Goal: Information Seeking & Learning: Learn about a topic

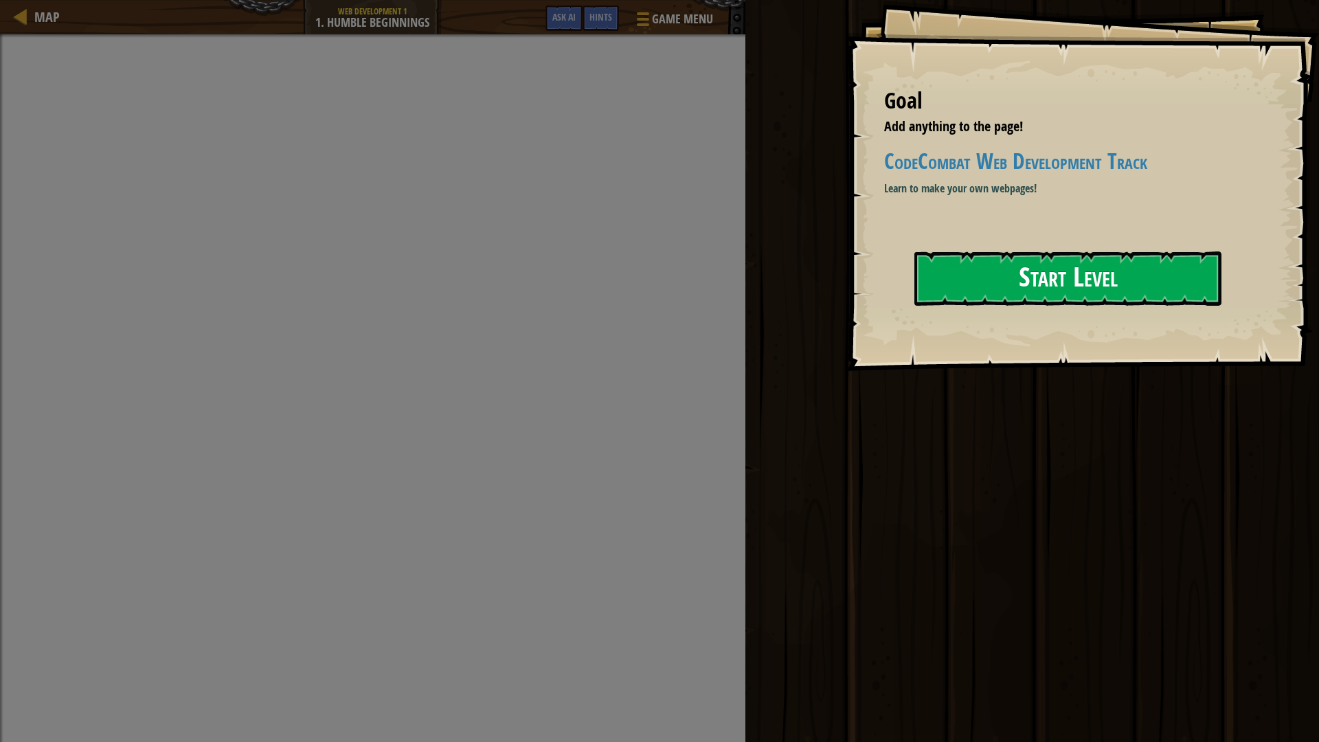
click at [1020, 269] on button "Start Level" at bounding box center [1067, 278] width 307 height 54
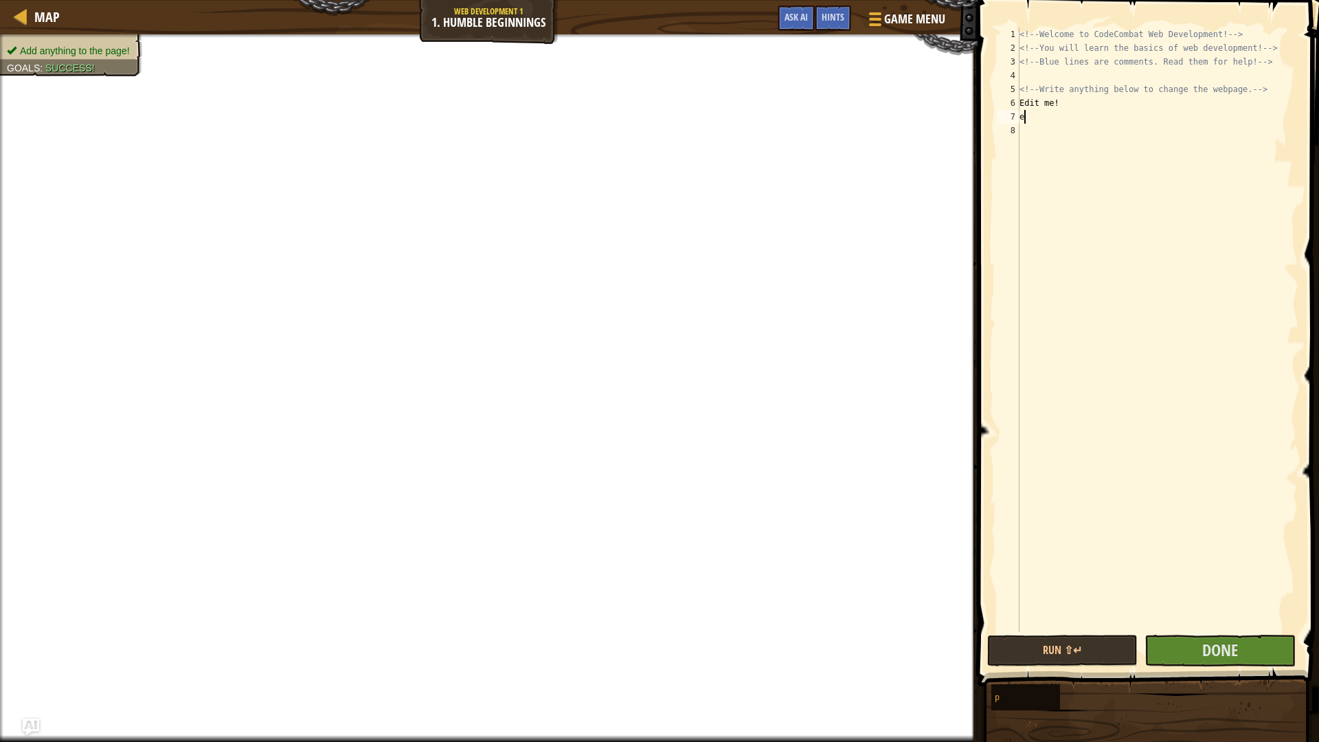
scroll to position [6, 0]
type textarea "e"
type textarea "E"
type textarea "e"
click at [1238, 659] on button "Done" at bounding box center [1219, 651] width 150 height 32
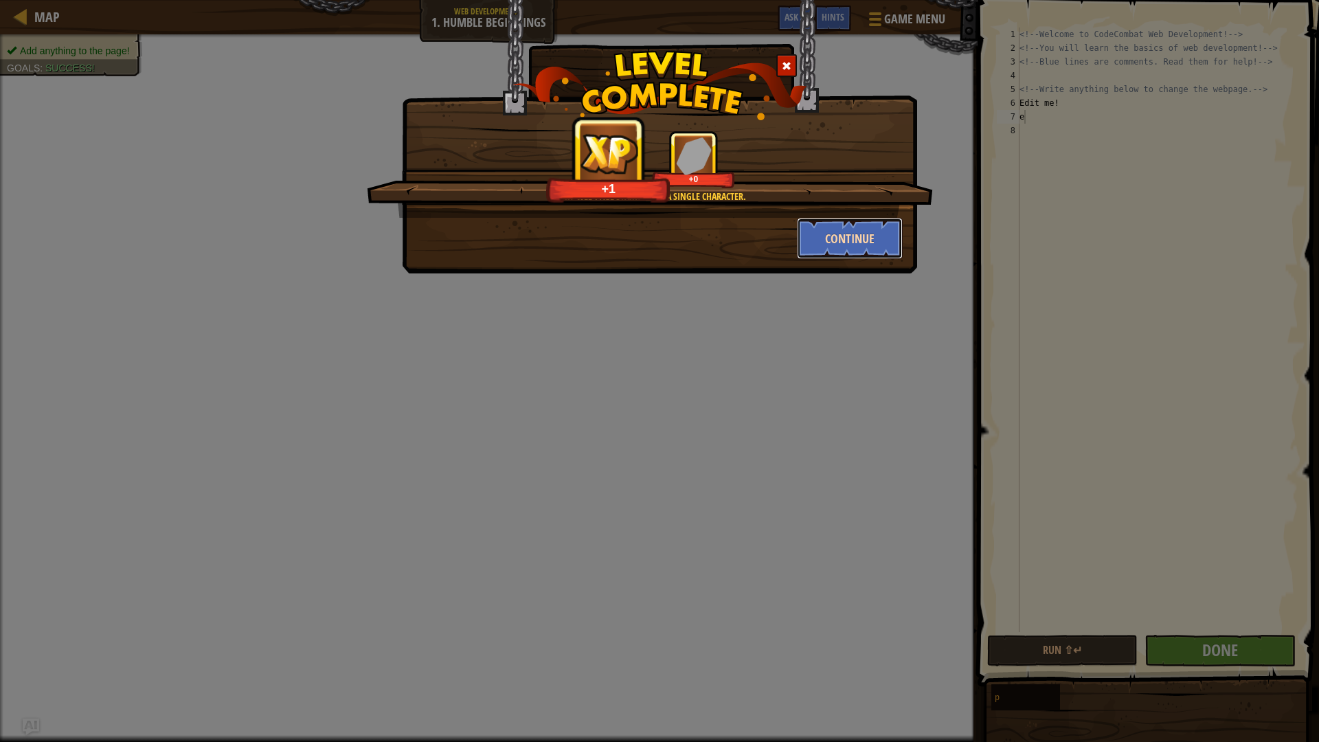
click at [838, 241] on button "Continue" at bounding box center [850, 238] width 106 height 41
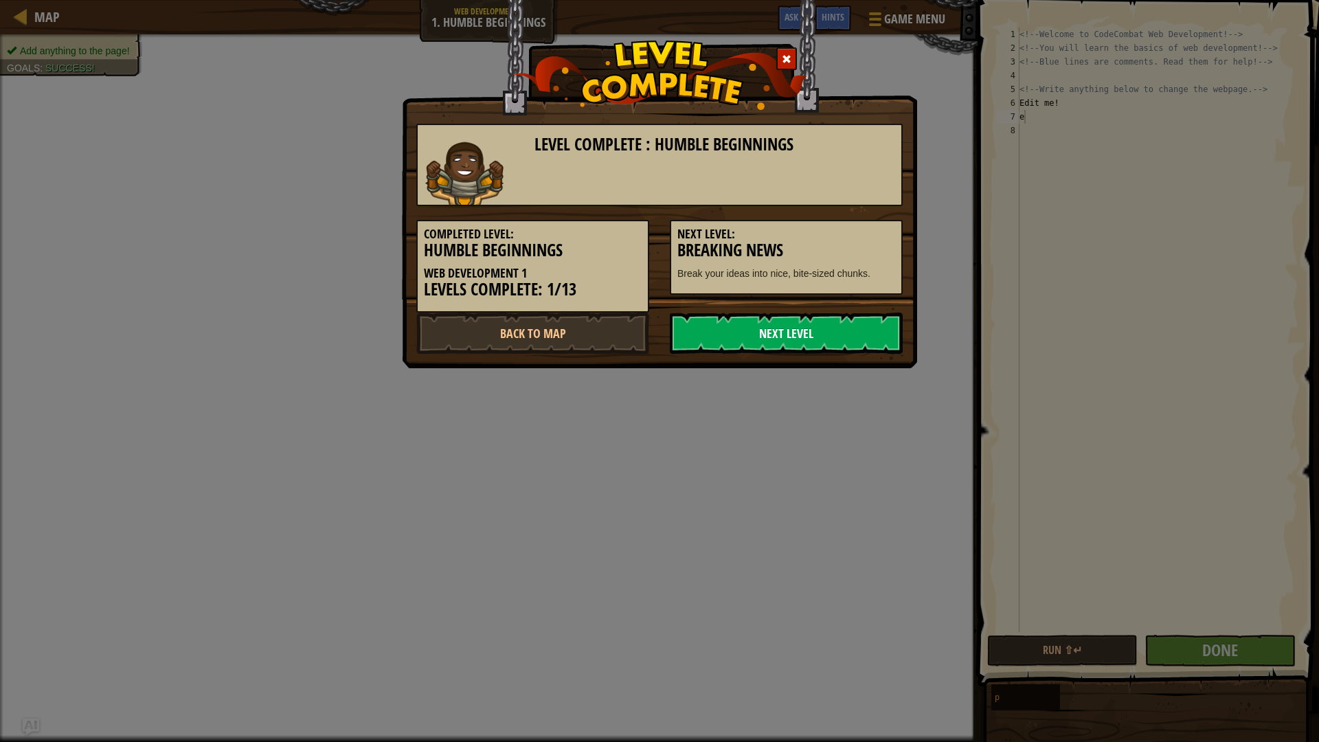
click at [826, 327] on link "Next Level" at bounding box center [786, 332] width 233 height 41
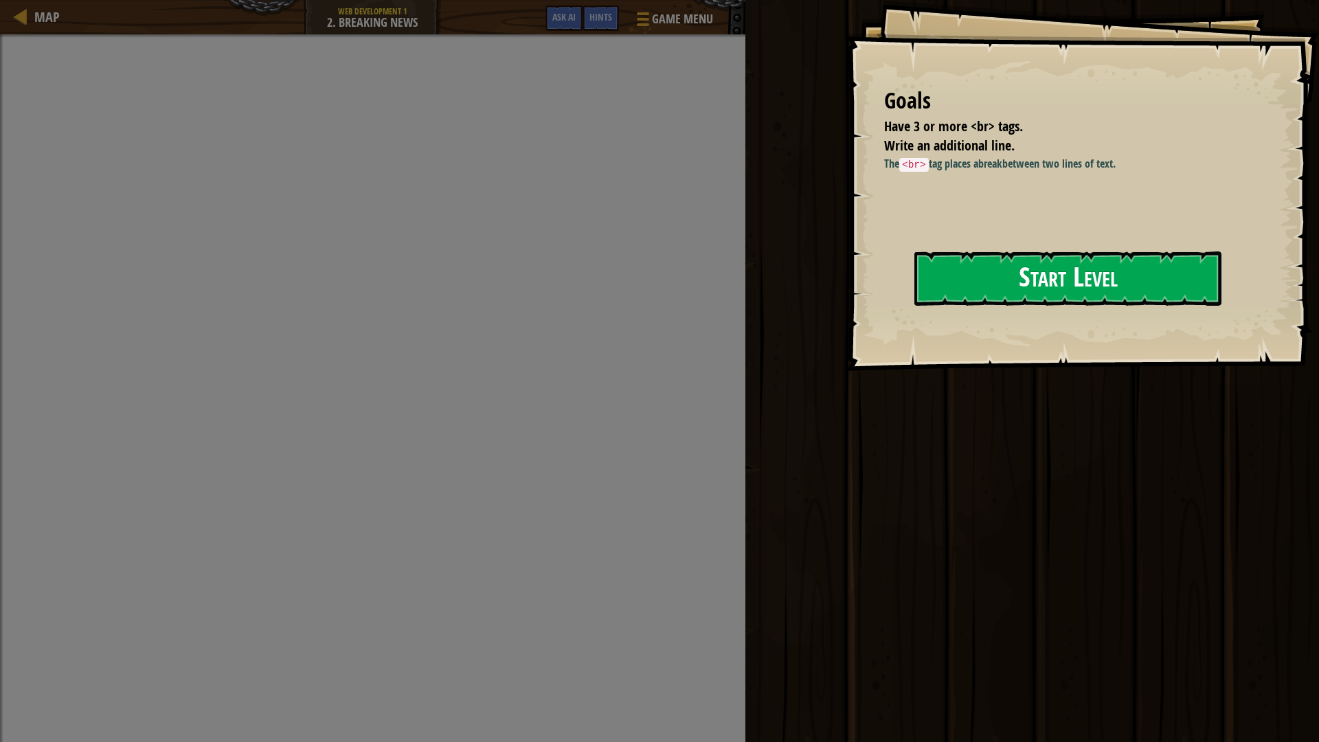
click at [1054, 273] on button "Start Level" at bounding box center [1067, 278] width 307 height 54
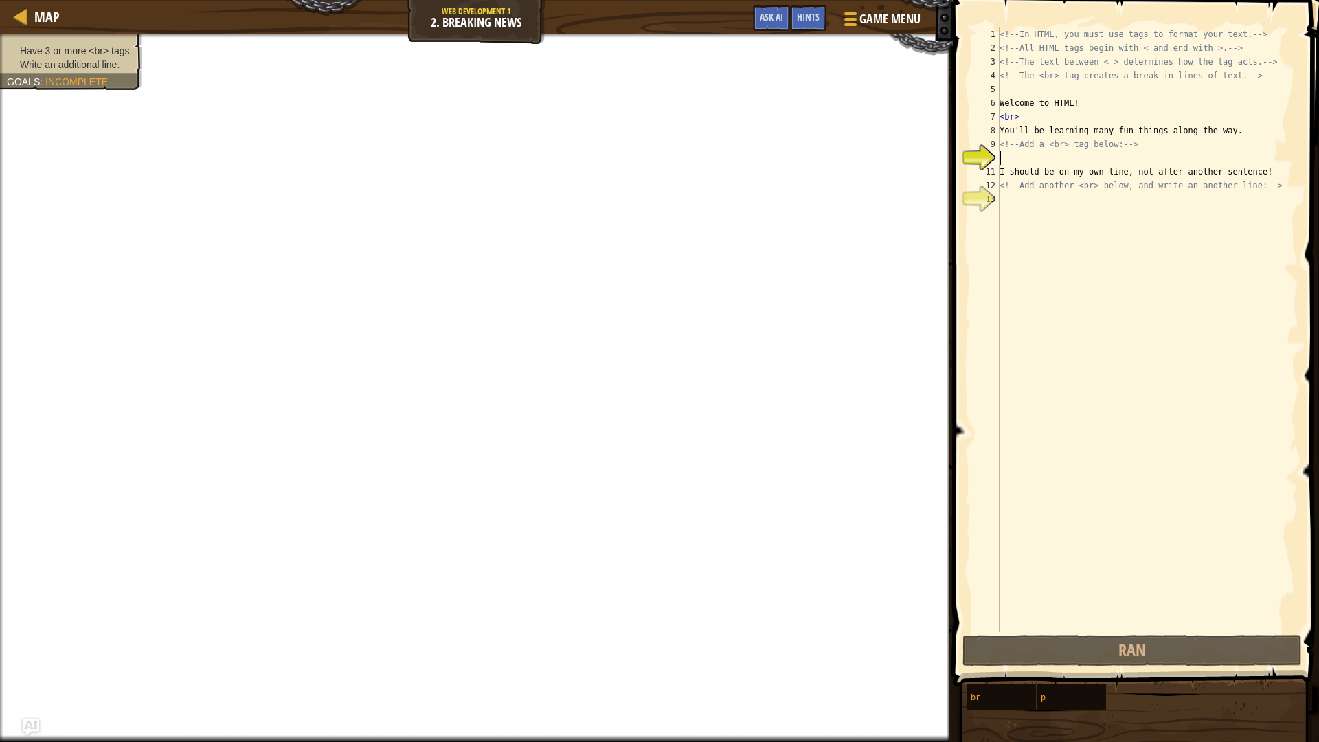
scroll to position [6, 0]
type textarea "ddd"
click at [1030, 209] on div "<!-- In HTML, you must use tags to format your text. --> <!-- All HTML tags beg…" at bounding box center [1147, 343] width 301 height 632
click at [1137, 663] on button "Run ⇧↵" at bounding box center [1131, 651] width 339 height 32
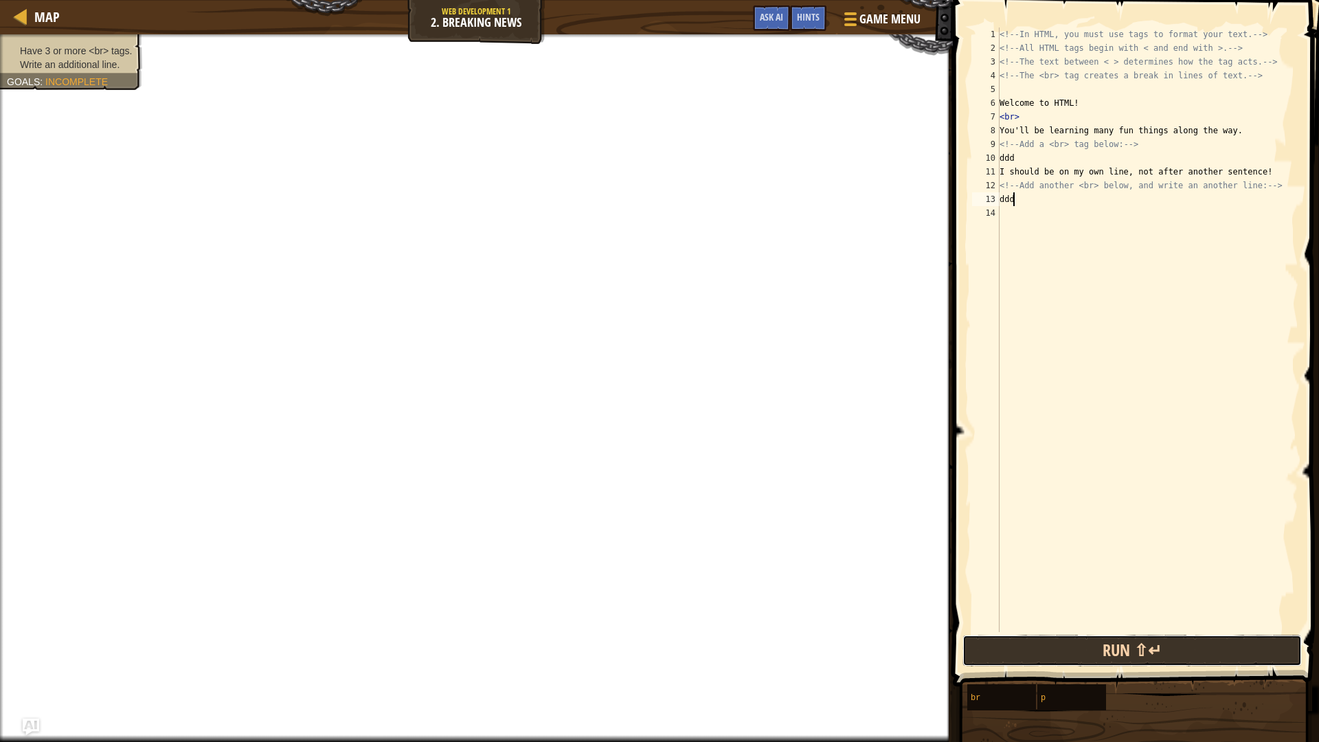
click at [1130, 647] on button "Run ⇧↵" at bounding box center [1131, 651] width 339 height 32
type textarea "d"
click at [1016, 158] on div "<!-- In HTML, you must use tags to format your text. --> <!-- All HTML tags beg…" at bounding box center [1147, 343] width 301 height 632
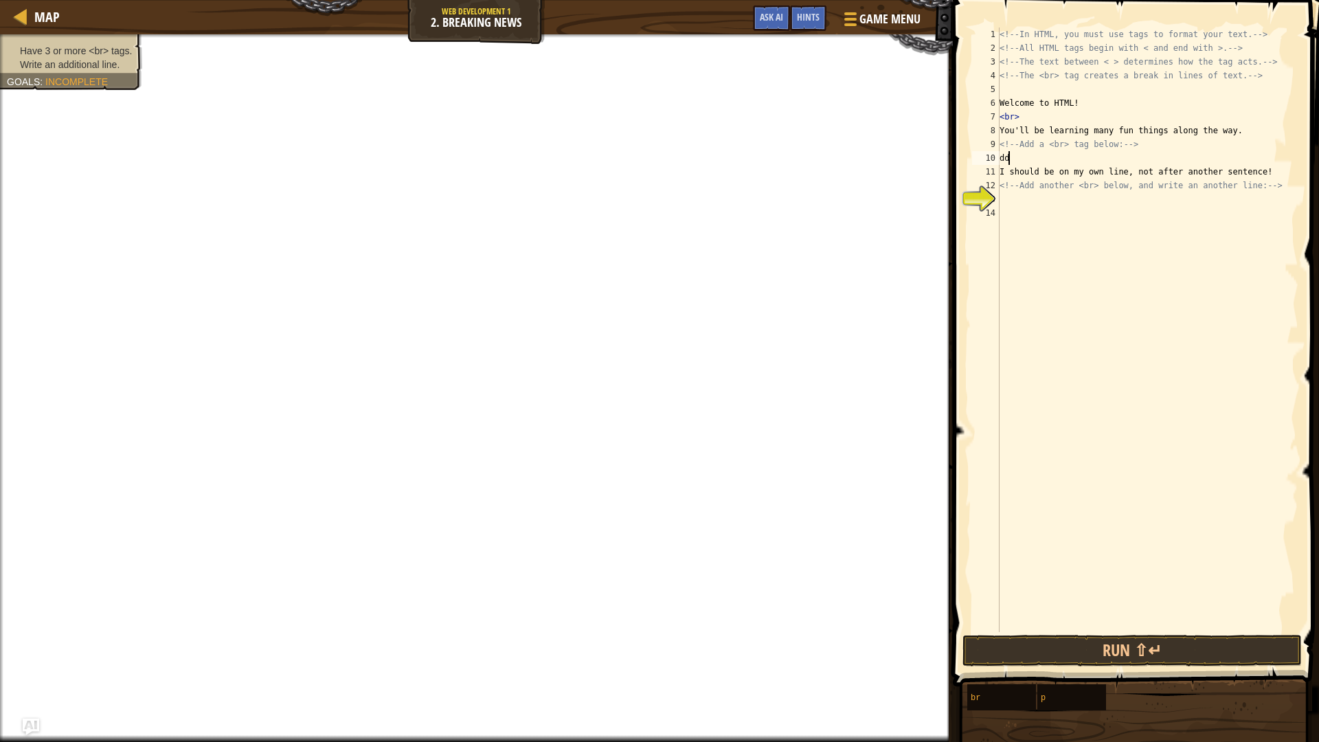
type textarea "d"
type textarea "move"
click at [1006, 211] on div "<!-- In HTML, you must use tags to format your text. --> <!-- All HTML tags beg…" at bounding box center [1147, 343] width 301 height 632
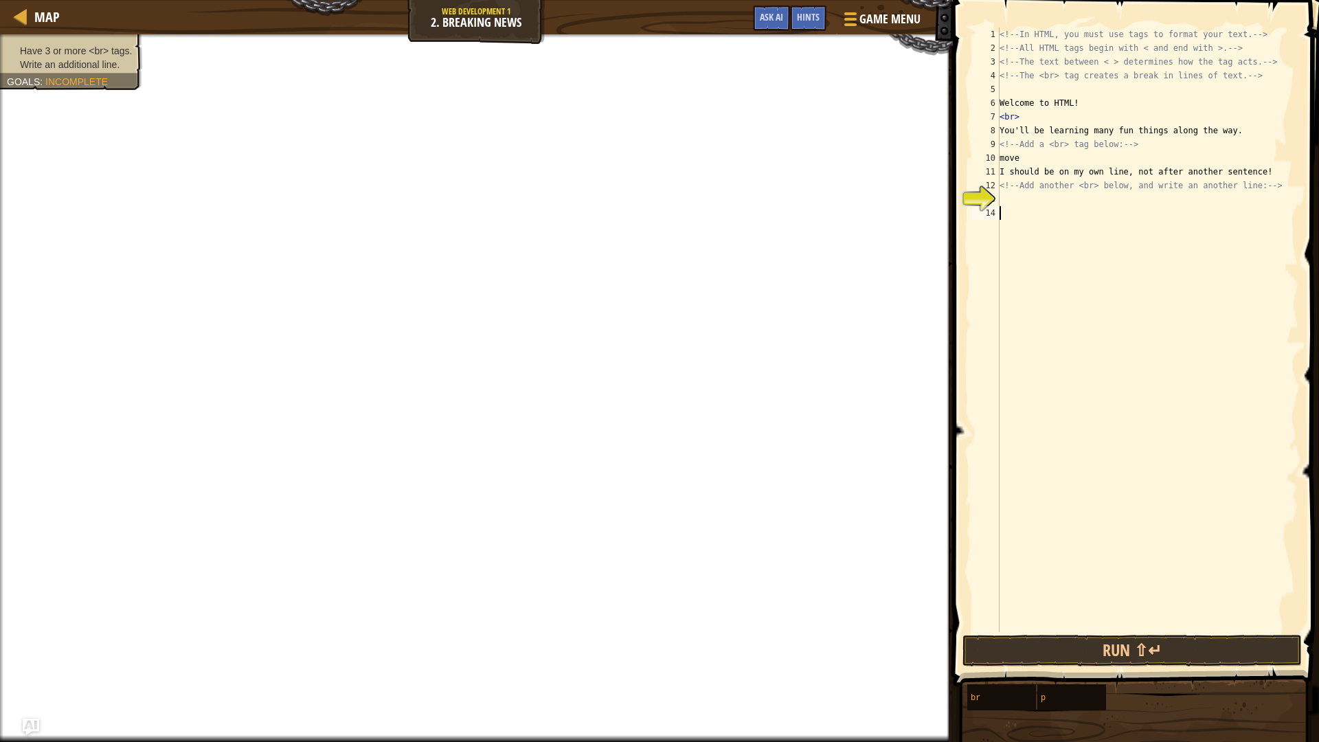
click at [1009, 201] on div "<!-- In HTML, you must use tags to format your text. --> <!-- All HTML tags beg…" at bounding box center [1147, 343] width 301 height 632
click at [1187, 655] on button "Run ⇧↵" at bounding box center [1131, 651] width 339 height 32
click at [1177, 652] on button "Run ⇧↵" at bounding box center [1131, 651] width 339 height 32
click at [1176, 652] on button "Run ⇧↵" at bounding box center [1131, 651] width 339 height 32
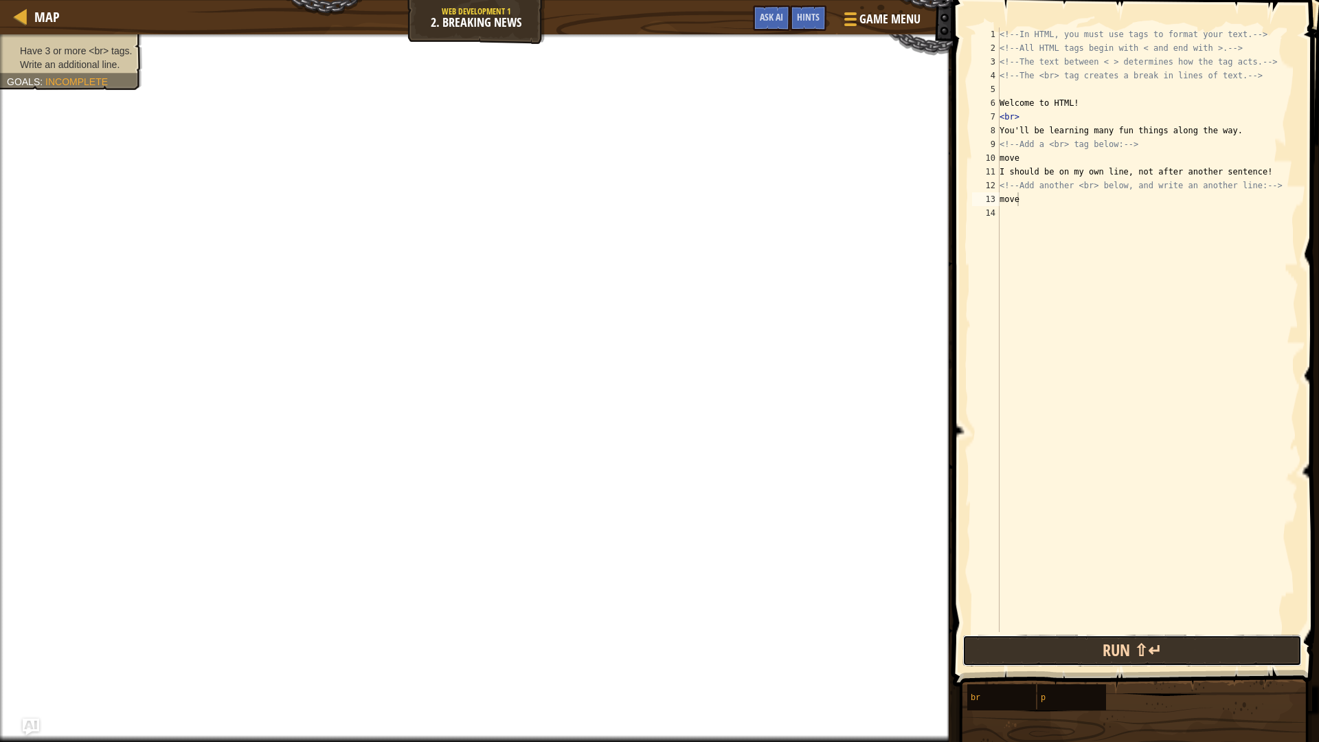
click at [1176, 652] on button "Run ⇧↵" at bounding box center [1131, 651] width 339 height 32
click at [1047, 156] on div "<!-- In HTML, you must use tags to format your text. --> <!-- All HTML tags beg…" at bounding box center [1147, 343] width 301 height 632
type textarea "m"
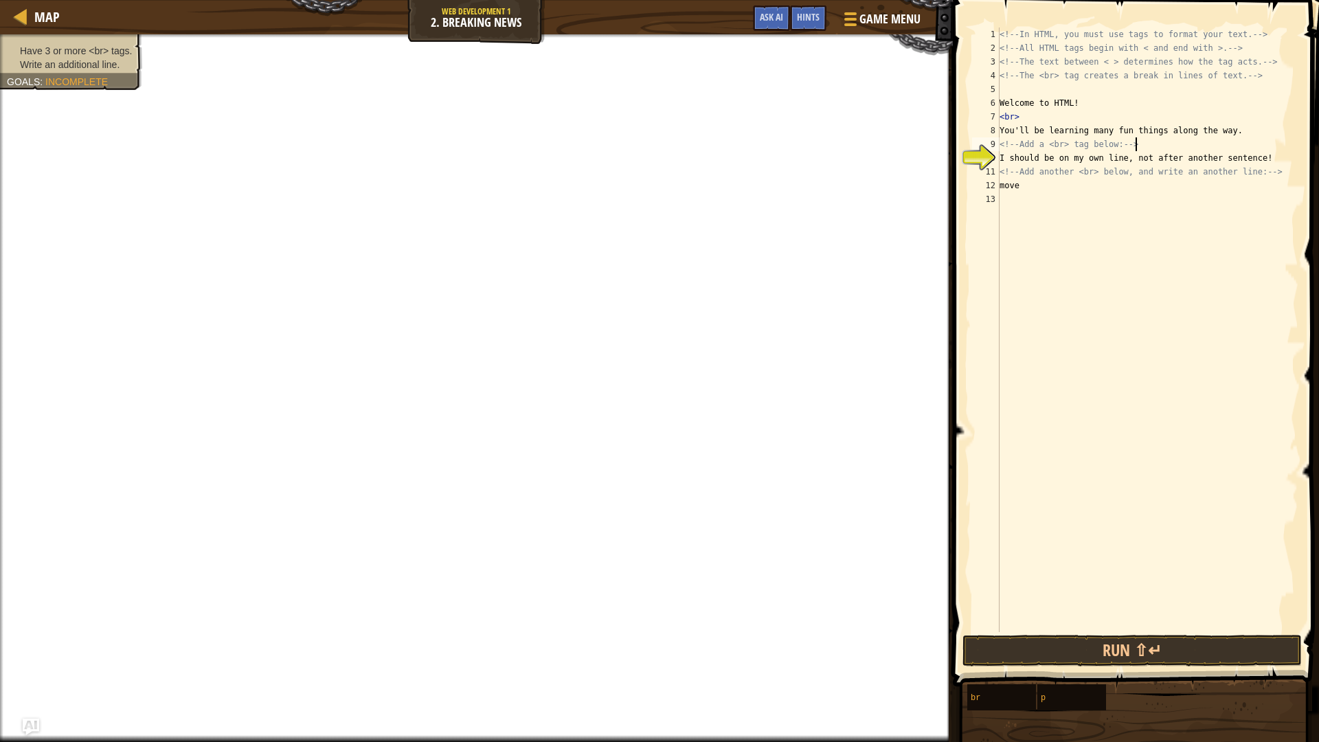
scroll to position [6, 11]
click at [1023, 188] on div "<!-- In HTML, you must use tags to format your text. --> <!-- All HTML tags beg…" at bounding box center [1147, 343] width 301 height 632
type textarea "m"
click at [1029, 209] on div "<!-- In HTML, you must use tags to format your text. --> <!-- All HTML tags beg…" at bounding box center [1147, 343] width 301 height 632
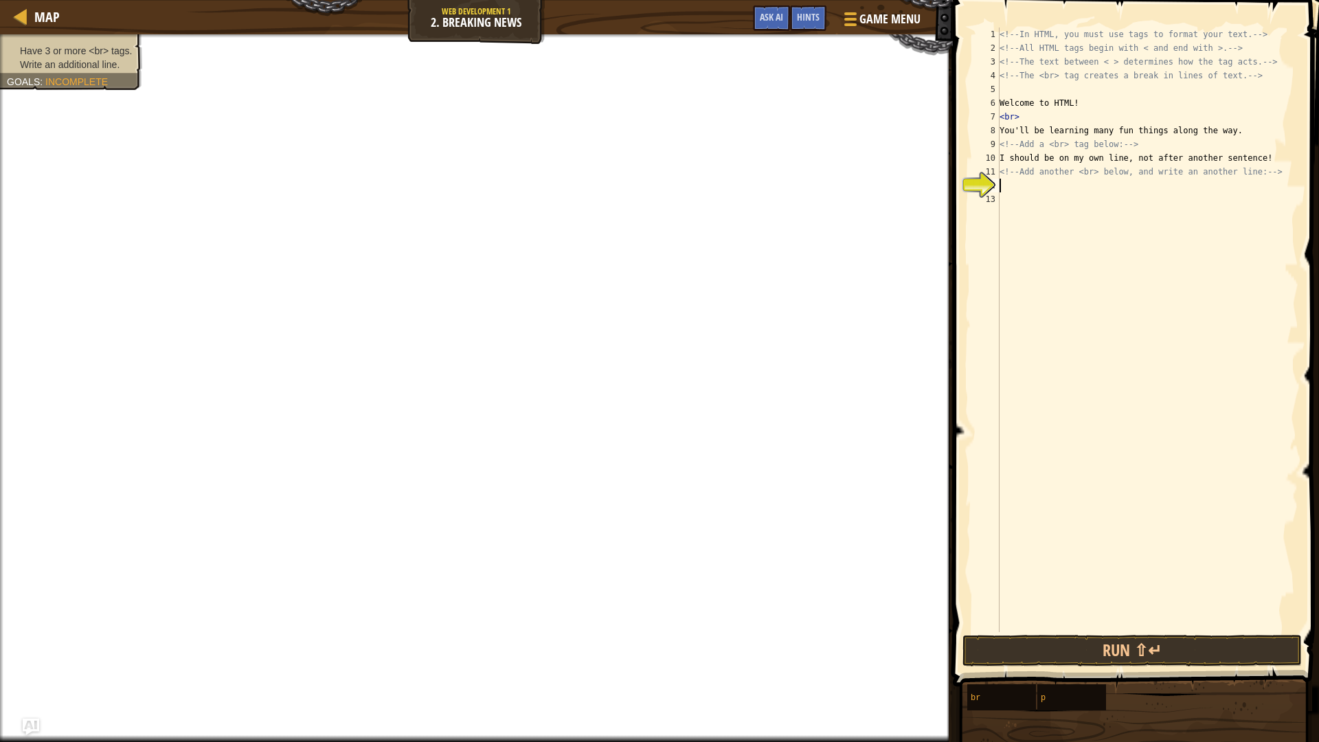
click at [1020, 189] on div "<!-- In HTML, you must use tags to format your text. --> <!-- All HTML tags beg…" at bounding box center [1147, 343] width 301 height 632
click at [1044, 156] on div "<!-- In HTML, you must use tags to format your text. --> <!-- All HTML tags beg…" at bounding box center [1147, 343] width 301 height 632
click at [1021, 146] on div "<!-- In HTML, you must use tags to format your text. --> <!-- All HTML tags beg…" at bounding box center [1147, 343] width 301 height 632
click at [1086, 146] on div "<!-- In HTML, you must use tags to format your text. --> <!-- All HTML tags beg…" at bounding box center [1147, 343] width 301 height 632
click at [1042, 136] on div "<!-- In HTML, you must use tags to format your text. --> <!-- All HTML tags beg…" at bounding box center [1147, 343] width 301 height 632
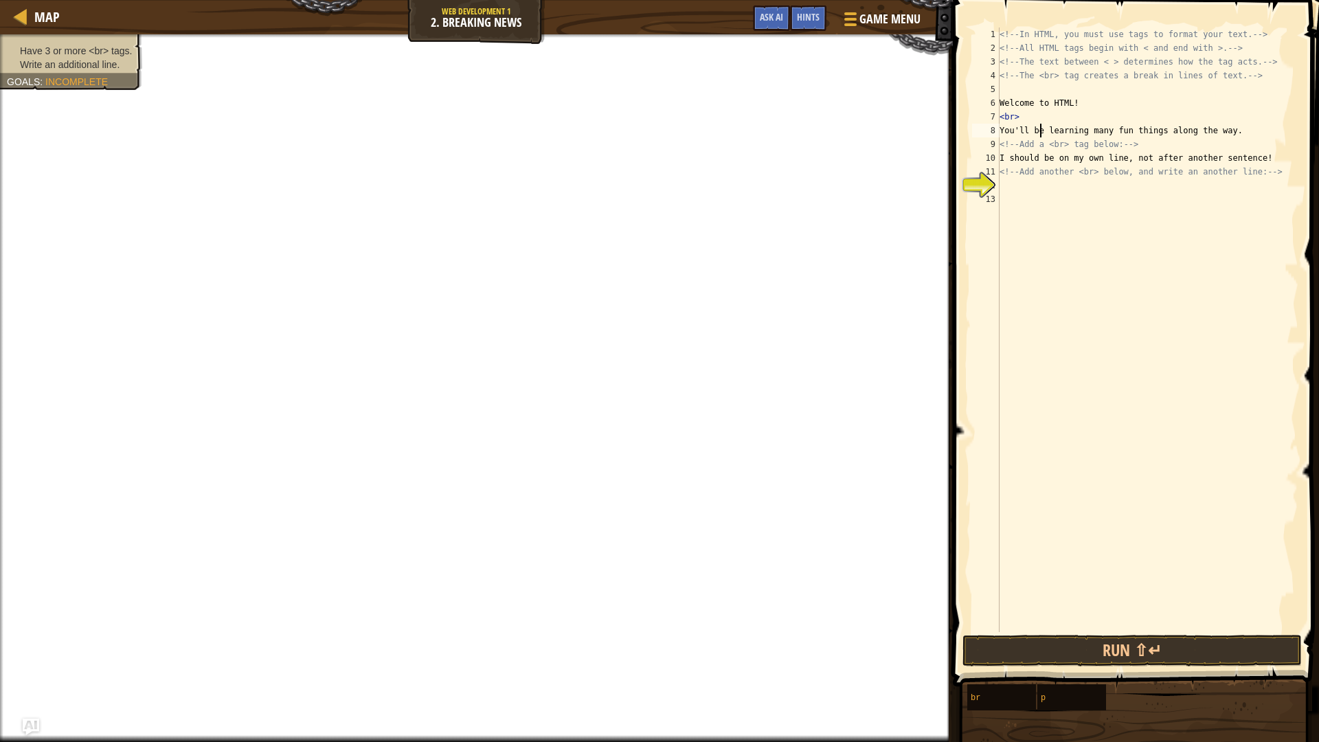
click at [1028, 147] on div "<!-- In HTML, you must use tags to format your text. --> <!-- All HTML tags beg…" at bounding box center [1147, 343] width 301 height 632
click at [1014, 147] on div "<!-- In HTML, you must use tags to format your text. --> <!-- All HTML tags beg…" at bounding box center [1147, 343] width 301 height 632
click at [1011, 147] on div "<!-- In HTML, you must use tags to format your text. --> <!-- All HTML tags beg…" at bounding box center [1147, 343] width 301 height 632
click at [1071, 156] on div "<!-- In HTML, you must use tags to format your text. --> <!-- All HTML tags beg…" at bounding box center [1147, 343] width 301 height 632
click at [1100, 153] on div "<!-- In HTML, you must use tags to format your text. --> <!-- All HTML tags beg…" at bounding box center [1147, 343] width 301 height 632
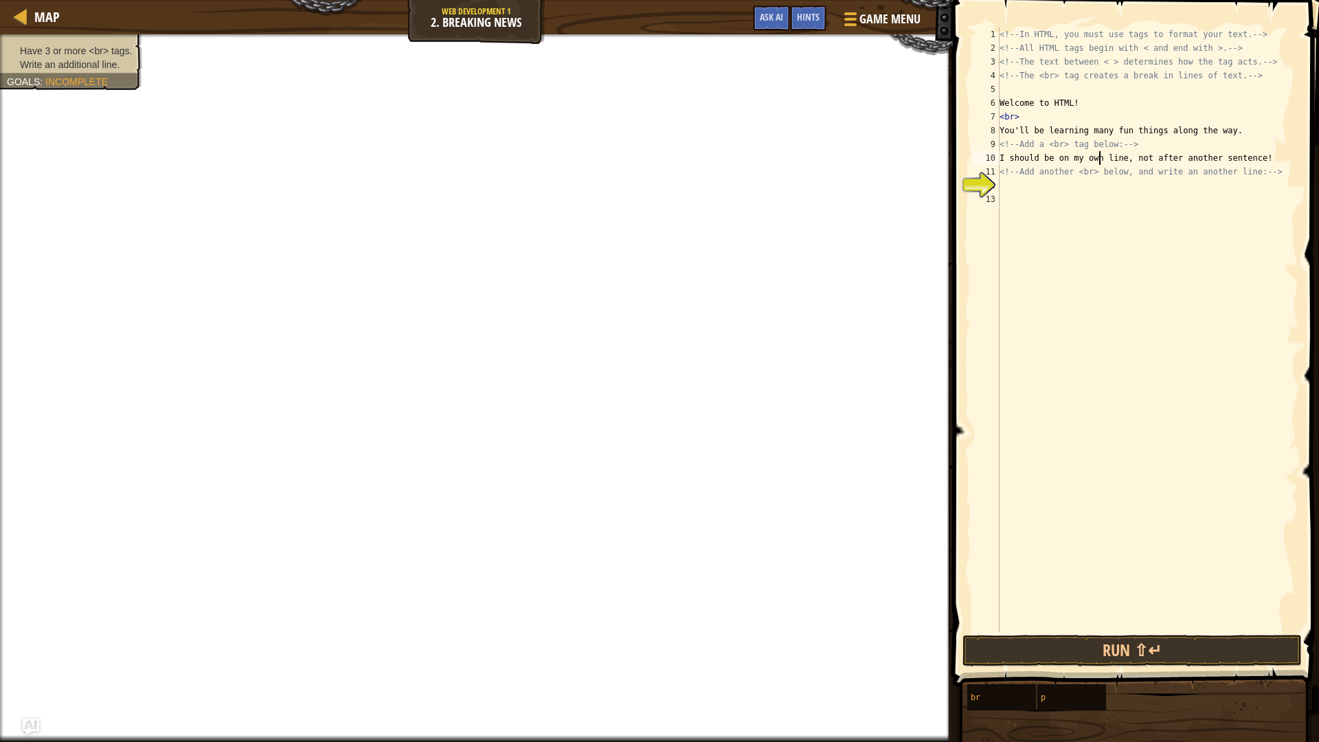
click at [1115, 144] on div "<!-- In HTML, you must use tags to format your text. --> <!-- All HTML tags beg…" at bounding box center [1147, 343] width 301 height 632
type textarea "<!-- Add a <br> tag below: -->"
click at [1150, 144] on div "<!-- In HTML, you must use tags to format your text. --> <!-- All HTML tags beg…" at bounding box center [1147, 343] width 301 height 632
click at [1067, 223] on div "<!-- In HTML, you must use tags to format your text. --> <!-- All HTML tags beg…" at bounding box center [1147, 343] width 301 height 632
click at [1044, 216] on div "<!-- In HTML, you must use tags to format your text. --> <!-- All HTML tags beg…" at bounding box center [1147, 343] width 301 height 632
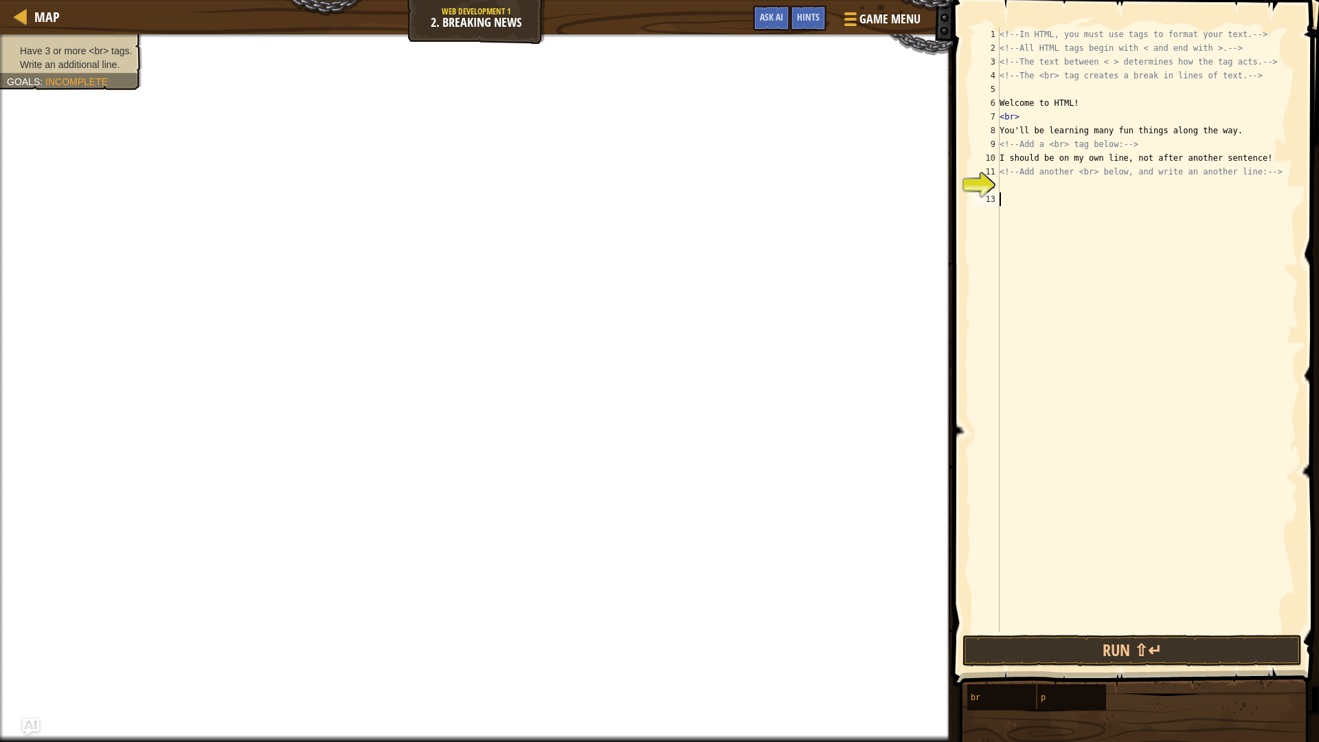
click at [1008, 193] on div "<!-- In HTML, you must use tags to format your text. --> <!-- All HTML tags beg…" at bounding box center [1147, 343] width 301 height 632
click at [1014, 189] on div "<!-- In HTML, you must use tags to format your text. --> <!-- All HTML tags beg…" at bounding box center [1147, 343] width 301 height 632
type textarea "dddd"
click at [1018, 205] on div "<!-- In HTML, you must use tags to format your text. --> <!-- All HTML tags beg…" at bounding box center [1147, 343] width 301 height 632
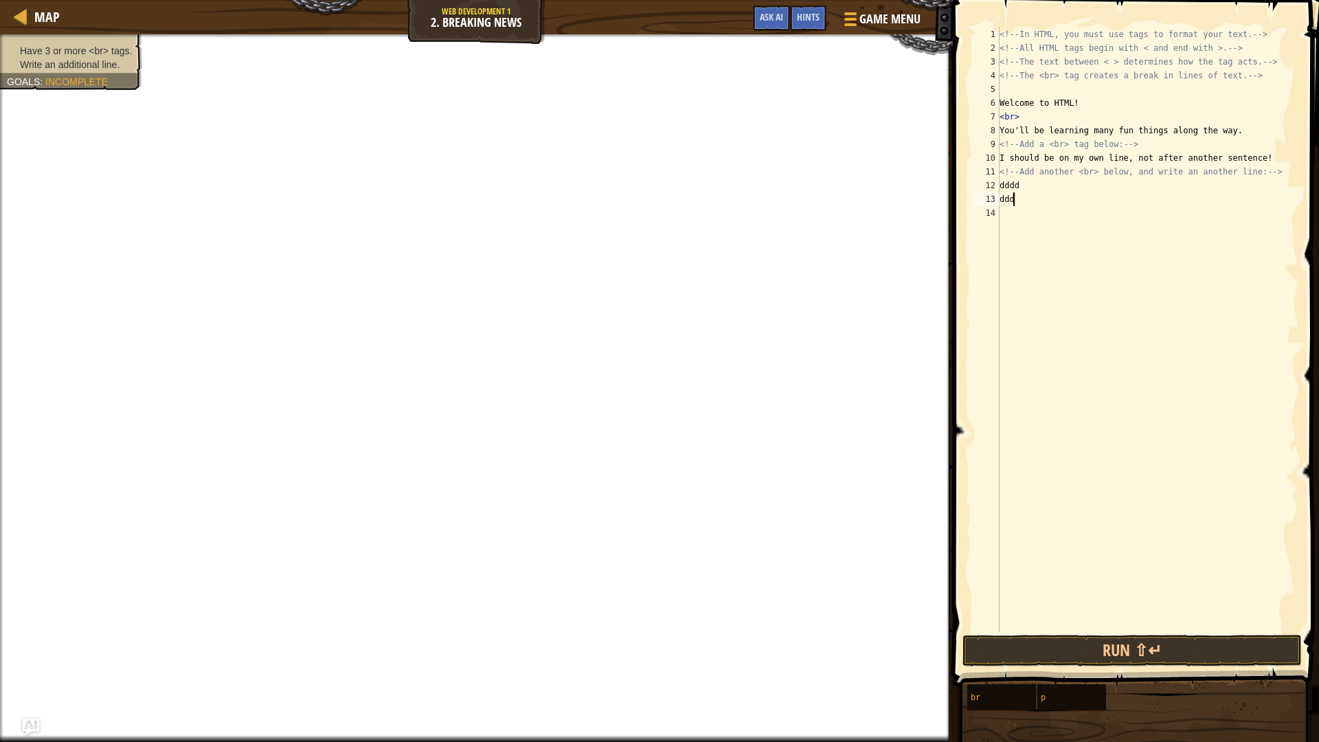
type textarea "d"
click at [1023, 181] on div "<!-- In HTML, you must use tags to format your text. --> <!-- All HTML tags beg…" at bounding box center [1147, 343] width 301 height 632
type textarea "d"
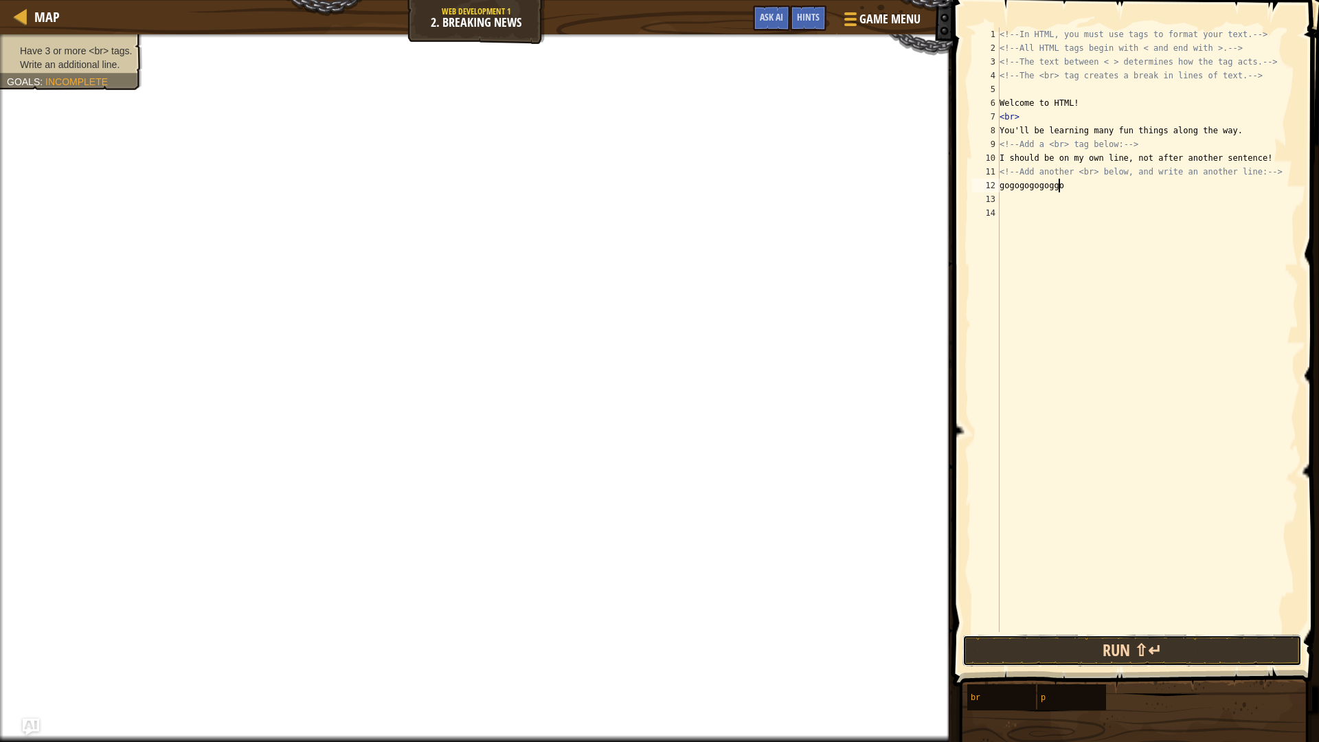
click at [1071, 657] on button "Run ⇧↵" at bounding box center [1131, 651] width 339 height 32
click at [1071, 650] on button "Run ⇧↵" at bounding box center [1131, 651] width 339 height 32
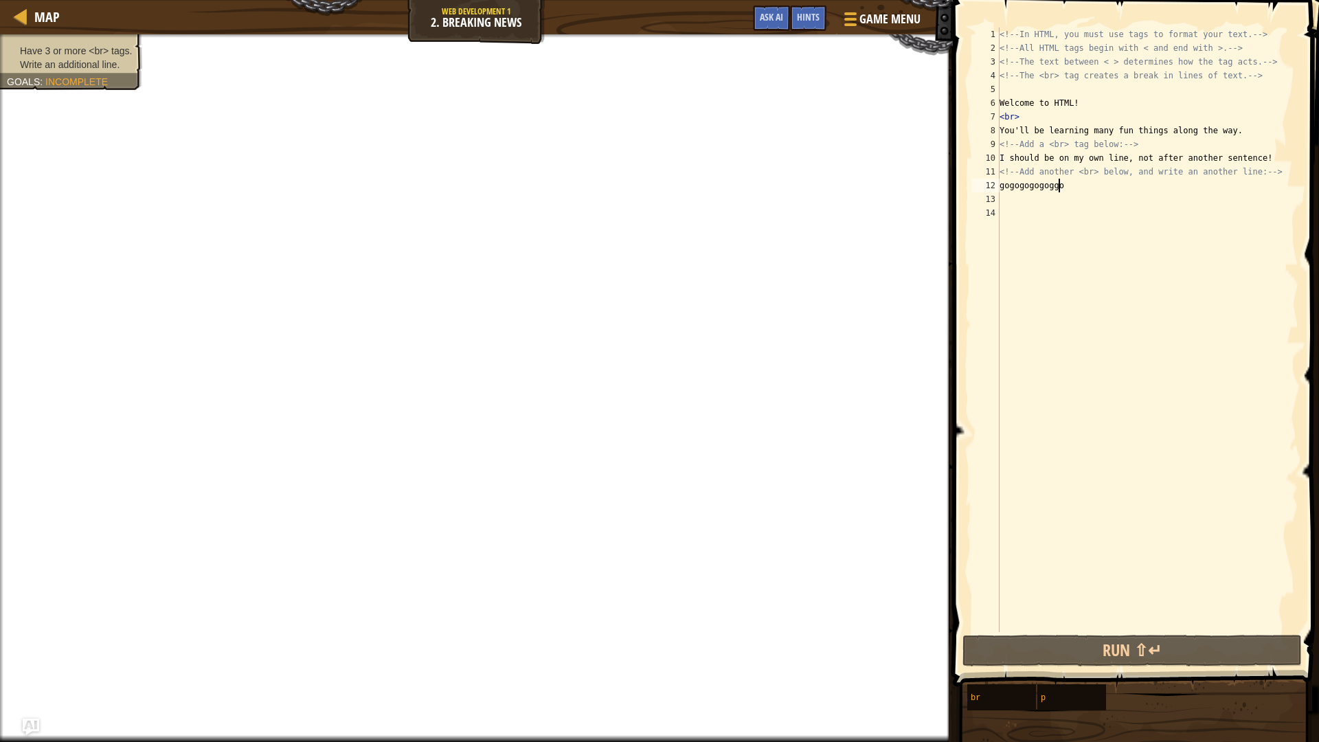
click at [1094, 185] on div "<!-- In HTML, you must use tags to format your text. --> <!-- All HTML tags beg…" at bounding box center [1147, 343] width 301 height 632
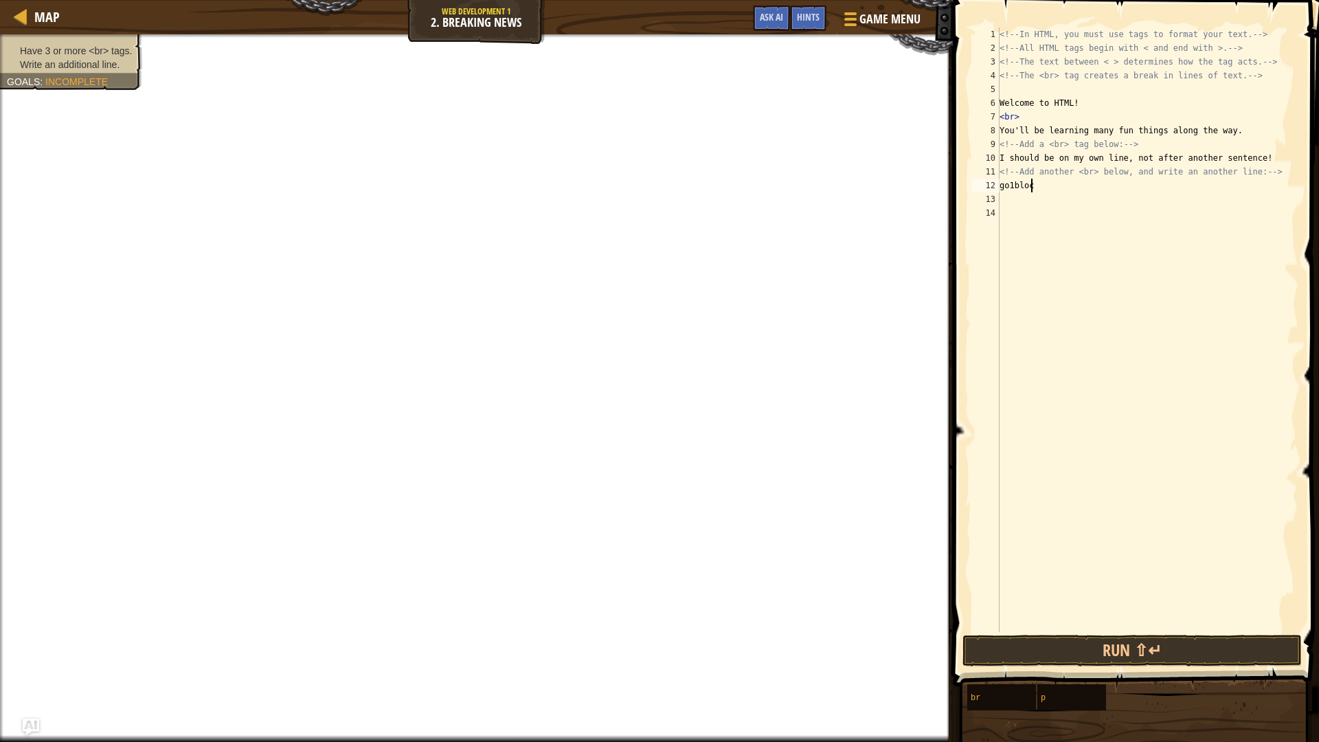
scroll to position [6, 2]
click at [1078, 659] on button "Run ⇧↵" at bounding box center [1131, 651] width 339 height 32
click at [1077, 654] on button "Run ⇧↵" at bounding box center [1131, 651] width 339 height 32
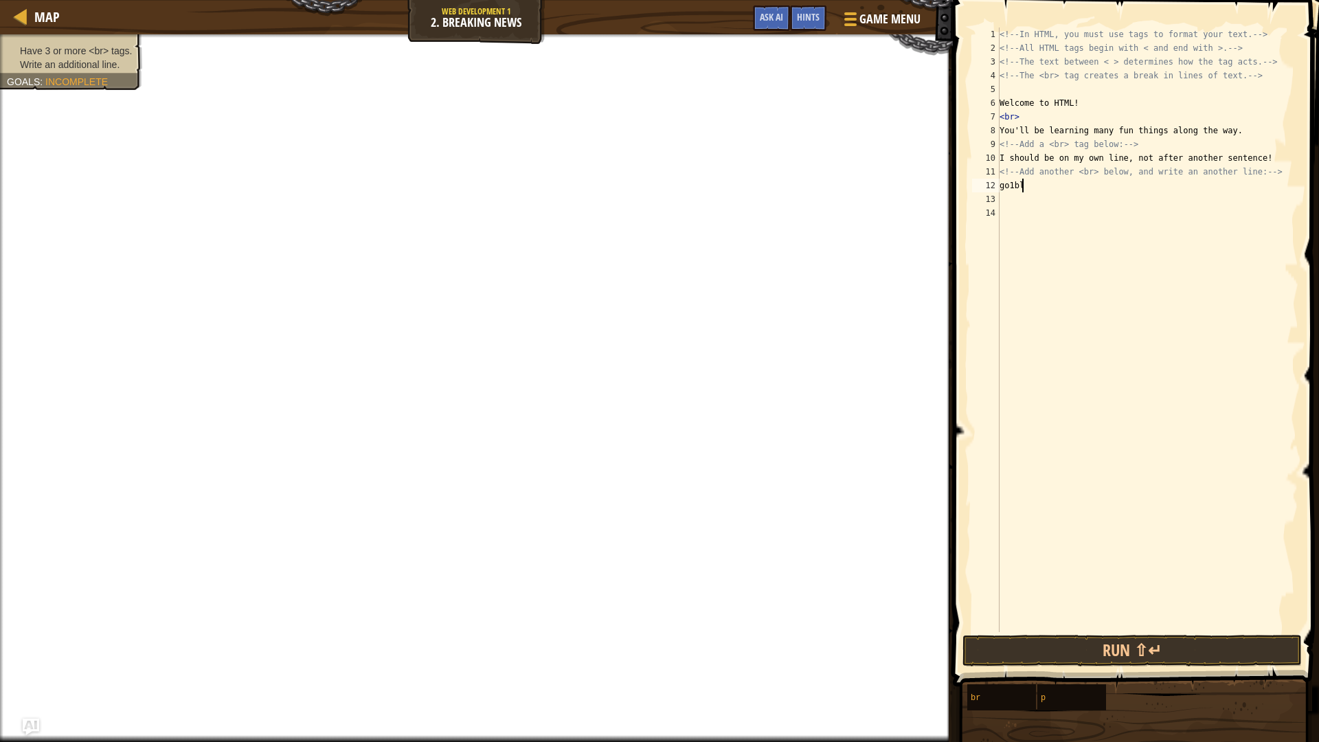
type textarea "g"
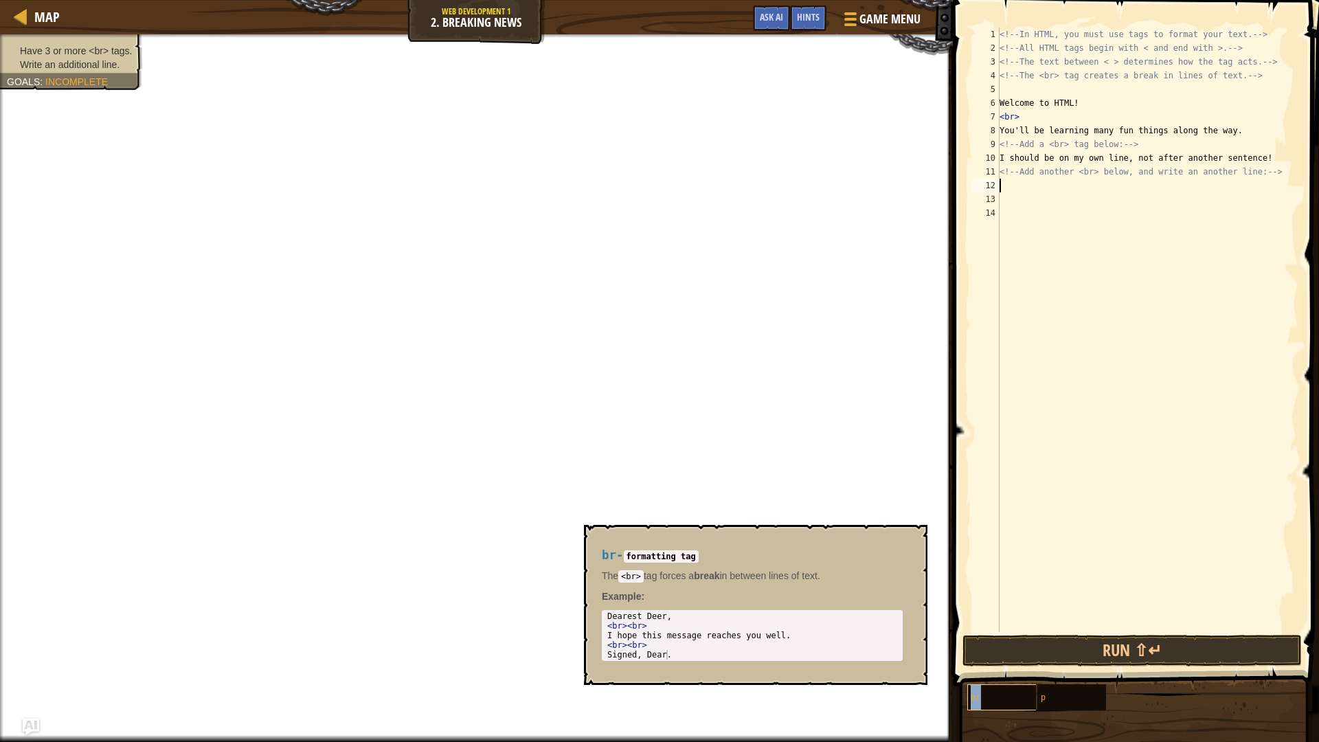
click at [991, 698] on div "br" at bounding box center [1033, 697] width 132 height 26
click at [1001, 688] on div "br" at bounding box center [1033, 697] width 132 height 26
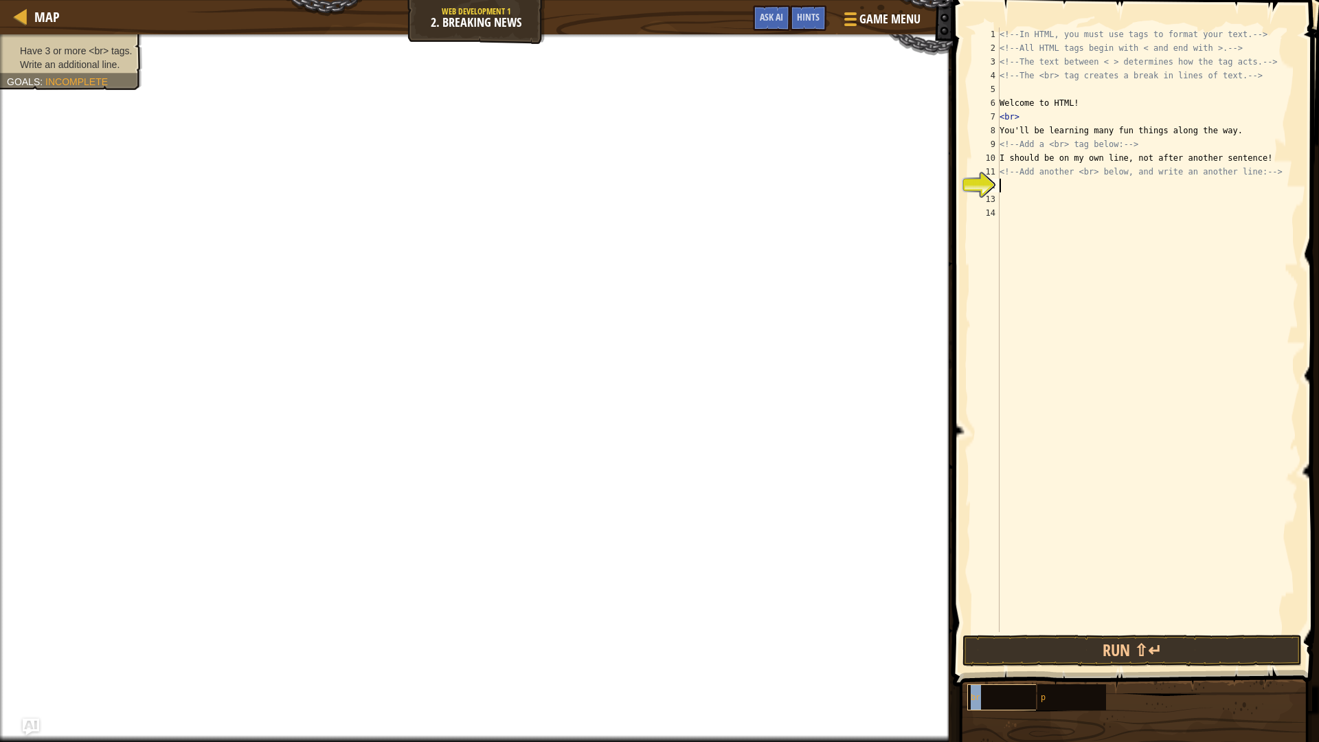
click at [999, 687] on div "br" at bounding box center [1033, 697] width 132 height 26
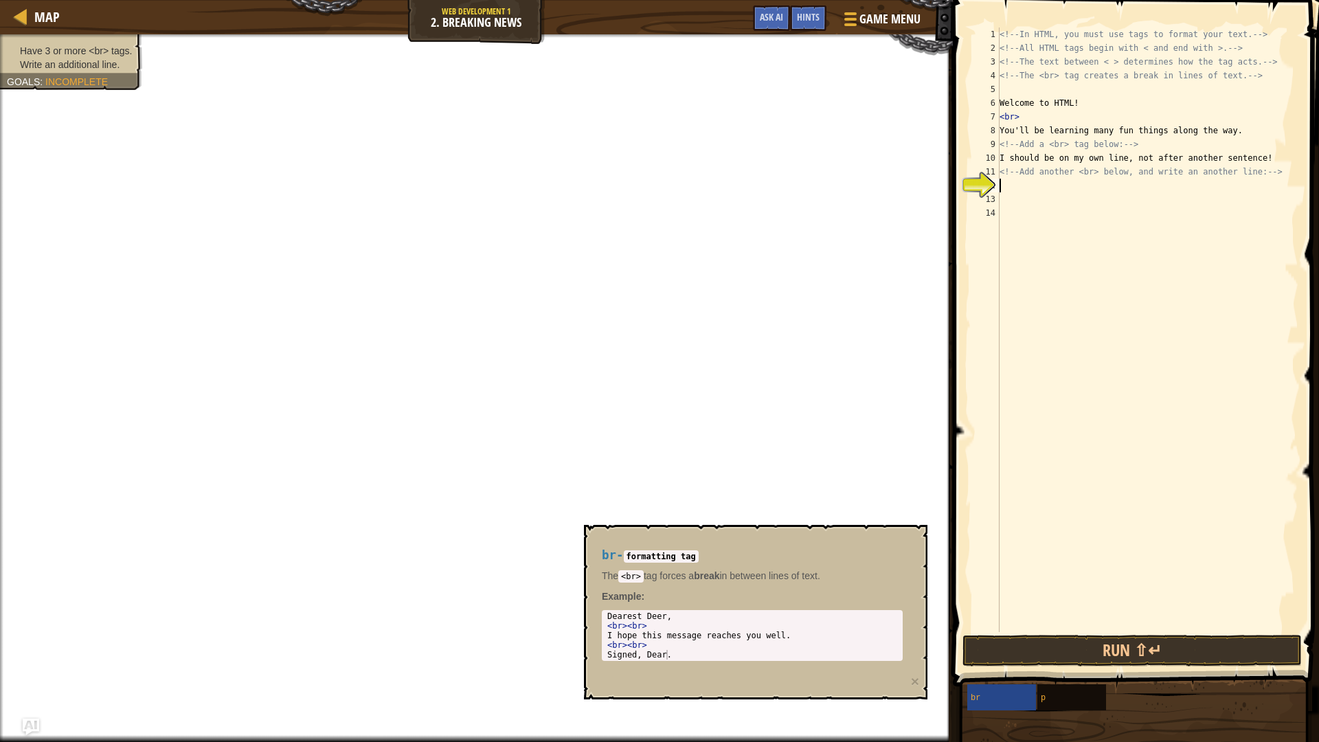
click at [654, 644] on div "Dearest Deer, < br > < br > I hope this message reaches you well. < br > < br >…" at bounding box center [751, 644] width 295 height 67
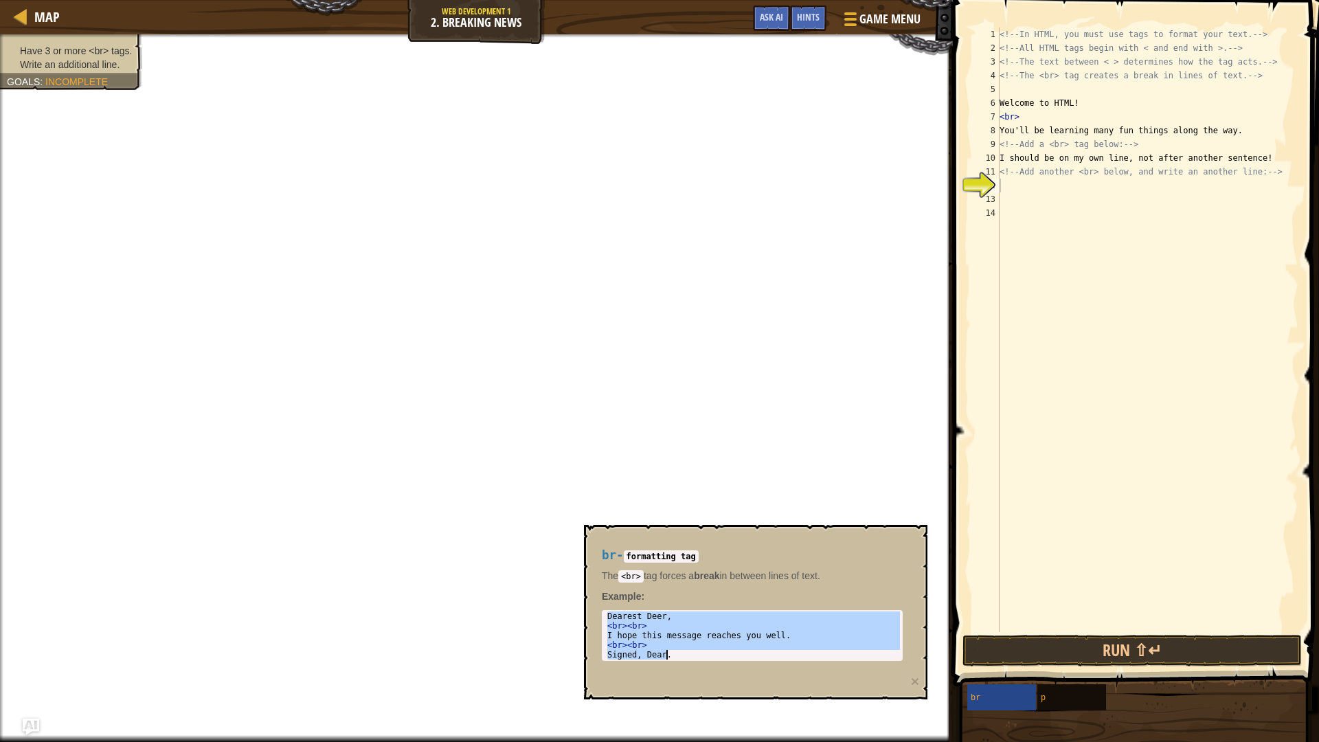
drag, startPoint x: 608, startPoint y: 613, endPoint x: 771, endPoint y: 685, distance: 178.4
click at [771, 685] on div "br - formatting tag The <br> tag forces a break in between lines of text. Examp…" at bounding box center [755, 612] width 343 height 174
type textarea "<br><br> Signed, Dear."
click at [1003, 194] on div "<!-- In HTML, you must use tags to format your text. --> <!-- All HTML tags beg…" at bounding box center [1147, 343] width 301 height 632
click at [1008, 190] on div "<!-- In HTML, you must use tags to format your text. --> <!-- All HTML tags beg…" at bounding box center [1147, 343] width 301 height 632
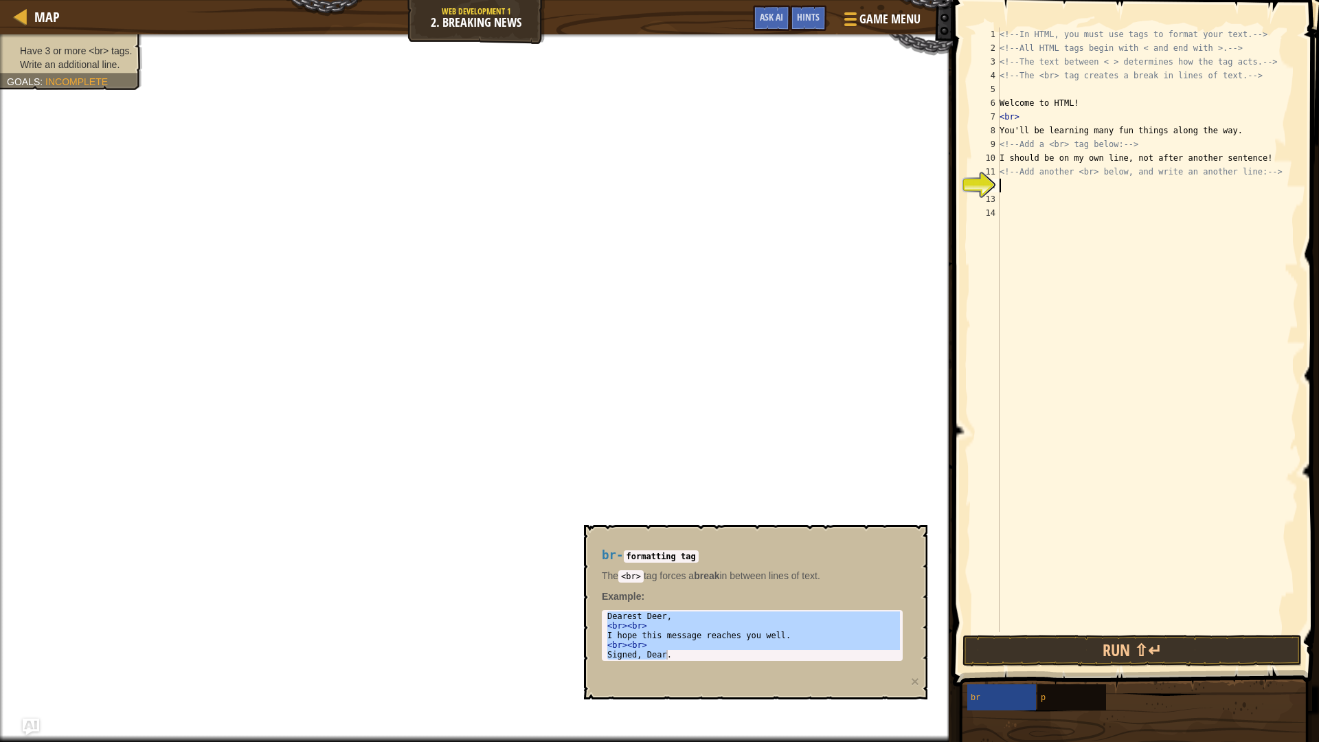
paste textarea "Signed, Dear."
type textarea "Signed, Dear."
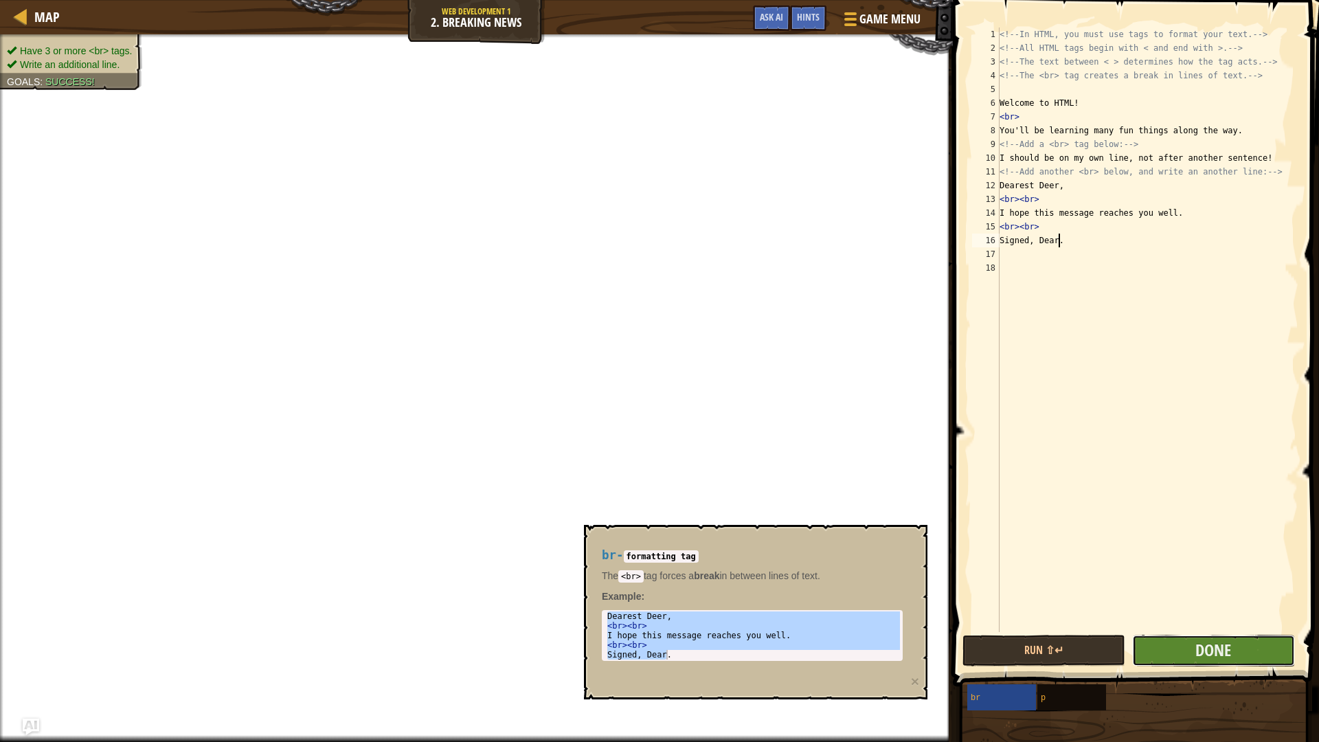
click at [1189, 654] on button "Done" at bounding box center [1213, 651] width 163 height 32
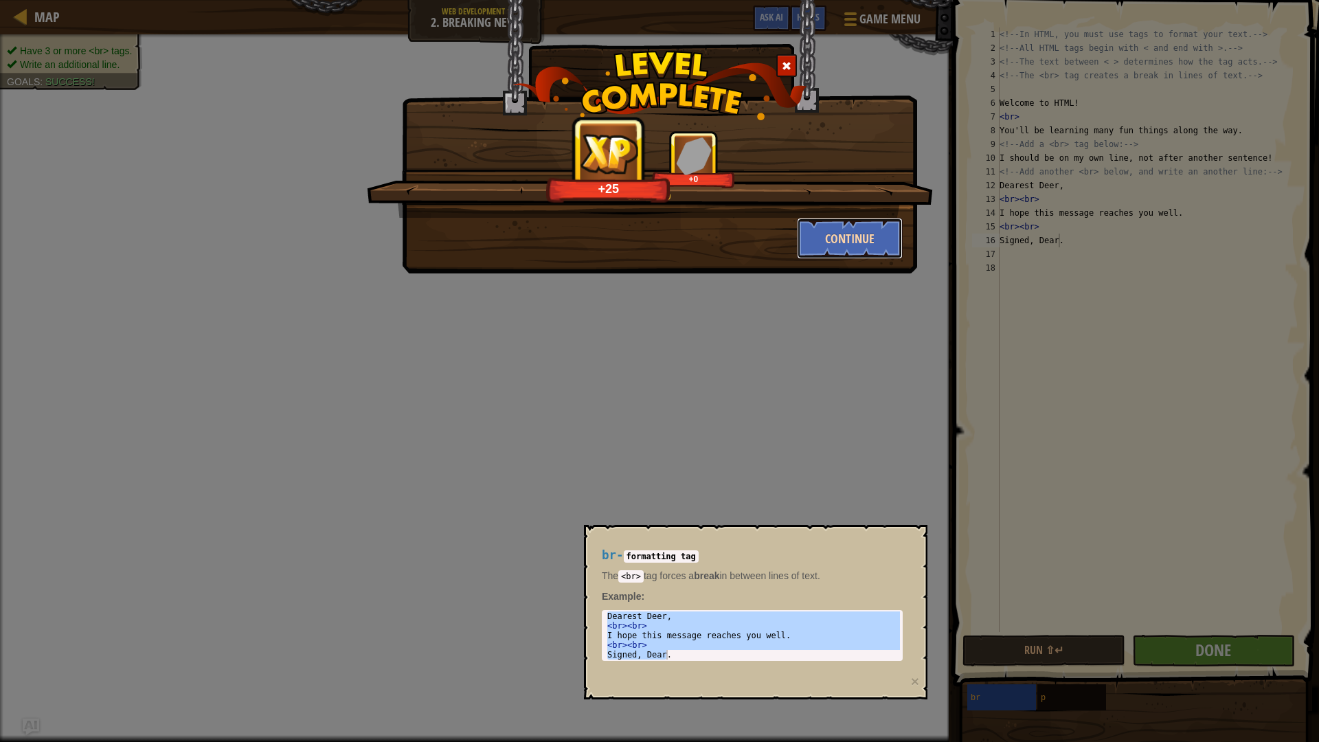
click at [824, 231] on button "Continue" at bounding box center [850, 238] width 106 height 41
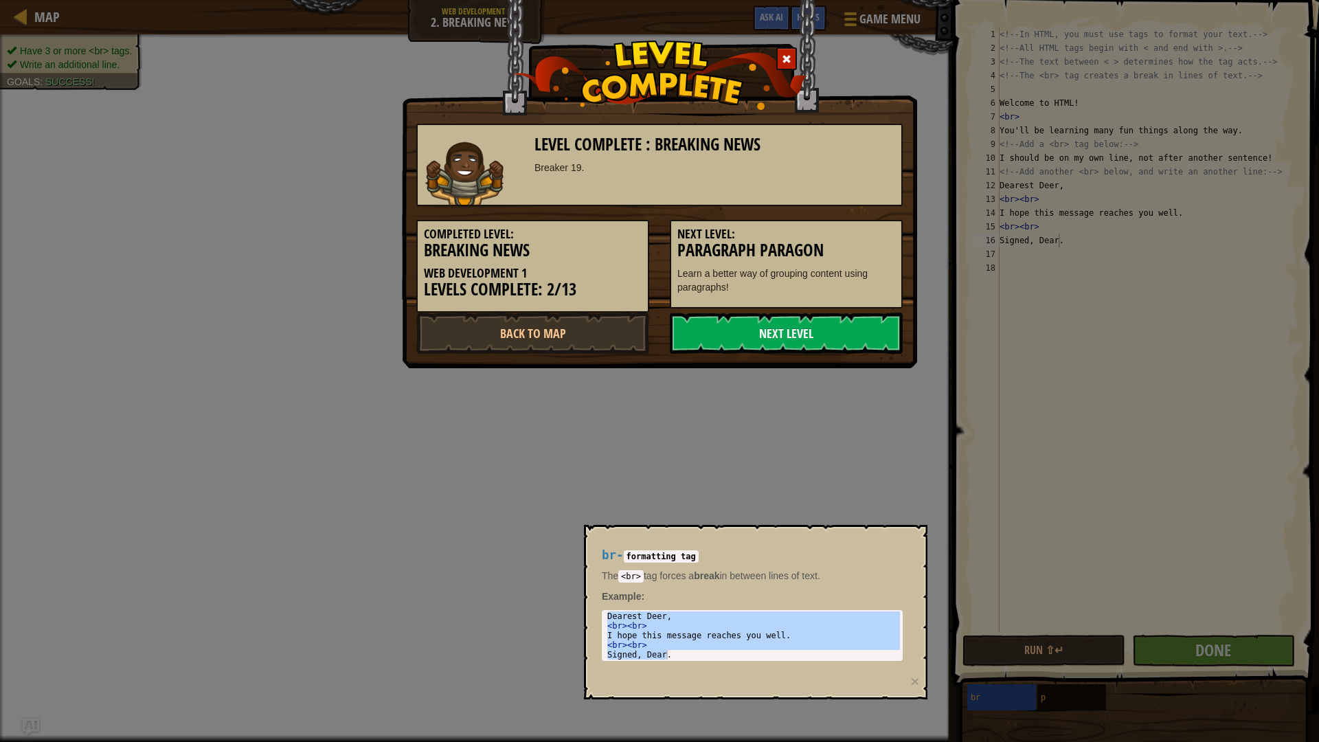
click at [803, 321] on link "Next Level" at bounding box center [786, 332] width 233 height 41
click at [806, 1] on body "Map Web Development 1 2. Breaking News Game Menu Done Hints Ask AI 1 הההההההההה…" at bounding box center [659, 0] width 1319 height 1
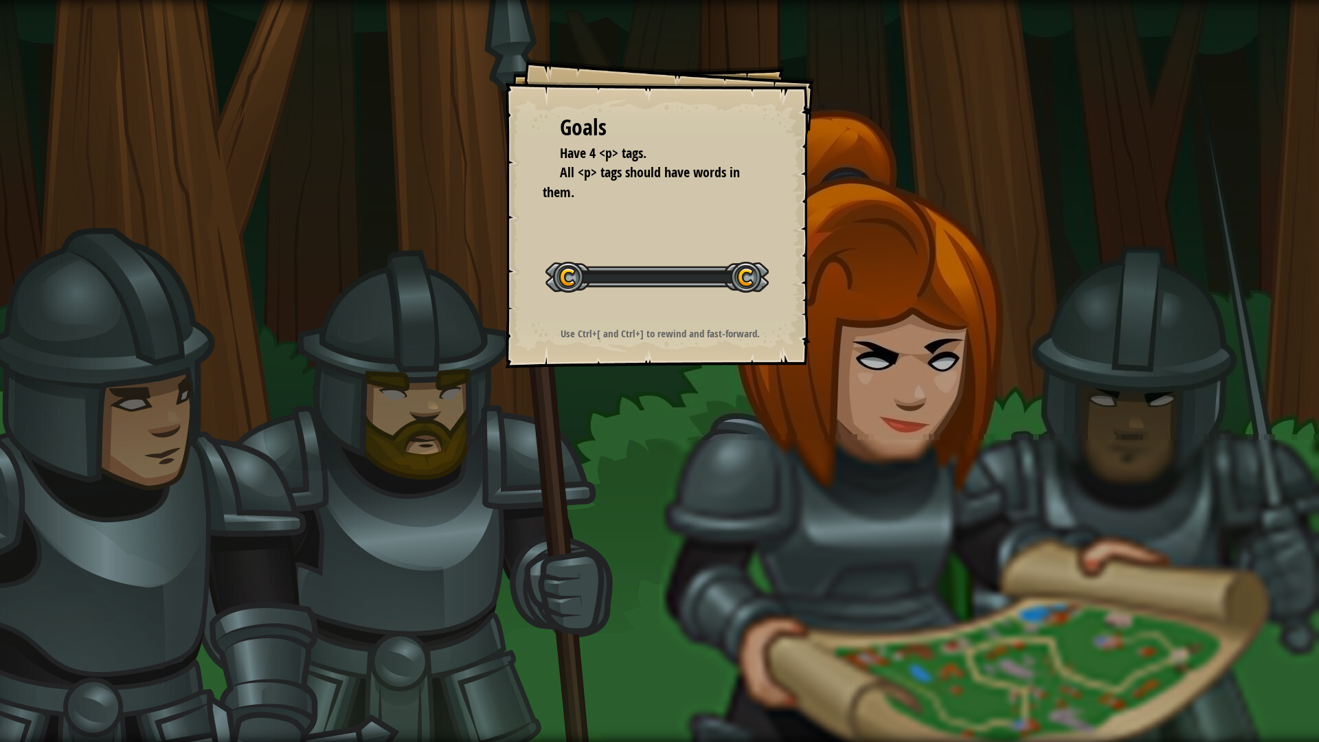
click at [807, 325] on div "Goals Have 4 <p> tags. All <p> tags should have words in them. Start Level Erro…" at bounding box center [659, 213] width 309 height 309
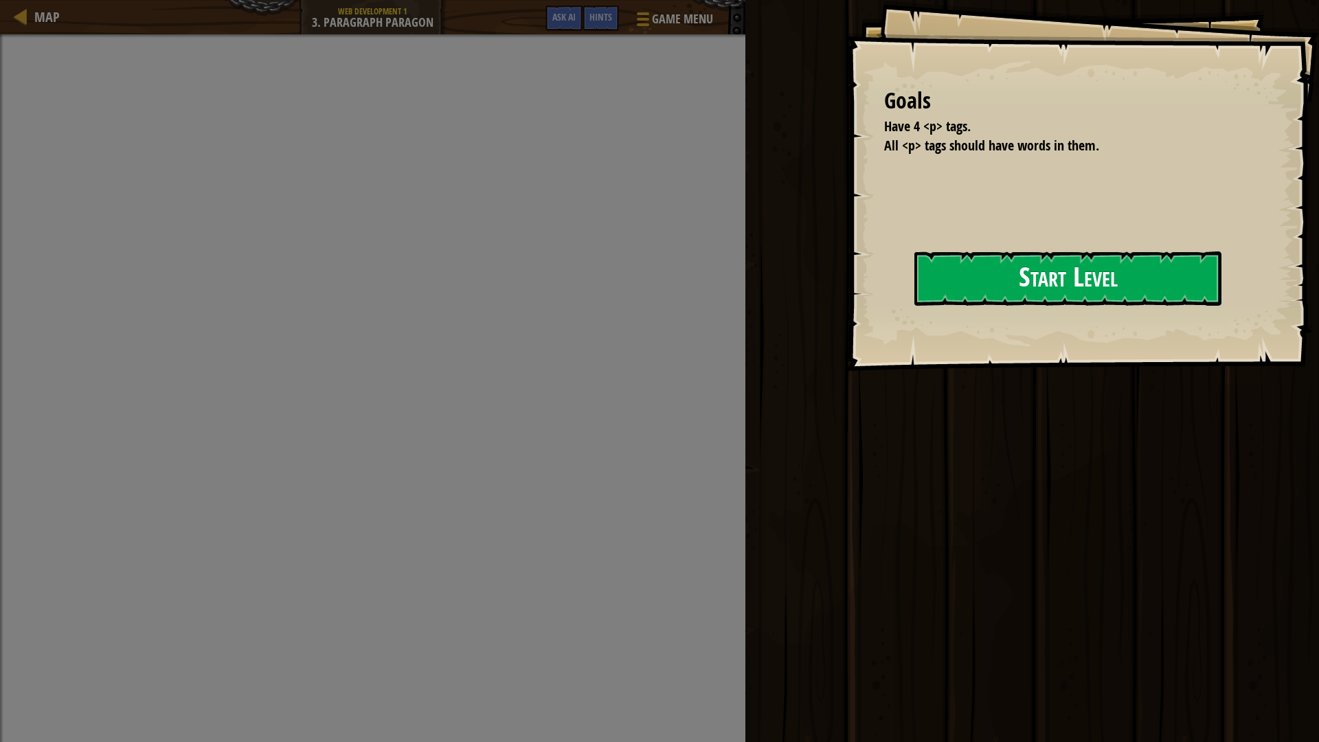
click at [1135, 253] on button "Start Level" at bounding box center [1067, 278] width 307 height 54
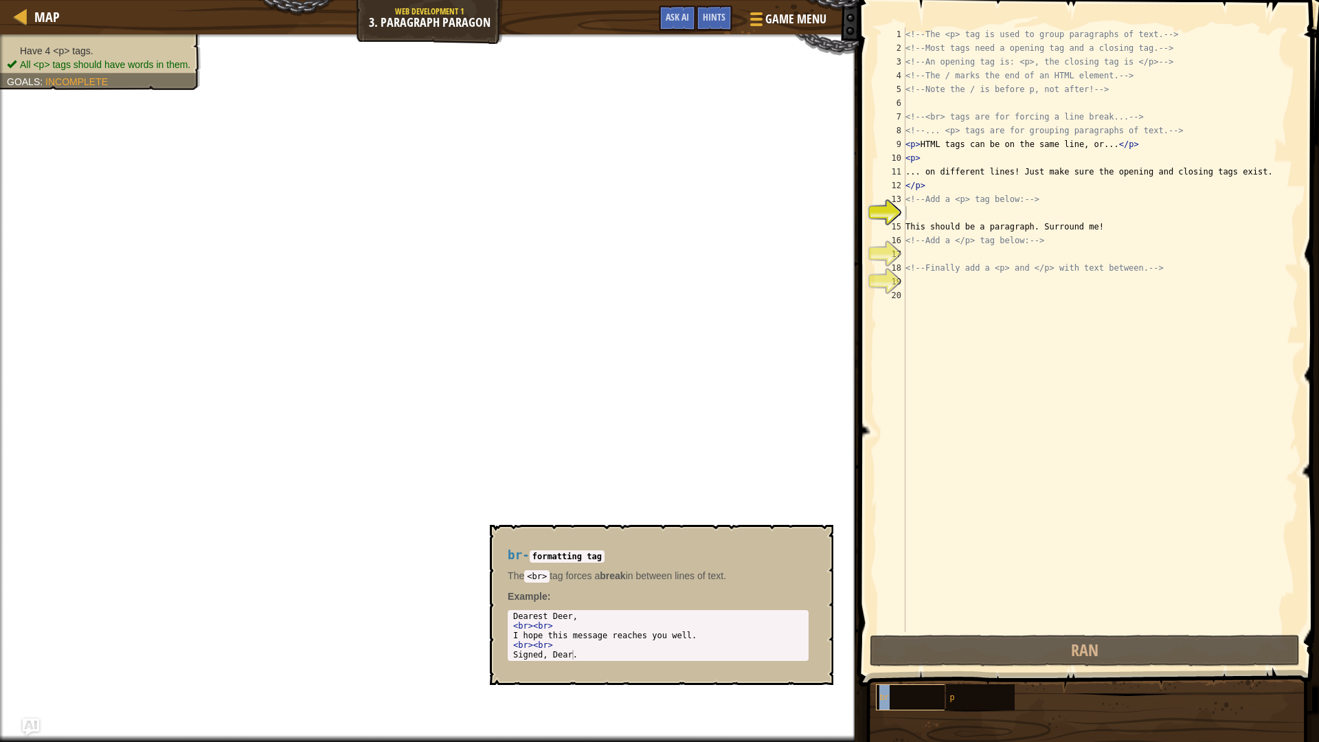
click at [883, 698] on span "br" at bounding box center [884, 698] width 10 height 10
drag, startPoint x: 509, startPoint y: 613, endPoint x: 598, endPoint y: 639, distance: 93.0
click at [598, 639] on div "1 2 3 4 5 Dearest Deer, < br > < br > I hope this message reaches you well. < b…" at bounding box center [658, 635] width 301 height 51
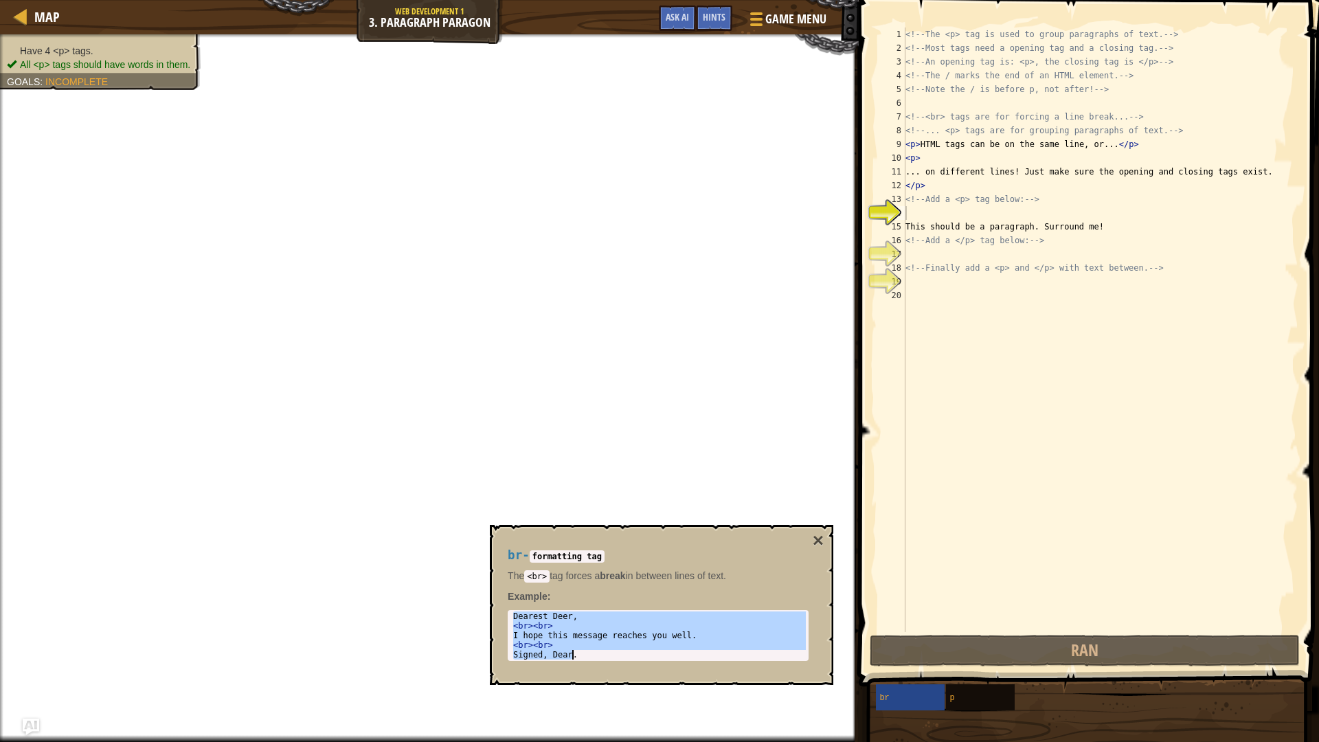
drag, startPoint x: 512, startPoint y: 617, endPoint x: 623, endPoint y: 672, distance: 123.2
click at [623, 672] on div "br - formatting tag The <br> tag forces a break in between lines of text. Examp…" at bounding box center [658, 605] width 320 height 138
type textarea "<br><br> Signed, Dear."
click at [905, 214] on div "1 2 3 4 5 6 7 8 9 10 11 12 13 14 15 16 17 18 19 20 <!-- The <p> tag is used to …" at bounding box center [1086, 329] width 423 height 604
click at [912, 215] on div "<!-- The <p> tag is used to group paragraphs of text. --> <!-- Most tags need a…" at bounding box center [1100, 343] width 396 height 632
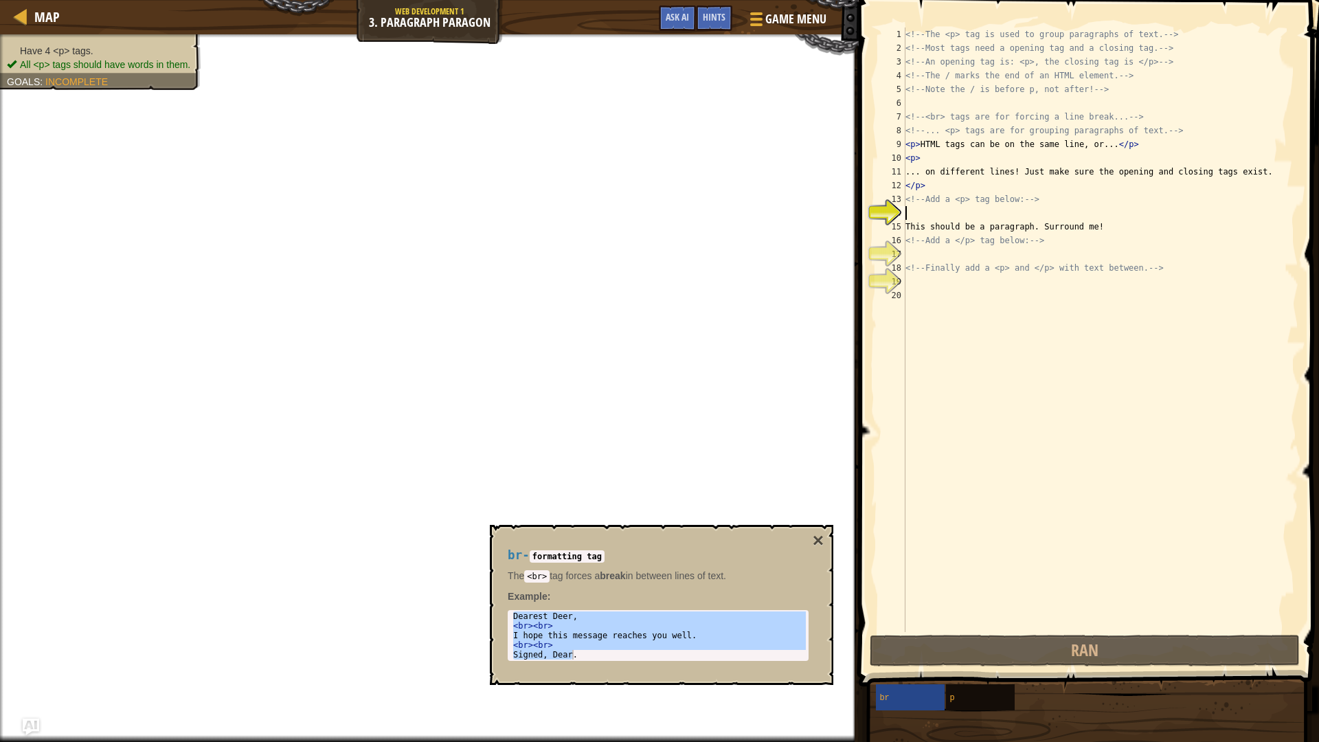
paste textarea "Signed, Dear."
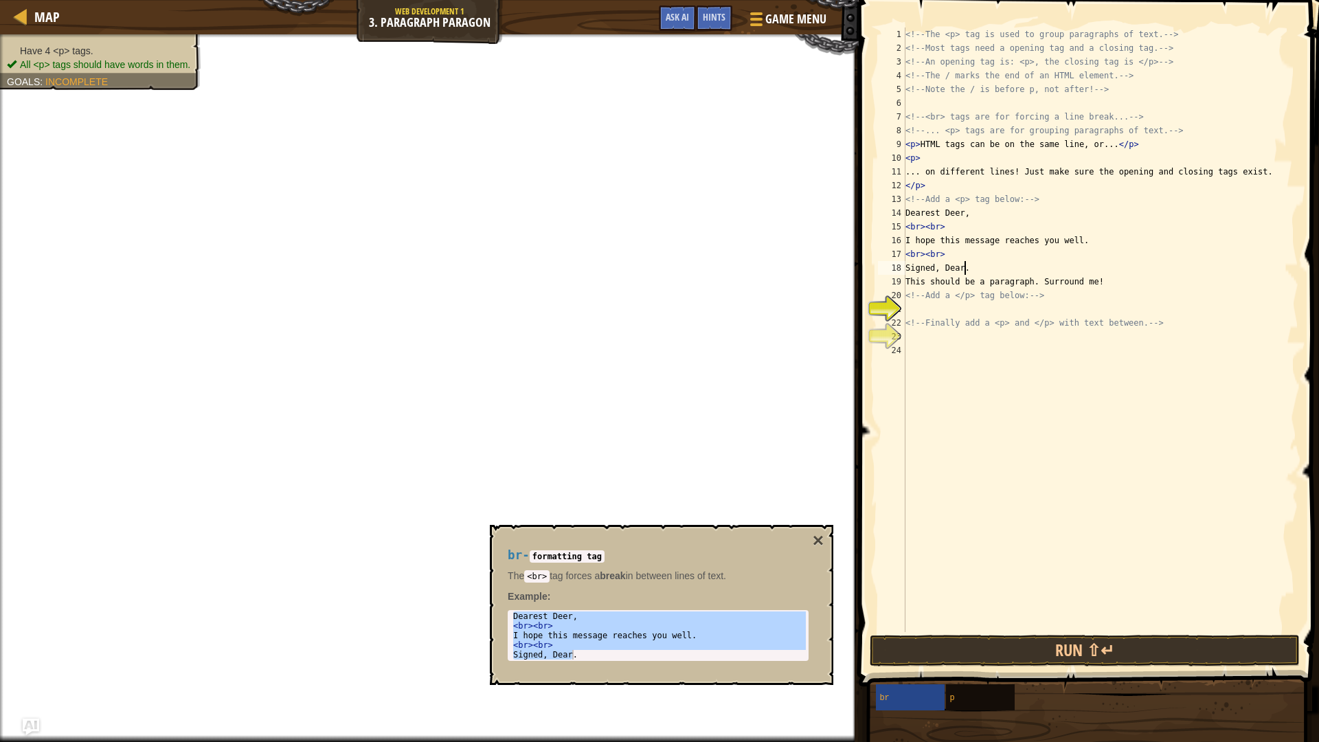
click at [941, 321] on div "<!-- The <p> tag is used to group paragraphs of text. --> <!-- Most tags need a…" at bounding box center [1100, 343] width 396 height 632
type textarea "<!-- Finally add a <p> and </p> with text between. -->"
click at [937, 310] on div "<!-- The <p> tag is used to group paragraphs of text. --> <!-- Most tags need a…" at bounding box center [1100, 343] width 396 height 632
paste textarea "Signed, Dear."
type textarea "Signed, Dear."
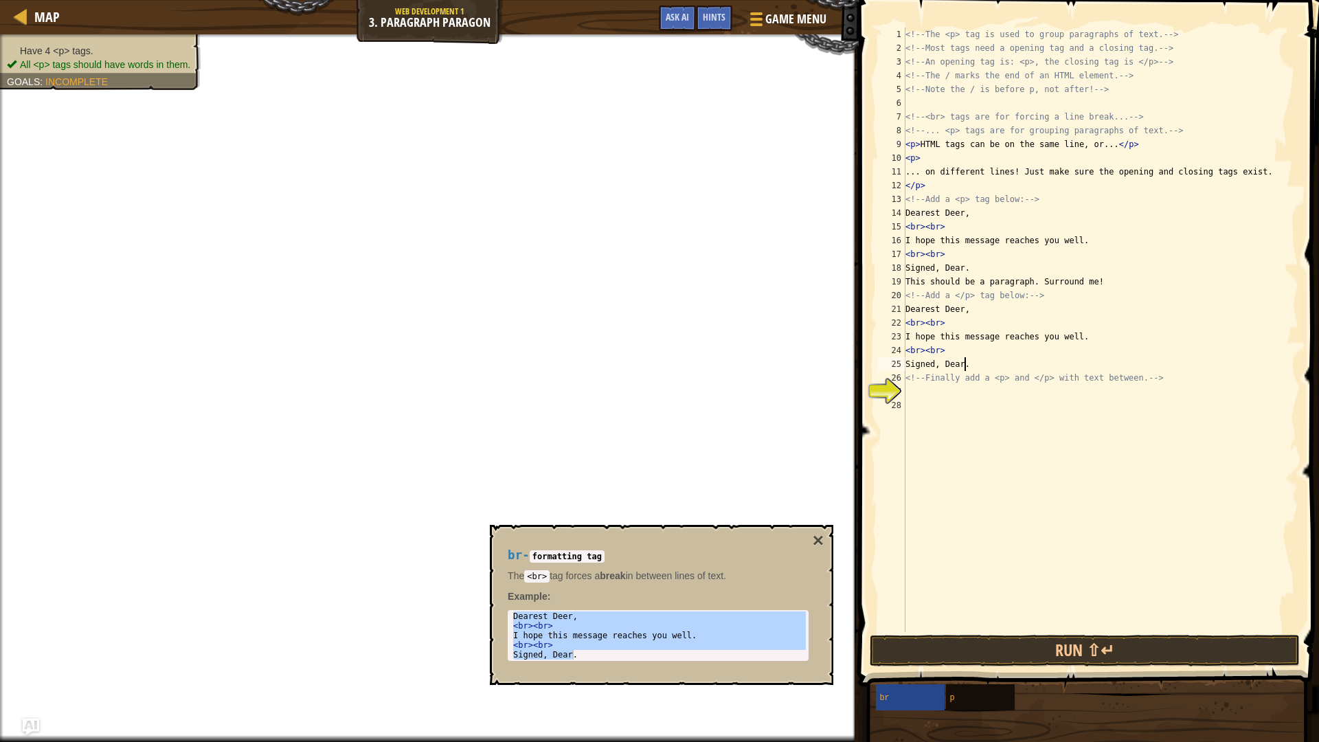
click at [917, 388] on div "<!-- The <p> tag is used to group paragraphs of text. --> <!-- Most tags need a…" at bounding box center [1100, 343] width 396 height 632
paste textarea "Signed, Dear."
type textarea "Signed, Dear."
click at [1115, 588] on div "<!-- The <p> tag is used to group paragraphs of text. --> <!-- Most tags need a…" at bounding box center [1100, 343] width 396 height 632
click at [959, 686] on div "p" at bounding box center [1012, 697] width 132 height 26
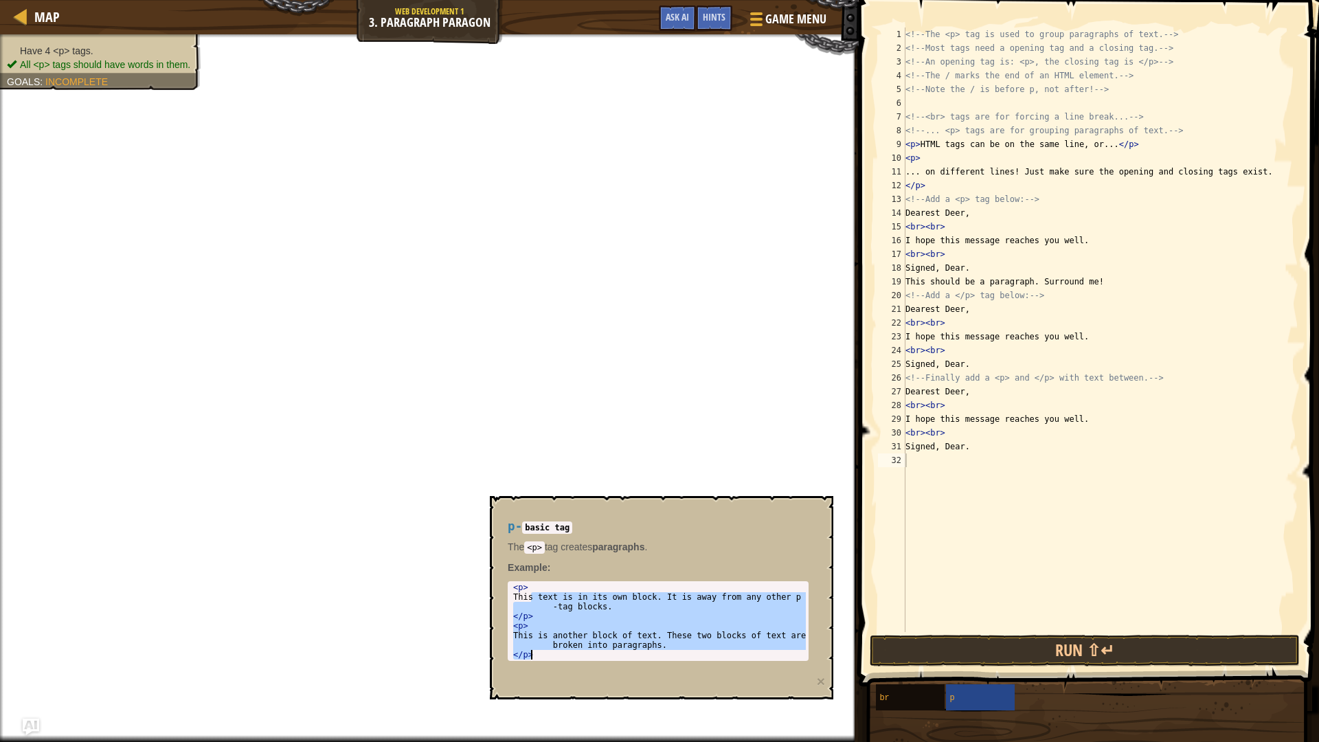
drag, startPoint x: 532, startPoint y: 594, endPoint x: 774, endPoint y: 672, distance: 254.1
click at [774, 672] on div "p - basic tag The <p> tag creates paragraphs . Example : This text is in its ow…" at bounding box center [658, 590] width 320 height 167
type textarea "This is another block of text. These two blocks of text are broken into paragra…"
click at [974, 462] on div "<!-- The <p> tag is used to group paragraphs of text. --> <!-- Most tags need a…" at bounding box center [1100, 343] width 396 height 632
paste textarea "</p>"
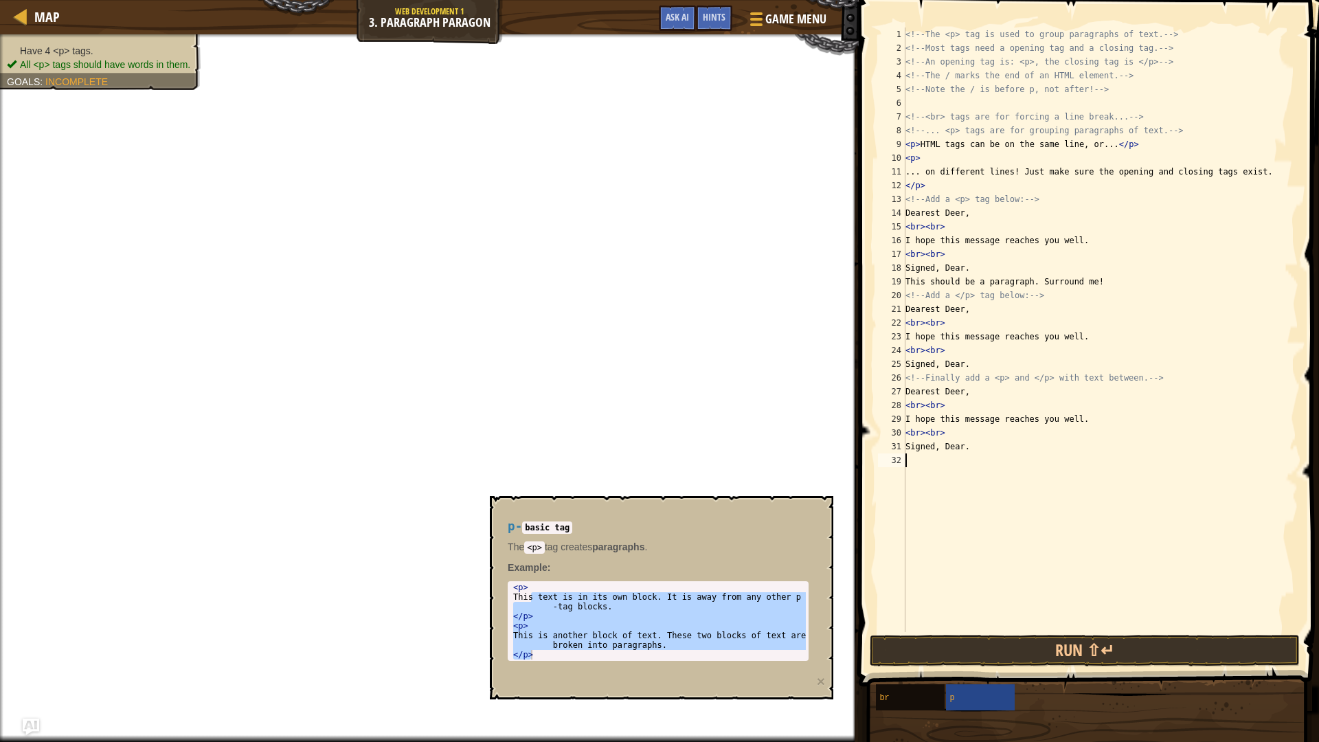
type textarea "</p>"
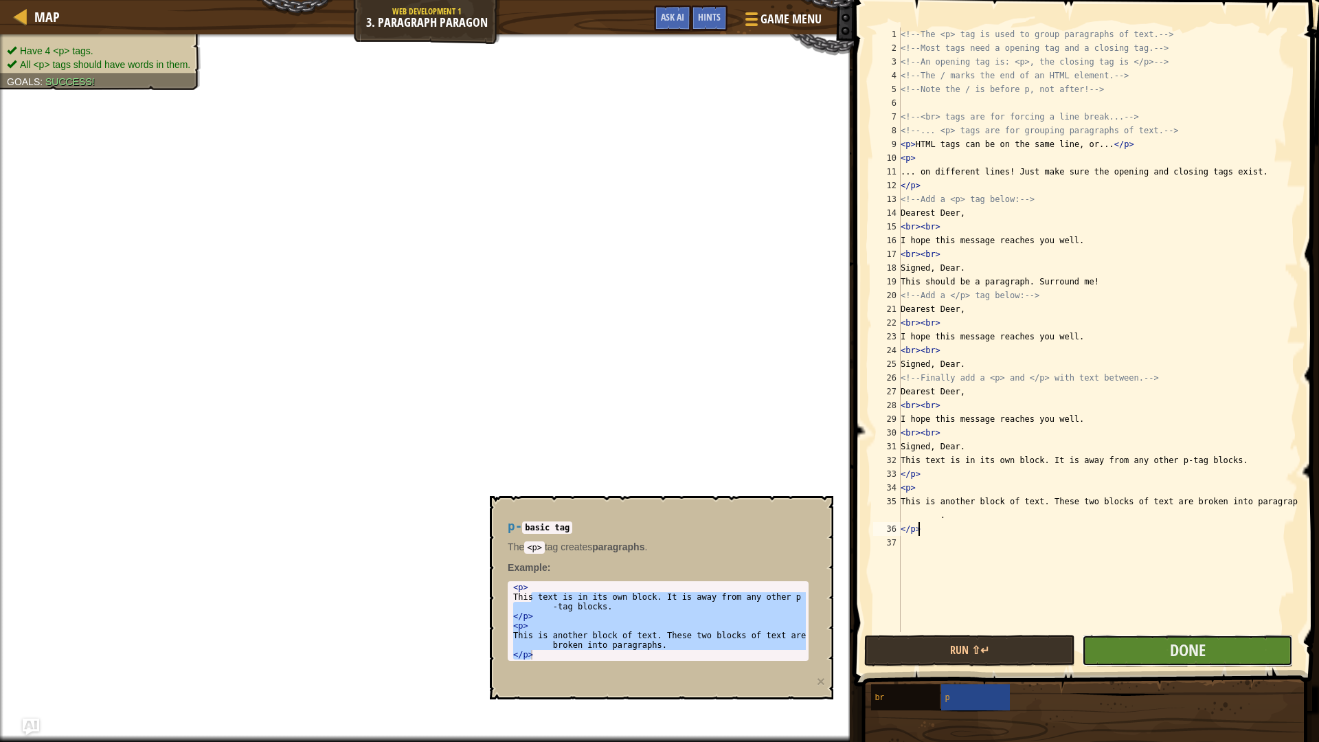
click at [1153, 639] on button "Done" at bounding box center [1187, 651] width 211 height 32
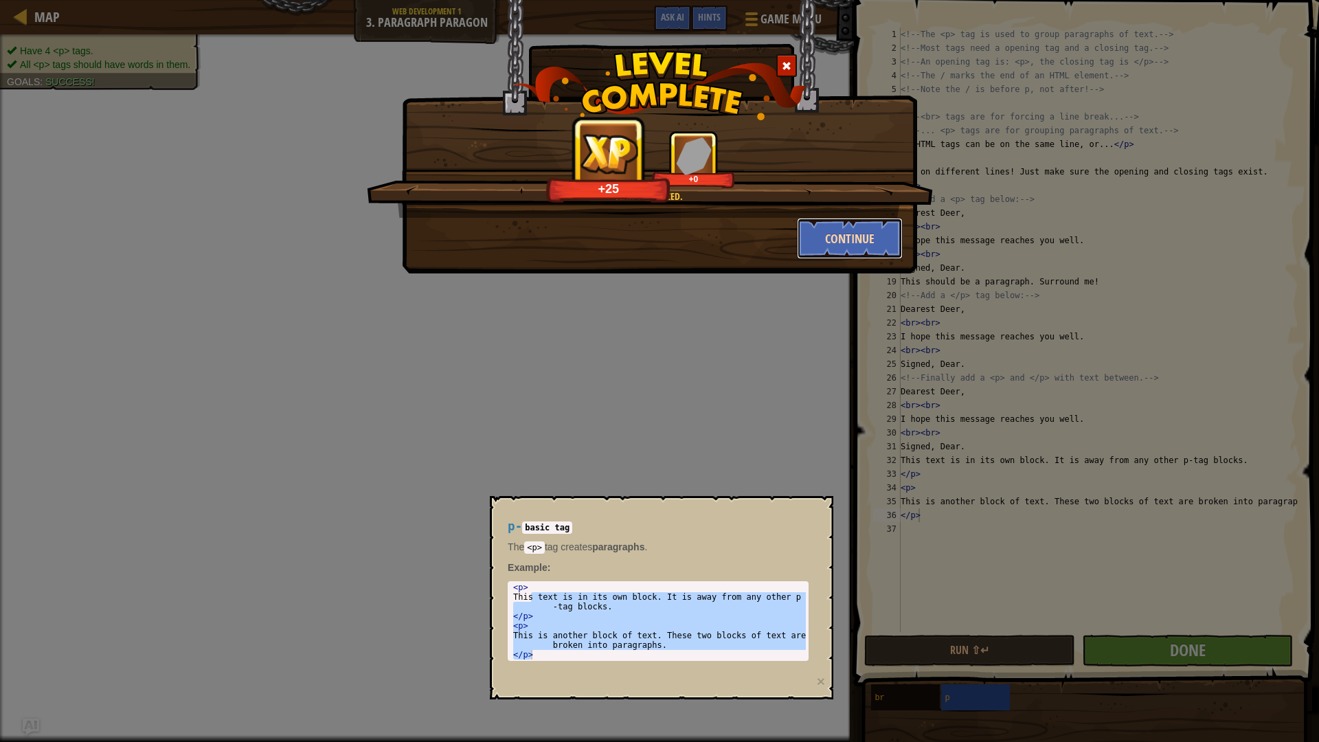
click at [867, 229] on button "Continue" at bounding box center [850, 238] width 106 height 41
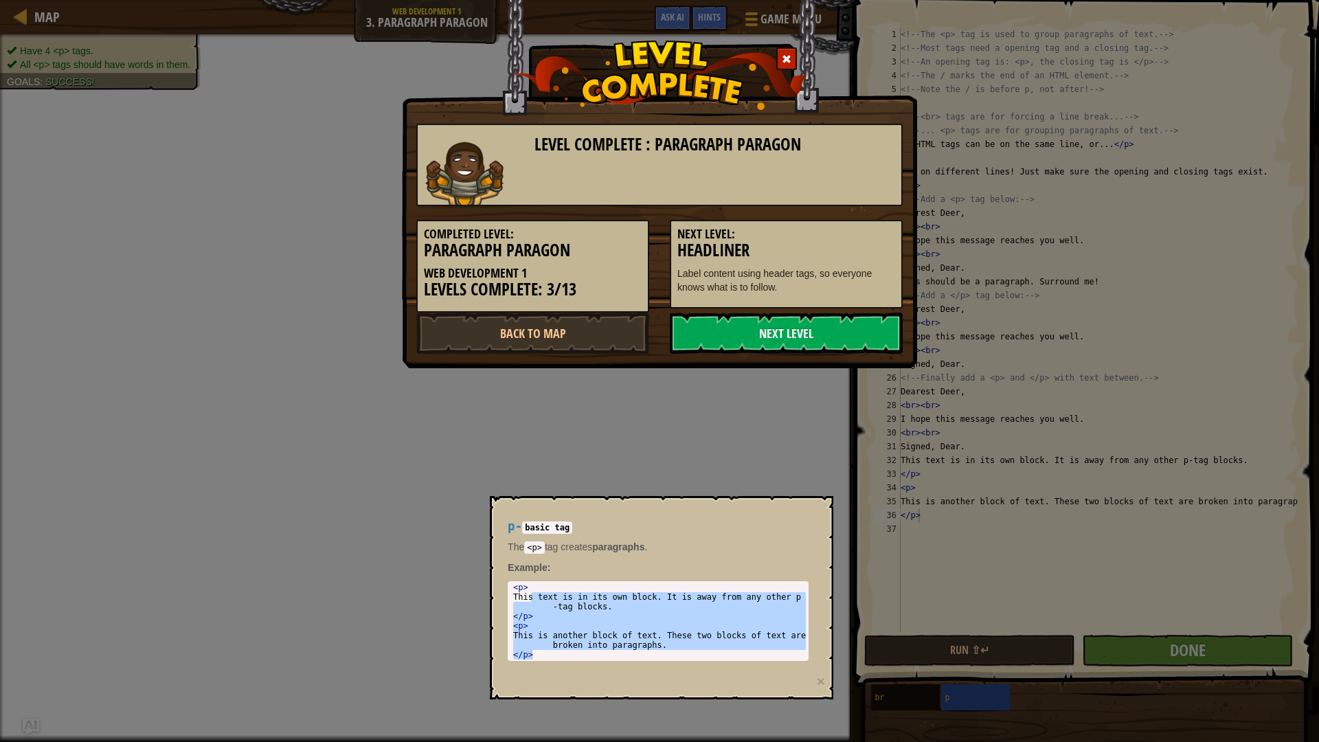
click at [801, 338] on link "Next Level" at bounding box center [786, 332] width 233 height 41
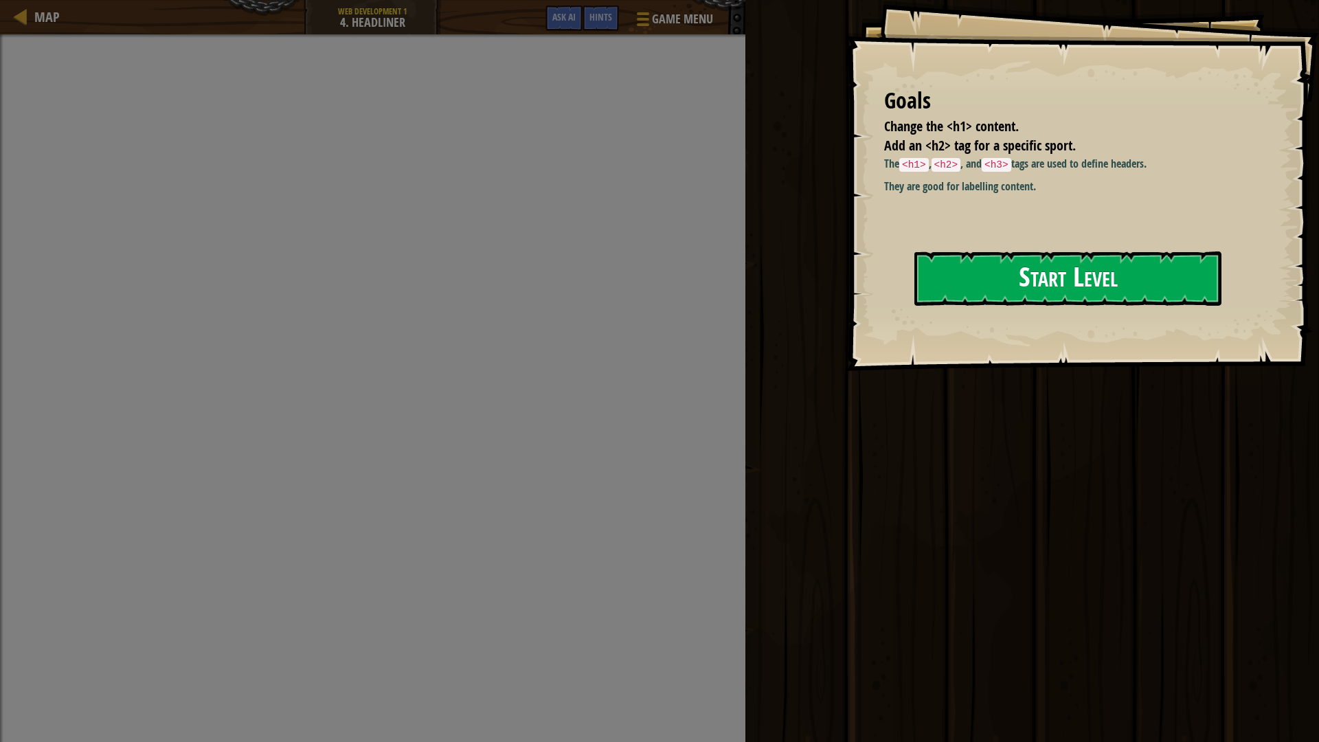
click at [1005, 282] on button "Start Level" at bounding box center [1067, 278] width 307 height 54
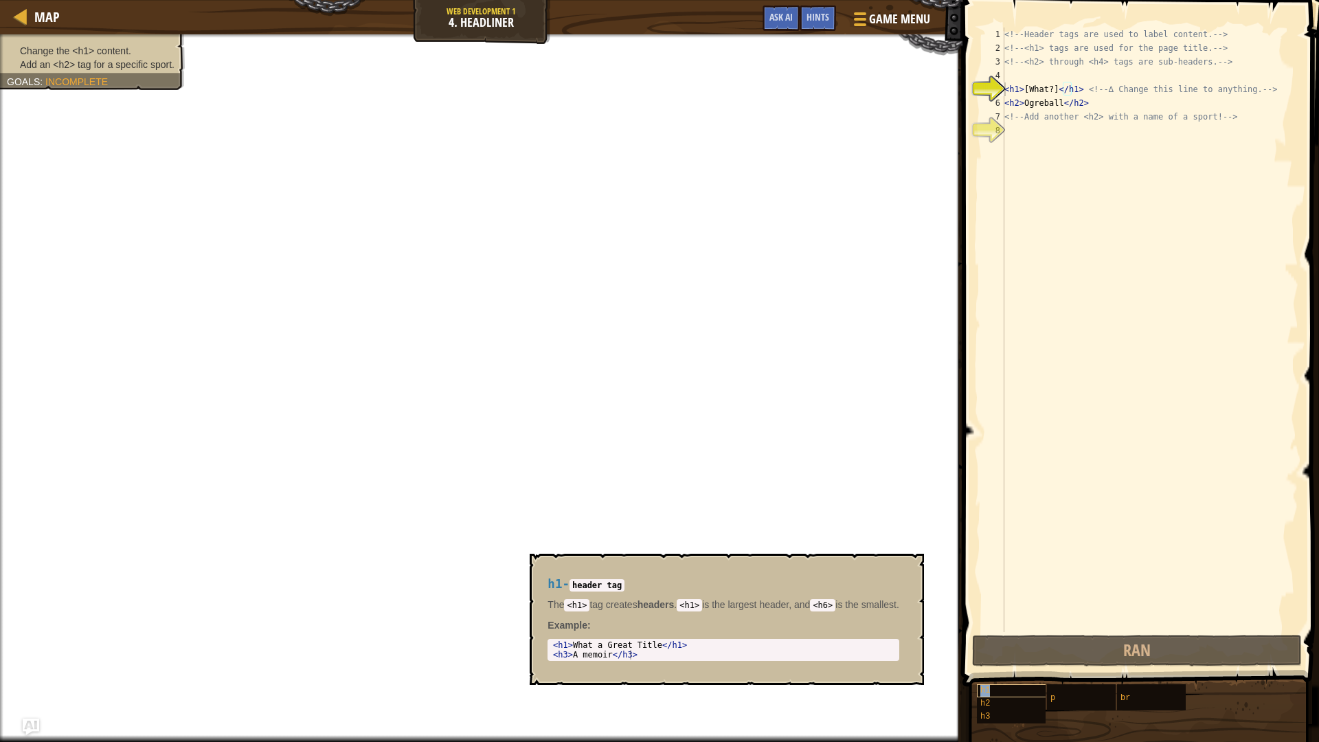
click at [987, 691] on span "h1" at bounding box center [985, 690] width 10 height 10
click at [1036, 164] on div "<!-- Header tags are used to label content. --> <!-- <h1> tags are used for the…" at bounding box center [1149, 343] width 297 height 632
click at [986, 705] on span "h2" at bounding box center [985, 703] width 10 height 10
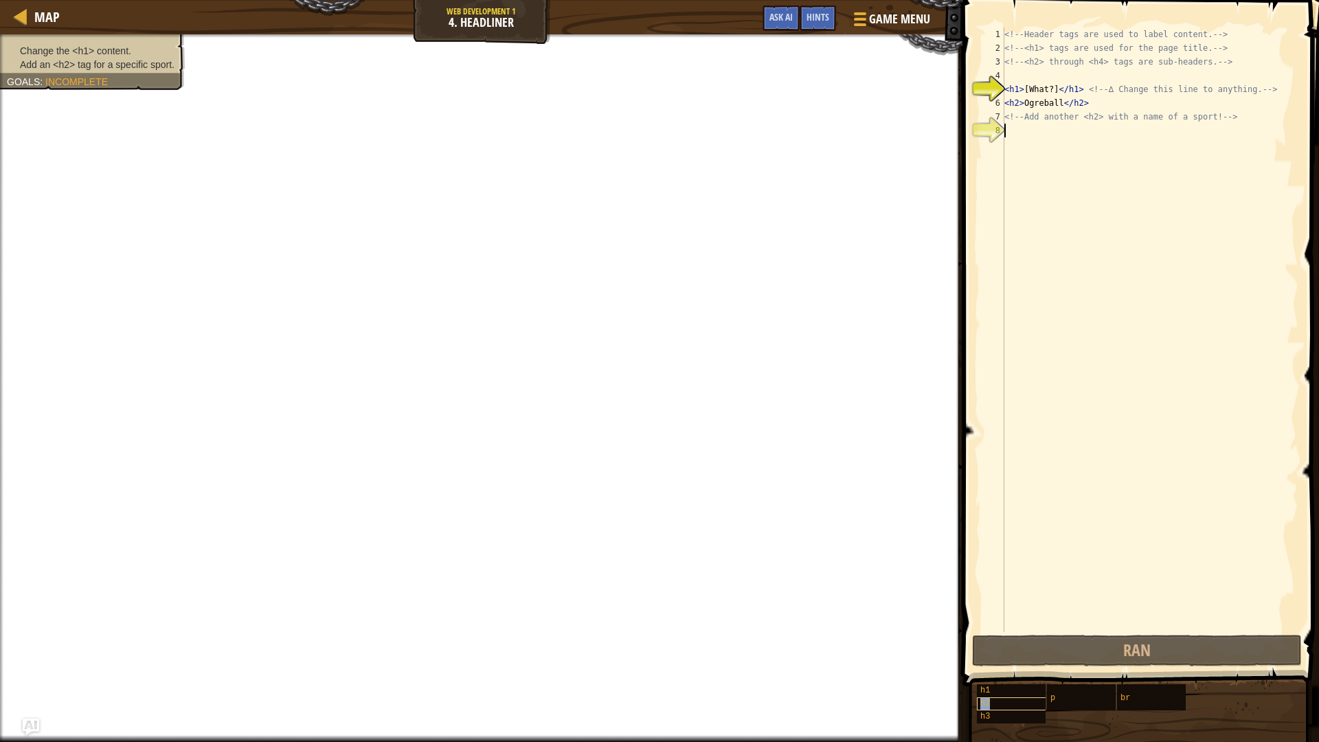
click at [986, 705] on span "h2" at bounding box center [985, 703] width 10 height 10
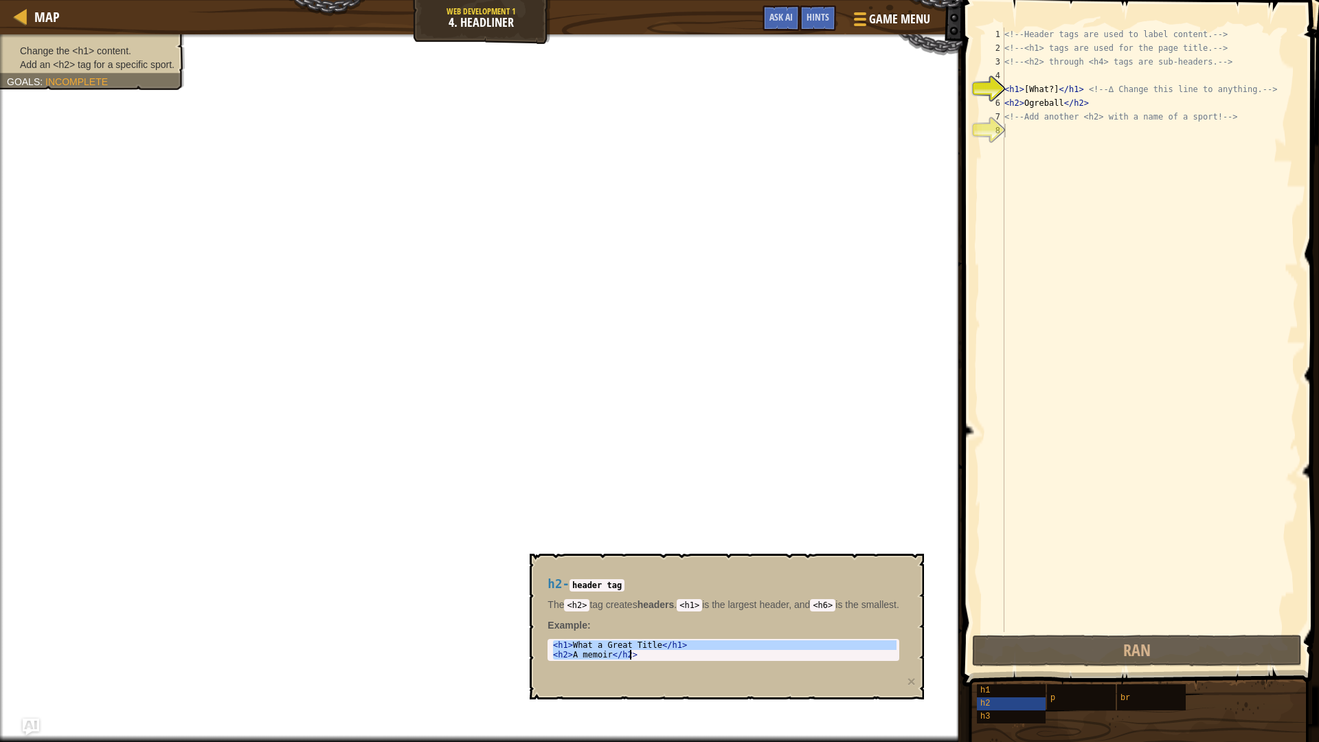
drag, startPoint x: 552, startPoint y: 641, endPoint x: 655, endPoint y: 675, distance: 108.6
click at [655, 675] on div "h2 - header tag The <h2> tag creates headers . <h1> is the largest header, and …" at bounding box center [727, 627] width 394 height 146
type textarea "<h1>What a Great Title</h1> <h2>A memoir</h2>"
click at [1031, 102] on div "<!-- Header tags are used to label content. --> <!-- <h1> tags are used for the…" at bounding box center [1149, 343] width 297 height 632
click at [1021, 91] on div "<!-- Header tags are used to label content. --> <!-- <h1> tags are used for the…" at bounding box center [1149, 343] width 297 height 632
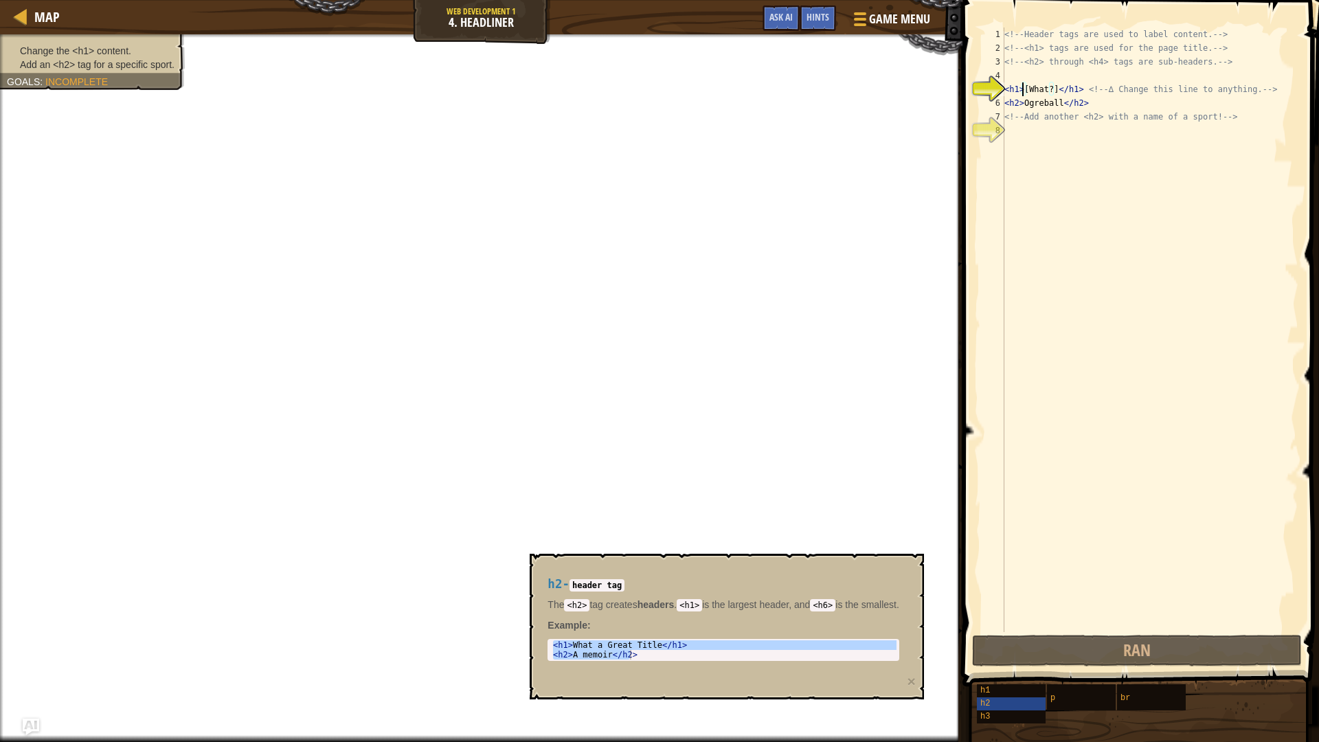
click at [1021, 96] on div "<!-- Header tags are used to label content. --> <!-- <h1> tags are used for the…" at bounding box center [1149, 343] width 297 height 632
type textarea "<h2>Ogreball</h2>"
click at [1017, 135] on div "<!-- Header tags are used to label content. --> <!-- <h1> tags are used for the…" at bounding box center [1149, 343] width 297 height 632
paste textarea "<h2>A memoir</h2>"
type textarea "<h2>A memoir</h2>"
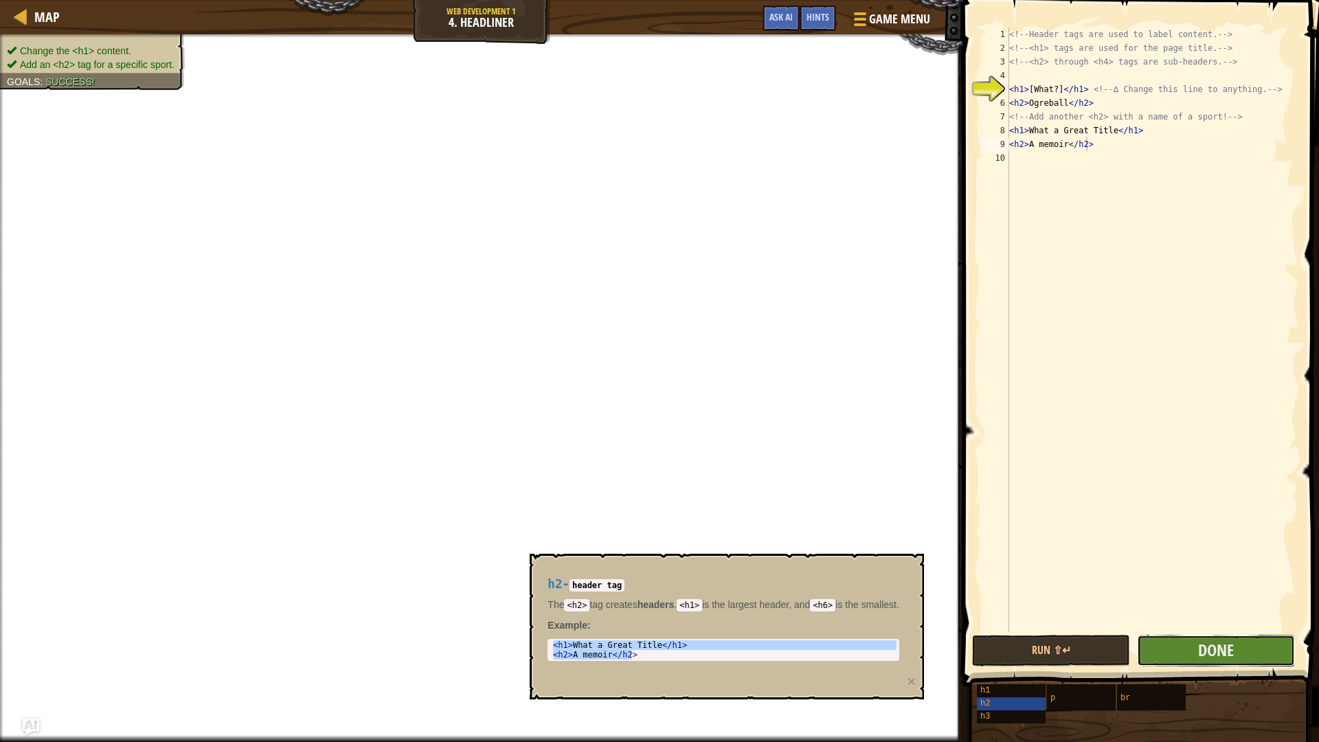
click at [1154, 649] on button "Done" at bounding box center [1216, 651] width 158 height 32
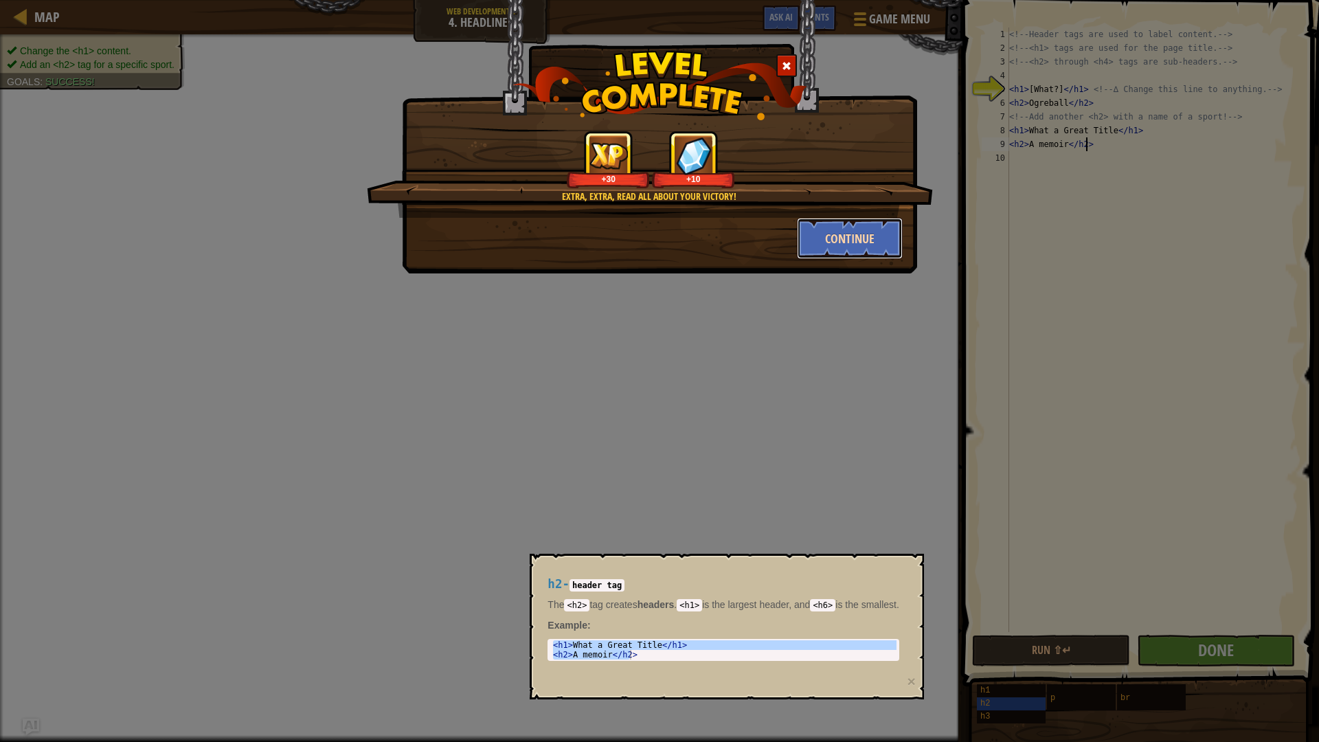
click at [829, 230] on button "Continue" at bounding box center [850, 238] width 106 height 41
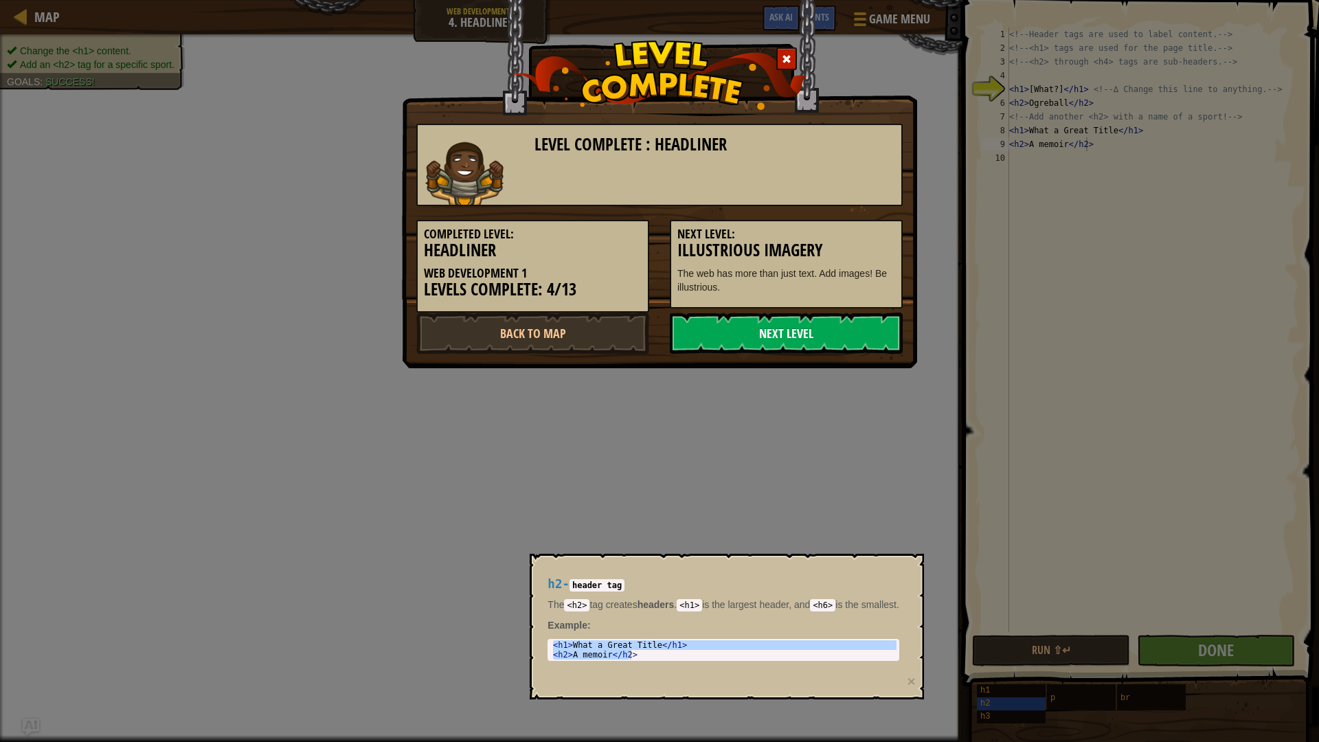
click at [841, 335] on link "Next Level" at bounding box center [786, 332] width 233 height 41
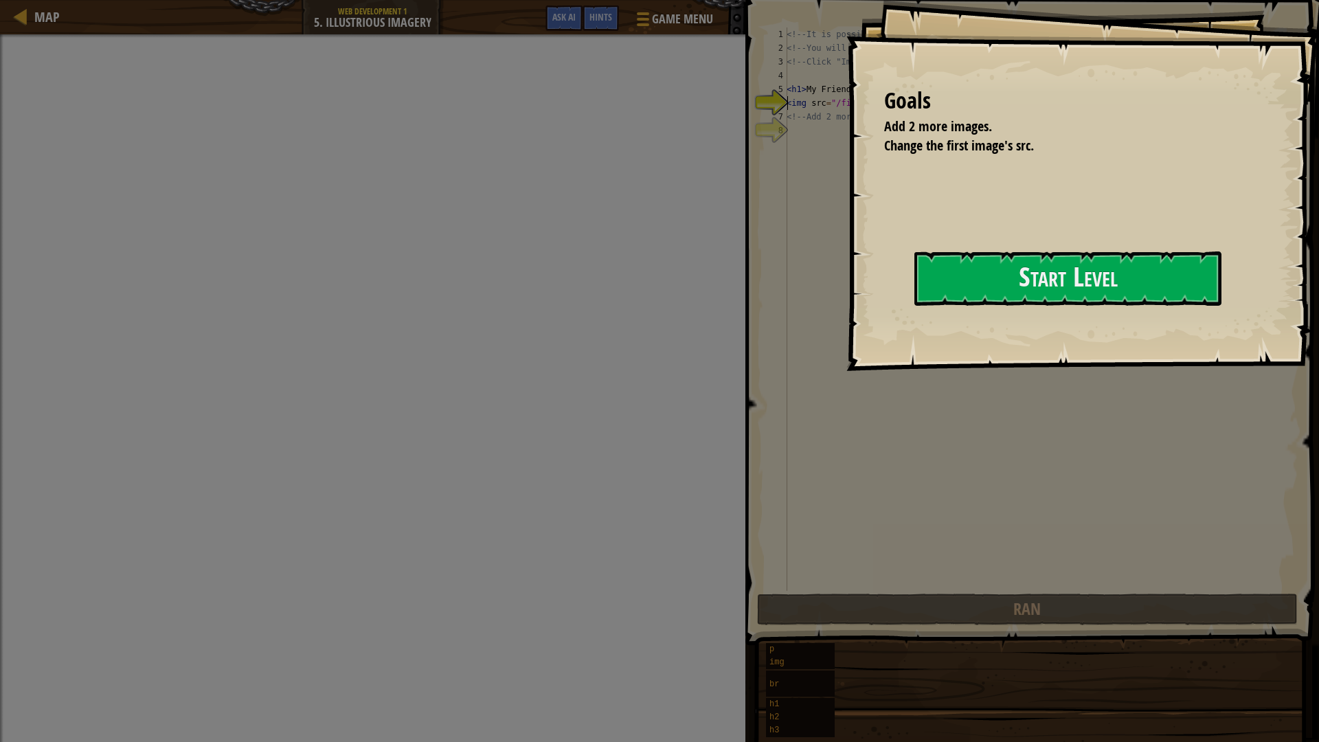
drag, startPoint x: 977, startPoint y: 313, endPoint x: 989, endPoint y: 312, distance: 12.4
click at [981, 306] on button "Start Level" at bounding box center [1067, 278] width 307 height 54
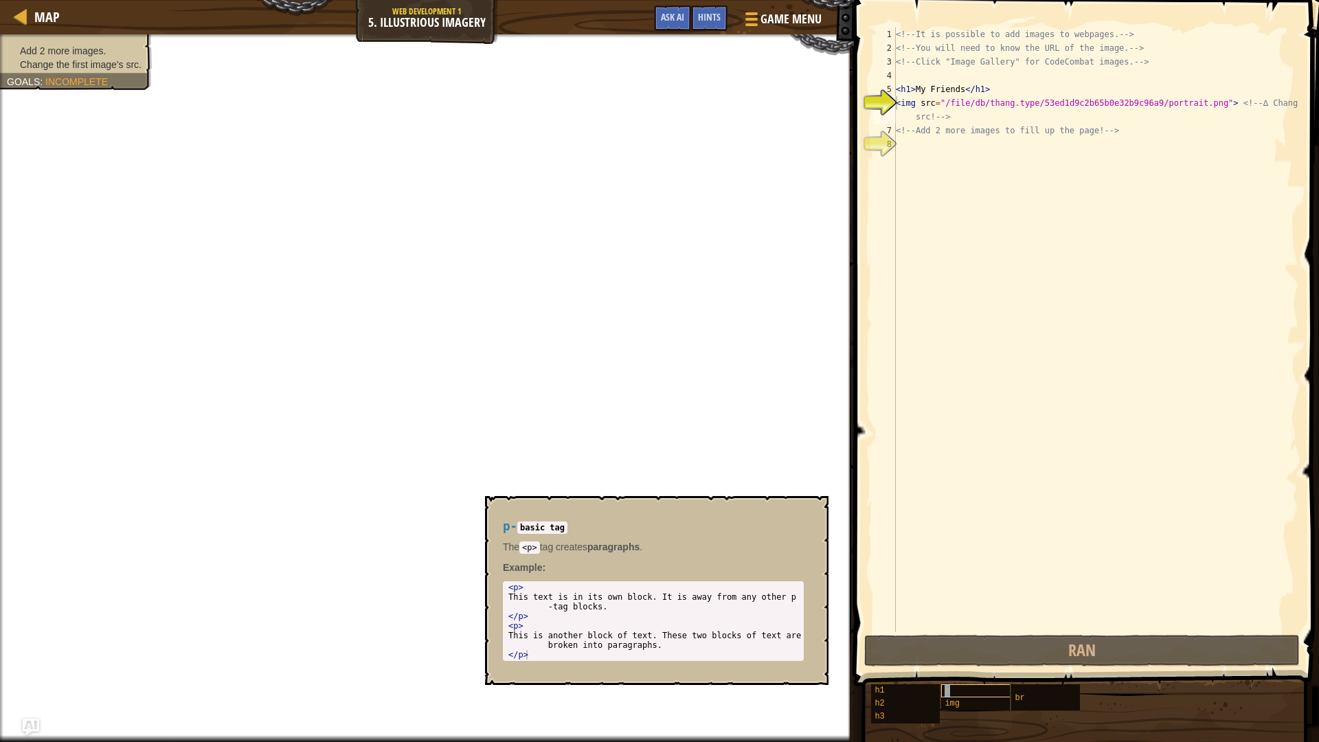
click at [955, 692] on div "p" at bounding box center [1007, 690] width 132 height 13
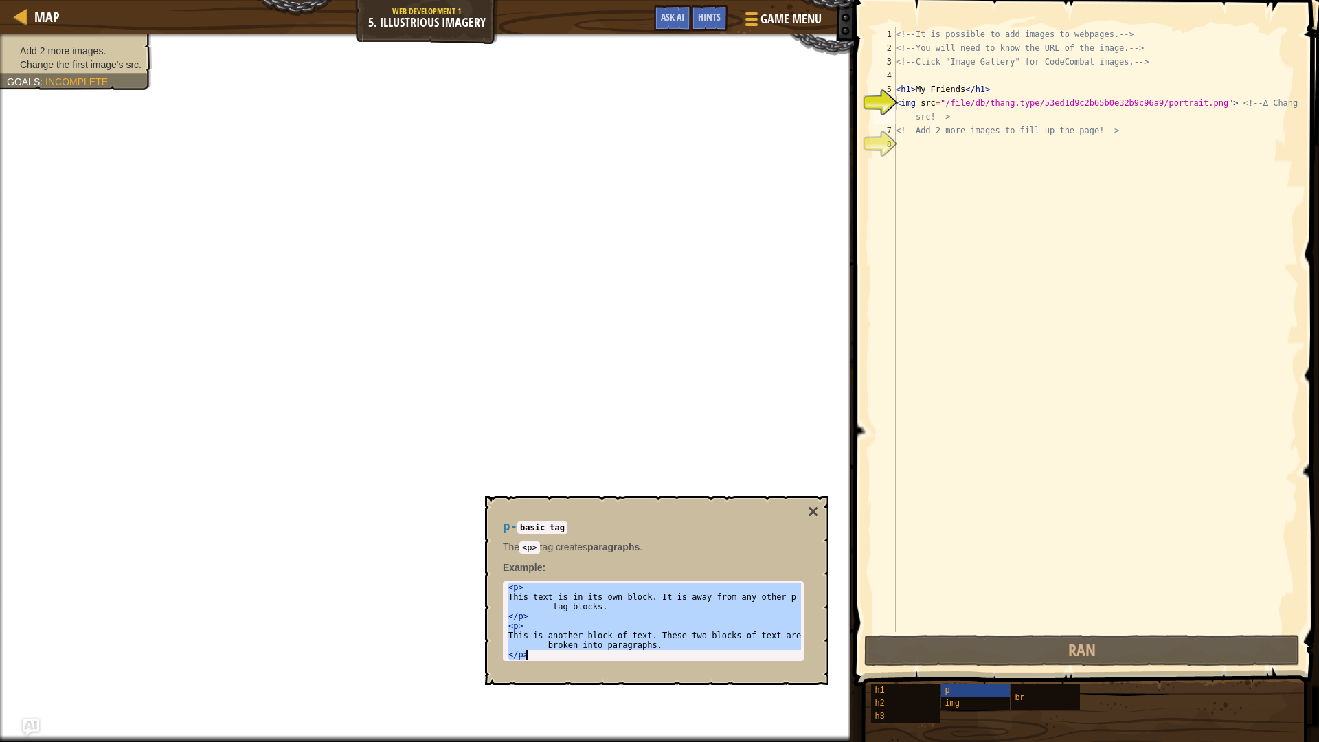
type textarea "This is another block of text. These two blocks of text are broken into paragra…"
click at [935, 157] on div "<!-- It is possible to add images to webpages. --> <!-- You will need to know t…" at bounding box center [1095, 343] width 405 height 632
paste textarea "</p>"
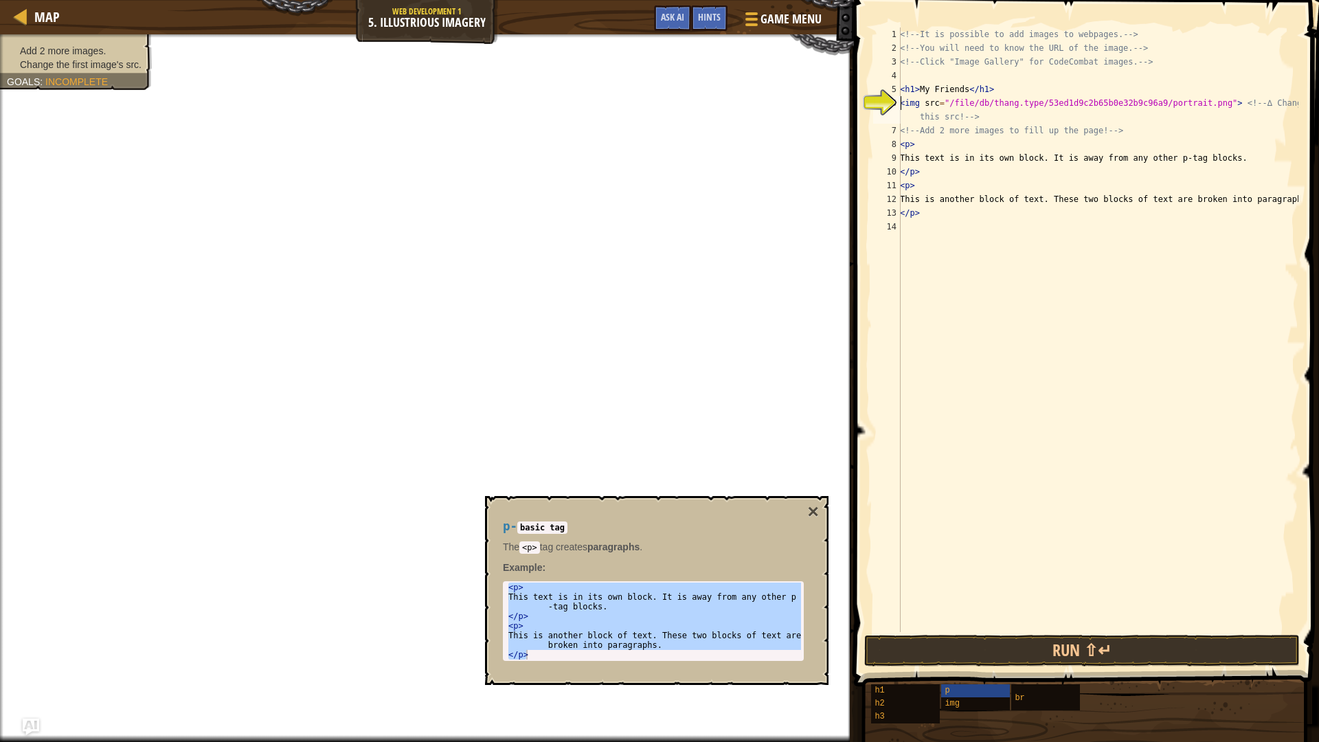
click at [902, 98] on div "<!-- It is possible to add images to webpages. --> <!-- You will need to know t…" at bounding box center [1097, 343] width 401 height 632
paste textarea "</p>"
type textarea "</p><img src="/file/db/thang.type/53ed1d9c2b65b0e32b9c96a9/portrait.png"> <!-- …"
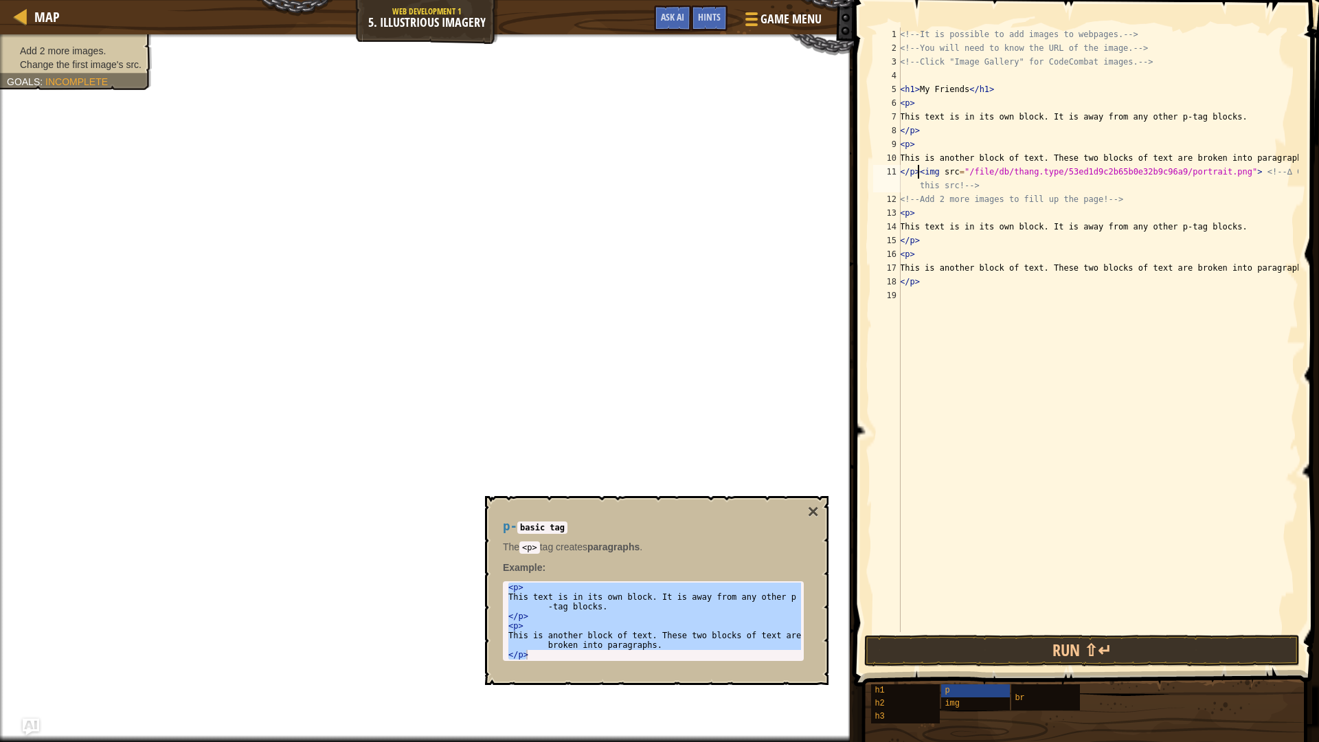
click at [913, 306] on div "<!-- It is possible to add images to webpages. --> <!-- You will need to know t…" at bounding box center [1097, 343] width 401 height 632
paste textarea "</p>"
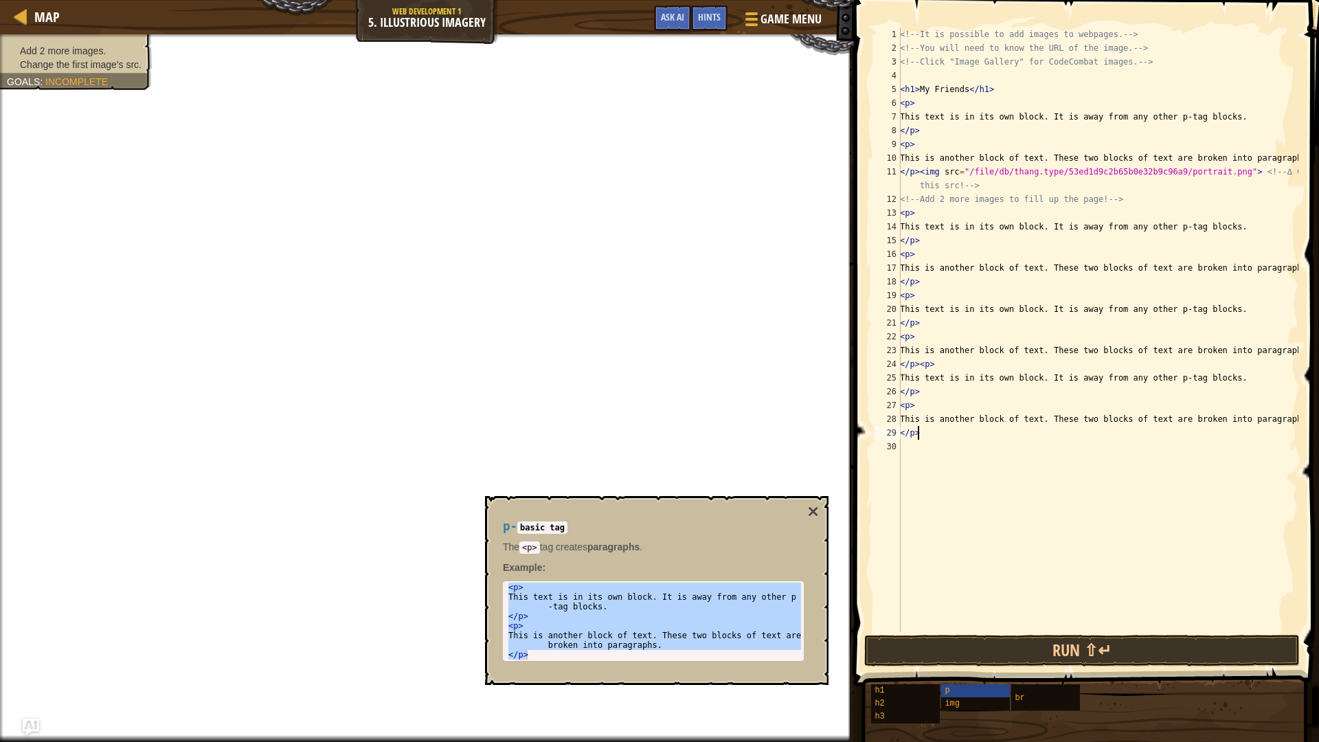
paste textarea "v"
paste textarea
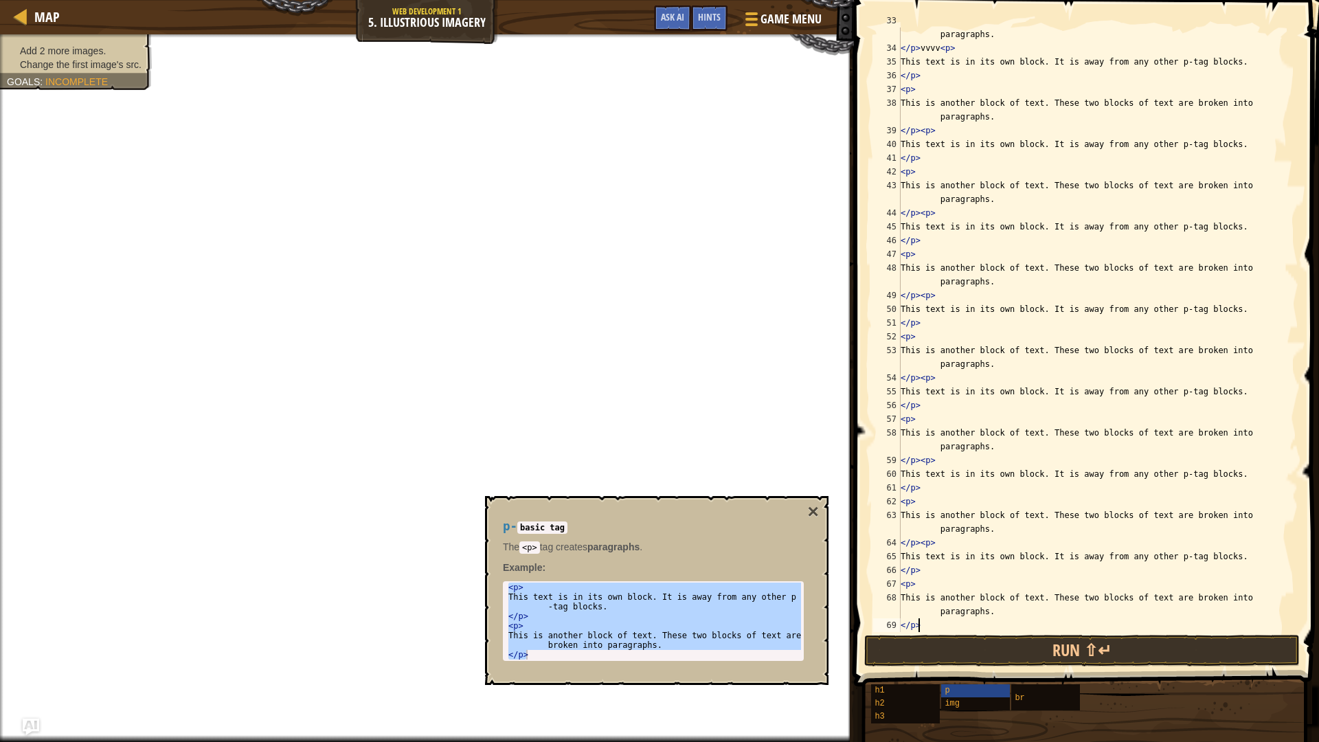
paste textarea "v"
type textarea "</p>v"
click at [985, 703] on div "img" at bounding box center [1007, 703] width 132 height 13
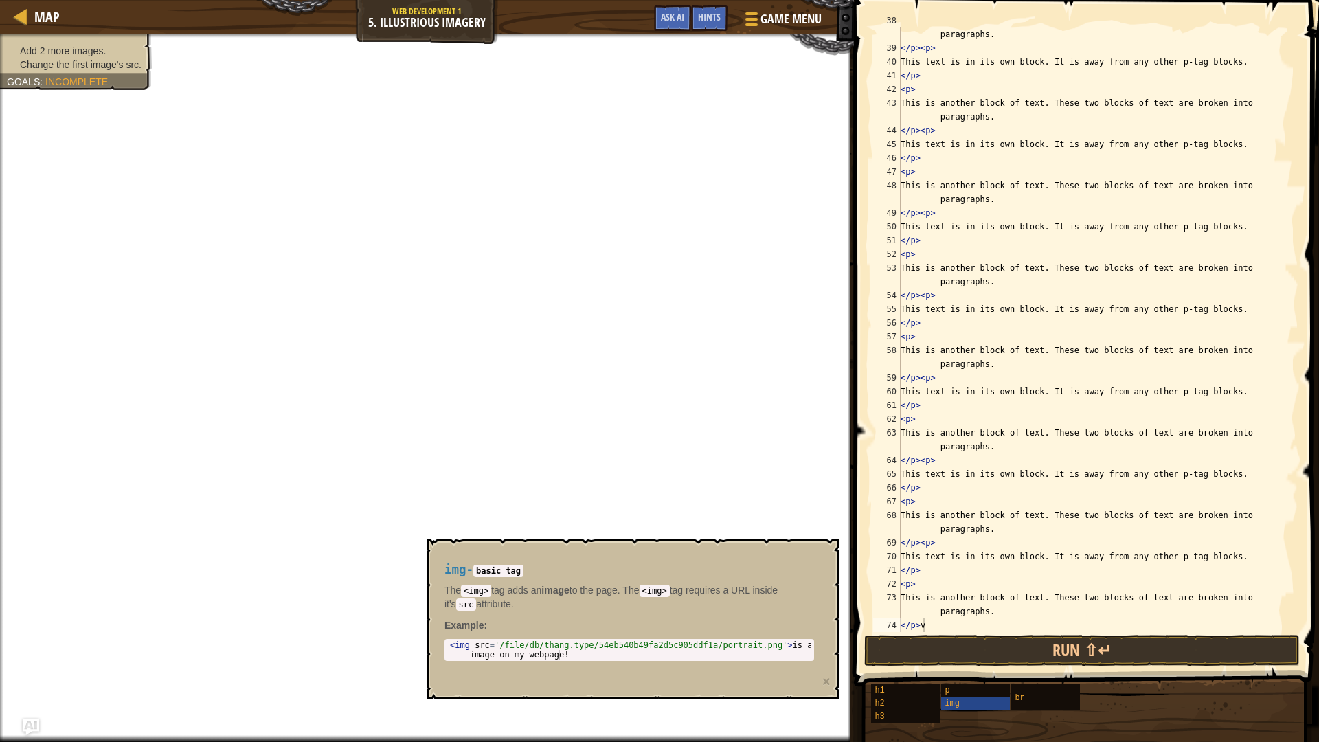
drag, startPoint x: 451, startPoint y: 639, endPoint x: 615, endPoint y: 659, distance: 166.0
click at [615, 659] on div "1 < img src = '/file/db/thang.type/54eb540b49fa2d5c905ddf1a/portrait.png' > is …" at bounding box center [628, 650] width 369 height 22
type textarea "<img src='/file/db/thang.type/54eb540b49fa2d5c905ddf1a/portrait.png'> is a imag…"
drag, startPoint x: 448, startPoint y: 642, endPoint x: 873, endPoint y: 678, distance: 426.6
click at [873, 0] on body "Map Web Development 1 5. Illustrious Imagery Game Menu Done Hints Ask AI 1 הההה…" at bounding box center [659, 0] width 1319 height 0
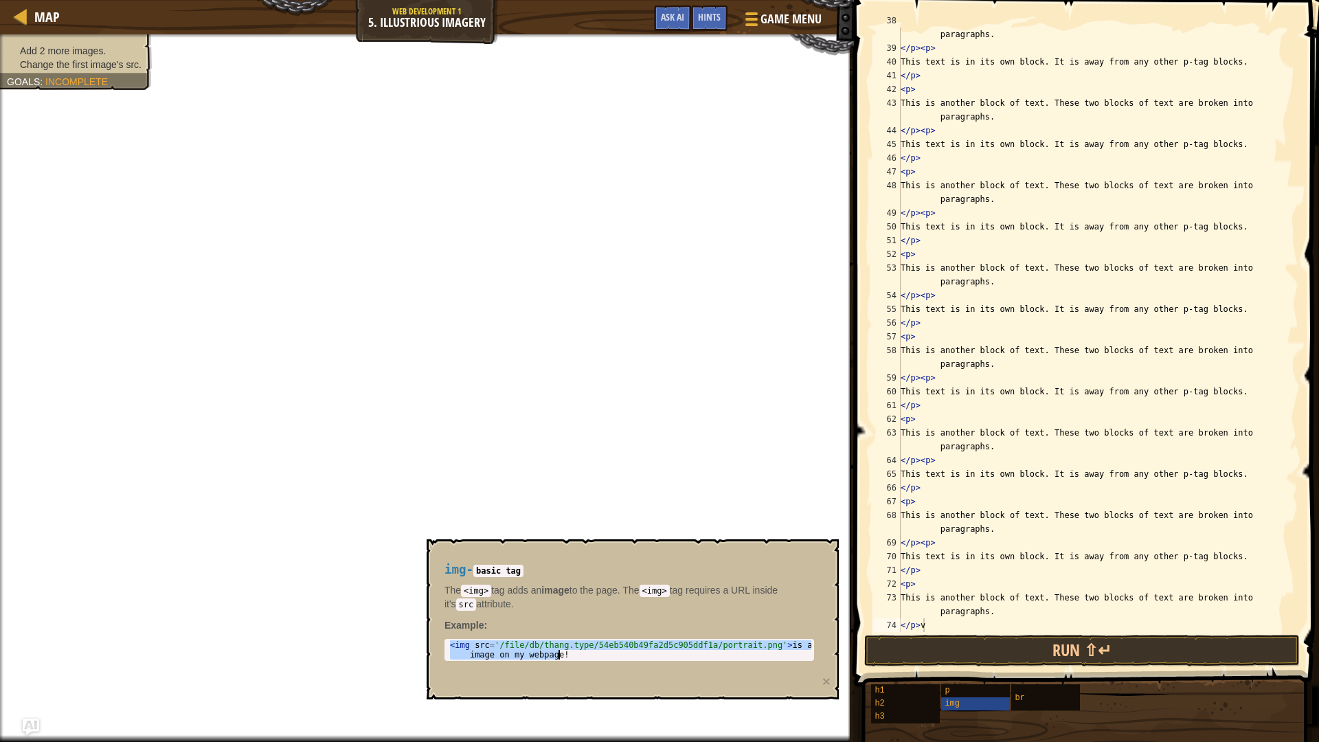
click at [932, 630] on div "This is another block of text. These two blocks of text are broken into paragra…" at bounding box center [1093, 337] width 390 height 646
paste textarea "<img src='/file/db/thang.type/54eb540b49fa2d5c905ddf1a/portrait.png'> is a imag…"
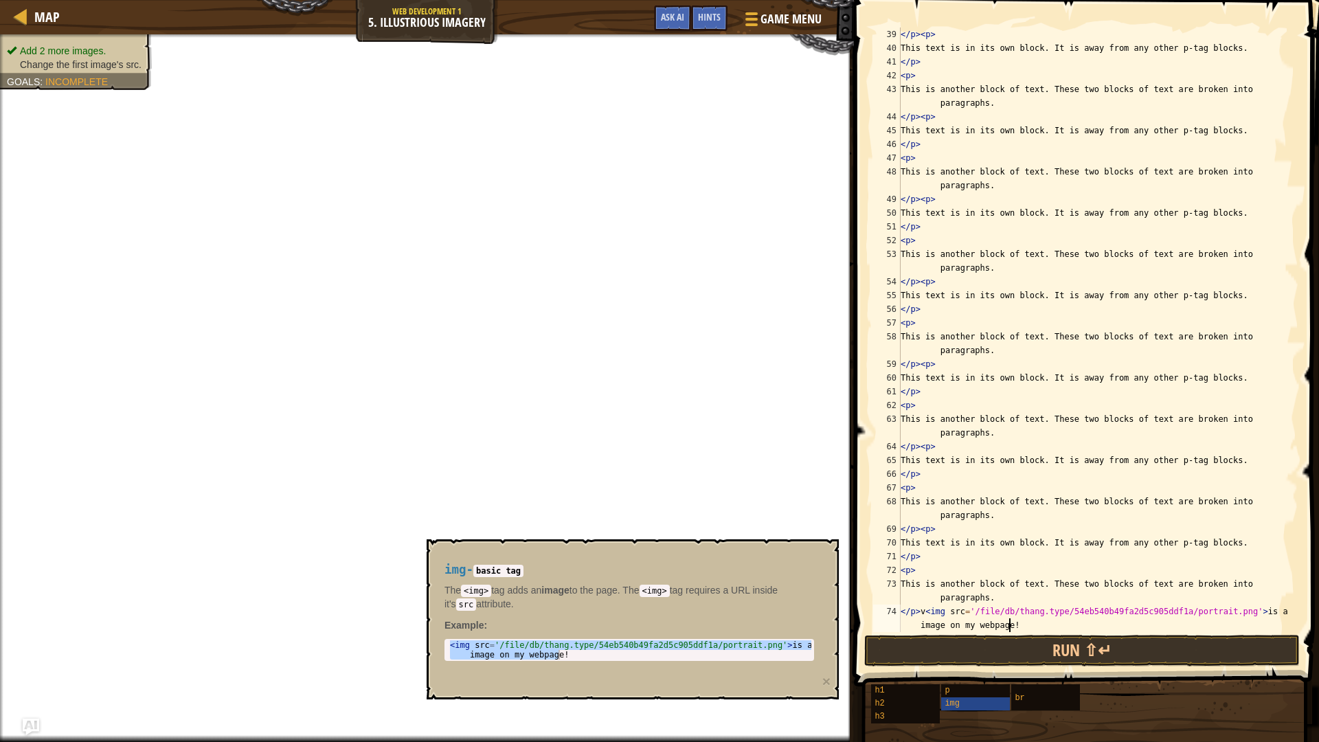
paste textarea "<img src='/file/db/thang.type/54eb540b49fa2d5c905ddf1a/portrait.png'> is a imag…"
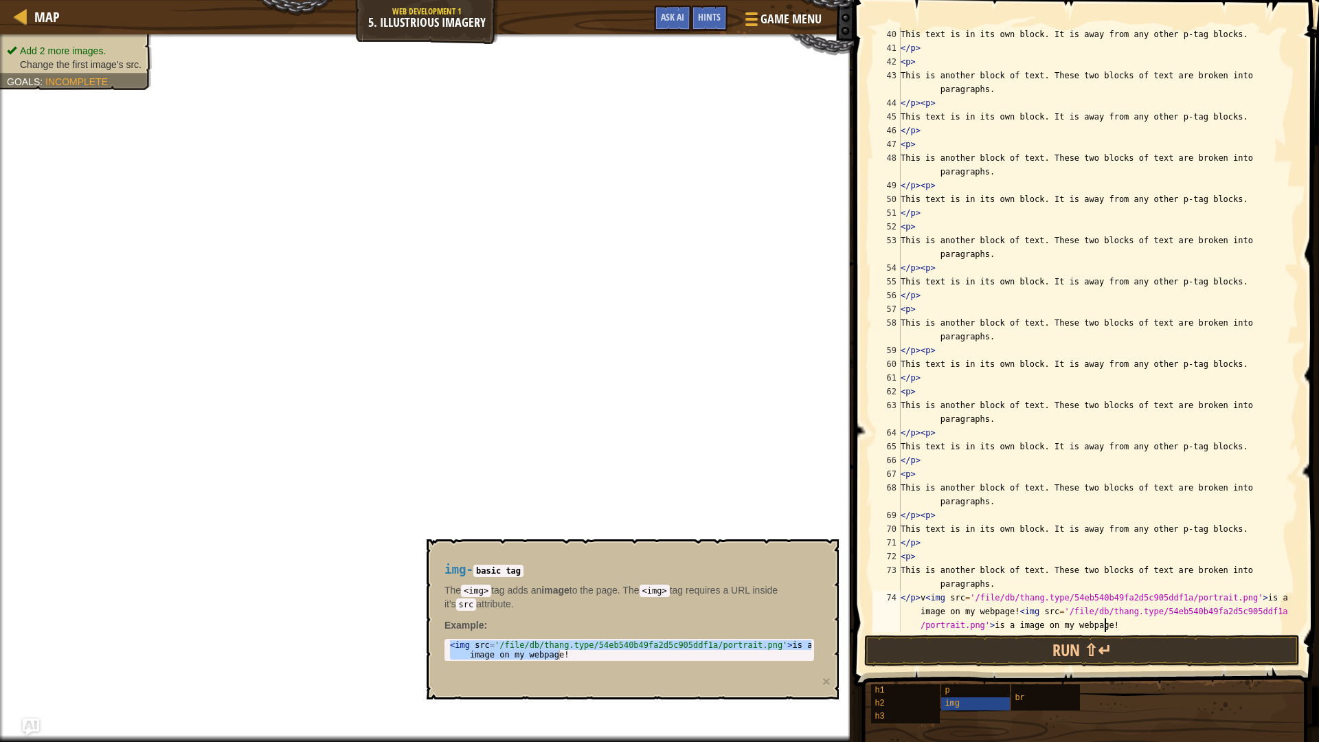
paste textarea "<img src='/file/db/thang.type/54eb540b49fa2d5c905ddf1a/portrait.png'> is a imag…"
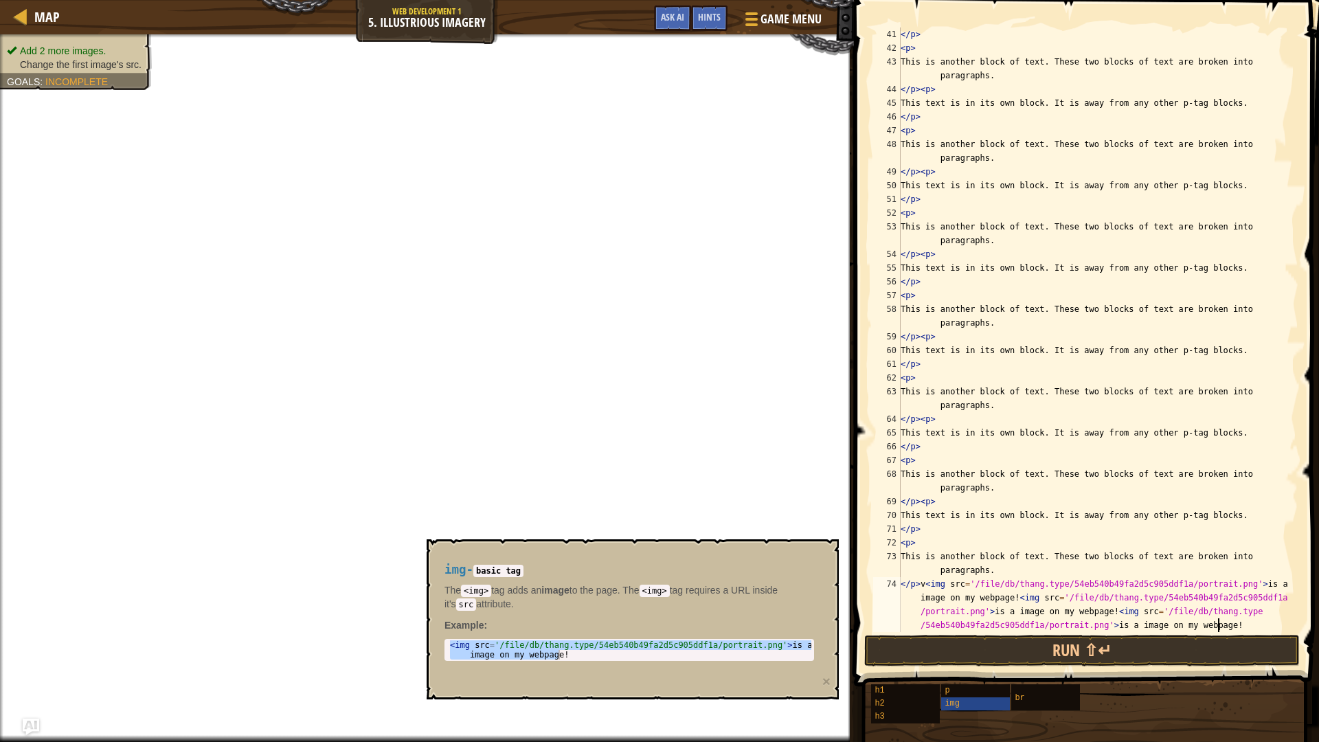
paste textarea "<img src='/file/db/thang.type/54eb540b49fa2d5c905ddf1a/portrait.png'> is a imag…"
type textarea "</p>v<img src='/file/db/thang.type/54eb540b49fa2d5c905ddf1a/portrait.png'> is a…"
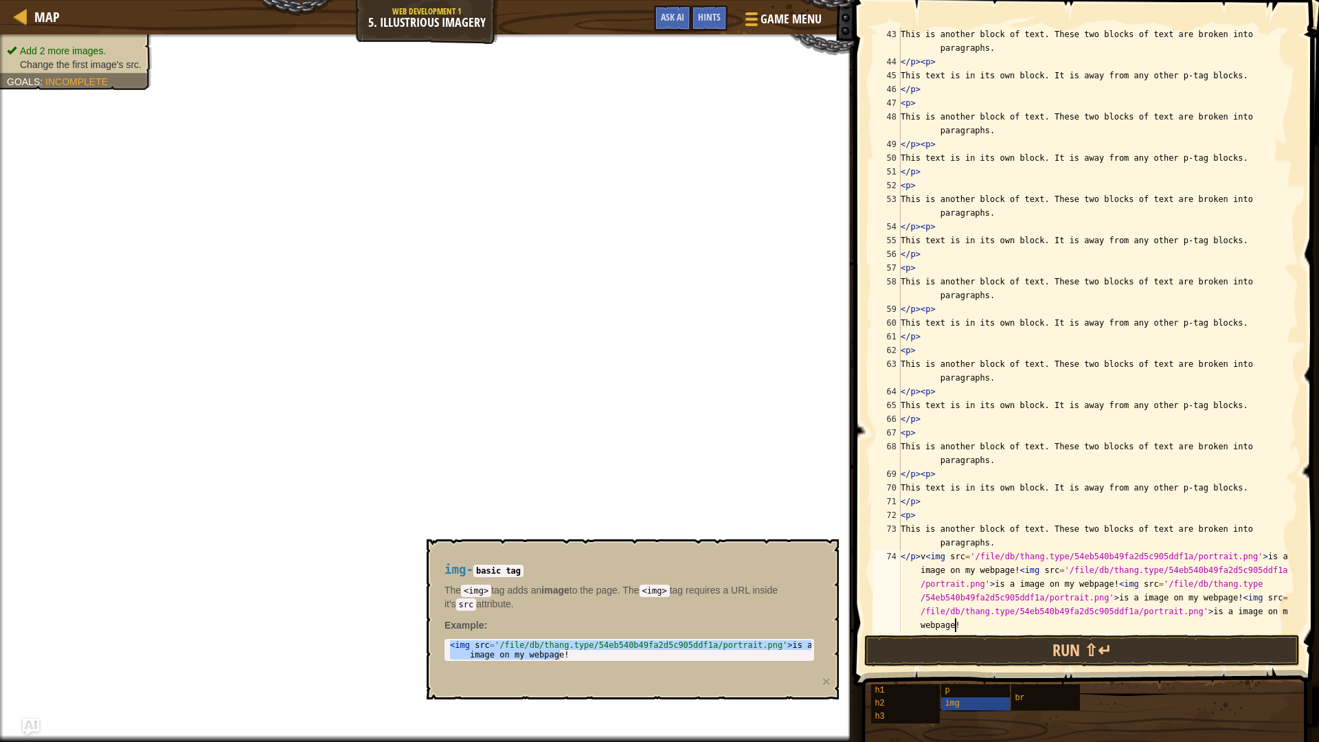
paste textarea
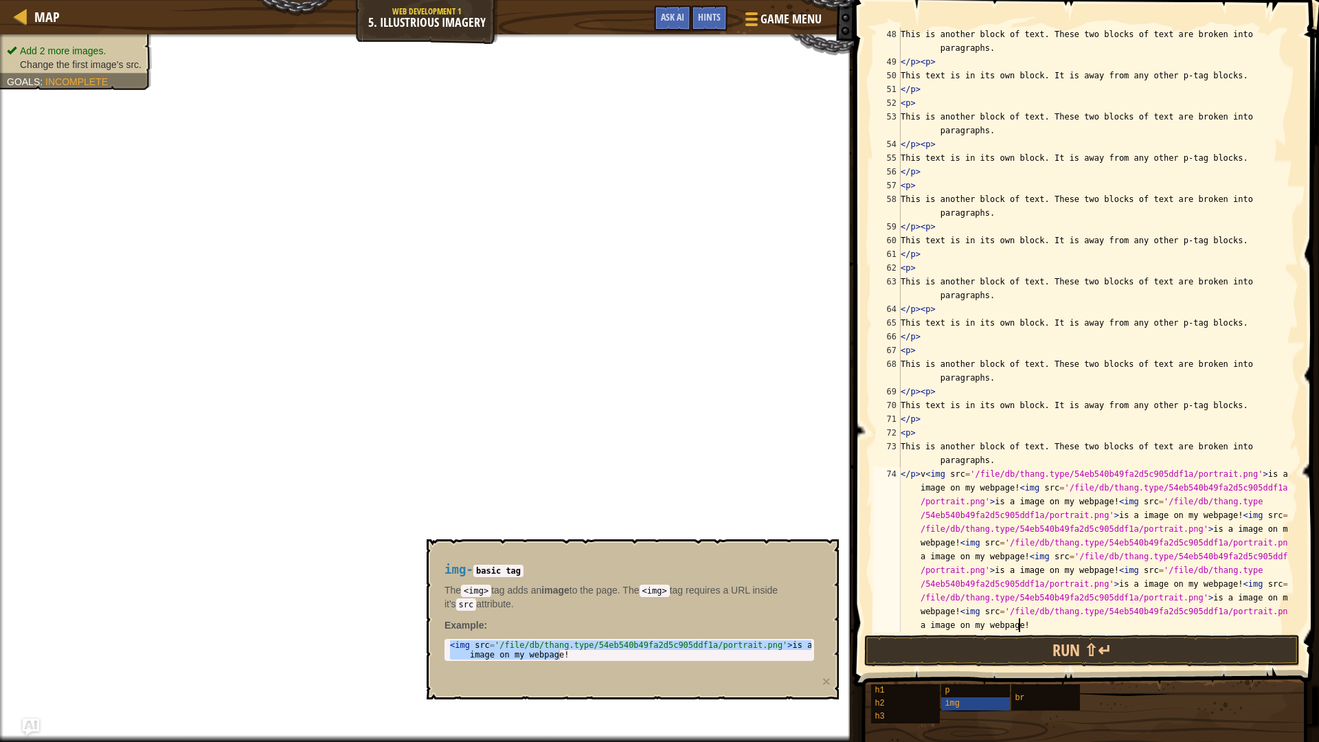
scroll to position [769, 0]
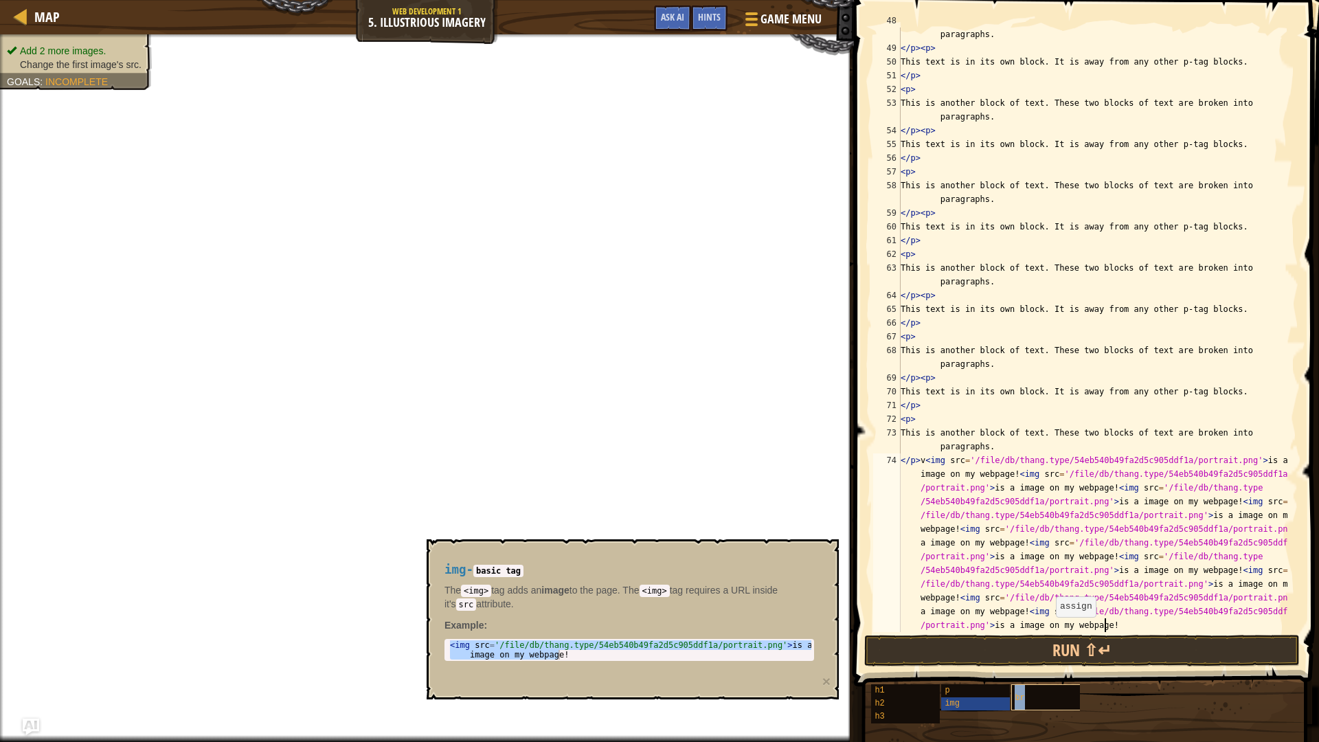
click at [1032, 690] on div "br" at bounding box center [1077, 697] width 132 height 26
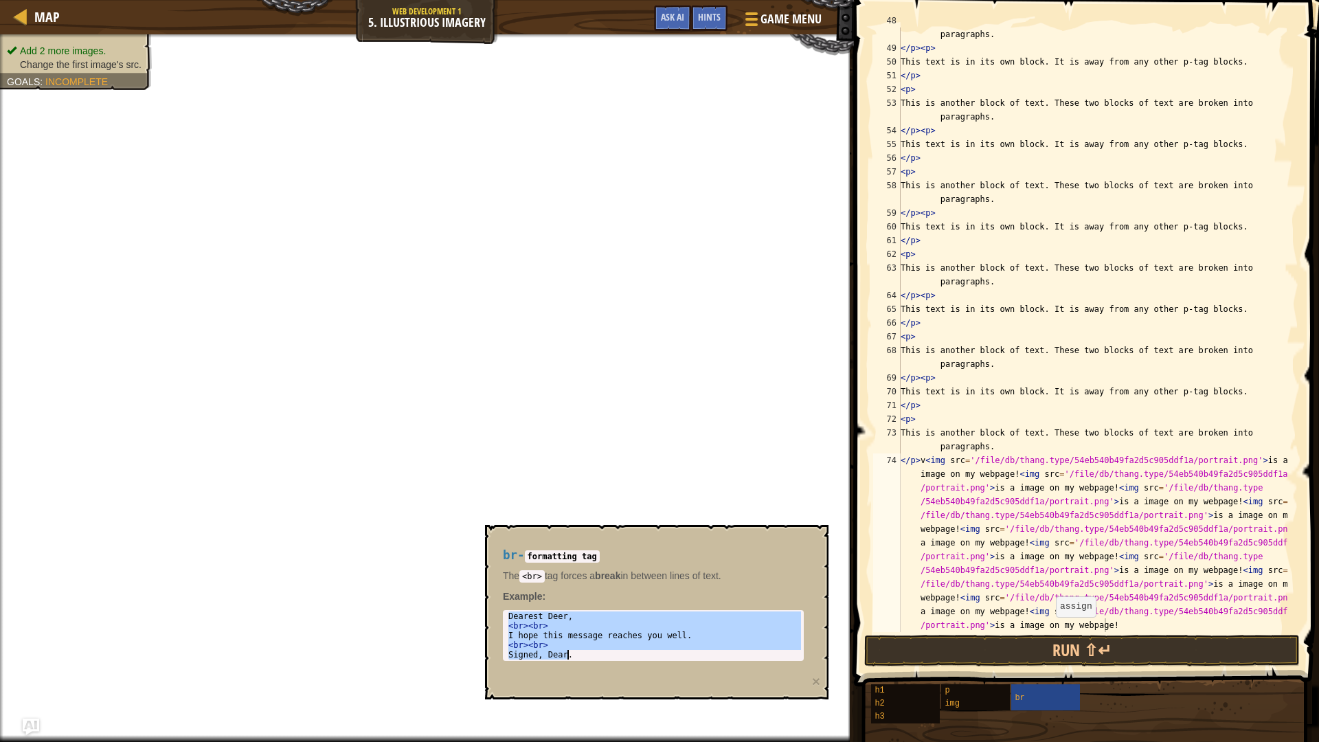
drag, startPoint x: 508, startPoint y: 617, endPoint x: 613, endPoint y: 687, distance: 126.9
click at [613, 687] on div "br - formatting tag The <br> tag forces a break in between lines of text. Examp…" at bounding box center [656, 612] width 343 height 174
type textarea "<br><br> Signed, Dear."
click at [1114, 626] on div "This is another block of text. These two blocks of text are broken into paragra…" at bounding box center [1093, 337] width 390 height 646
paste textarea "Signed, Dear."
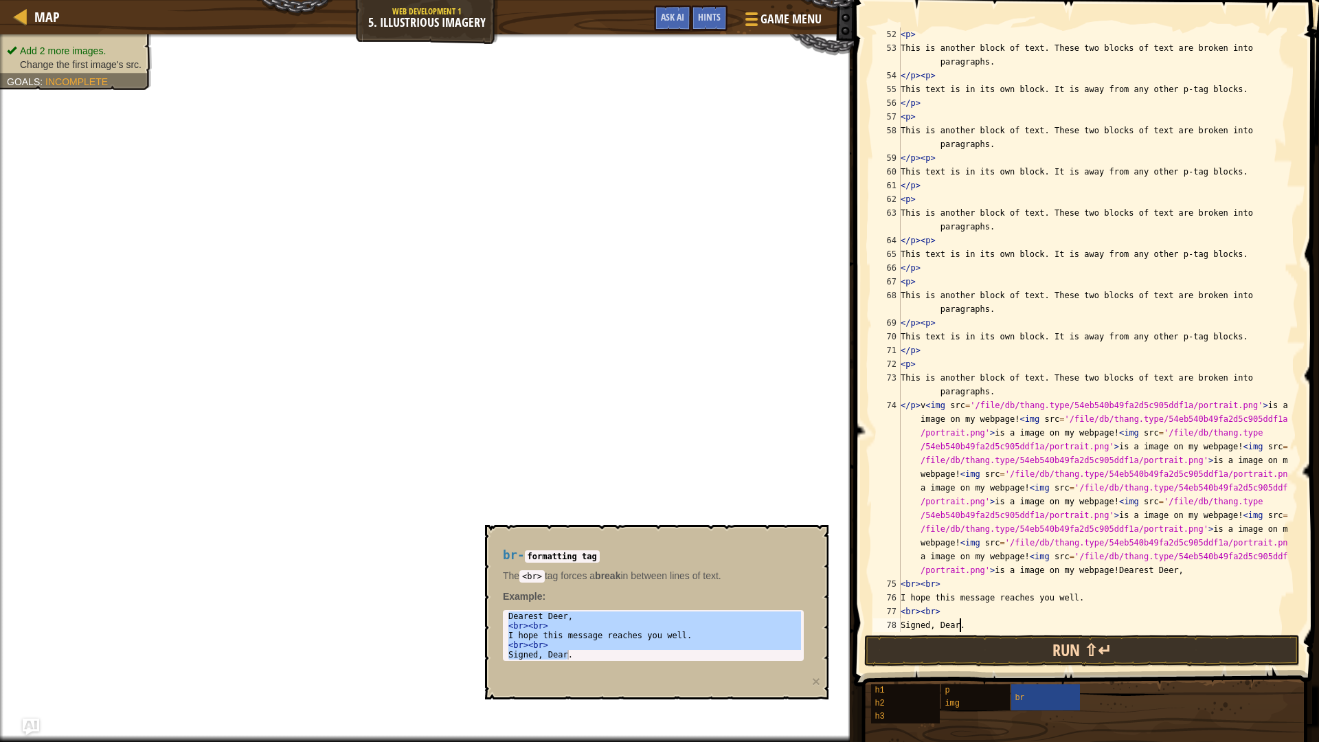
type textarea "Signed, Dear."
click at [892, 692] on div "h1" at bounding box center [937, 690] width 132 height 13
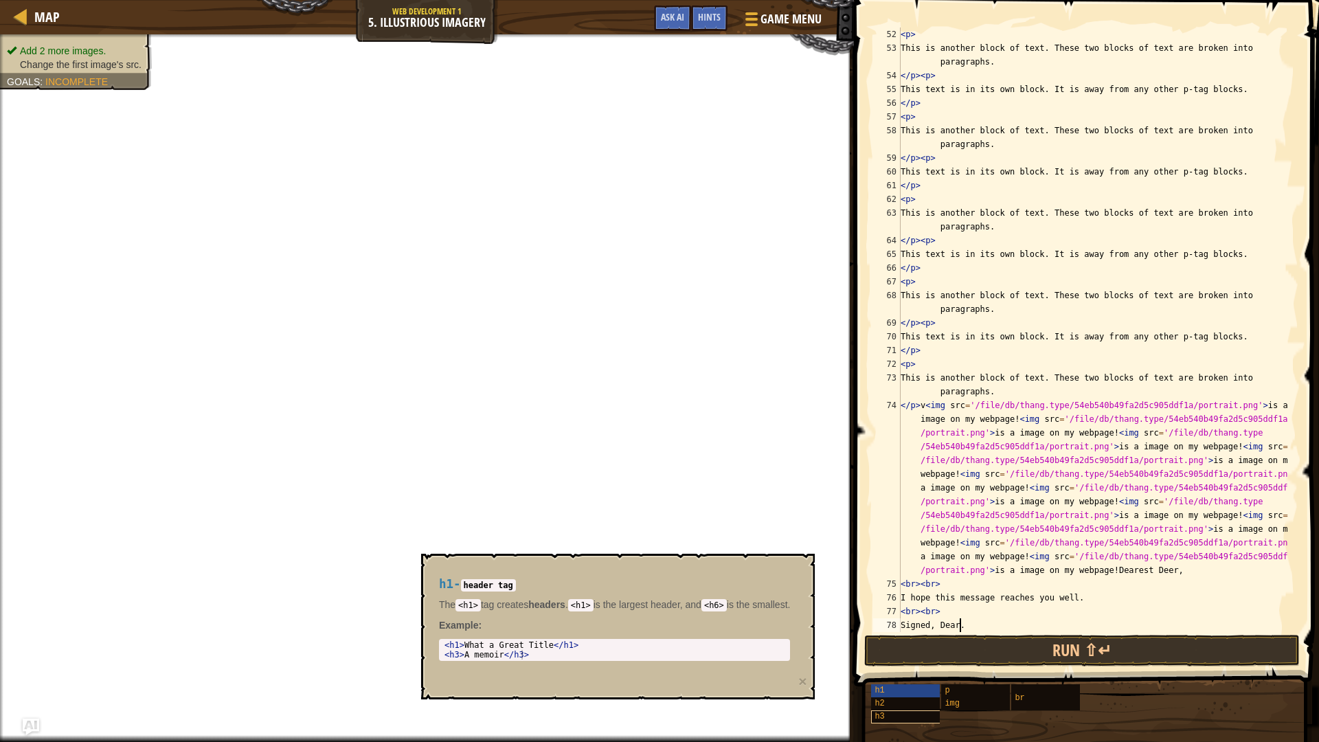
click at [883, 713] on span "h3" at bounding box center [879, 717] width 10 height 10
drag, startPoint x: 450, startPoint y: 645, endPoint x: 437, endPoint y: 636, distance: 15.2
click at [572, 654] on div "< h1 > What a Great Title </ h1 > < h3 > A memoir </ h3 >" at bounding box center [621, 659] width 359 height 38
click at [531, 648] on div "< h1 > What a Great Title </ h1 > < h3 > A memoir </ h3 >" at bounding box center [615, 649] width 346 height 19
drag, startPoint x: 453, startPoint y: 645, endPoint x: 576, endPoint y: 659, distance: 123.8
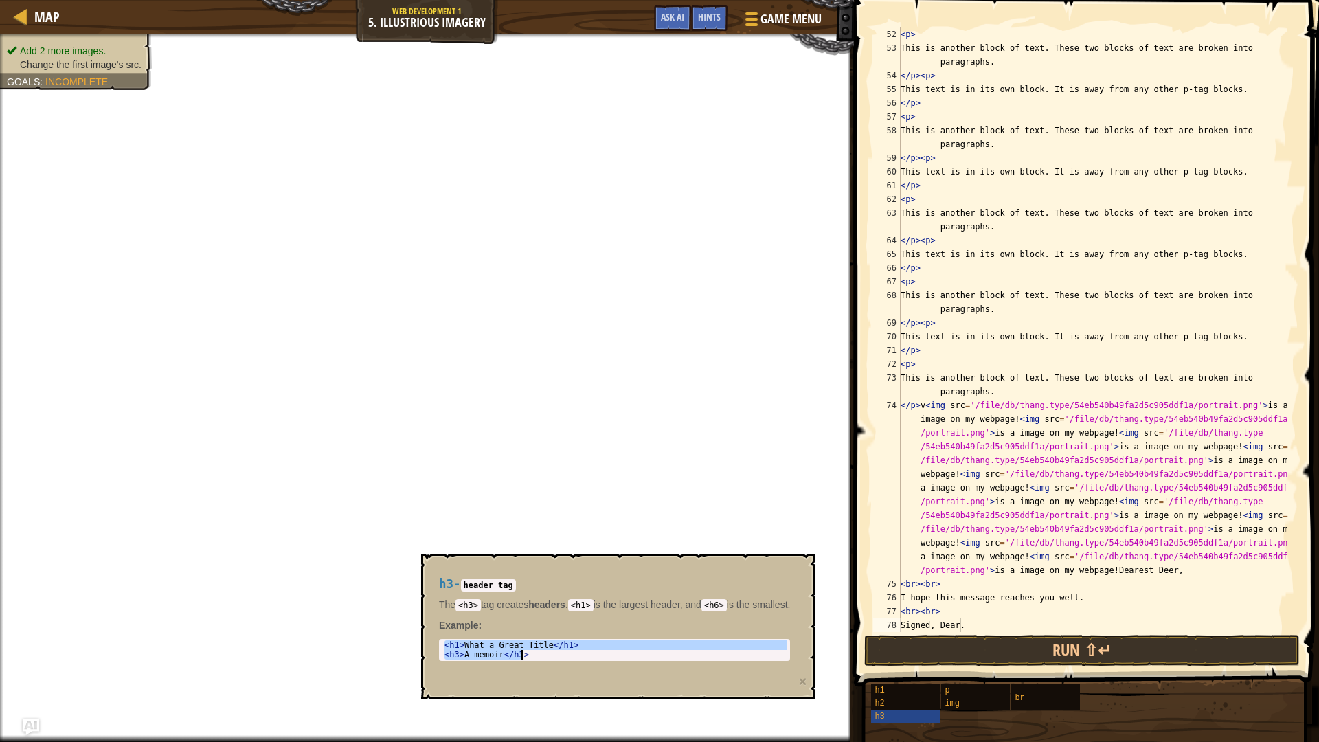
click at [576, 659] on div "< h1 > What a Great Title </ h1 > < h3 > A memoir </ h3 >" at bounding box center [621, 659] width 359 height 38
type textarea "<h1>What a Great Title</h1> <h3>A memoir</h3>"
click at [977, 621] on div "< p > This is another block of text. These two blocks of text are broken into p…" at bounding box center [1093, 343] width 390 height 632
paste textarea "<h3>A memoir</h3>"
type textarea "<h3>A memoir</h3>"
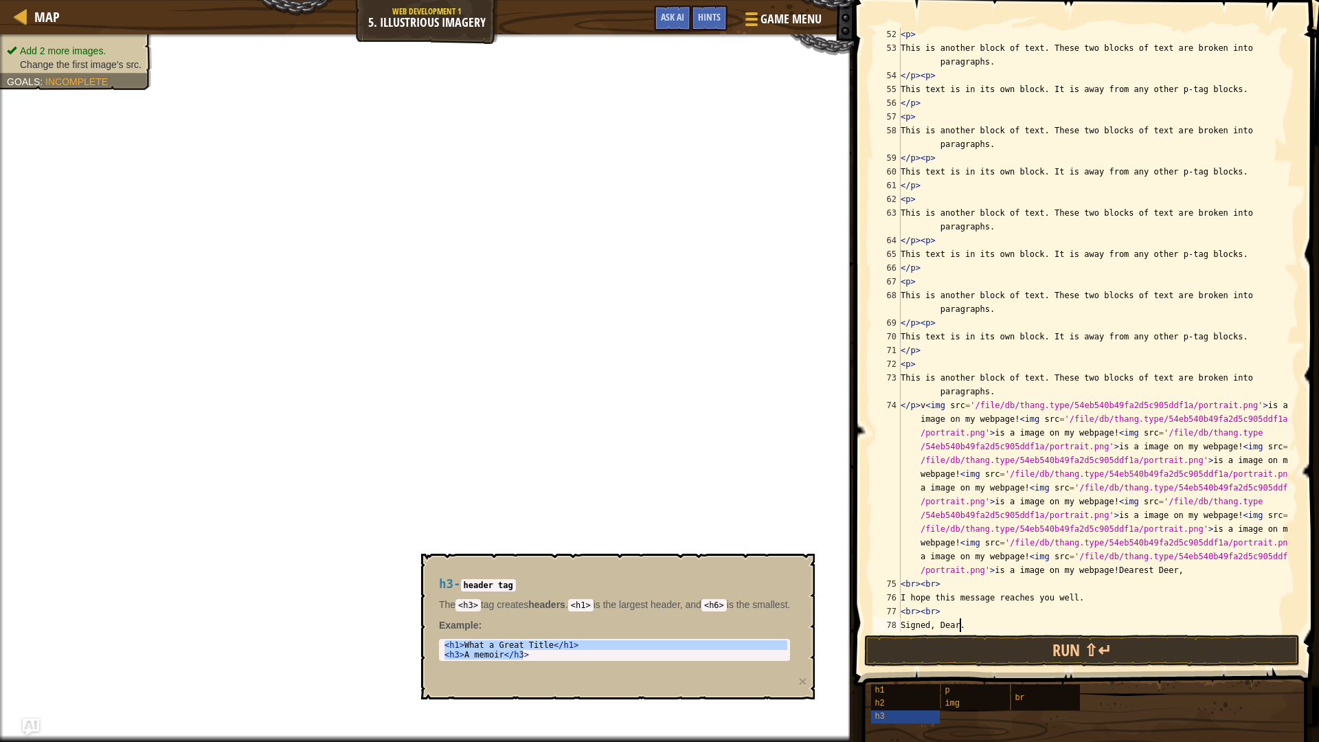
scroll to position [838, 0]
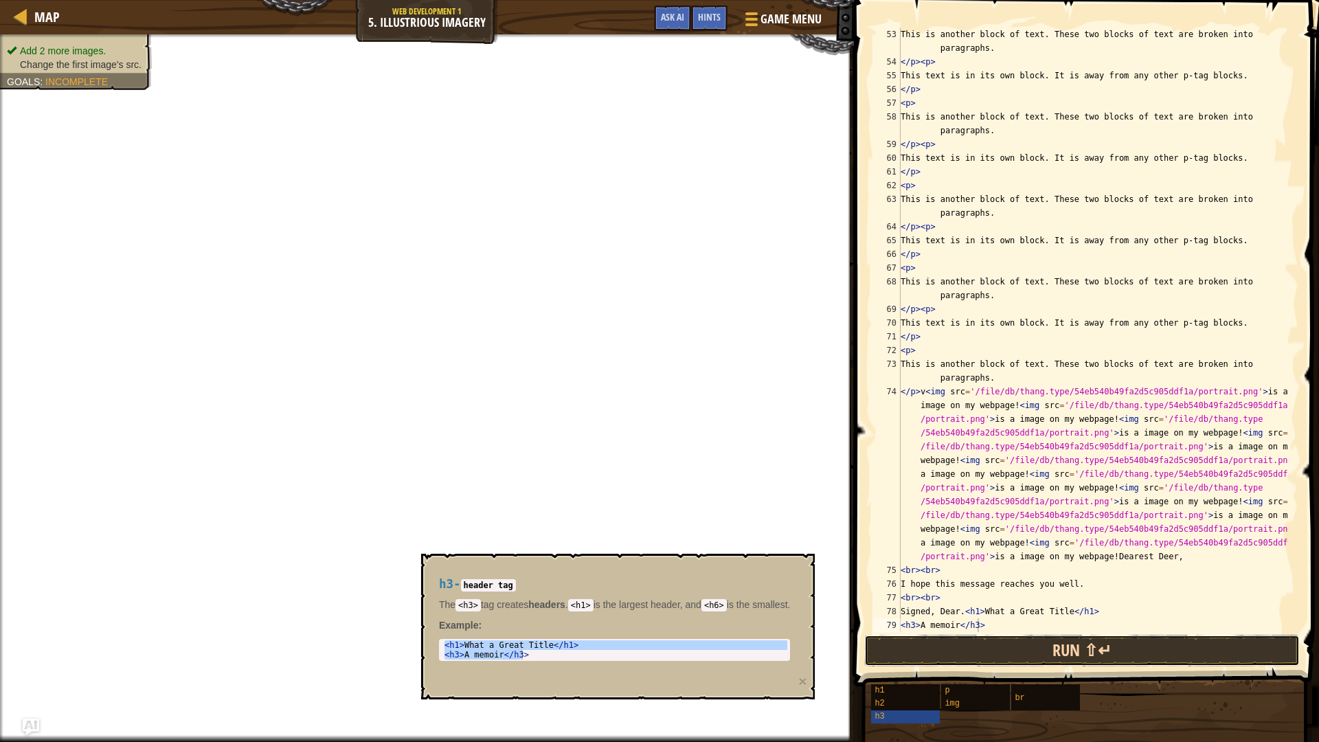
click at [1034, 645] on button "Run ⇧↵" at bounding box center [1081, 651] width 435 height 32
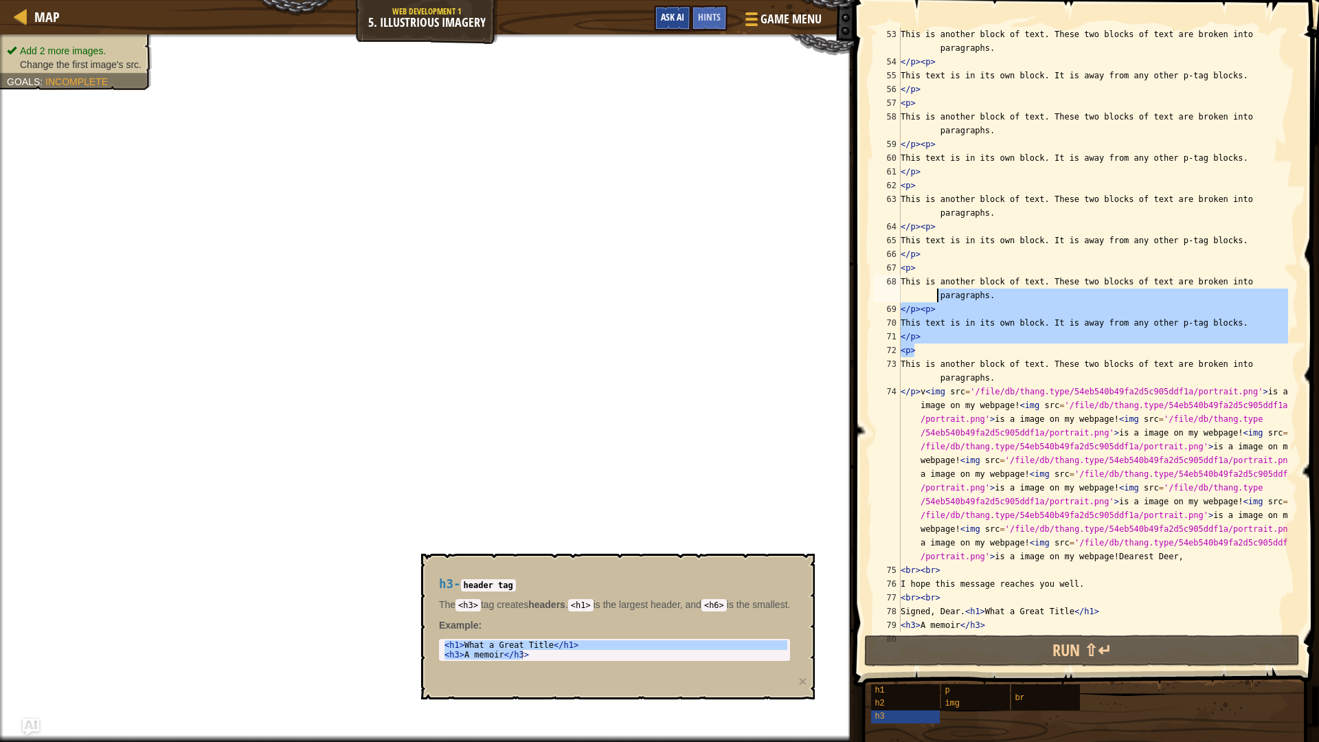
drag, startPoint x: 901, startPoint y: 23, endPoint x: 667, endPoint y: 16, distance: 234.3
click at [730, 23] on div "Map Web Development 1 5. Illustrious Imagery Game Menu Done Hints Ask AI 1 הההה…" at bounding box center [659, 371] width 1319 height 742
type textarea "</p><p> This text is in its own block. It is away from any other p-tag blocks."
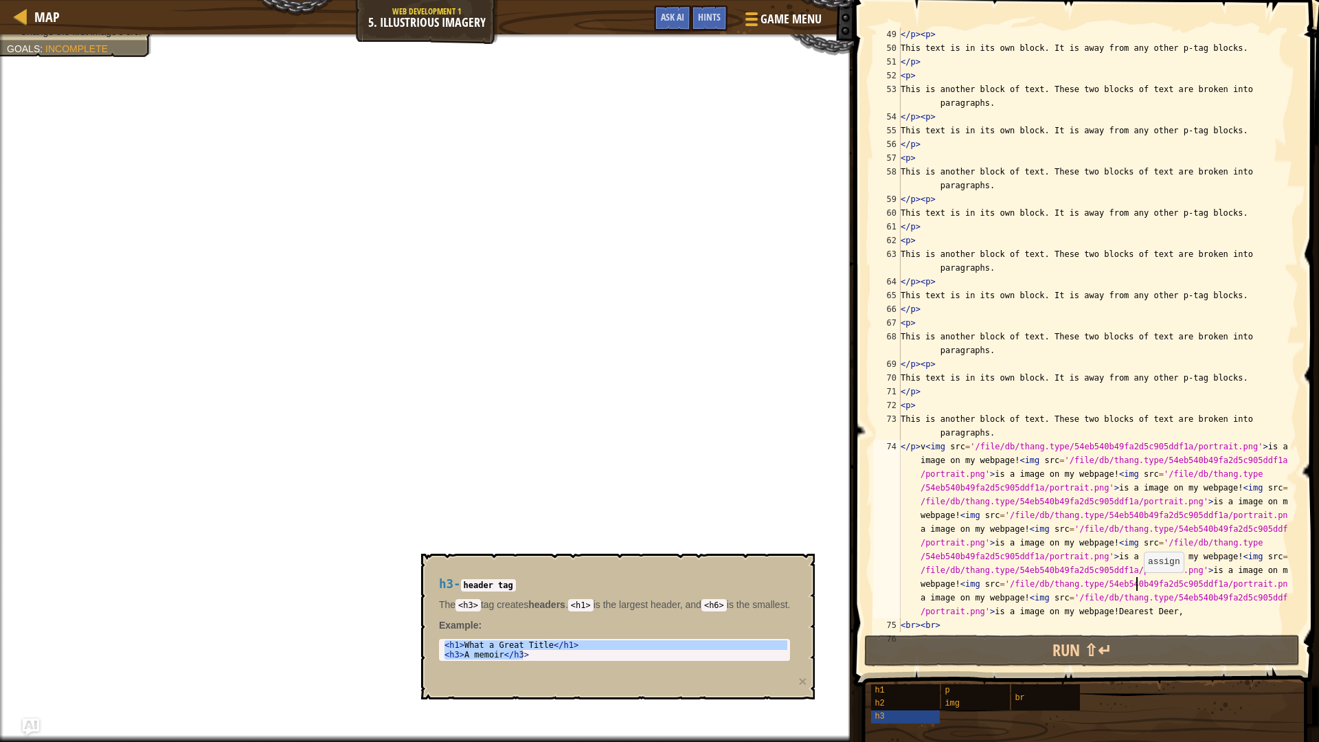
click at [1137, 586] on div "</ p > < p > This text is in its own block. It is away from any other p-tag blo…" at bounding box center [1093, 343] width 390 height 632
click at [1133, 589] on div "</ p > < p > This text is in its own block. It is away from any other p-tag blo…" at bounding box center [1093, 343] width 390 height 632
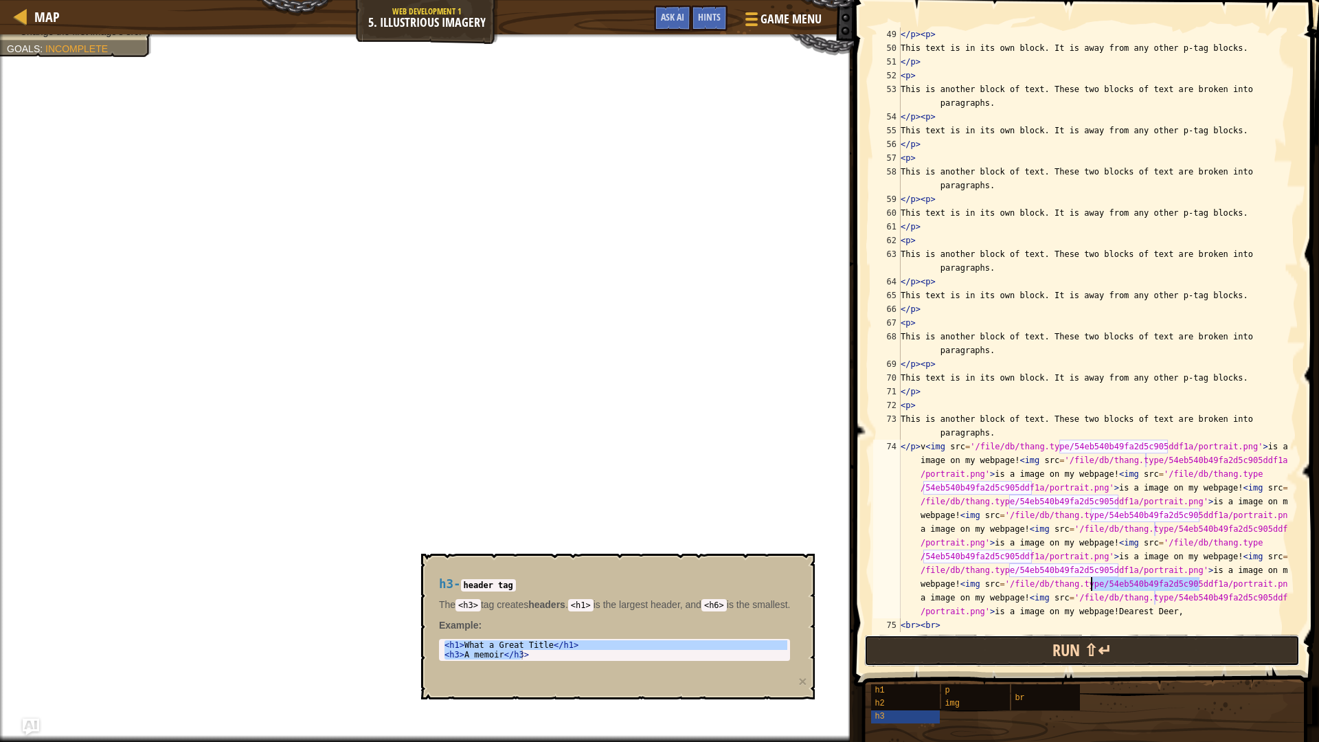
click at [1091, 652] on button "Run ⇧↵" at bounding box center [1081, 651] width 435 height 32
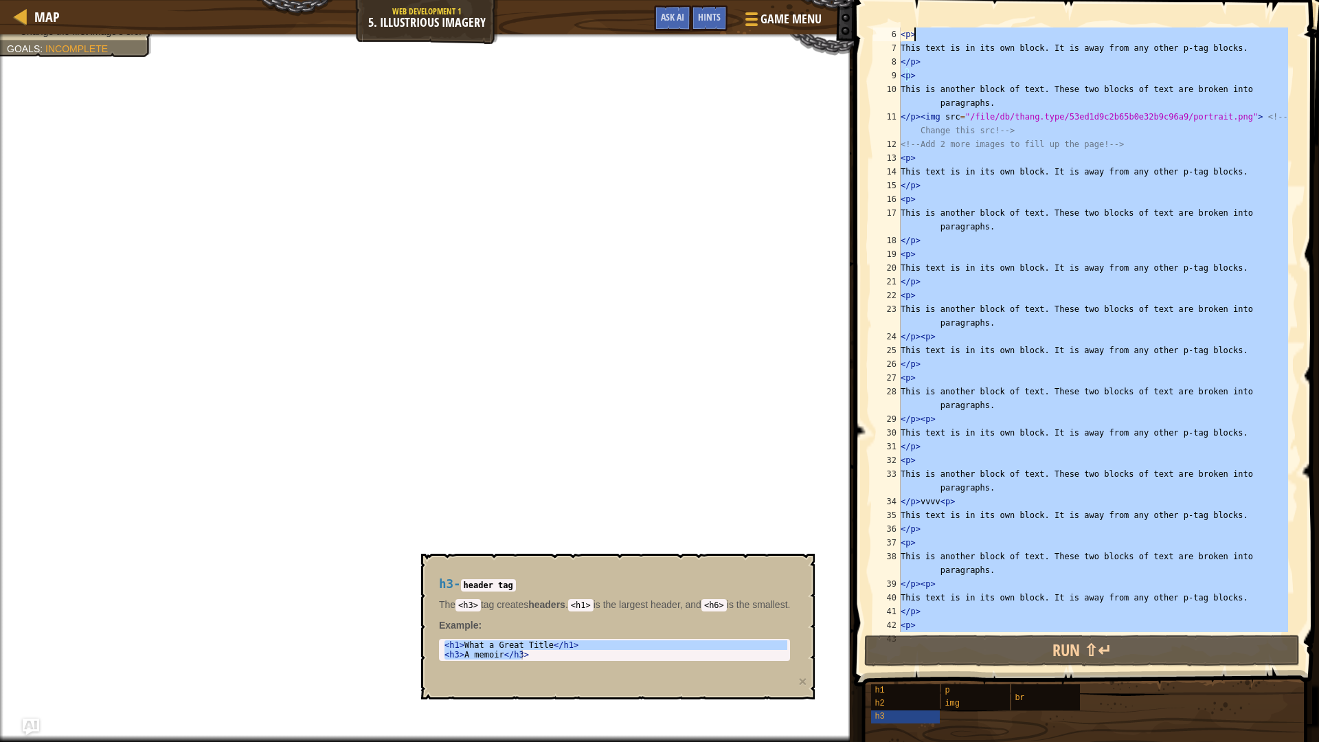
scroll to position [0, 0]
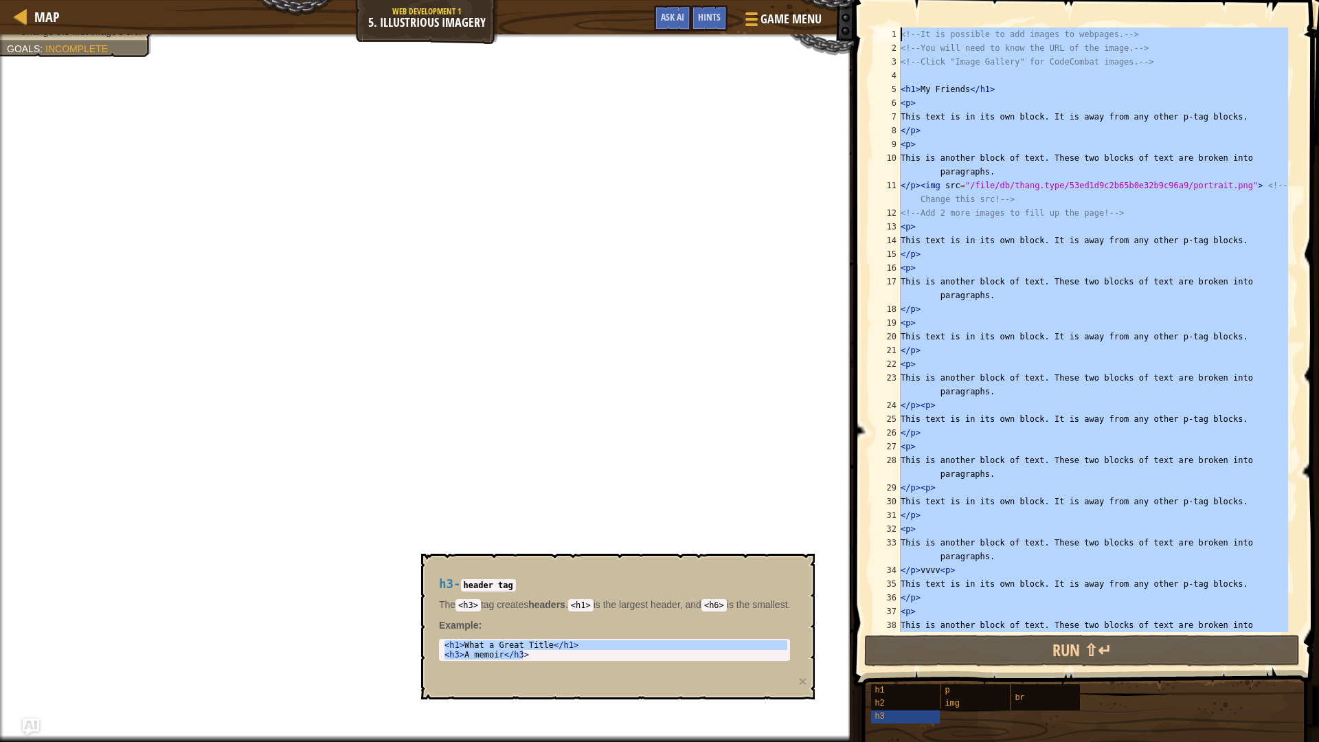
drag, startPoint x: 1002, startPoint y: 613, endPoint x: 915, endPoint y: 10, distance: 609.2
click at [915, 10] on div "1 2 3 4 5 6 7 8 9 10 11 12 13 14 15 16 17 18 19 20 21 22 23 24 25 26 27 28 29 3…" at bounding box center [1084, 370] width 469 height 727
type textarea "<!-- It is possible to add images to webpages. --> <!-- You will need to know t…"
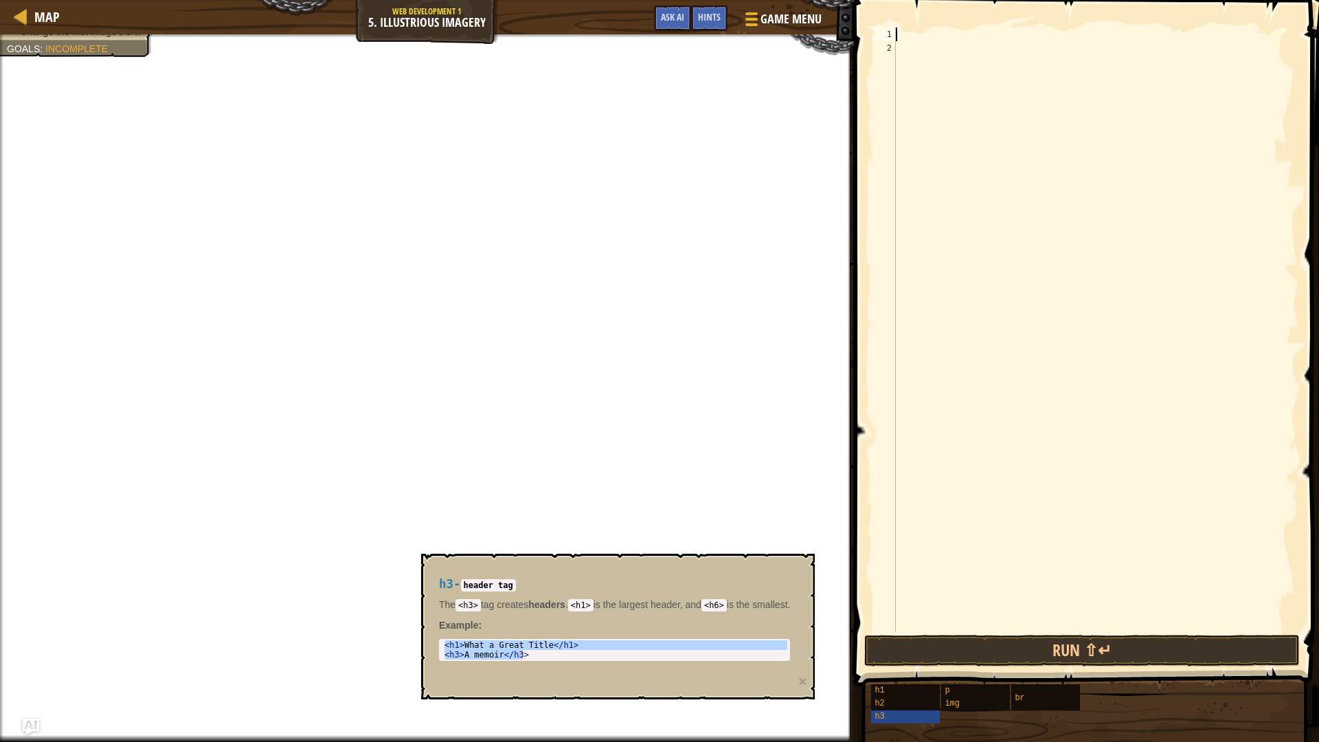
drag, startPoint x: 999, startPoint y: 479, endPoint x: 968, endPoint y: 606, distance: 130.6
click at [999, 481] on div at bounding box center [1096, 343] width 406 height 632
drag, startPoint x: 1217, startPoint y: 334, endPoint x: 1209, endPoint y: 329, distance: 9.5
click at [1217, 330] on div at bounding box center [1096, 343] width 406 height 632
click at [889, 690] on div "h1" at bounding box center [937, 690] width 132 height 13
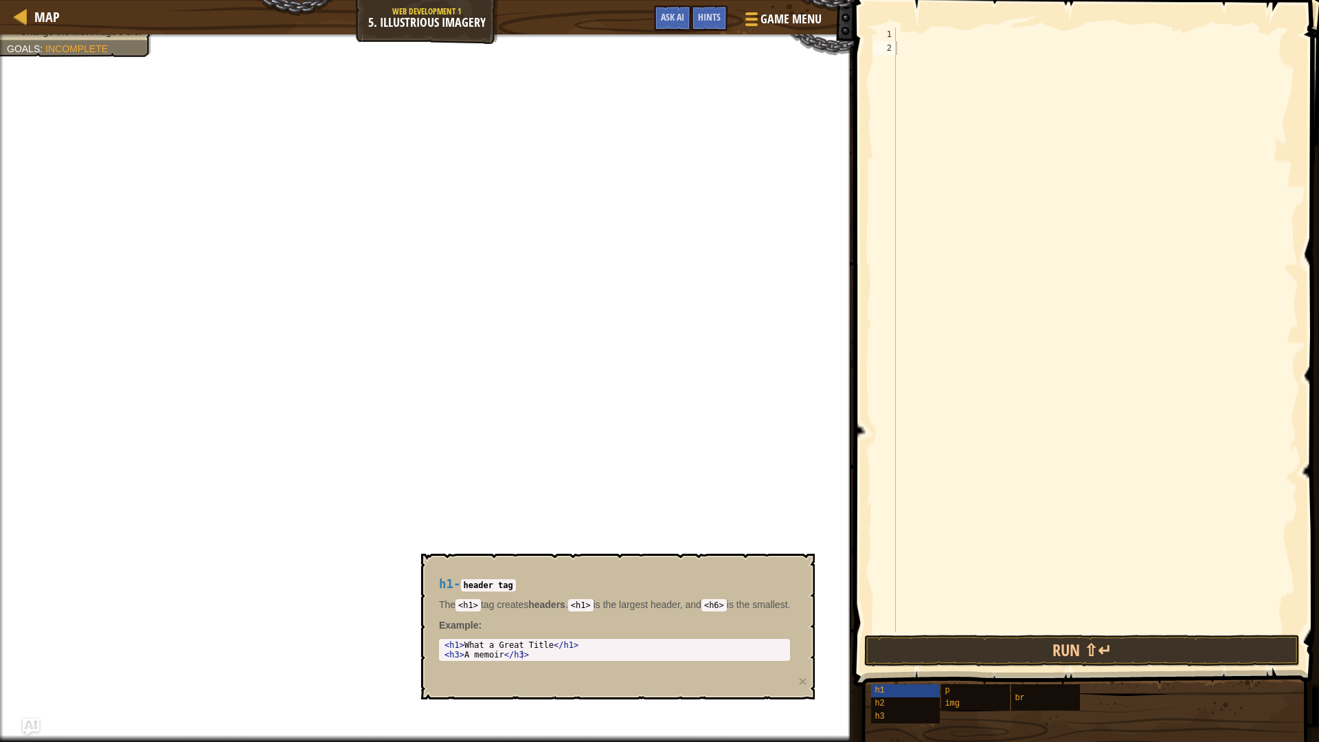
drag, startPoint x: 438, startPoint y: 641, endPoint x: 502, endPoint y: 653, distance: 65.1
click at [515, 653] on div "1 2 < h1 > What a Great Title </ h1 > < h3 > A memoir </ h3 > ההההההההההההההההה…" at bounding box center [615, 650] width 352 height 22
drag, startPoint x: 442, startPoint y: 644, endPoint x: 549, endPoint y: 661, distance: 107.8
click at [549, 661] on div "h1 - header tag The <h1> tag creates headers . <h1> is the largest header, and …" at bounding box center [614, 619] width 371 height 109
type textarea "<h1>What a Great Title</h1> <h3>A memoir</h3>"
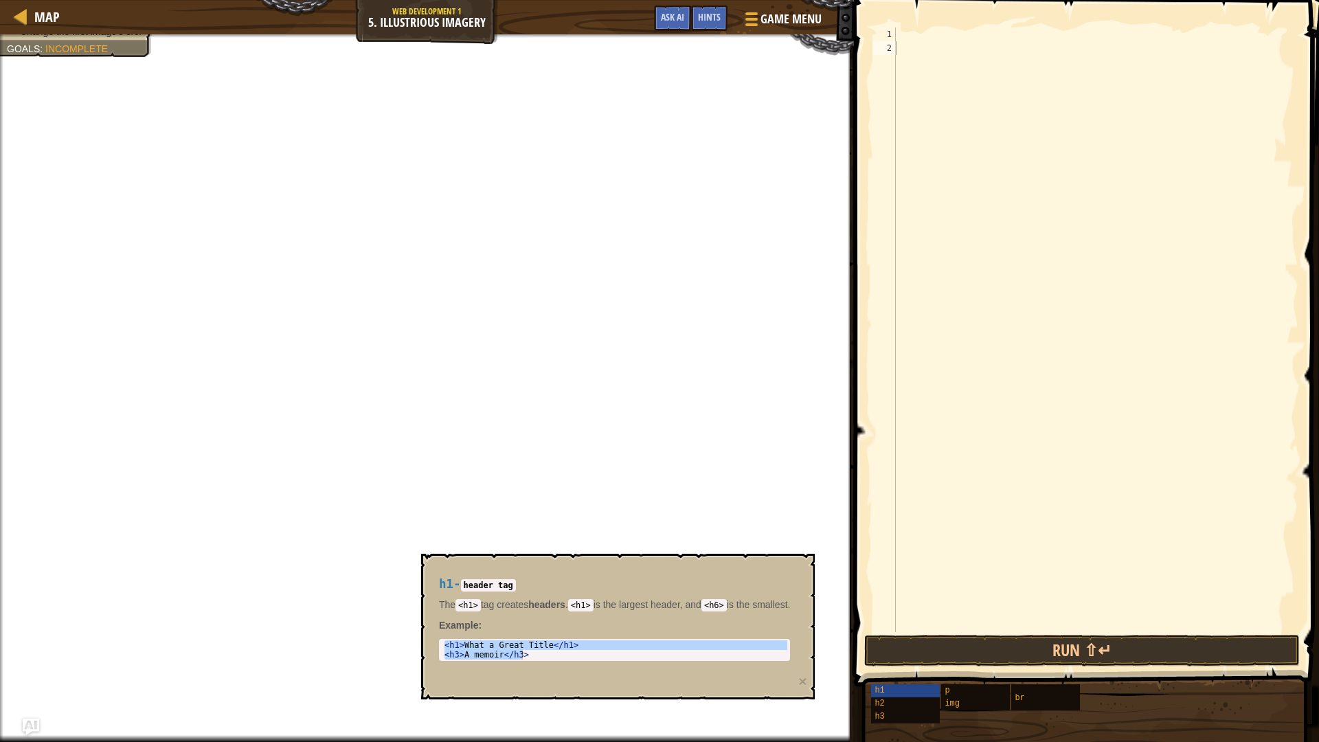
click at [1036, 493] on div at bounding box center [1096, 343] width 406 height 632
click at [1046, 466] on div at bounding box center [1096, 343] width 406 height 632
paste textarea "<h3>A memoir</h3>"
type textarea "<h3>A memoir</h3>"
click at [903, 705] on div "h2" at bounding box center [937, 703] width 132 height 13
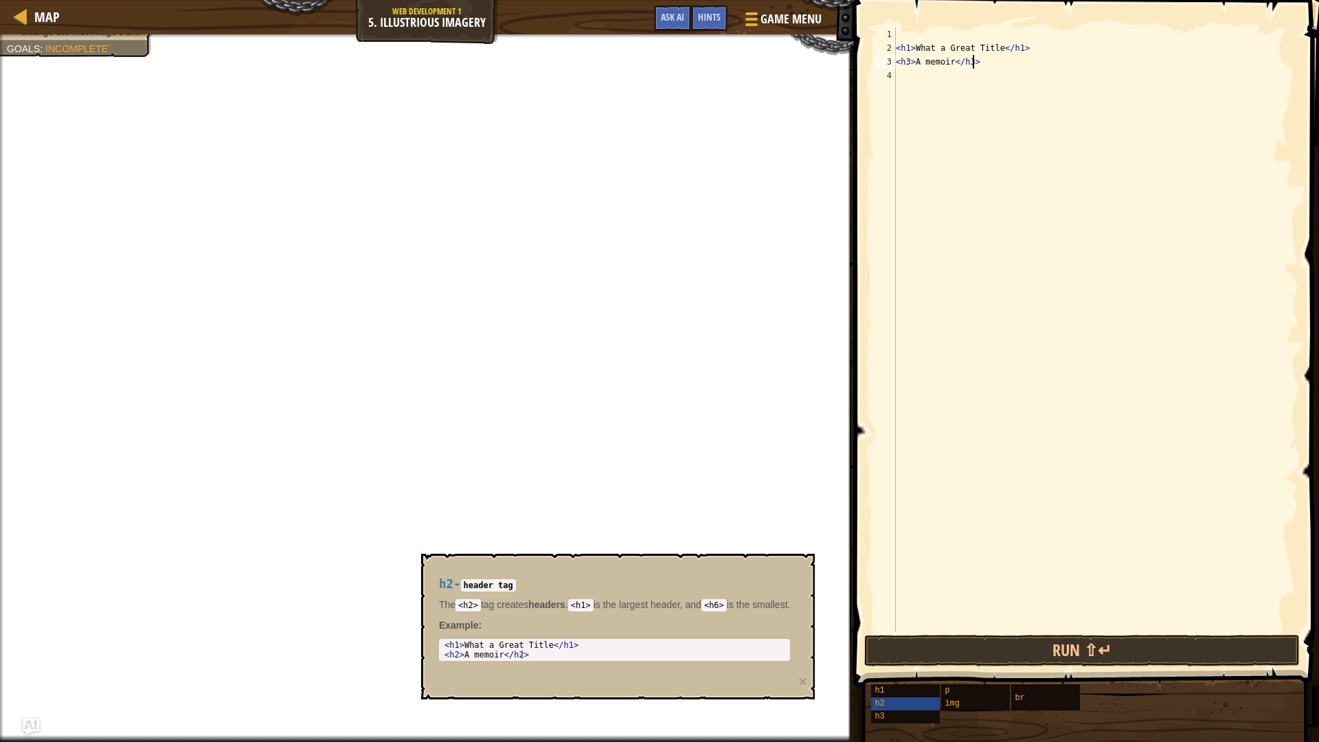
drag, startPoint x: 443, startPoint y: 644, endPoint x: 784, endPoint y: 662, distance: 341.1
click at [784, 662] on div "h2 - header tag The <h2> tag creates headers . <h1> is the largest header, and …" at bounding box center [614, 619] width 371 height 109
type textarea "<h1>What a Great Title</h1> <h2>A memoir</h2>"
click at [929, 79] on div "< h1 > What a Great Title </ h1 > < h3 > A memoir </ h3 >" at bounding box center [1096, 343] width 406 height 632
paste textarea "<h2>A memoir</h2>"
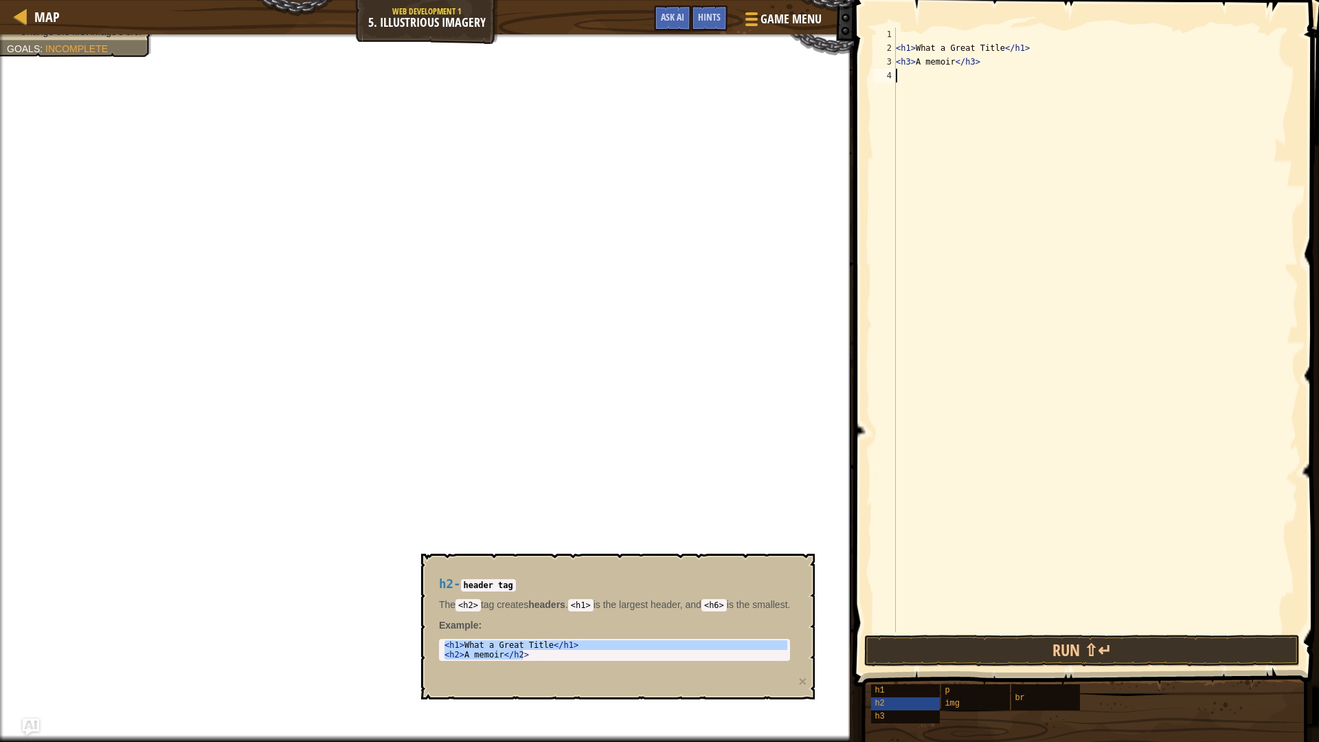
type textarea "<h2>A memoir</h2>"
click at [909, 646] on button "Run ⇧↵" at bounding box center [1081, 651] width 435 height 32
click at [911, 635] on button "Run ⇧↵" at bounding box center [1081, 651] width 435 height 32
click at [911, 654] on button "Run ⇧↵" at bounding box center [1081, 651] width 435 height 32
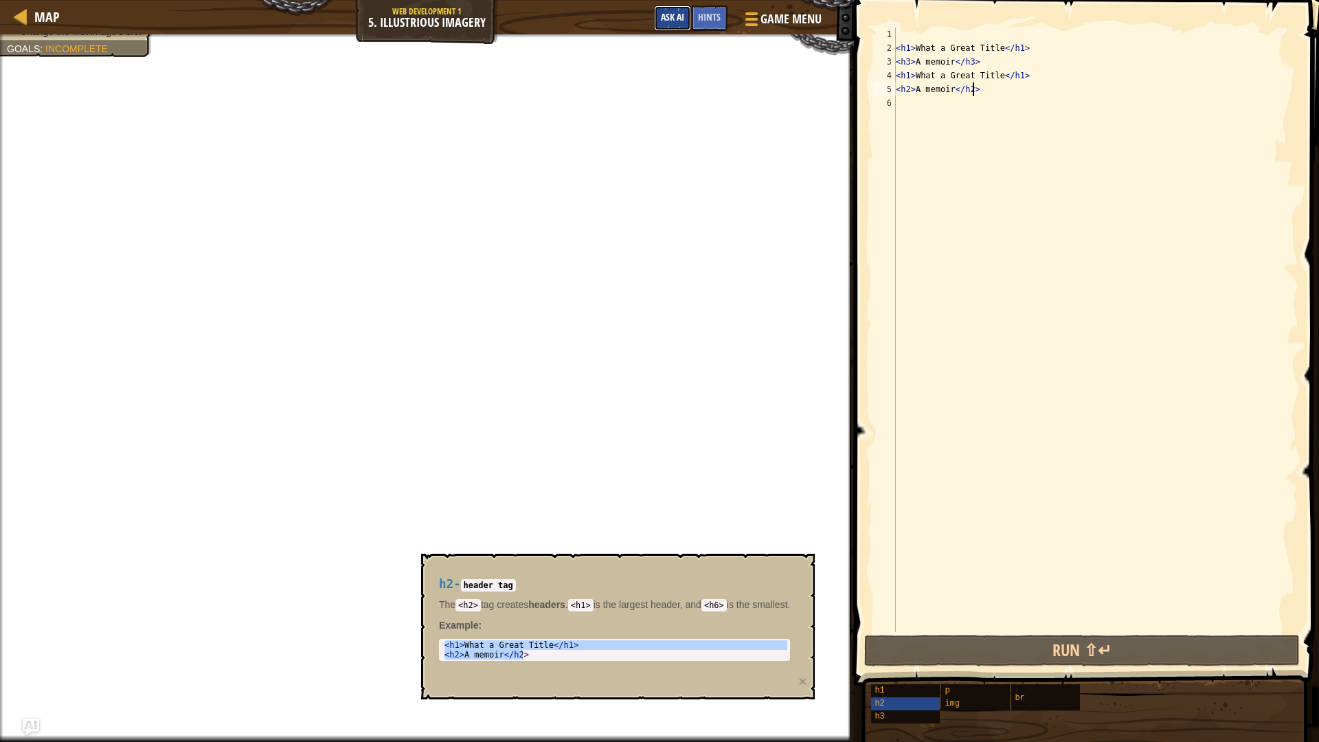
click at [672, 18] on span "Ask AI" at bounding box center [672, 16] width 23 height 13
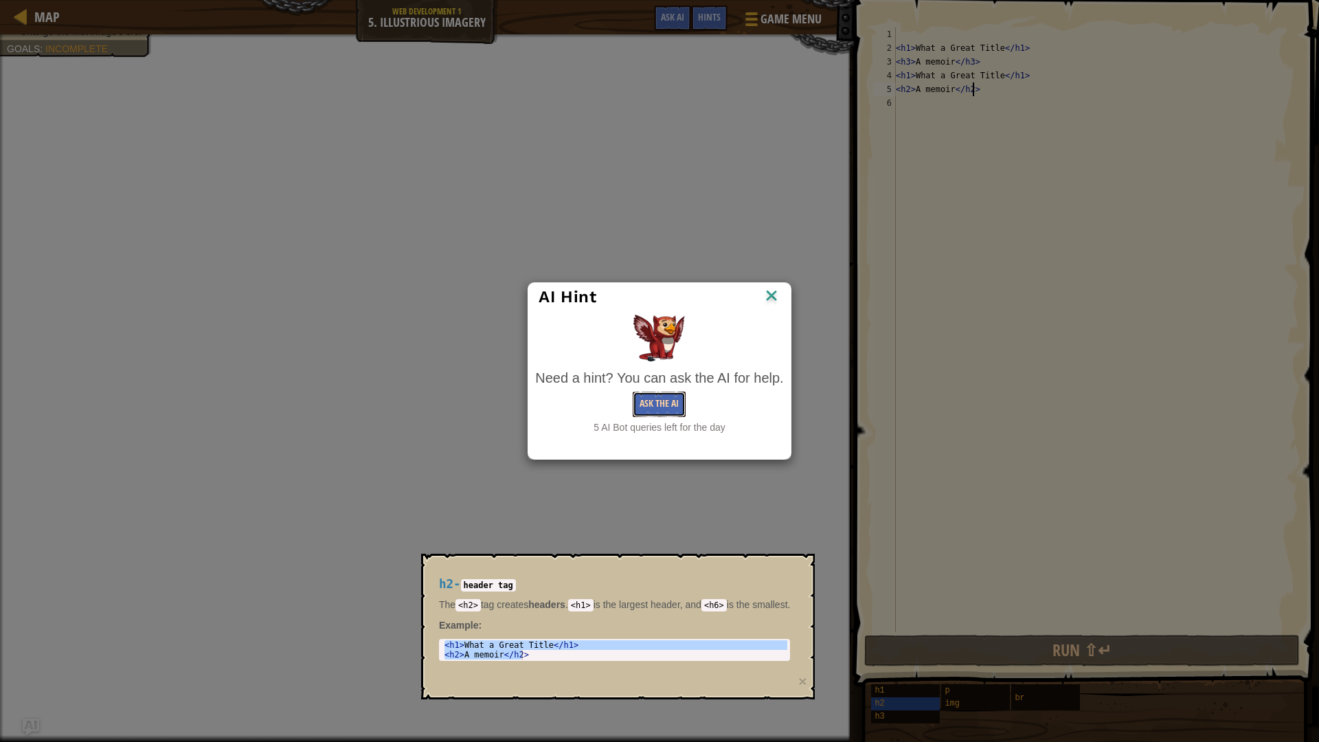
click at [664, 411] on button "Ask the AI" at bounding box center [659, 403] width 53 height 25
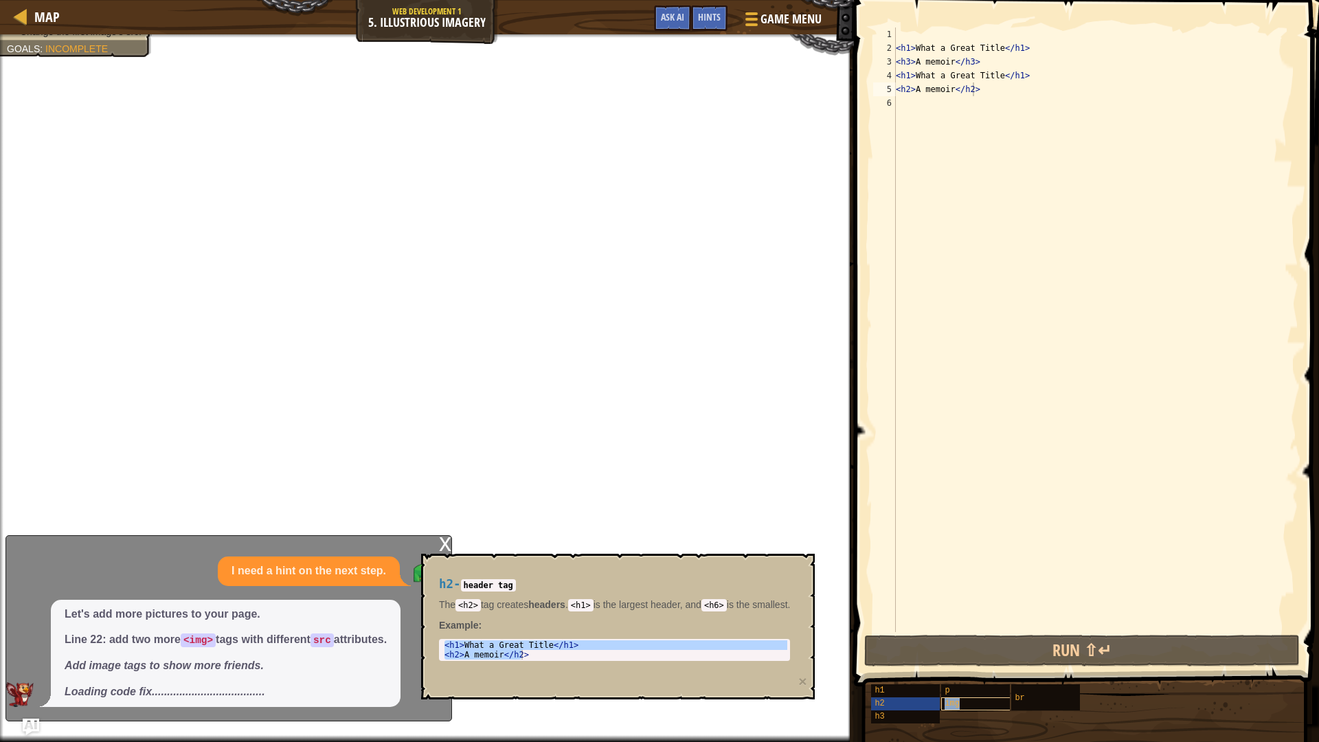
click at [972, 708] on div "img" at bounding box center [1007, 703] width 132 height 13
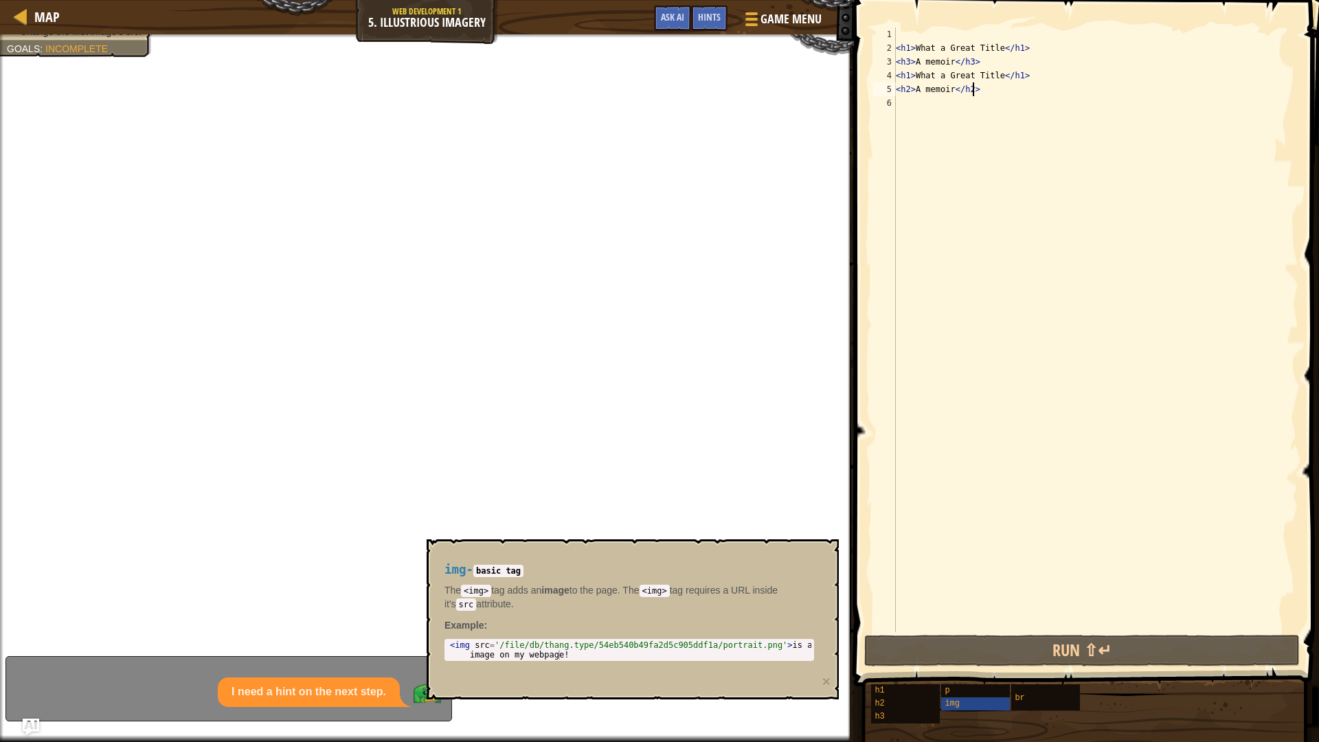
type textarea "<img src='/file/db/thang.type/54eb540b49fa2d5c905ddf1a/portrait.png'> is a imag…"
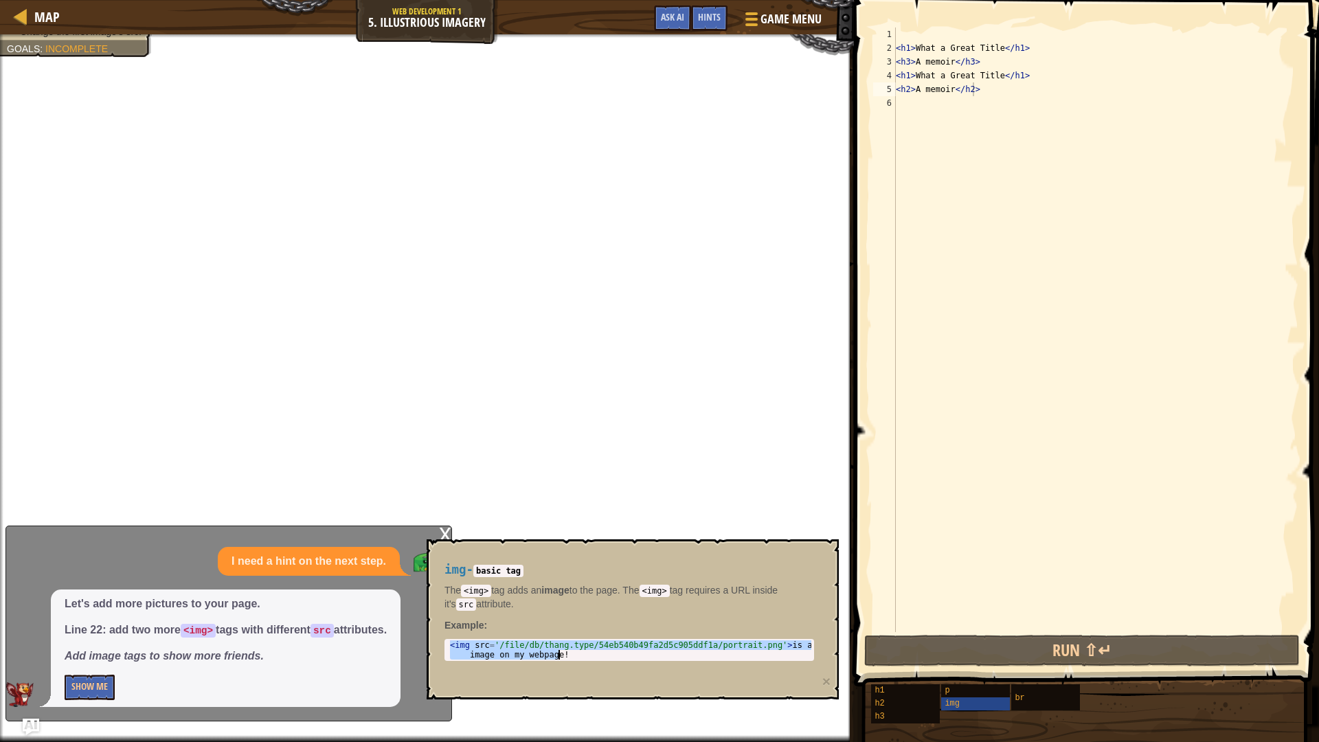
drag, startPoint x: 448, startPoint y: 643, endPoint x: 775, endPoint y: 679, distance: 328.2
click at [775, 679] on div "img - basic tag The <img> tag adds an image to the page. The <img> tag requires…" at bounding box center [632, 619] width 412 height 160
click at [954, 356] on div "< h1 > What a Great Title </ h1 > < h3 > A memoir </ h3 > < h1 > What a Great T…" at bounding box center [1096, 343] width 406 height 632
paste textarea "<img src='/file/db/thang.type/54eb540b49fa2d5c905ddf1a/portrait.png'> is a imag…"
type textarea "<img src='/file/db/thang.type/54eb540b49fa2d5c905ddf1a/portrait.png'> is a imag…"
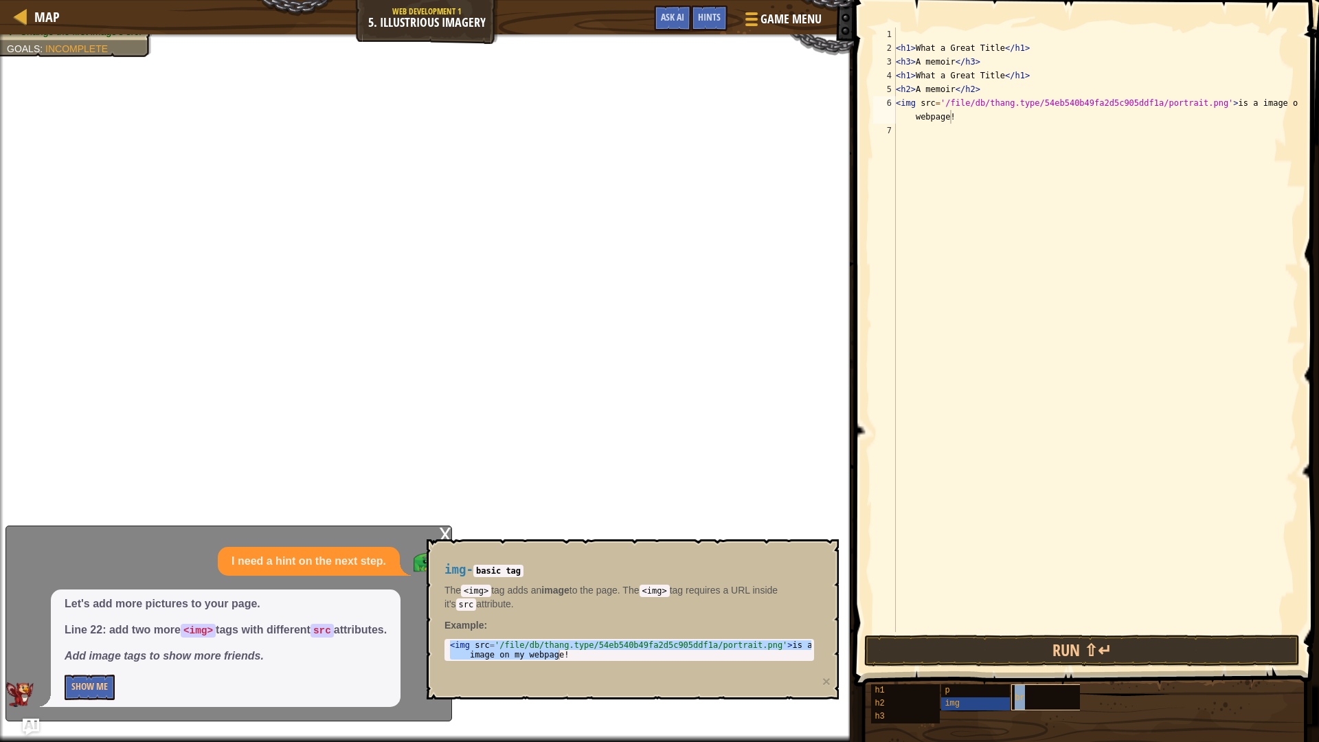
click at [1036, 684] on div "br" at bounding box center [1077, 697] width 132 height 26
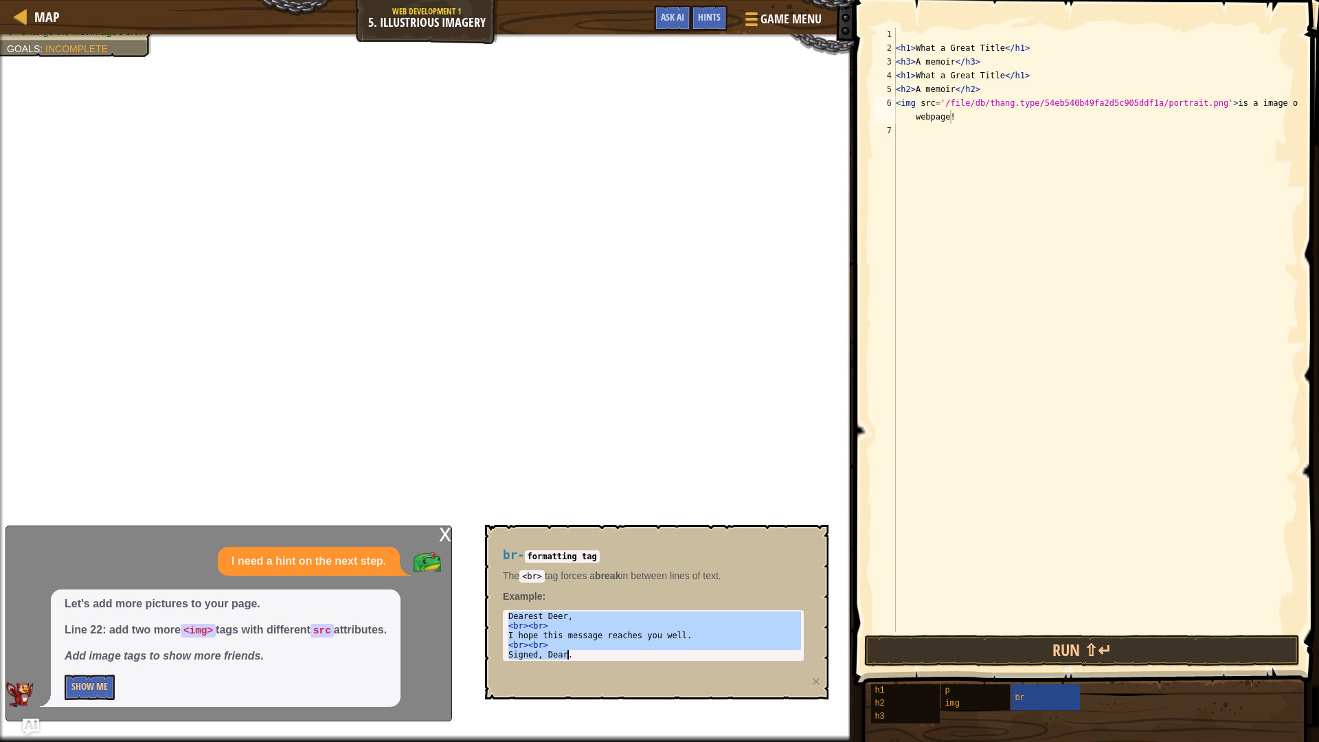
drag, startPoint x: 512, startPoint y: 619, endPoint x: 650, endPoint y: 681, distance: 150.6
click at [650, 681] on div "br - formatting tag The <br> tag forces a break in between lines of text. Examp…" at bounding box center [656, 612] width 343 height 174
type textarea "<br><br> Signed, Dear."
click at [920, 146] on div "< h1 > What a Great Title </ h1 > < h3 > A memoir </ h3 > < h1 > What a Great T…" at bounding box center [1096, 343] width 406 height 632
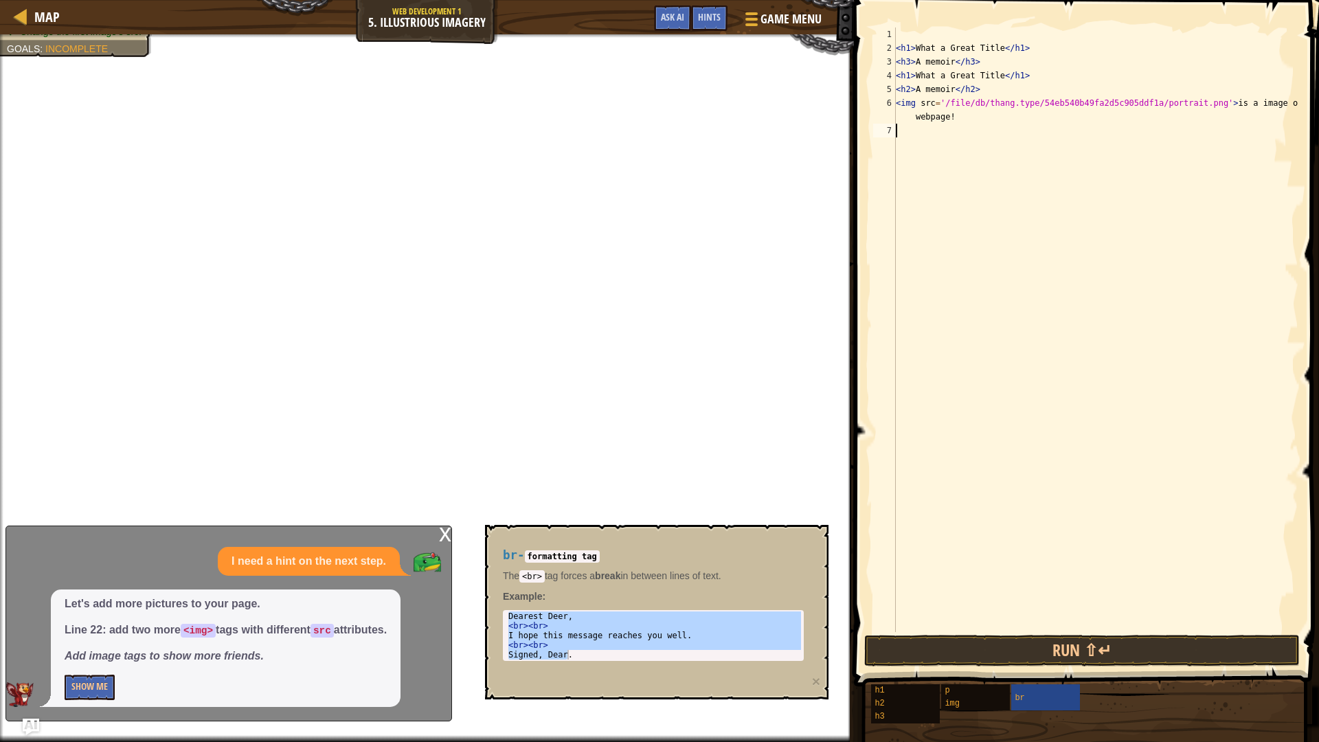
paste textarea "Signed, Dear."
type textarea "Signed, Dear."
click at [100, 687] on button "Show Me" at bounding box center [90, 686] width 50 height 25
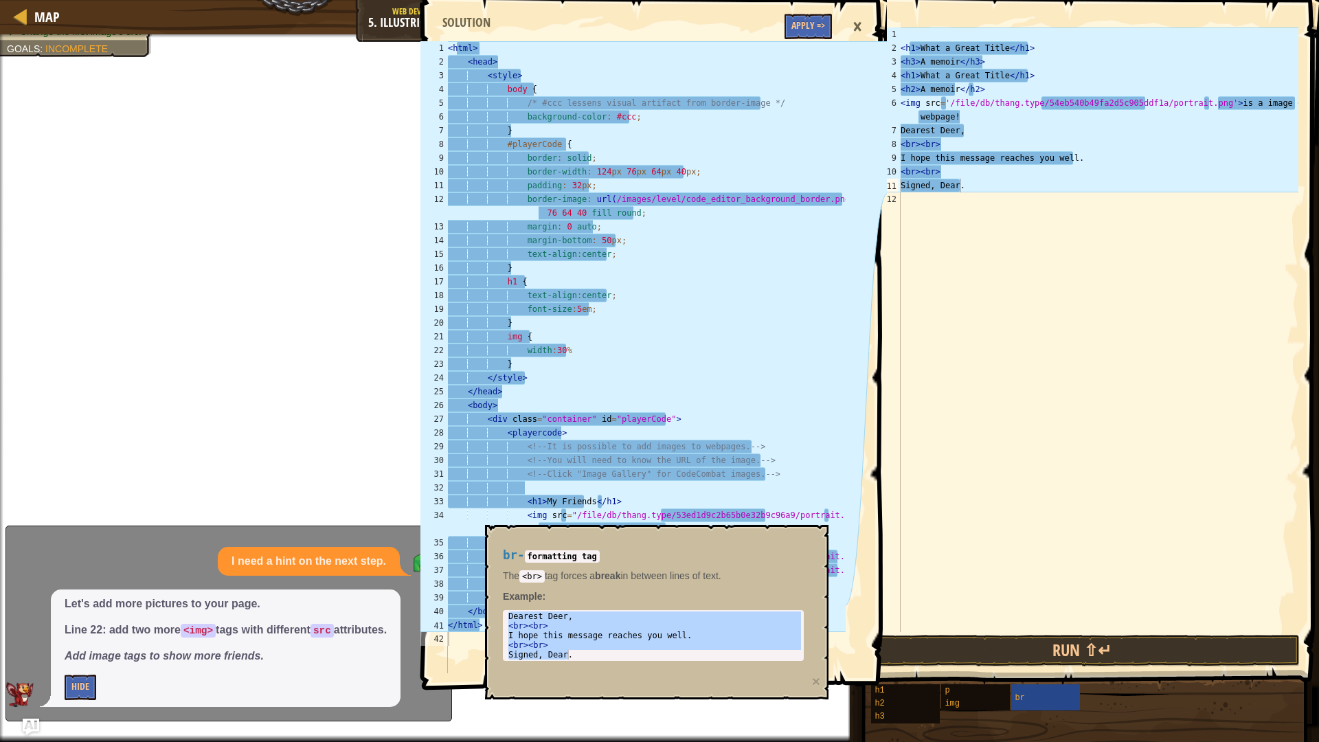
click at [702, 368] on div "< html > < head > < style > body { /* #ccc lessens visual artifact from border-…" at bounding box center [645, 370] width 400 height 659
click at [745, 315] on div "< html > < head > < style > body { /* #ccc lessens visual artifact from border-…" at bounding box center [645, 370] width 400 height 659
click at [532, 52] on div "< html > < head > < style > body { /* #ccc lessens visual artifact from border-…" at bounding box center [645, 370] width 400 height 659
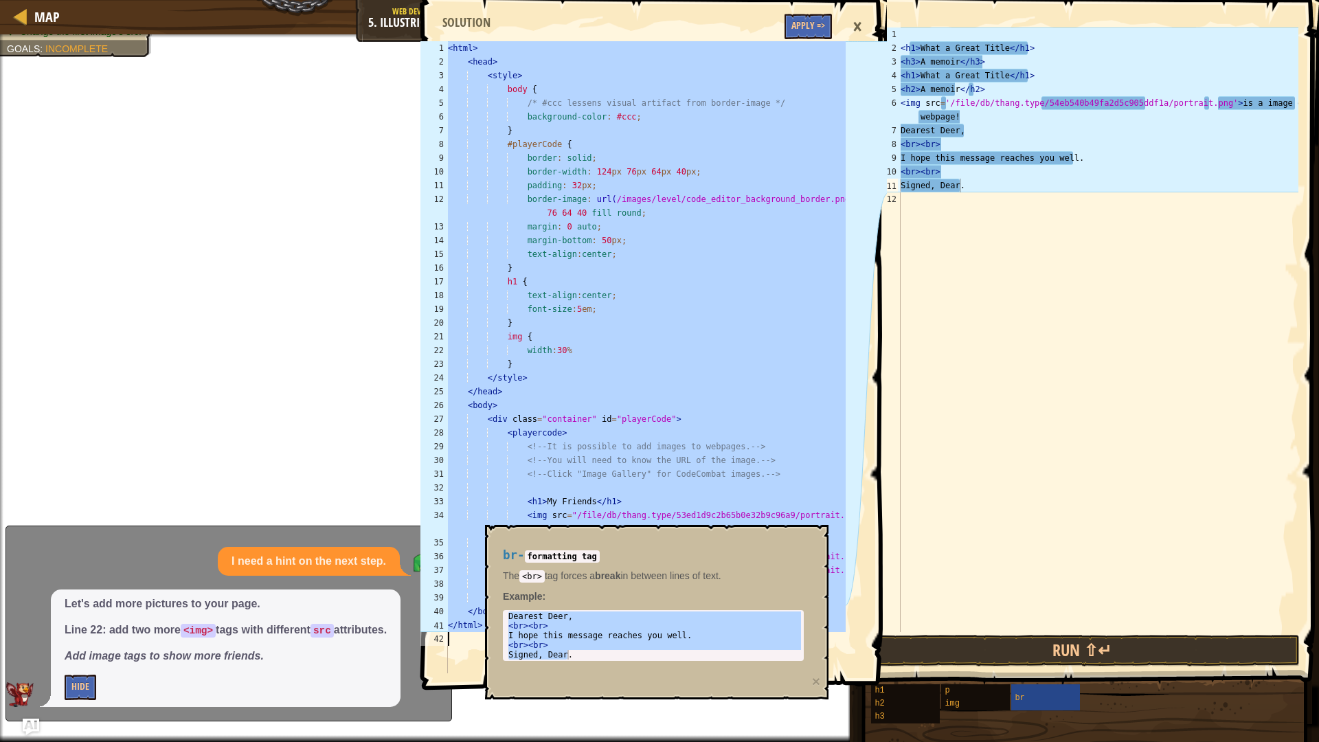
drag, startPoint x: 443, startPoint y: 45, endPoint x: 611, endPoint y: 741, distance: 715.8
click at [611, 741] on div "<html> 1 2 3 4 5 6 7 8 9 10 11 12 13 14 15 16 17 18 19 20 21 22 23 24 25 26 27 …" at bounding box center [652, 371] width 469 height 742
type textarea "</html>"
click at [1045, 219] on div "< h1 > What a Great Title </ h1 > < h3 > A memoir </ h3 > < h1 > What a Great T…" at bounding box center [1098, 343] width 400 height 632
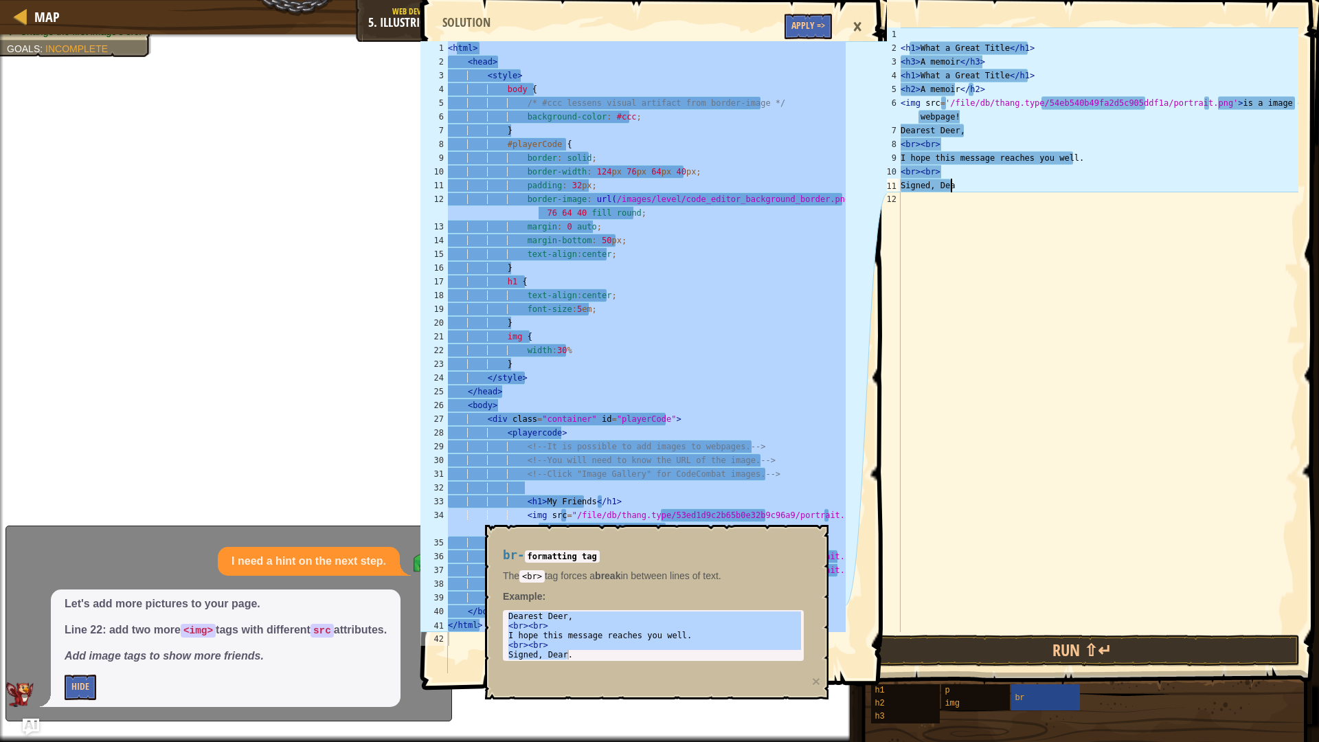
click at [1070, 175] on div "< h1 > What a Great Title </ h1 > < h3 > A memoir </ h3 > < h1 > What a Great T…" at bounding box center [1098, 343] width 400 height 632
click at [946, 191] on div "< h1 > What a Great Title </ h1 > < h3 > A memoir </ h3 > < h1 > What a Great T…" at bounding box center [1098, 343] width 400 height 632
type textarea "Signed, Dea"
click at [804, 330] on div "< html > < head > < style > body { /* #ccc lessens visual artifact from border-…" at bounding box center [645, 357] width 400 height 632
type textarea "img {"
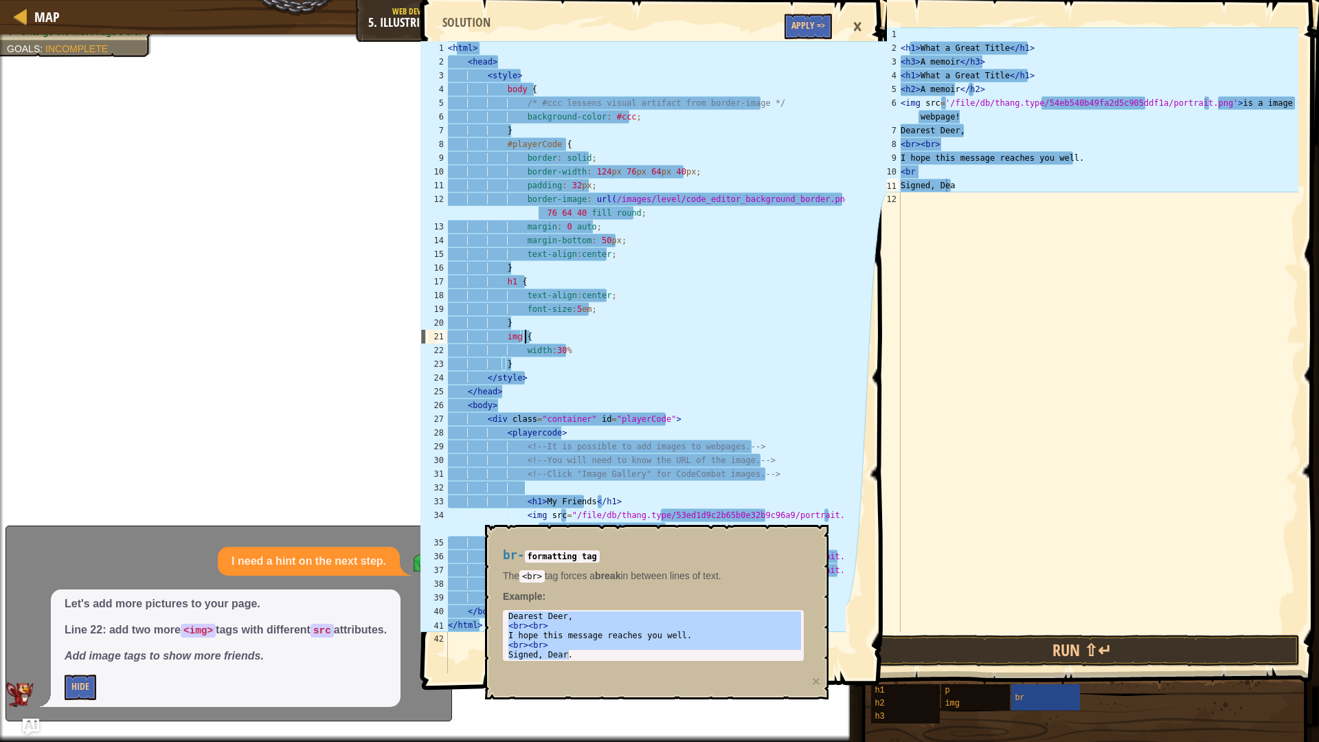
click at [1144, 253] on div "< h1 > What a Great Title </ h1 > < h3 > A memoir </ h3 > < h1 > What a Great T…" at bounding box center [1098, 343] width 400 height 632
drag, startPoint x: 1205, startPoint y: 163, endPoint x: 753, endPoint y: 151, distance: 452.1
click at [753, 151] on div "Map Web Development 1 5. Illustrious Imagery Game Menu Done Hints Ask AI img { …" at bounding box center [659, 371] width 1319 height 742
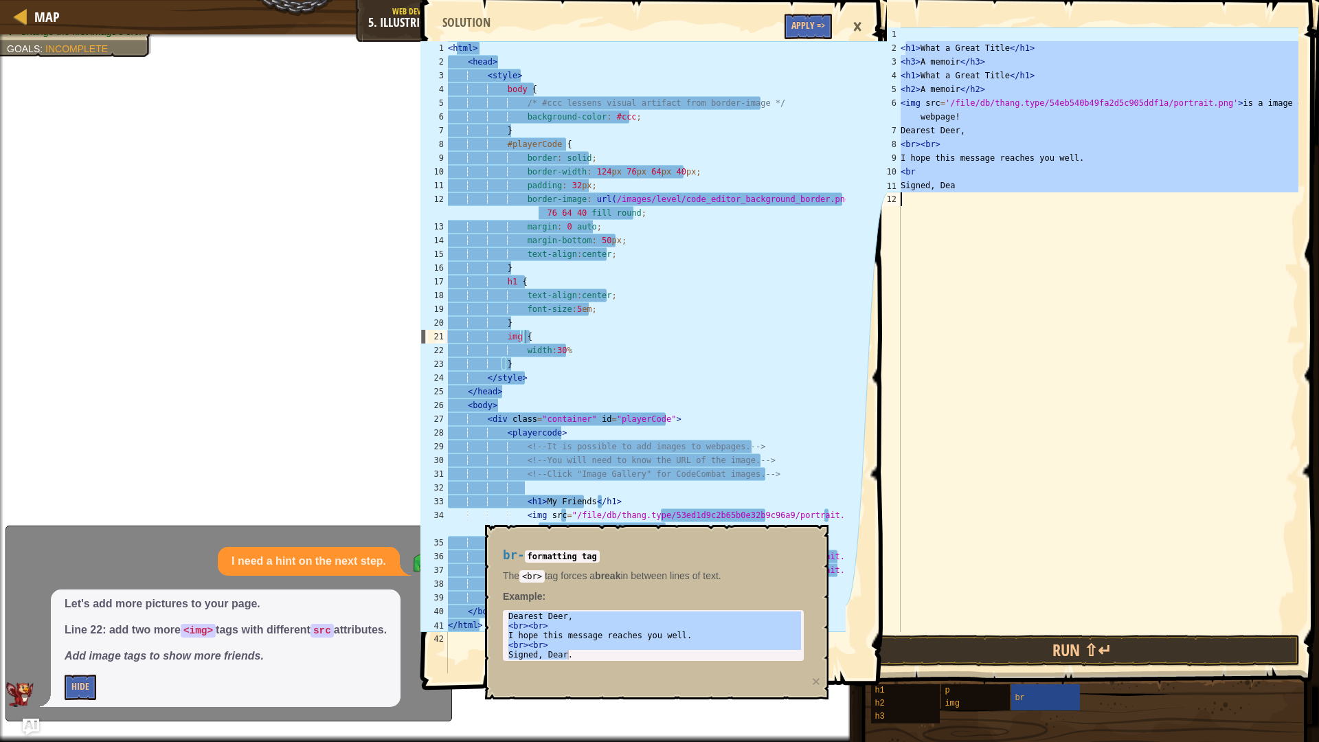
drag, startPoint x: 904, startPoint y: 44, endPoint x: 1185, endPoint y: 220, distance: 331.7
click at [1183, 227] on div "< h1 > What a Great Title </ h1 > < h3 > A memoir </ h3 > < h1 > What a Great T…" at bounding box center [1098, 343] width 400 height 632
type textarea "<"
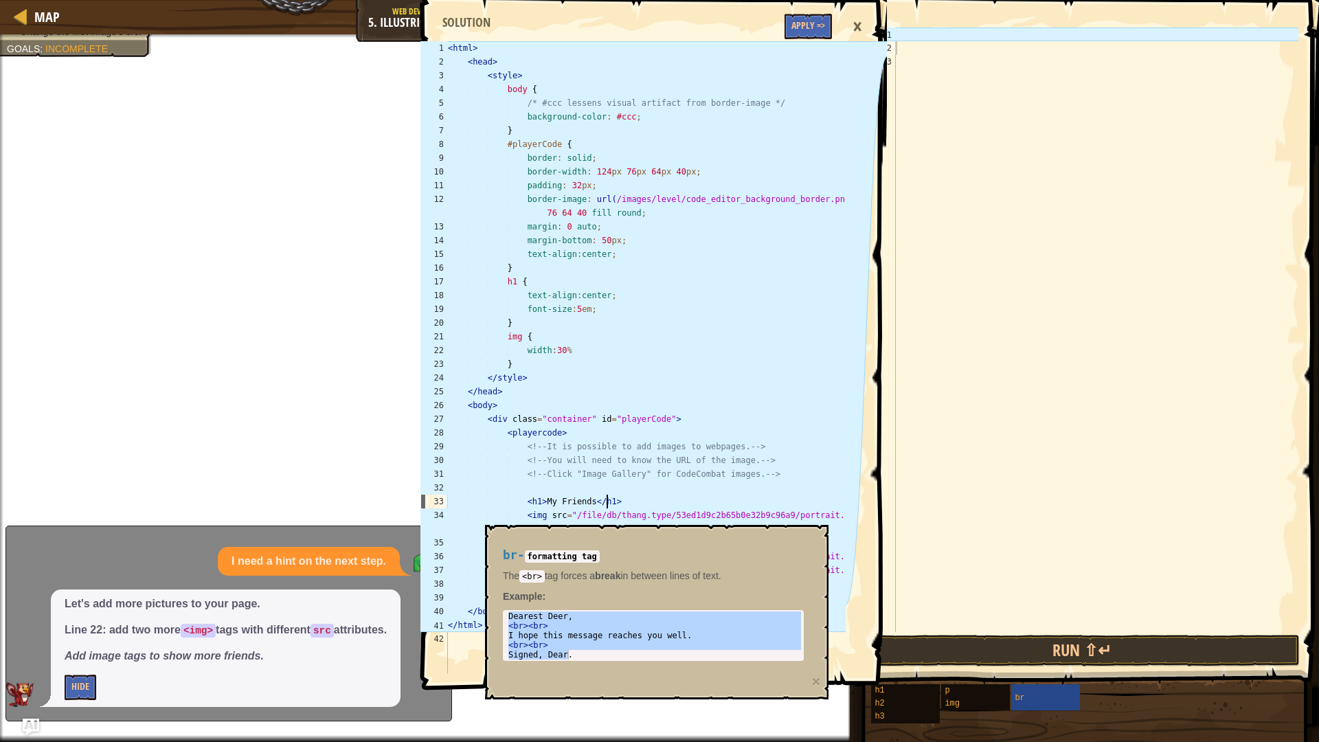
drag, startPoint x: 668, startPoint y: 514, endPoint x: 668, endPoint y: 578, distance: 63.9
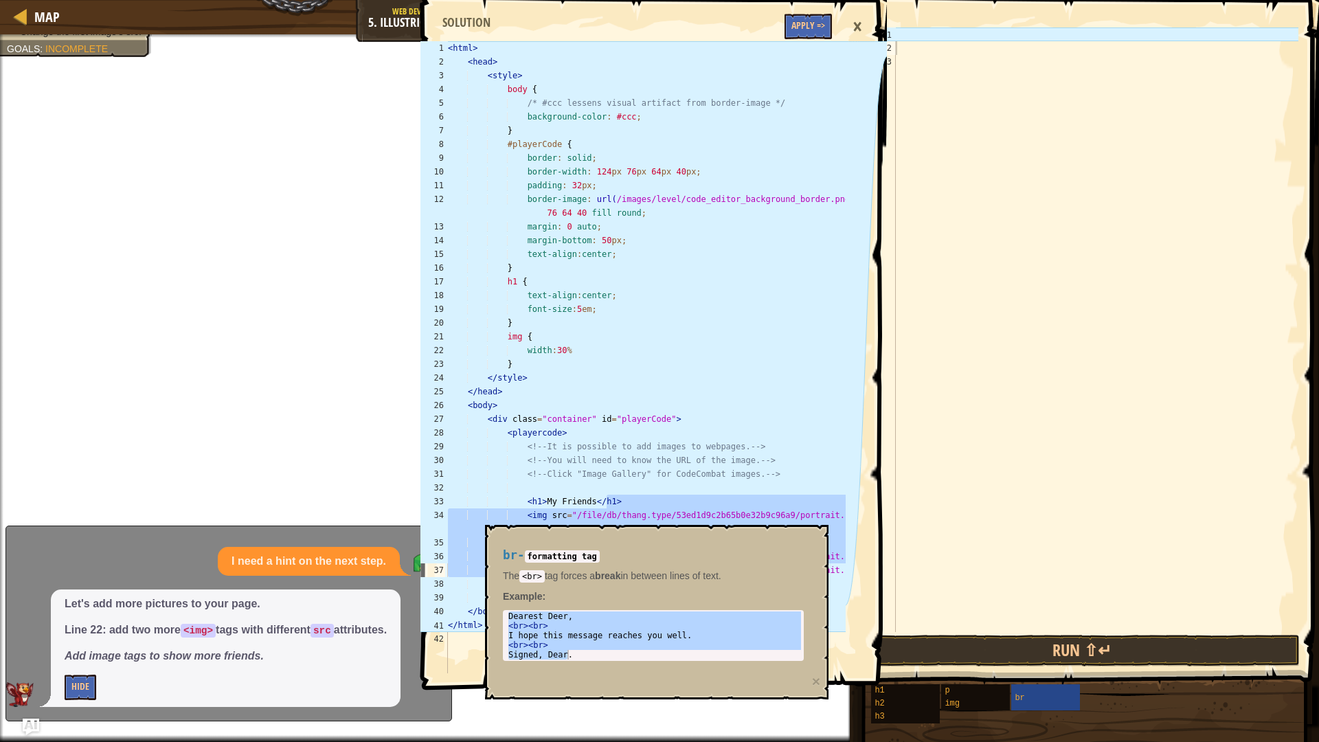
drag, startPoint x: 551, startPoint y: 62, endPoint x: 538, endPoint y: 62, distance: 13.8
click at [551, 62] on div "< html > < head > < style > body { /* #ccc lessens visual artifact from border-…" at bounding box center [645, 370] width 400 height 659
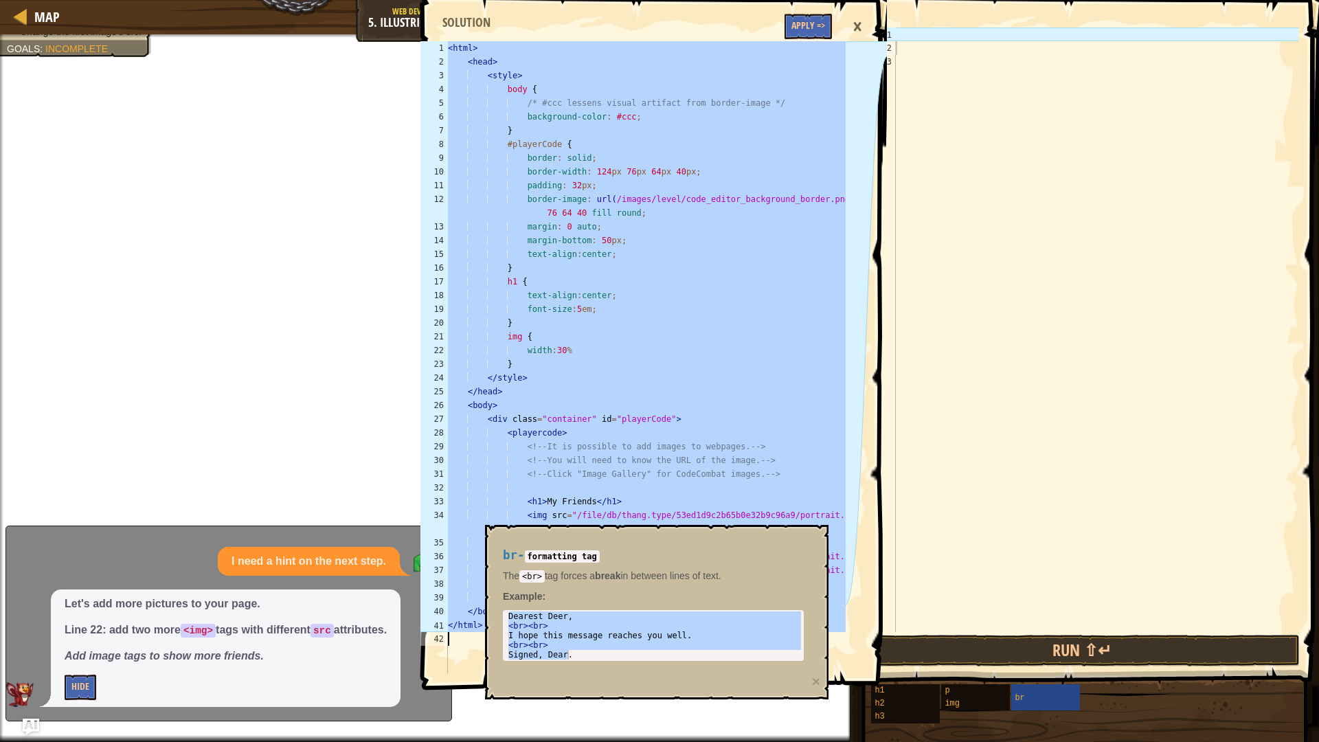
drag, startPoint x: 449, startPoint y: 49, endPoint x: 686, endPoint y: 738, distance: 728.4
click at [687, 738] on div "<head> 1 2 3 4 5 6 7 8 9 10 11 12 13 14 15 16 17 18 19 20 21 22 23 24 25 26 27 …" at bounding box center [652, 371] width 469 height 742
type textarea "</html>"
click at [1303, 197] on span at bounding box center [1088, 323] width 476 height 727
click at [1116, 256] on div at bounding box center [1096, 343] width 406 height 632
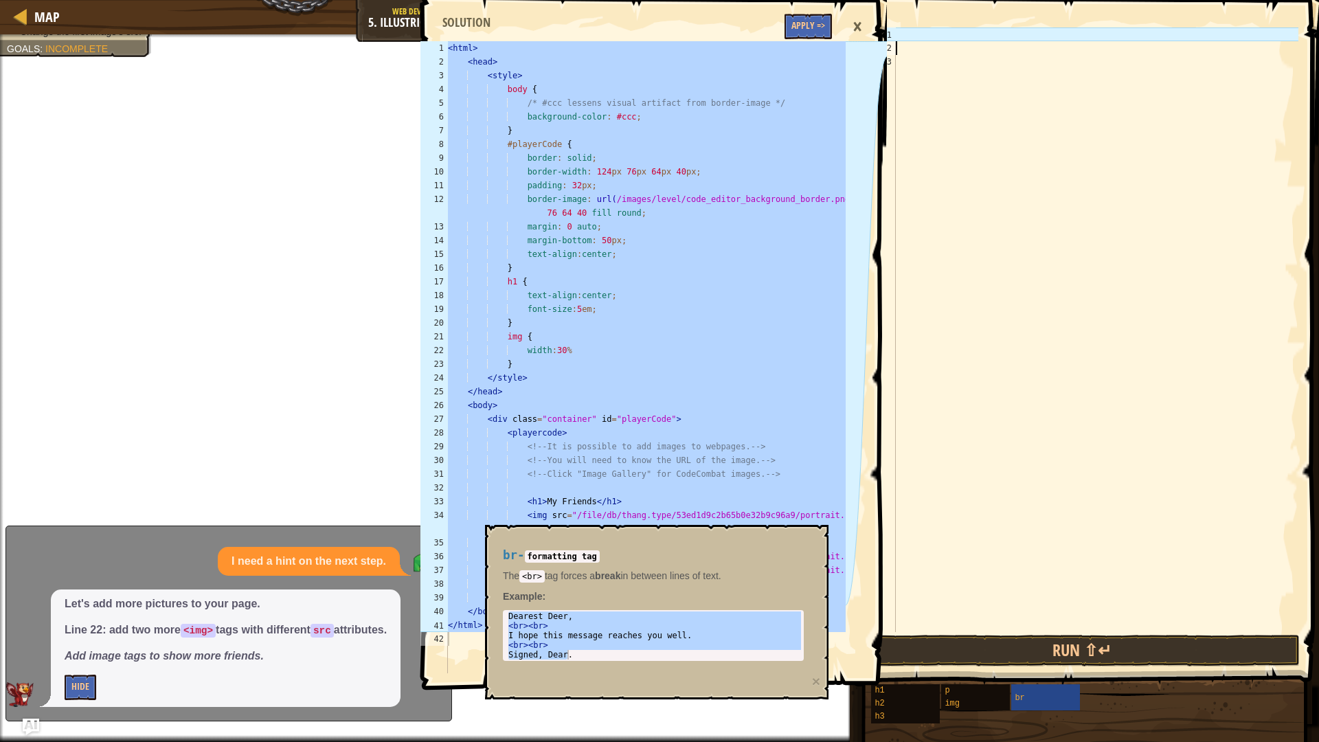
click at [905, 53] on div at bounding box center [1096, 343] width 406 height 632
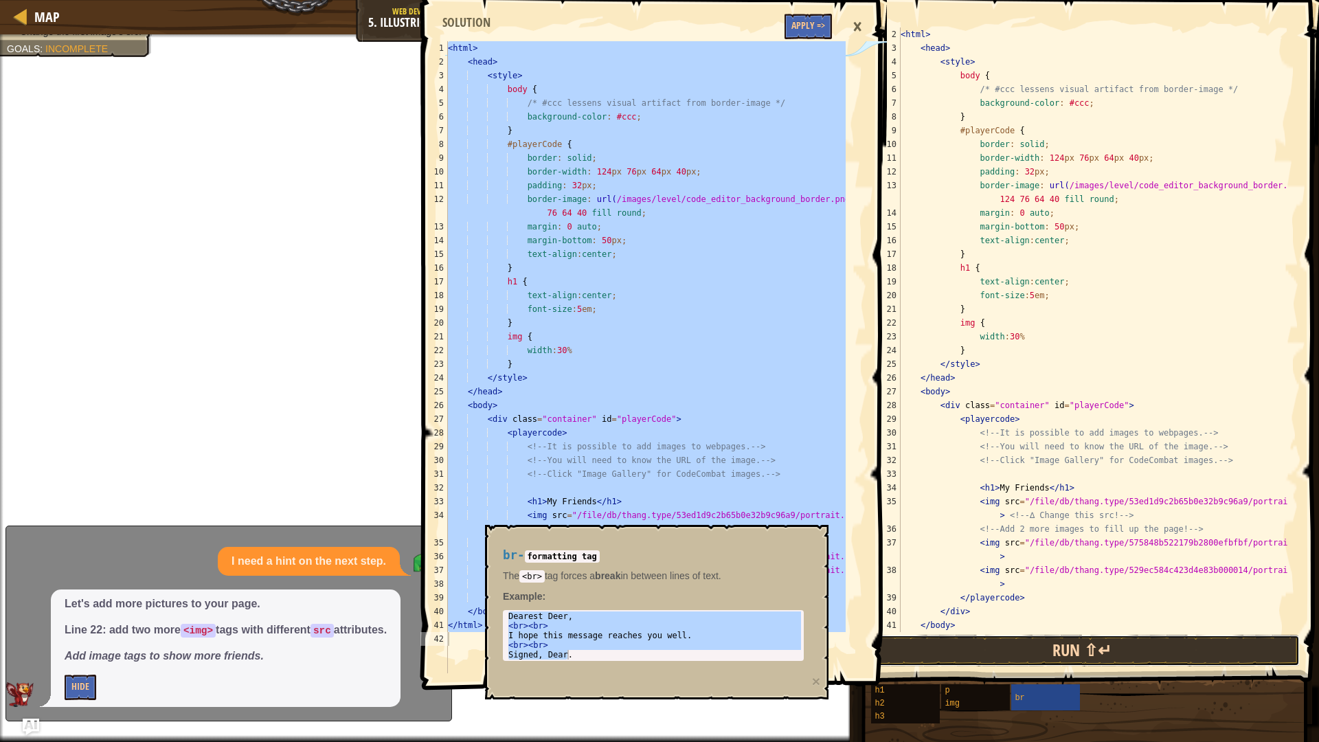
click at [1004, 656] on button "Run ⇧↵" at bounding box center [1081, 651] width 435 height 32
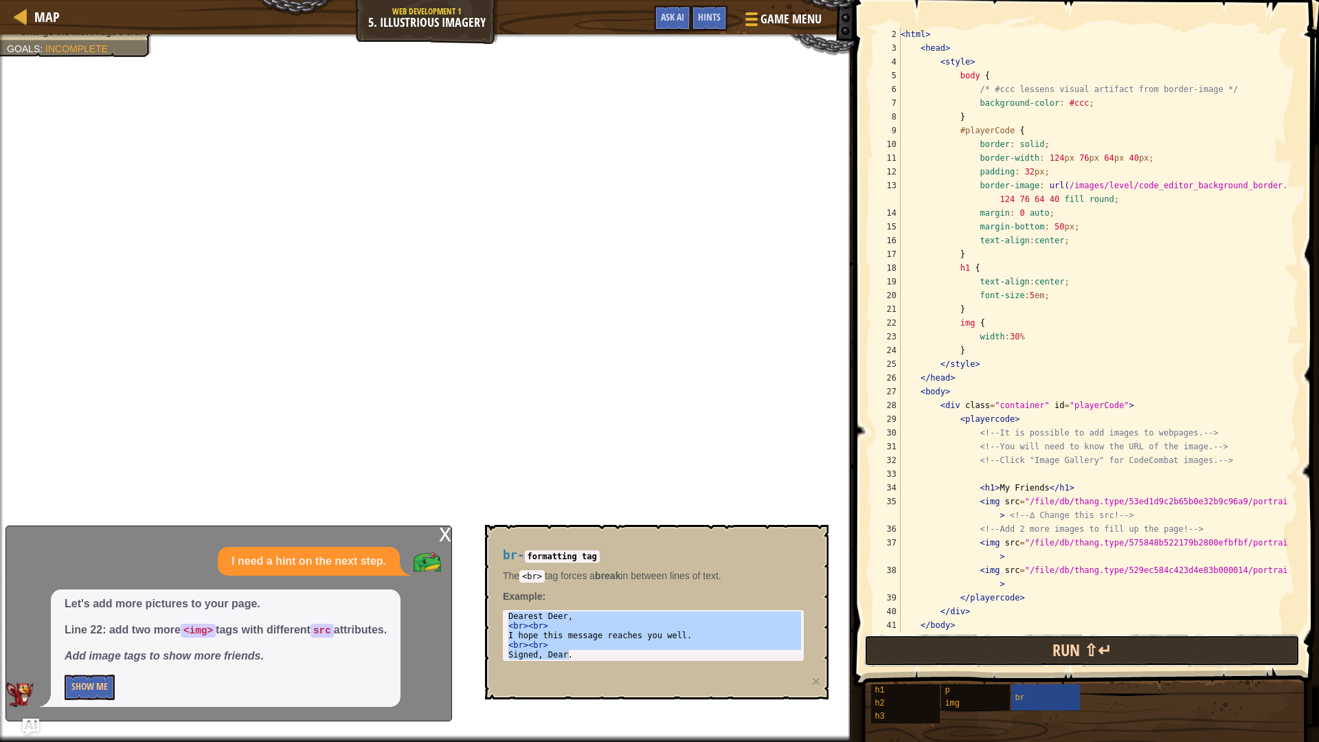
click at [1004, 656] on button "Run ⇧↵" at bounding box center [1081, 651] width 435 height 32
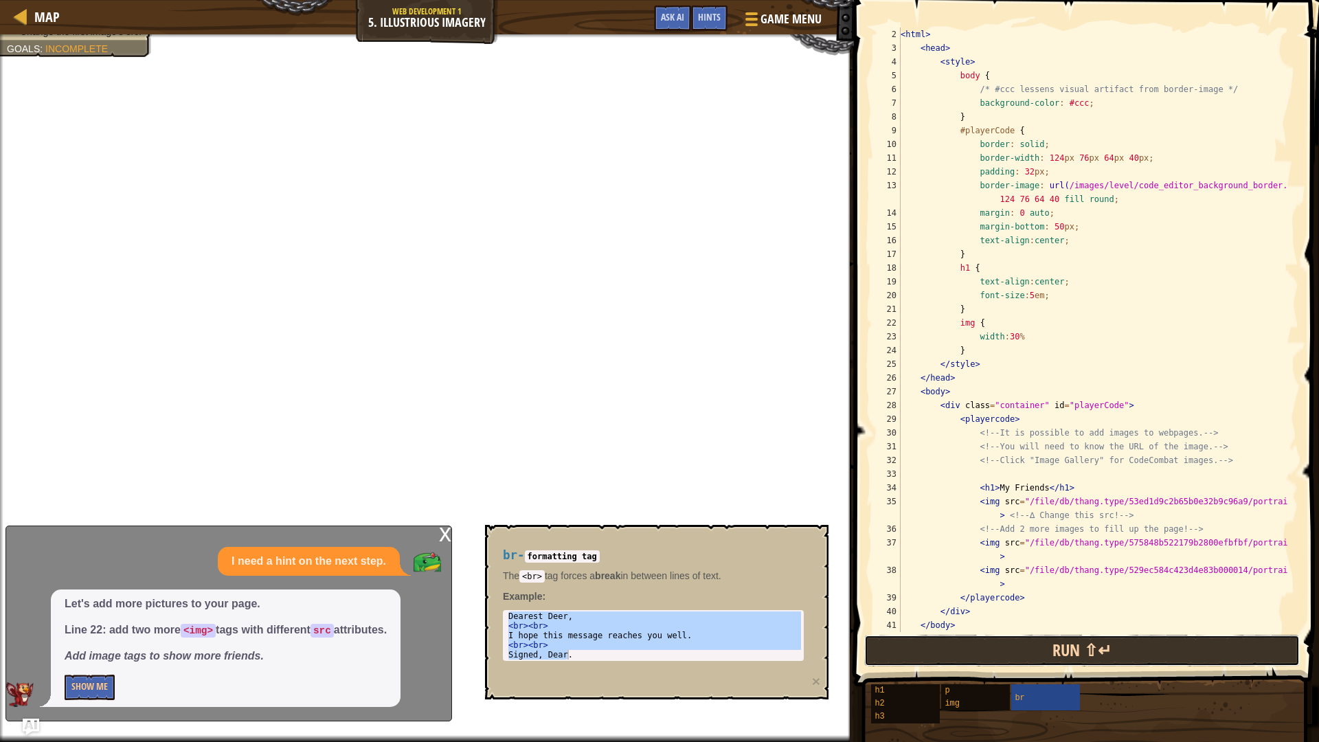
click at [1004, 656] on button "Run ⇧↵" at bounding box center [1081, 651] width 435 height 32
click at [1003, 657] on button "Run ⇧↵" at bounding box center [1081, 651] width 435 height 32
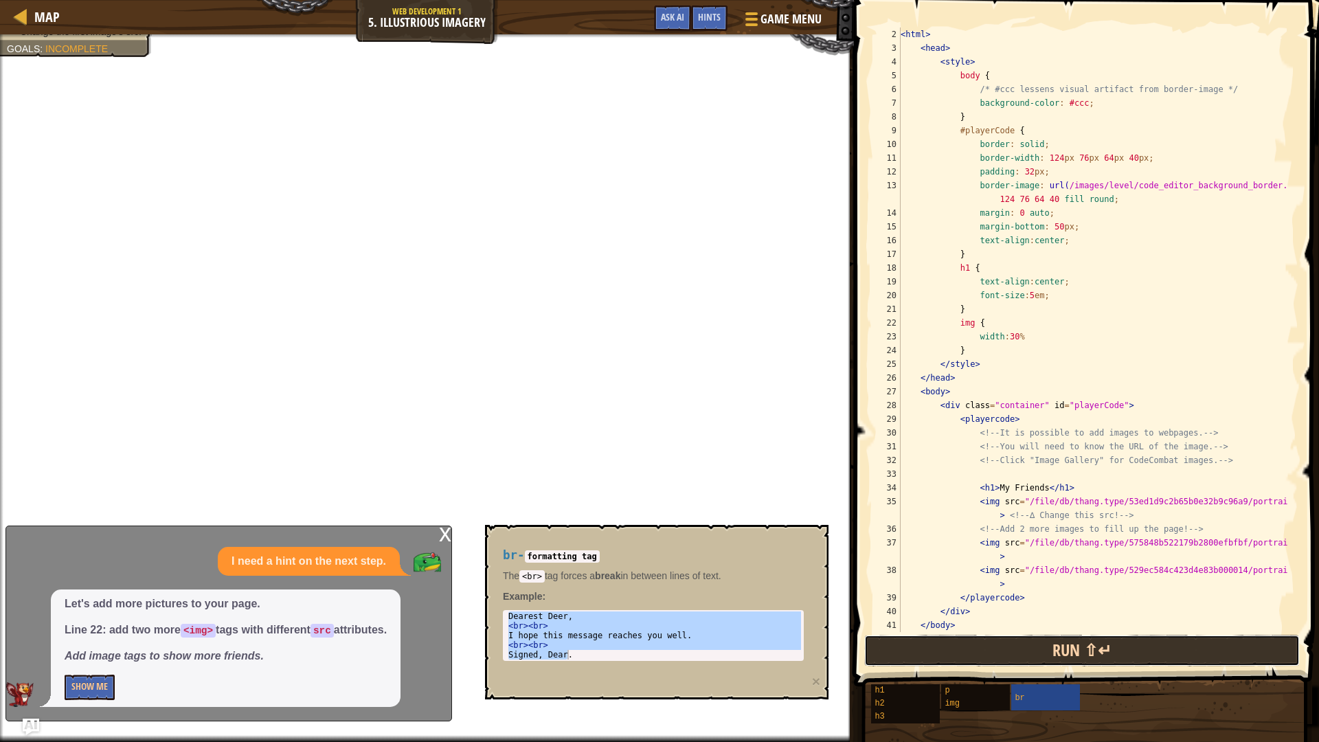
click at [1003, 657] on button "Run ⇧↵" at bounding box center [1081, 651] width 435 height 32
click at [1002, 657] on button "Run ⇧↵" at bounding box center [1081, 651] width 435 height 32
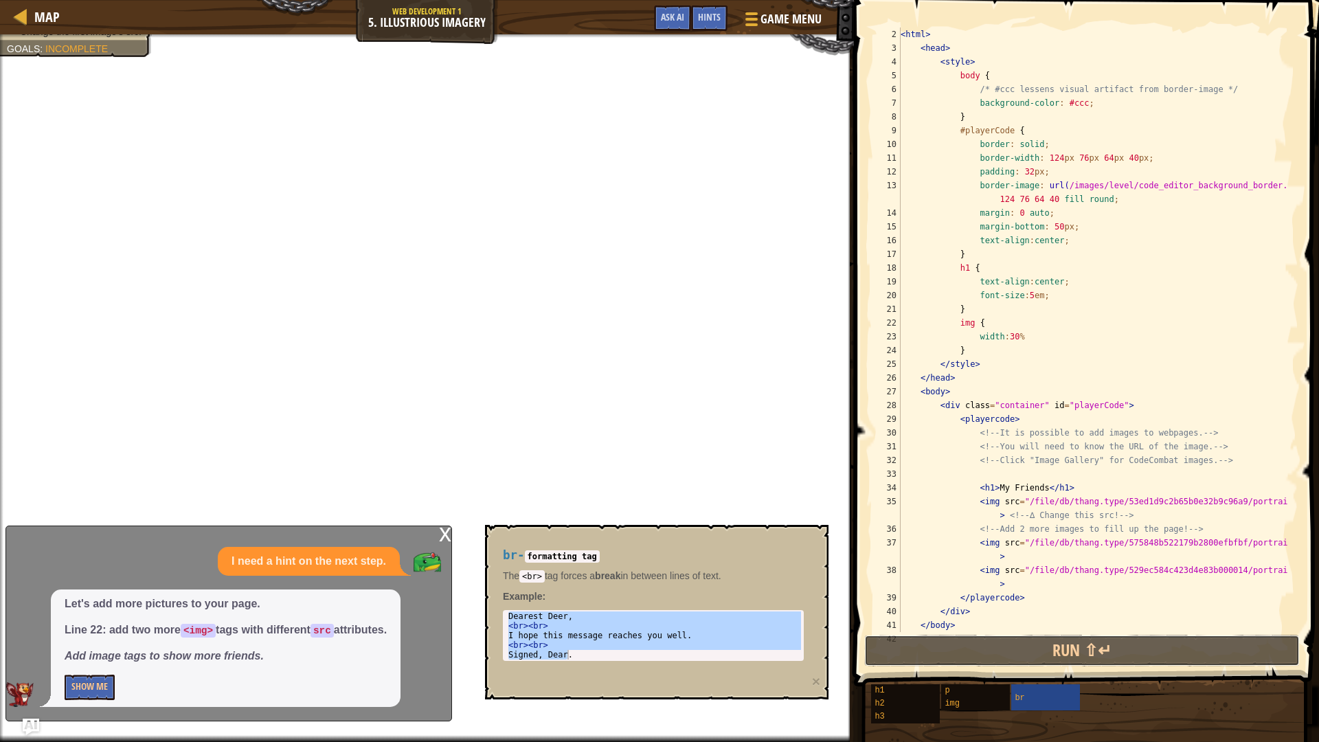
drag, startPoint x: 1002, startPoint y: 656, endPoint x: 358, endPoint y: 553, distance: 652.4
click at [968, 656] on button "Run ⇧↵" at bounding box center [1081, 651] width 435 height 32
click at [444, 538] on div "x" at bounding box center [445, 533] width 12 height 14
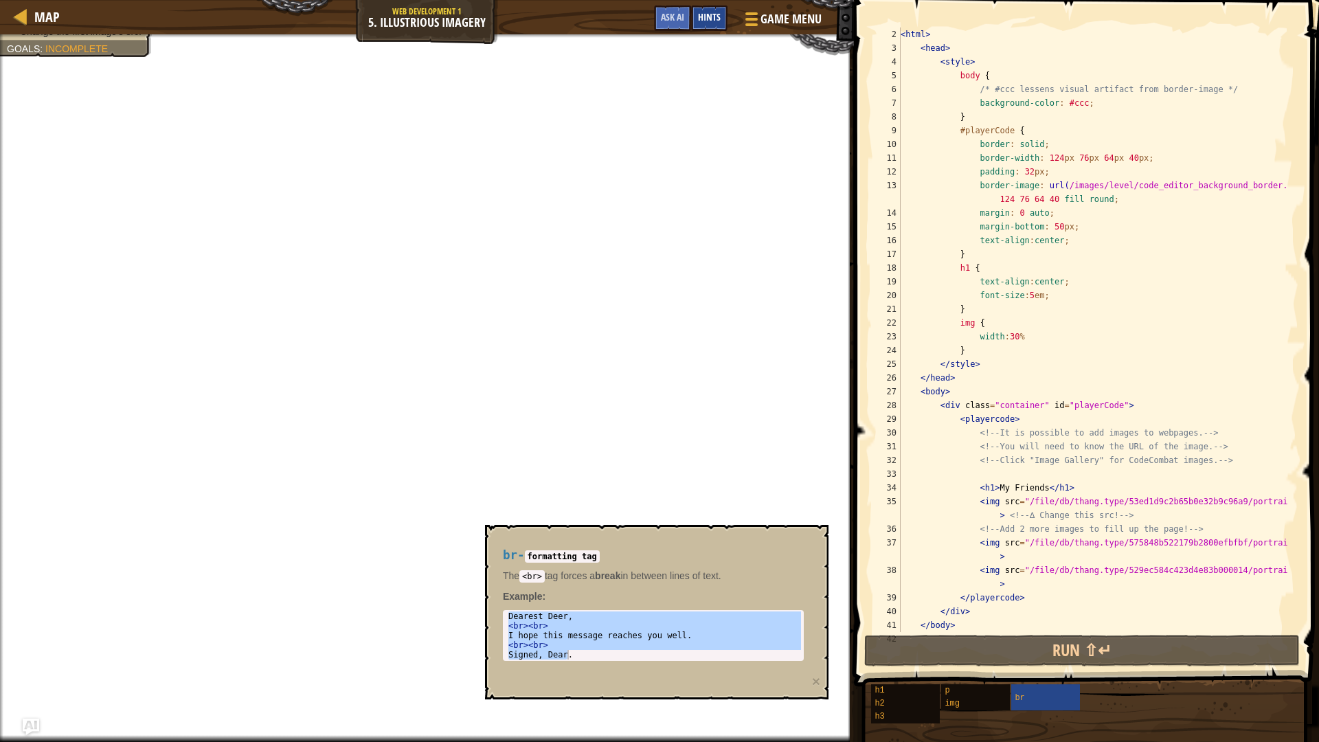
click at [707, 17] on span "Hints" at bounding box center [709, 16] width 23 height 13
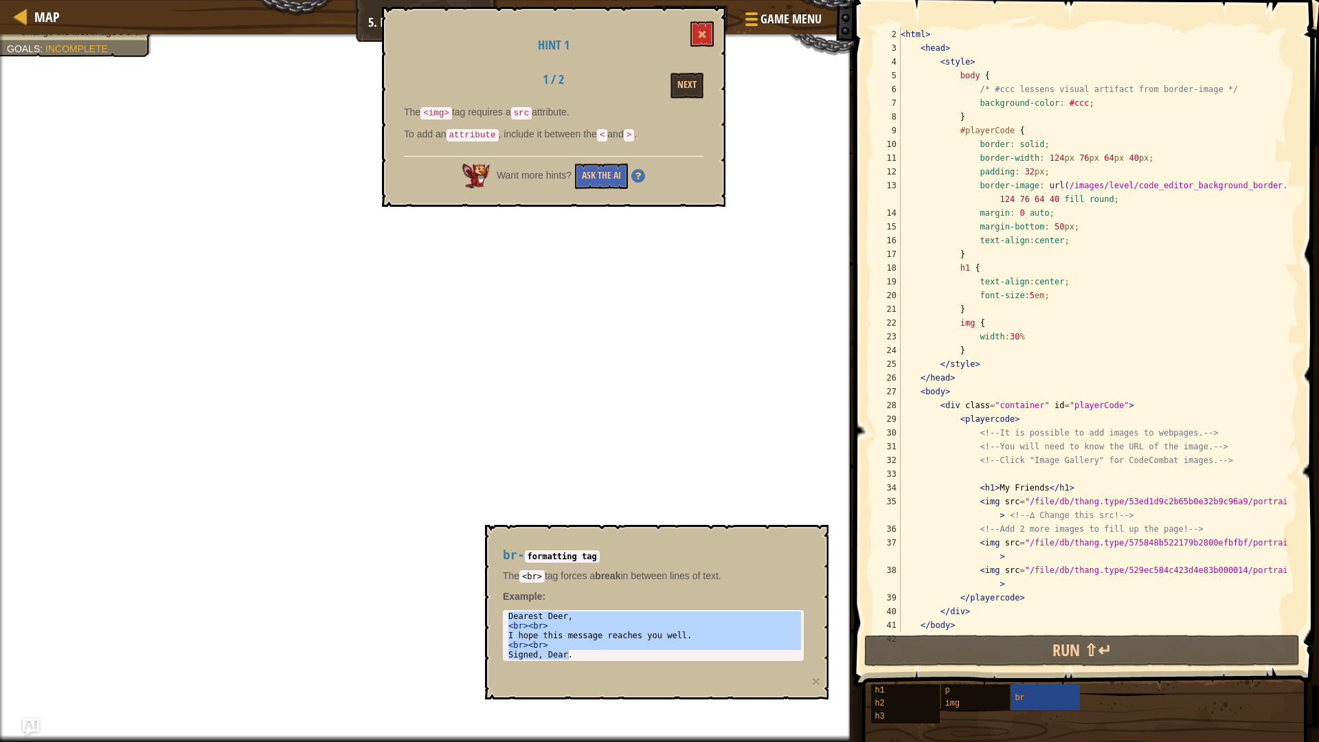
click at [707, 17] on div "Hint 1 1 / 2 Next The <img> tag requires a src attribute. To add an attribute ,…" at bounding box center [553, 107] width 343 height 200
click at [616, 170] on button "Ask the AI" at bounding box center [601, 175] width 53 height 25
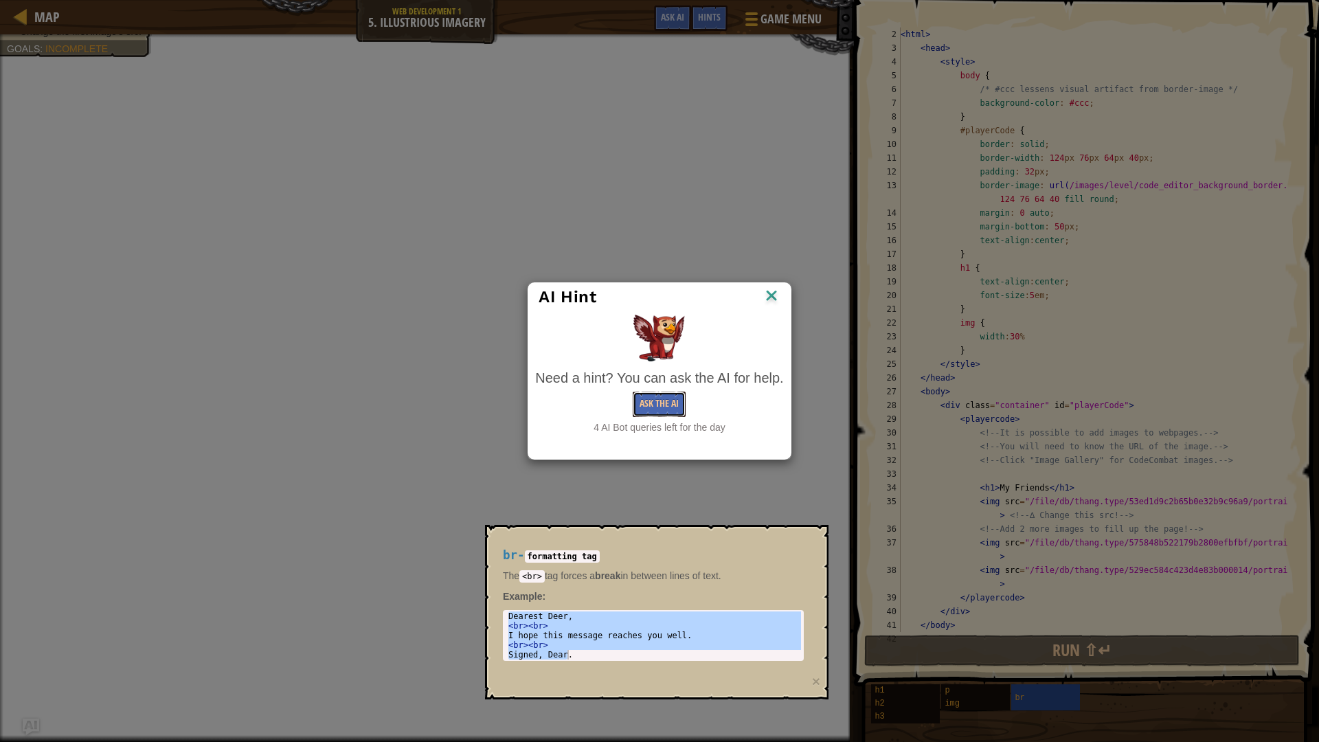
click at [665, 399] on button "Ask the AI" at bounding box center [659, 403] width 53 height 25
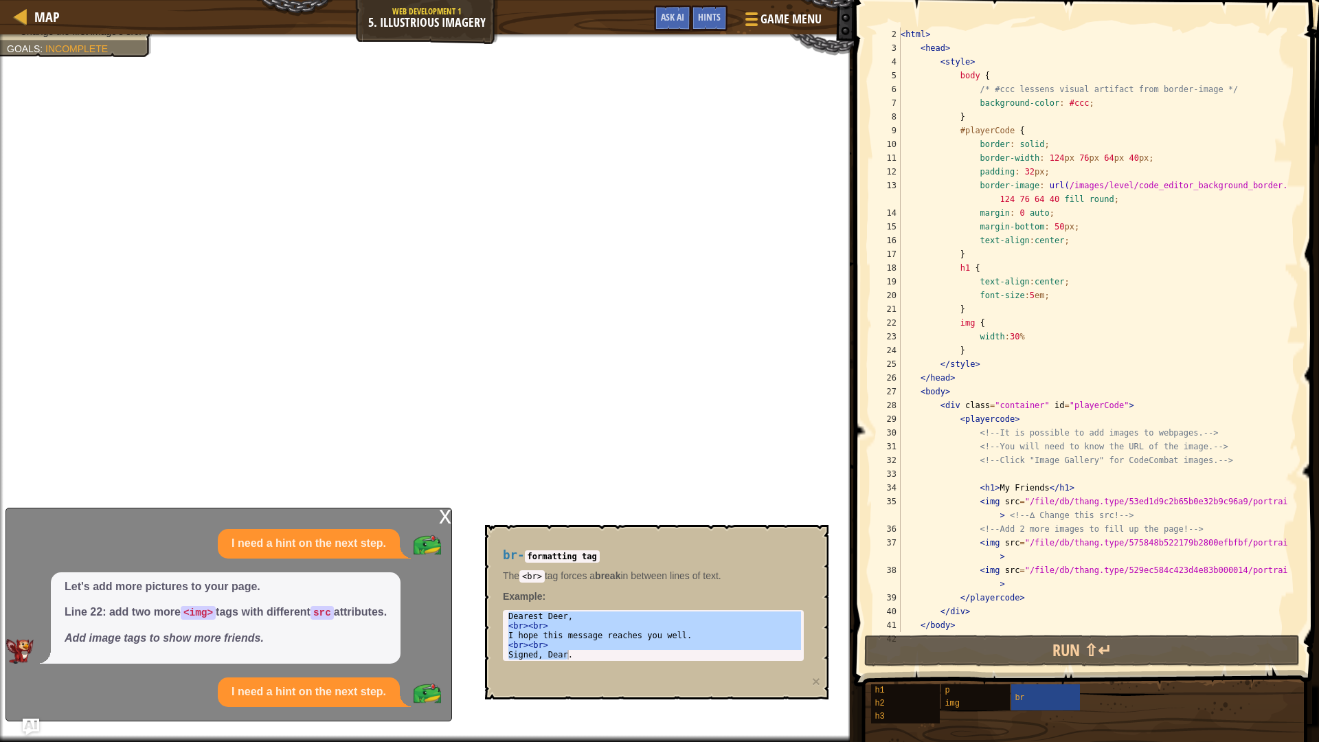
click at [222, 636] on em "Add image tags to show more friends." at bounding box center [164, 638] width 199 height 12
click at [315, 672] on div "I need a hint on the next step. Let's add more pictures to your page. Line 22: …" at bounding box center [225, 618] width 438 height 178
click at [304, 687] on div "I need a hint on the next step." at bounding box center [309, 692] width 182 height 30
click at [224, 623] on span "Let's add more pictures to your page. Line 22: add two more <img> tags with dif…" at bounding box center [226, 613] width 322 height 68
drag, startPoint x: 130, startPoint y: 622, endPoint x: 764, endPoint y: 527, distance: 640.8
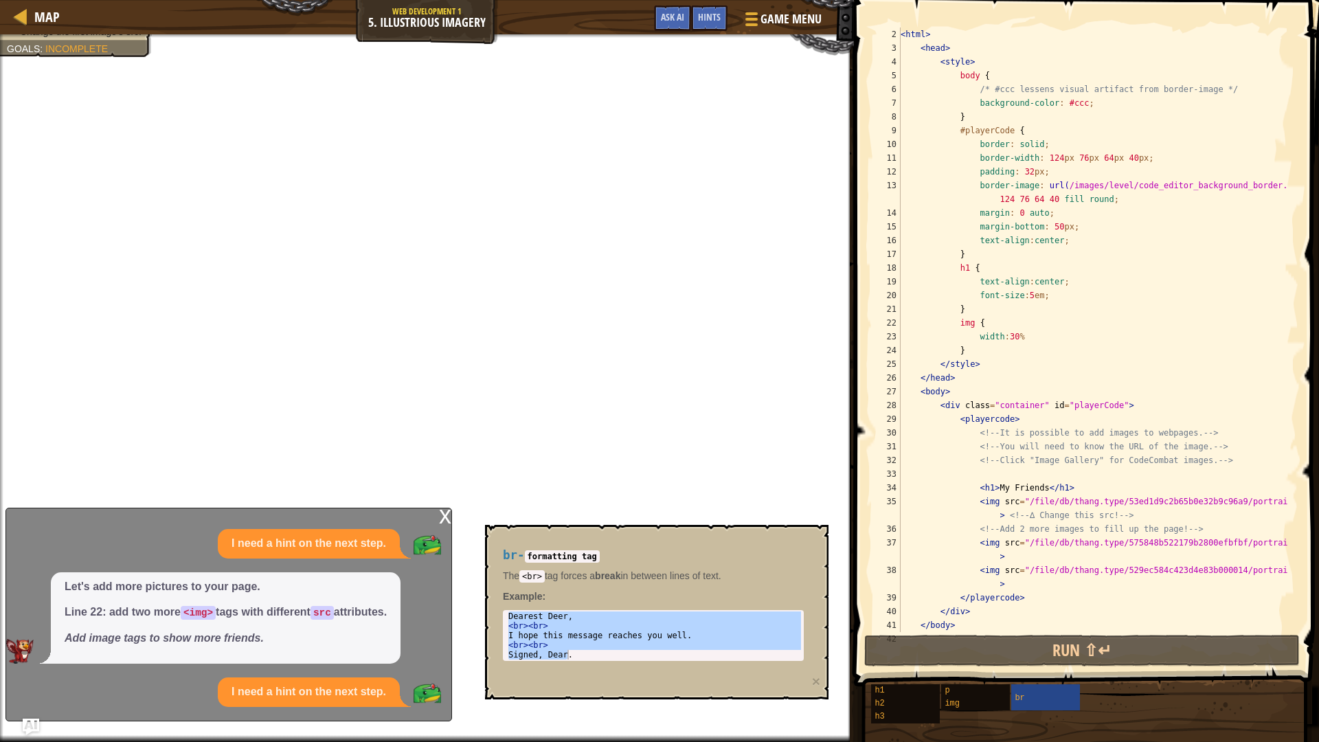
click at [130, 621] on span "Let's add more pictures to your page. Line 22: add two more <img> tags with dif…" at bounding box center [226, 613] width 322 height 68
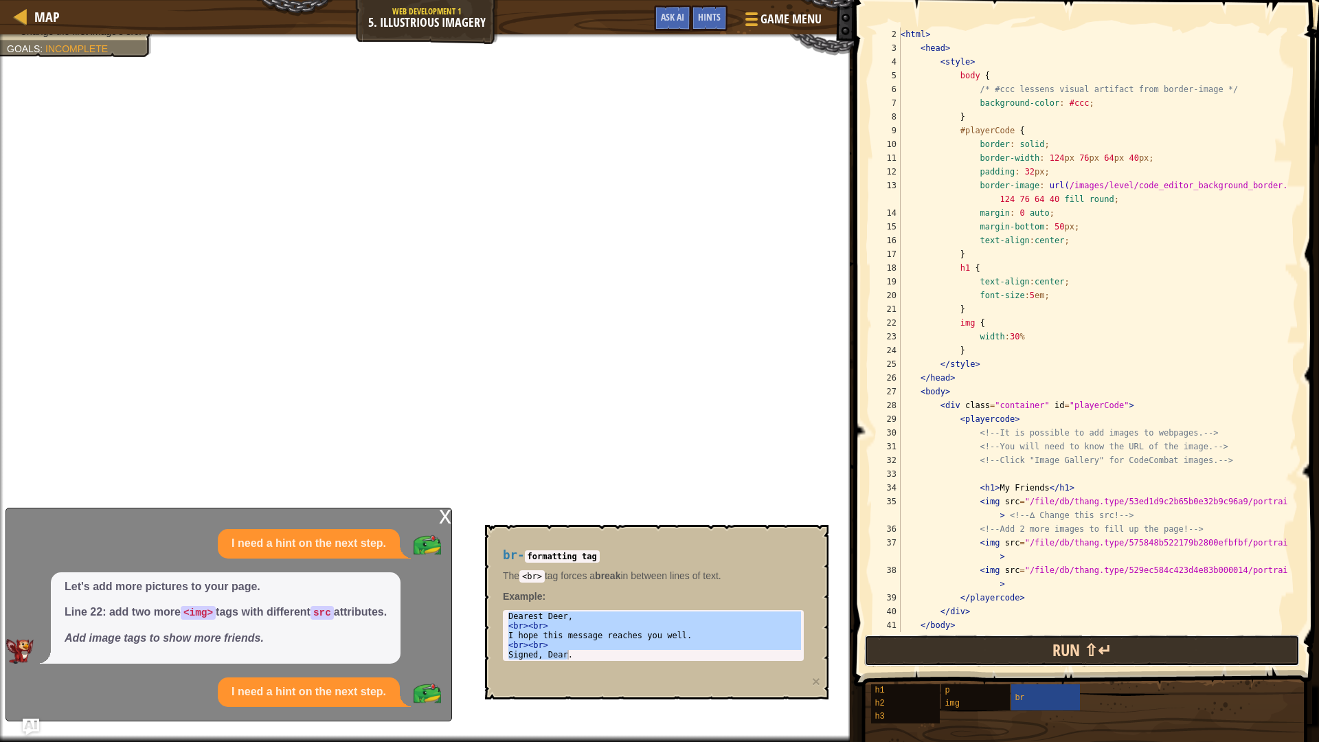
click at [1078, 657] on button "Run ⇧↵" at bounding box center [1081, 651] width 435 height 32
click at [1078, 655] on button "Run ⇧↵" at bounding box center [1081, 651] width 435 height 32
click at [1076, 653] on button "Run ⇧↵" at bounding box center [1081, 651] width 435 height 32
click at [1073, 641] on button "Run ⇧↵" at bounding box center [1081, 651] width 435 height 32
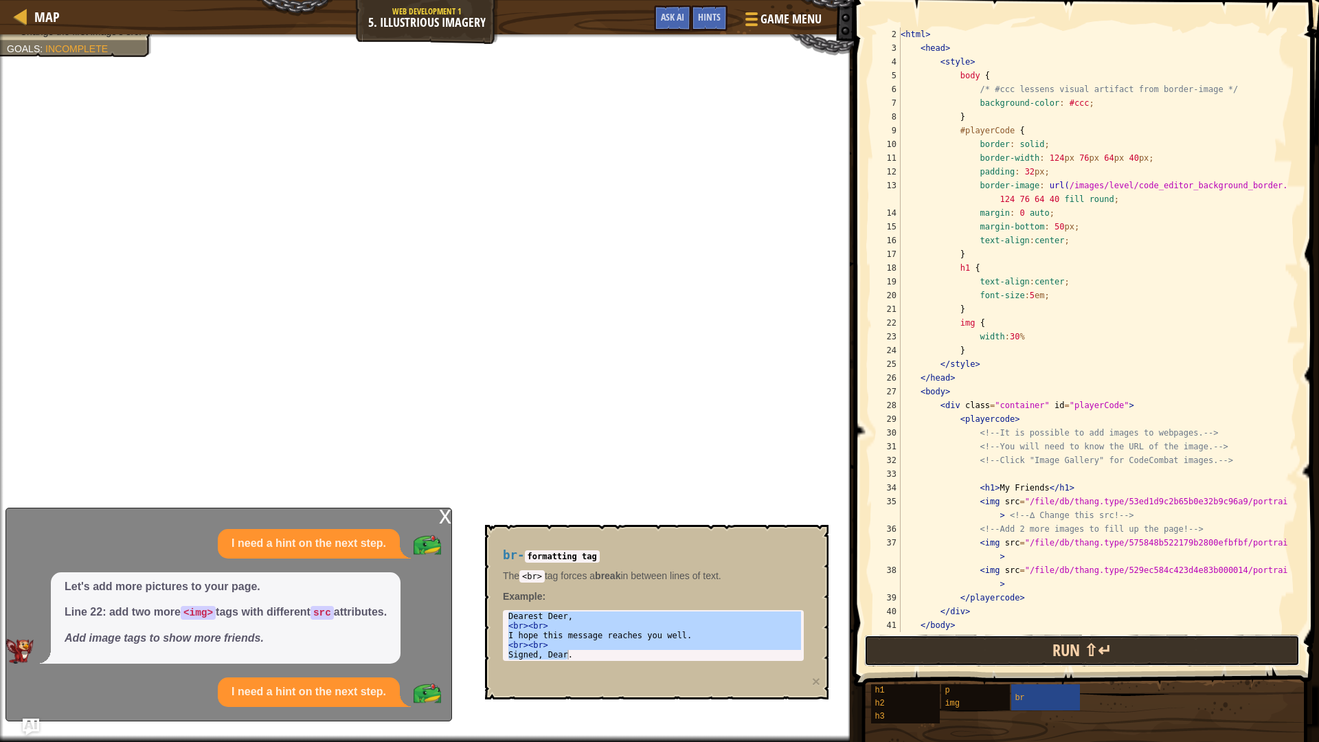
click at [1069, 647] on button "Run ⇧↵" at bounding box center [1081, 651] width 435 height 32
click at [1067, 647] on button "Run ⇧↵" at bounding box center [1081, 651] width 435 height 32
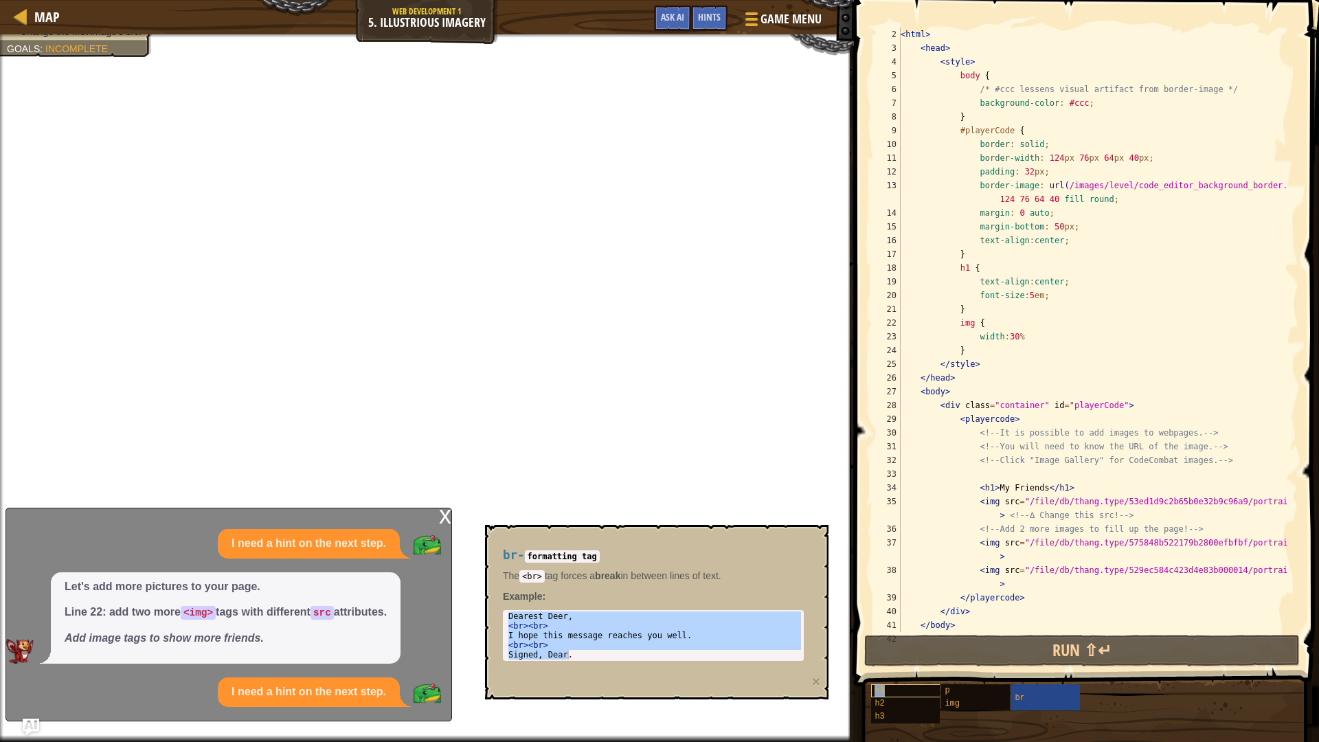
click at [874, 685] on div "h1" at bounding box center [937, 690] width 132 height 13
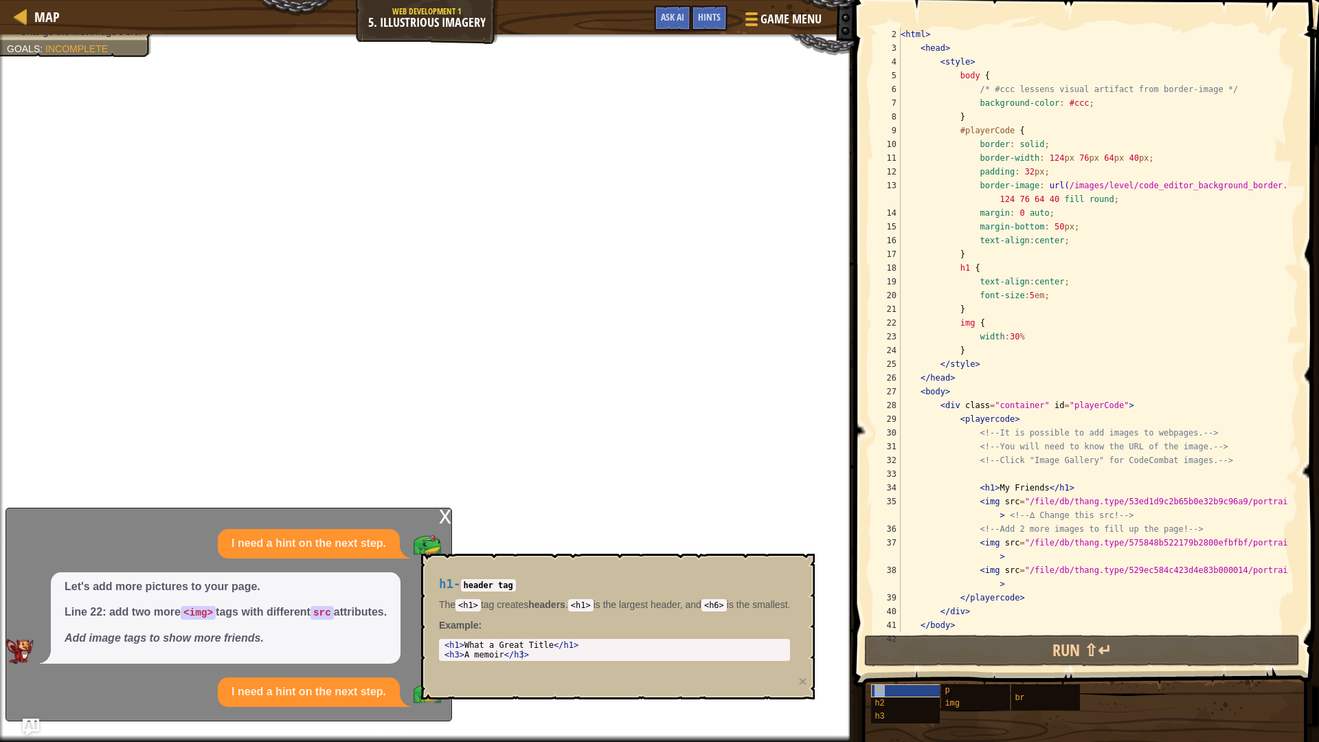
click at [878, 686] on span "h1" at bounding box center [879, 690] width 10 height 10
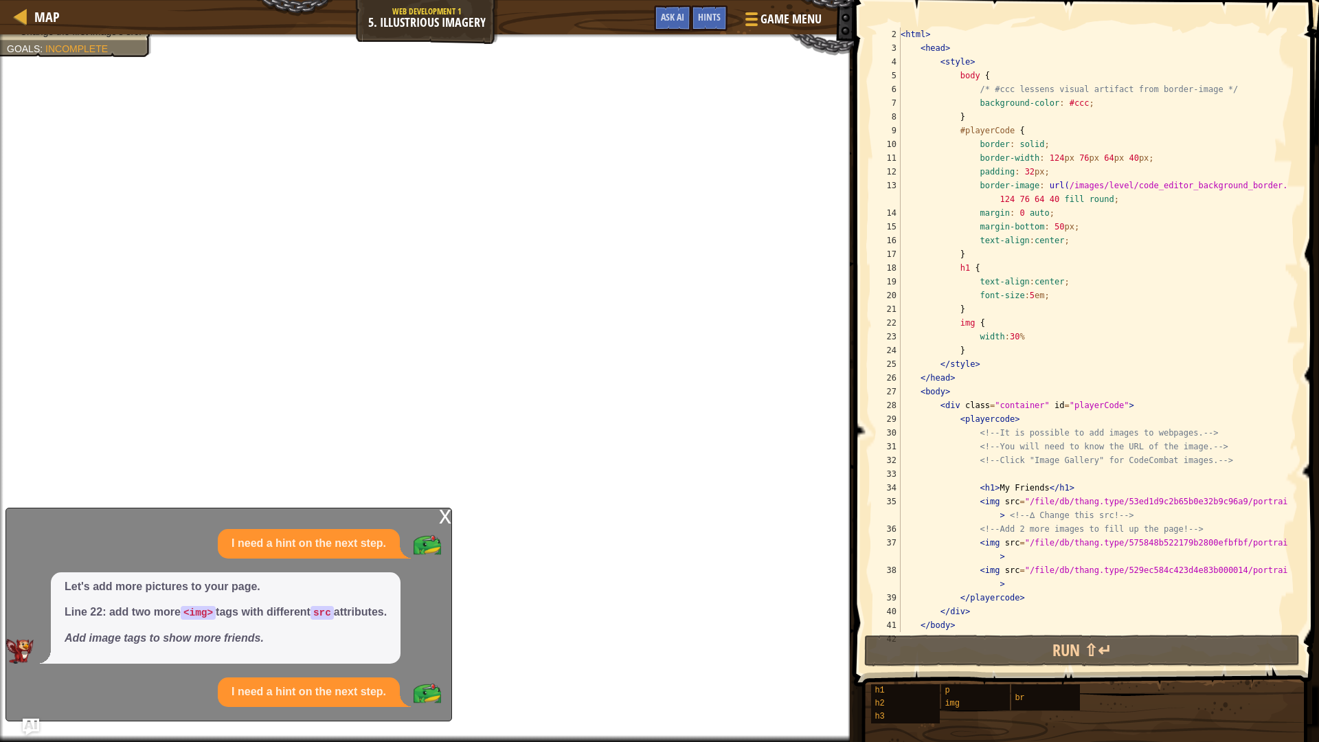
drag, startPoint x: 227, startPoint y: 615, endPoint x: 914, endPoint y: 679, distance: 690.4
click at [875, 676] on div "Map Web Development 1 5. Illustrious Imagery Game Menu Done Hints Ask AI </html…" at bounding box center [659, 371] width 1319 height 742
click at [927, 634] on span at bounding box center [1088, 323] width 476 height 727
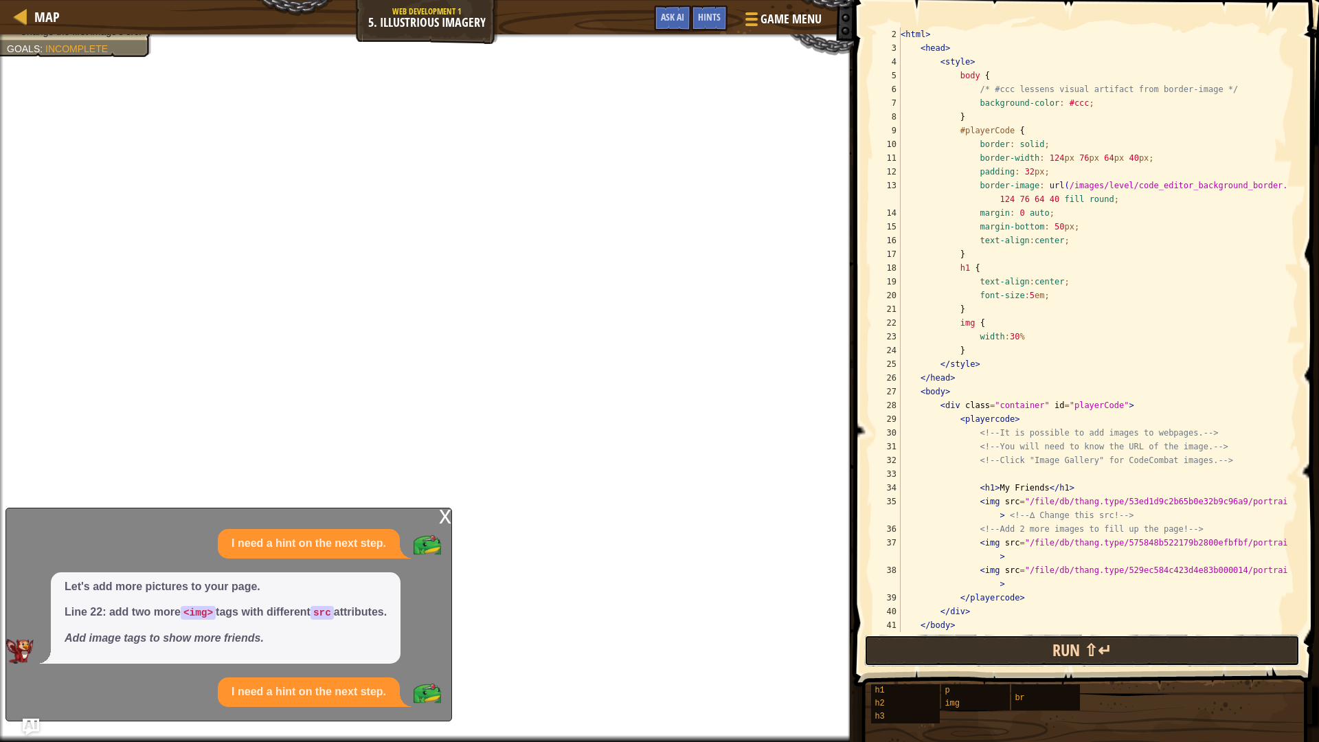
click at [913, 649] on button "Run ⇧↵" at bounding box center [1081, 651] width 435 height 32
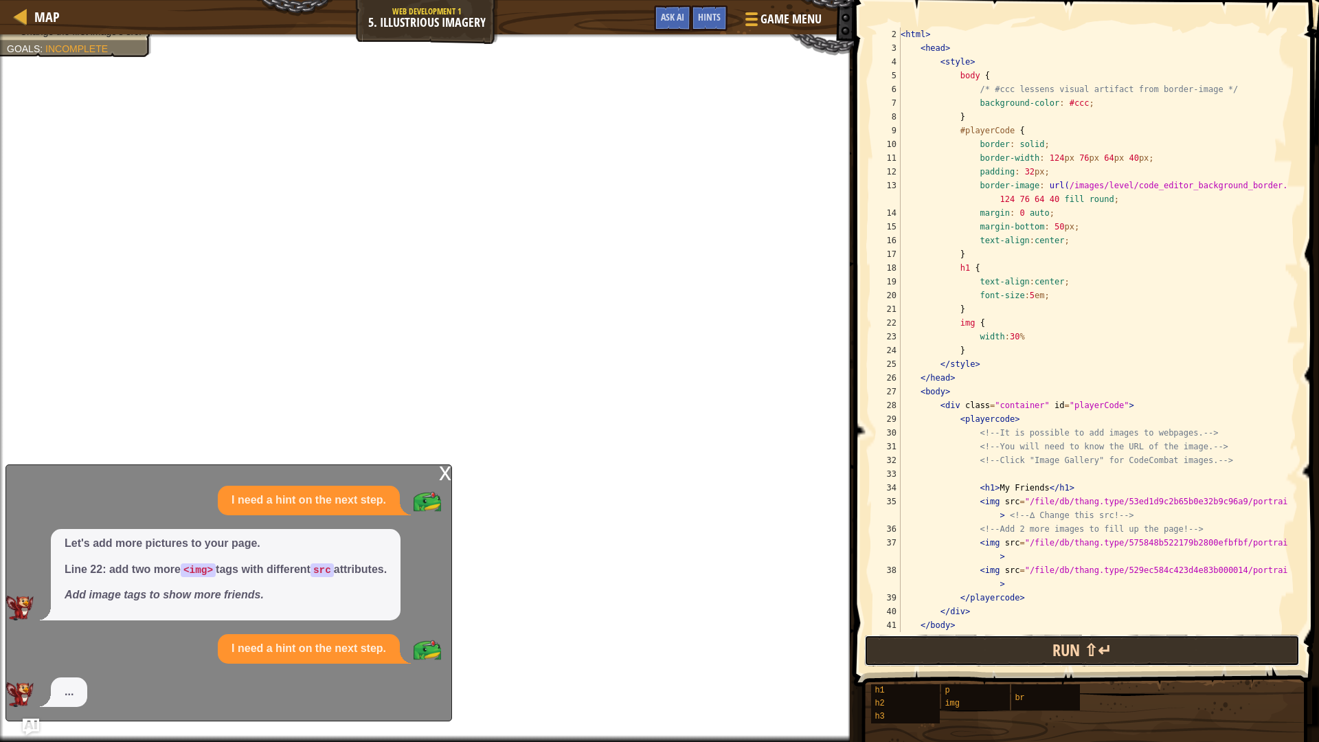
click at [913, 649] on button "Run ⇧↵" at bounding box center [1081, 651] width 435 height 32
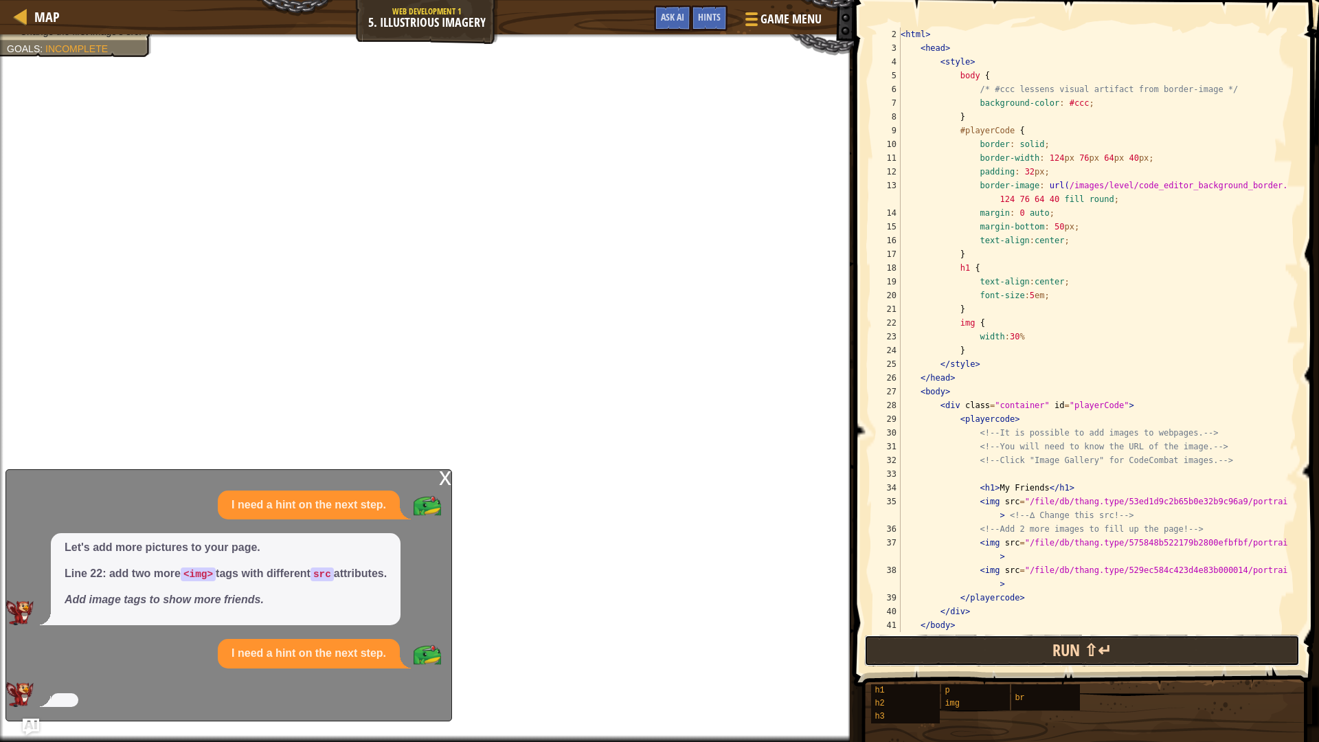
click at [913, 649] on button "Run ⇧↵" at bounding box center [1081, 651] width 435 height 32
click at [913, 650] on button "Run ⇧↵" at bounding box center [1081, 651] width 435 height 32
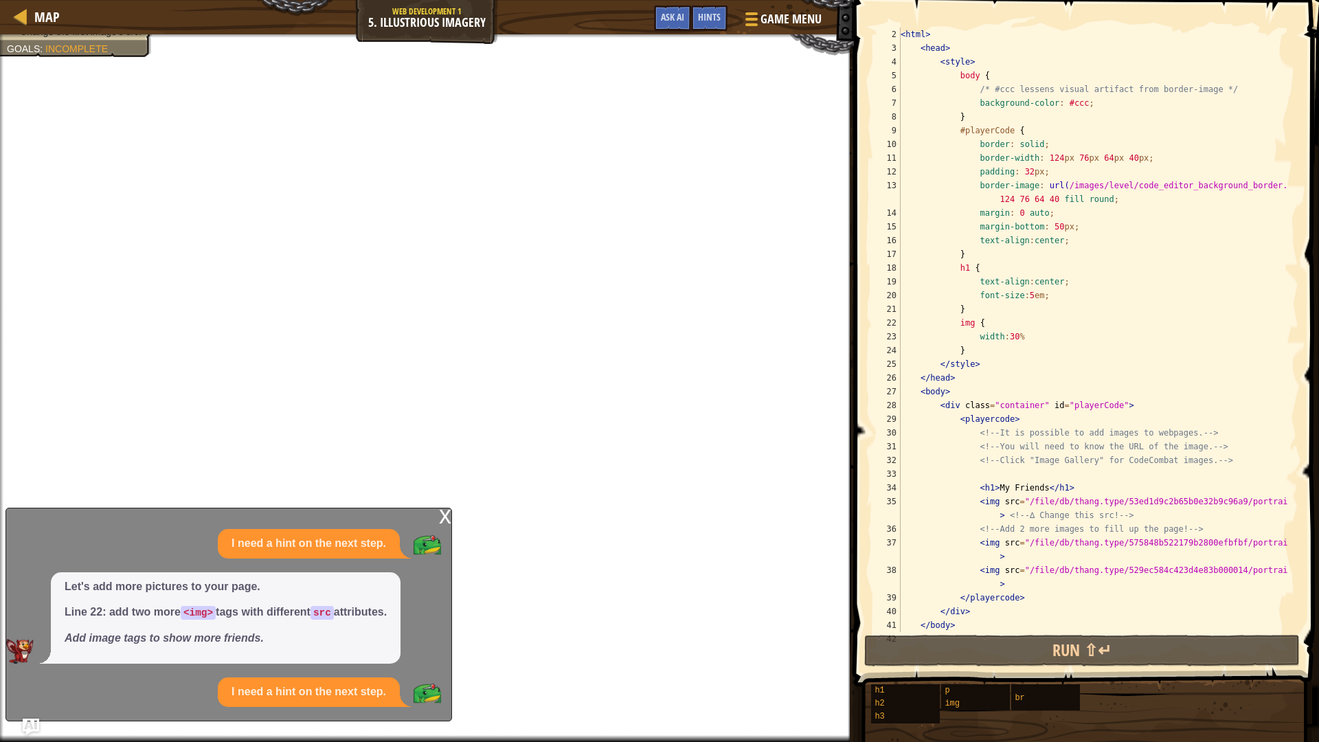
click at [907, 22] on span at bounding box center [1088, 323] width 476 height 727
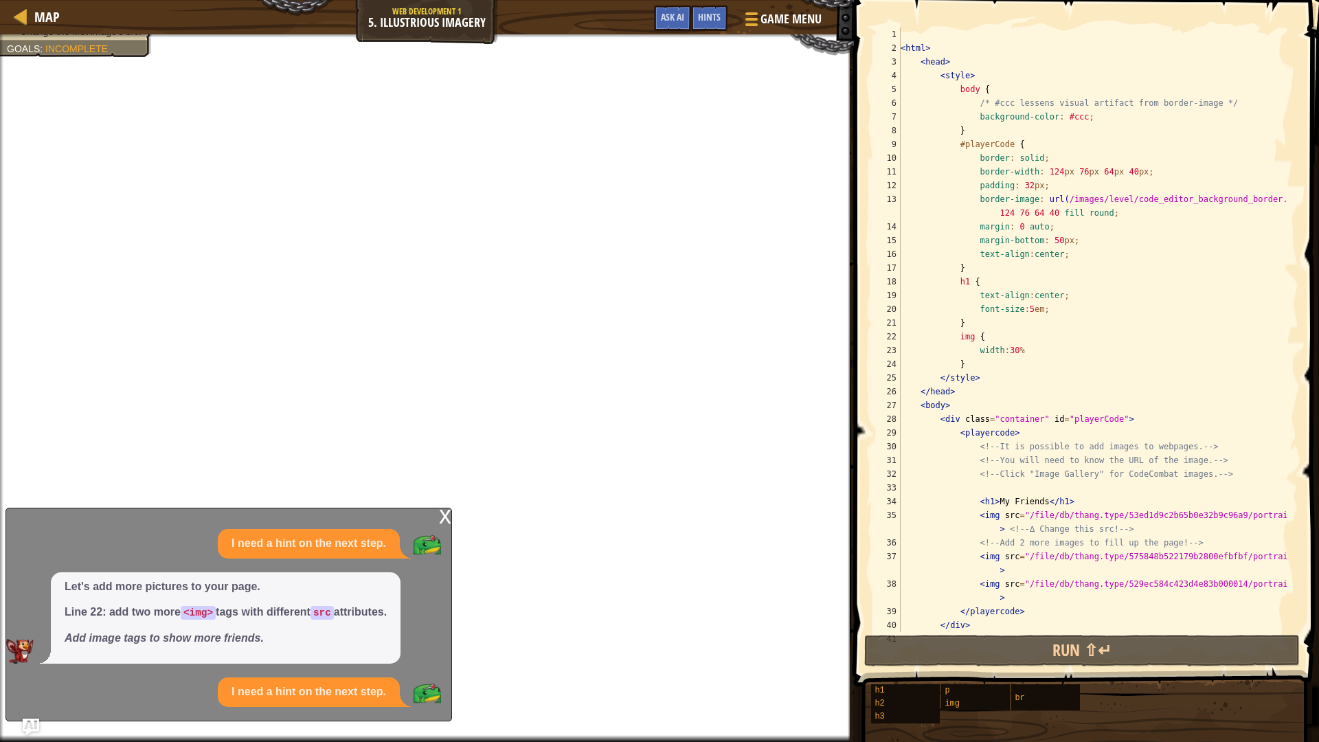
scroll to position [0, 0]
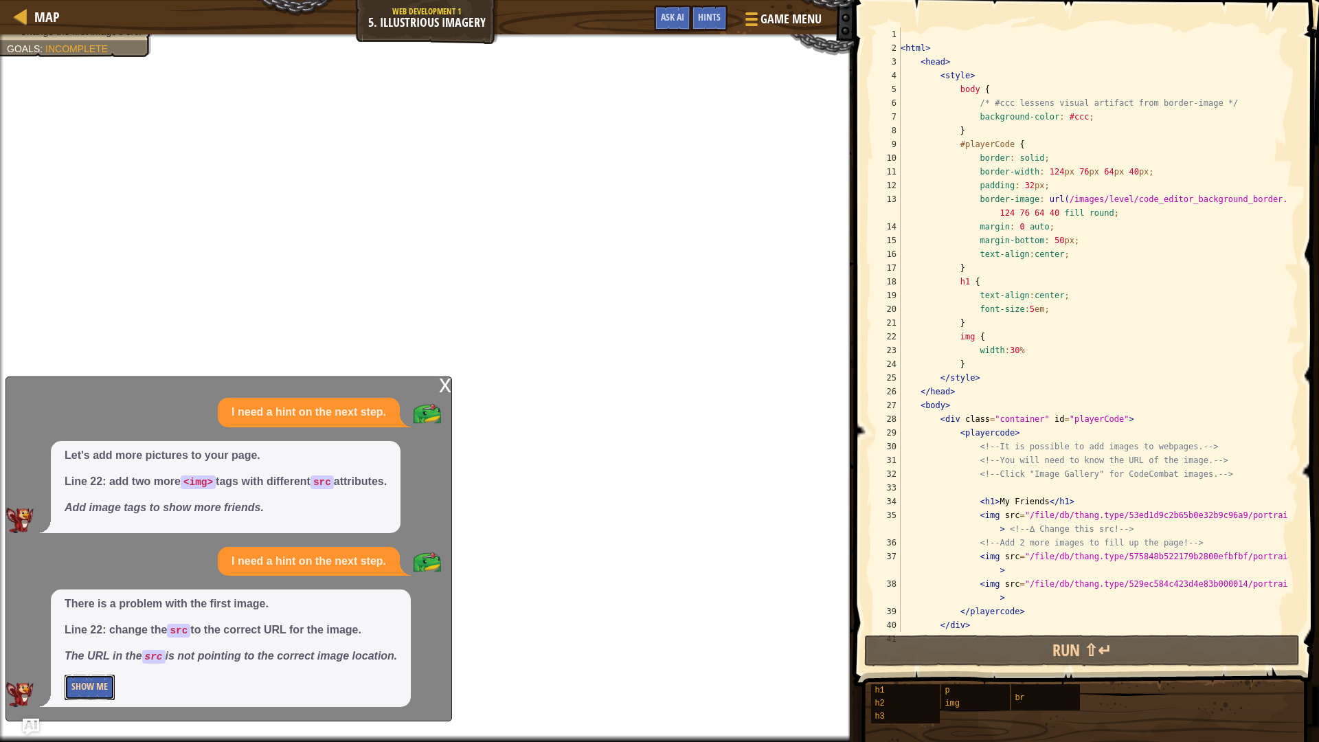
click at [103, 681] on button "Show Me" at bounding box center [90, 686] width 50 height 25
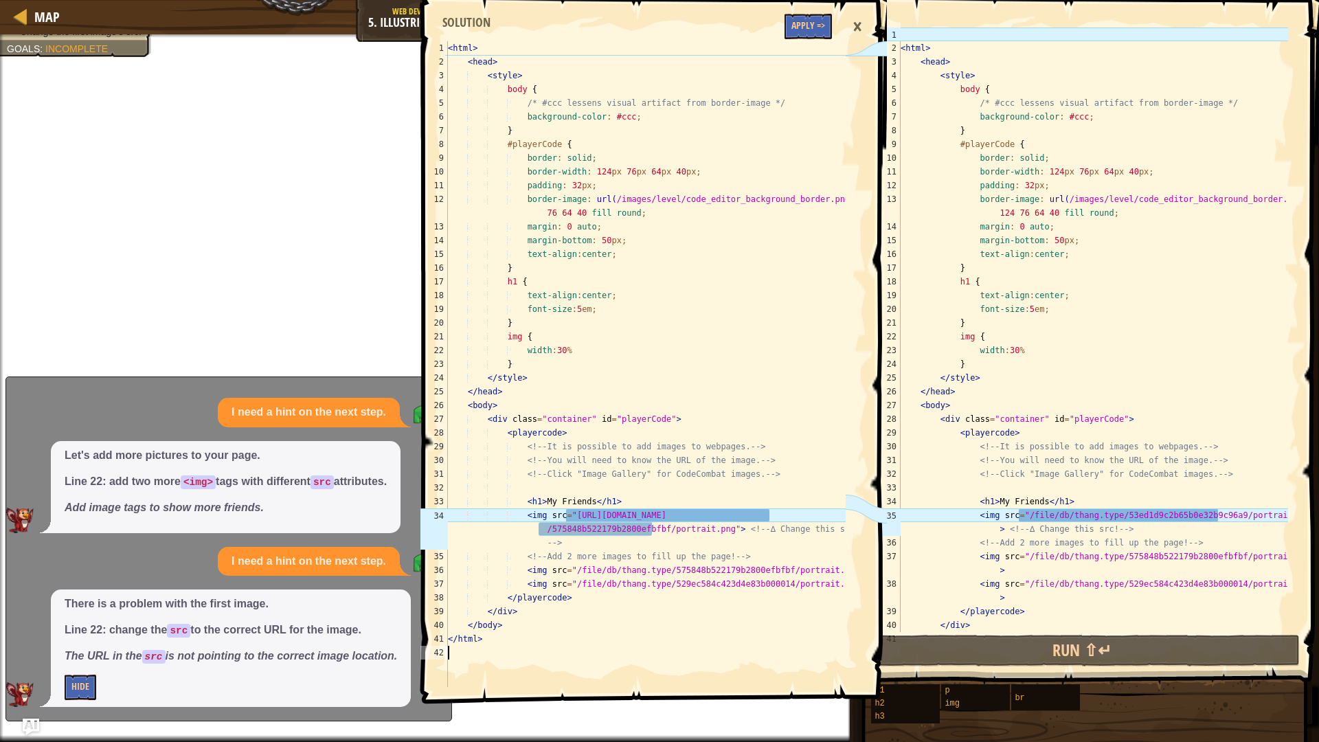
click at [455, 47] on div "1 2 3 4 5 6 7 8 9 10 11 12 13 14 15 16 17 18 19 20 21 22 23 24 25 26 27 28 29 3…" at bounding box center [632, 364] width 428 height 646
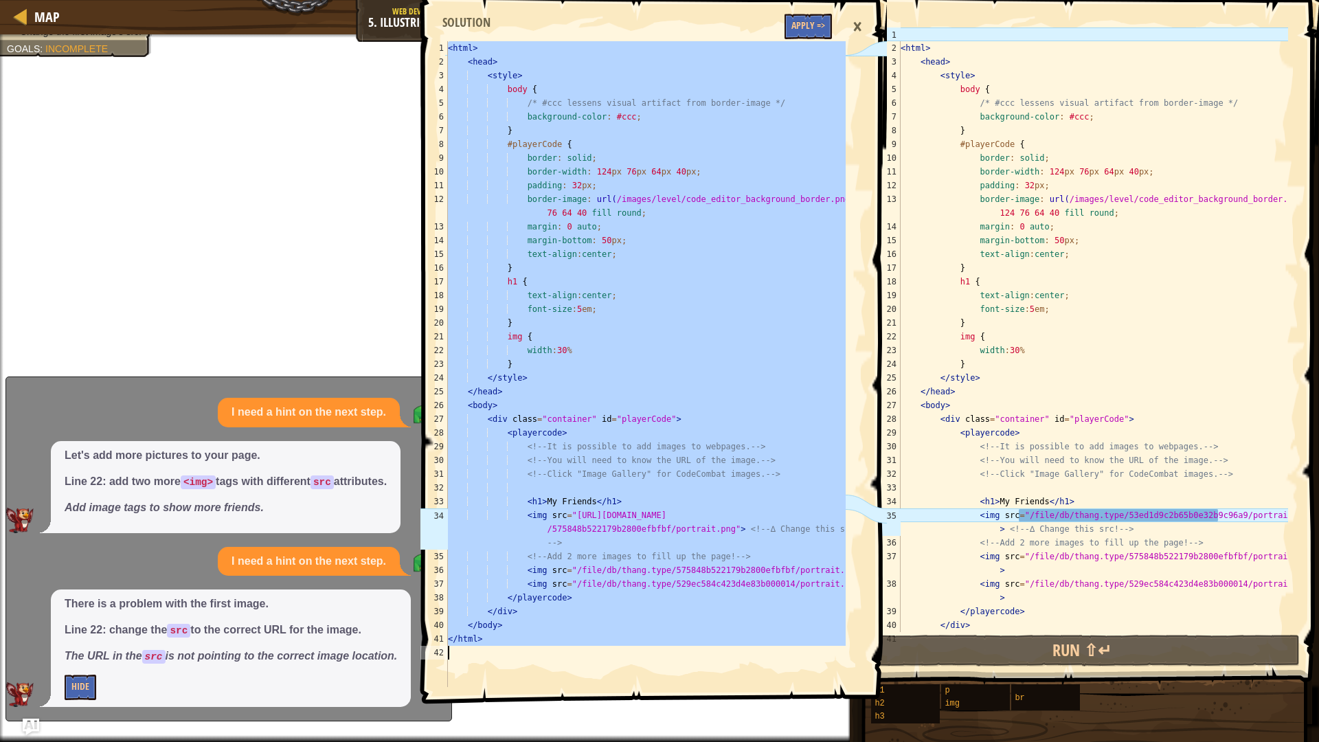
drag, startPoint x: 449, startPoint y: 48, endPoint x: 639, endPoint y: 741, distance: 718.6
click at [639, 741] on div "1 2 3 4 5 6 7 8 9 10 11 12 13 14 15 16 17 18 19 20 21 22 23 24 25 26 27 28 29 3…" at bounding box center [652, 371] width 469 height 742
type textarea "</html>"
click at [904, 47] on div "< html > < head > < style > body { /* #ccc lessens visual artifact from border-…" at bounding box center [1093, 343] width 390 height 632
click at [901, 48] on div "< html > < head > < style > body { /* #ccc lessens visual artifact from border-…" at bounding box center [1093, 343] width 390 height 632
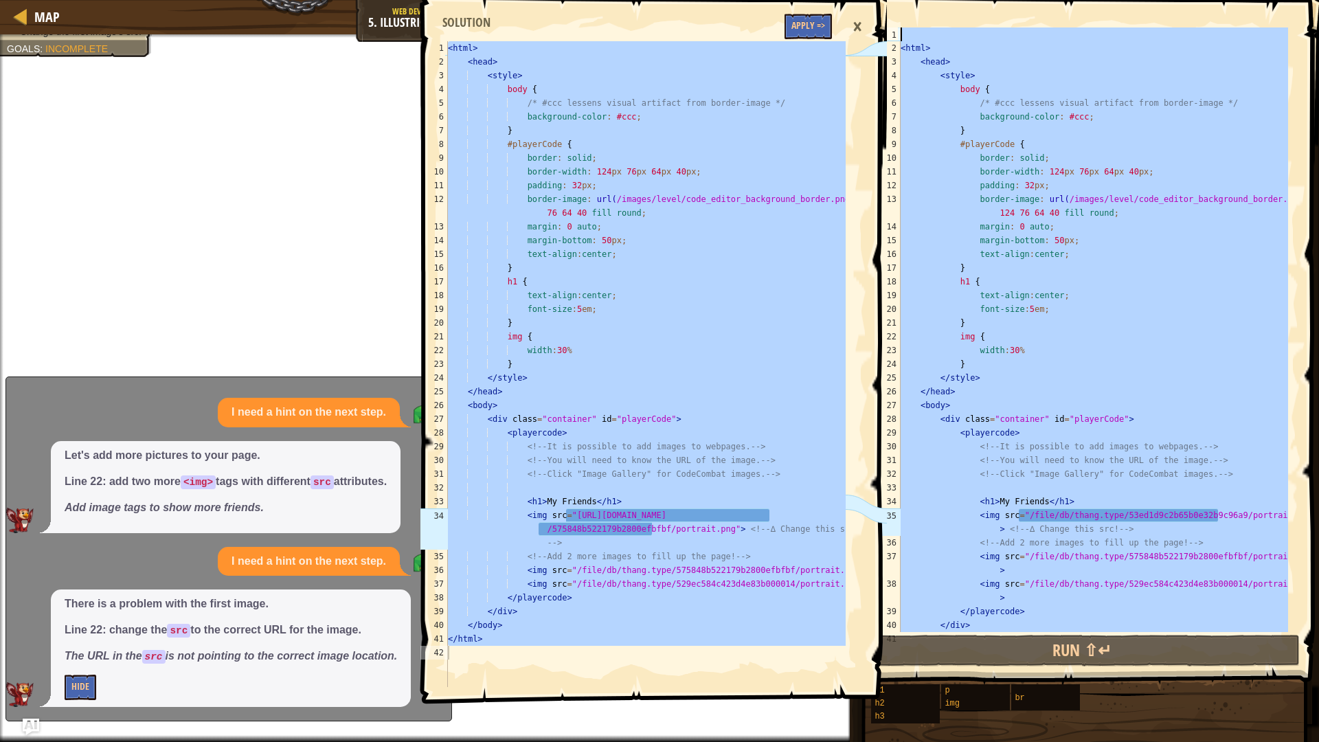
drag, startPoint x: 968, startPoint y: 597, endPoint x: 975, endPoint y: 0, distance: 596.9
click at [975, 7] on div "<html> 1 2 3 4 5 6 7 8 9 10 11 12 13 14 15 16 17 18 19 20 21 22 23 24 25 26 27 …" at bounding box center [1084, 370] width 469 height 727
type textarea "<html>"
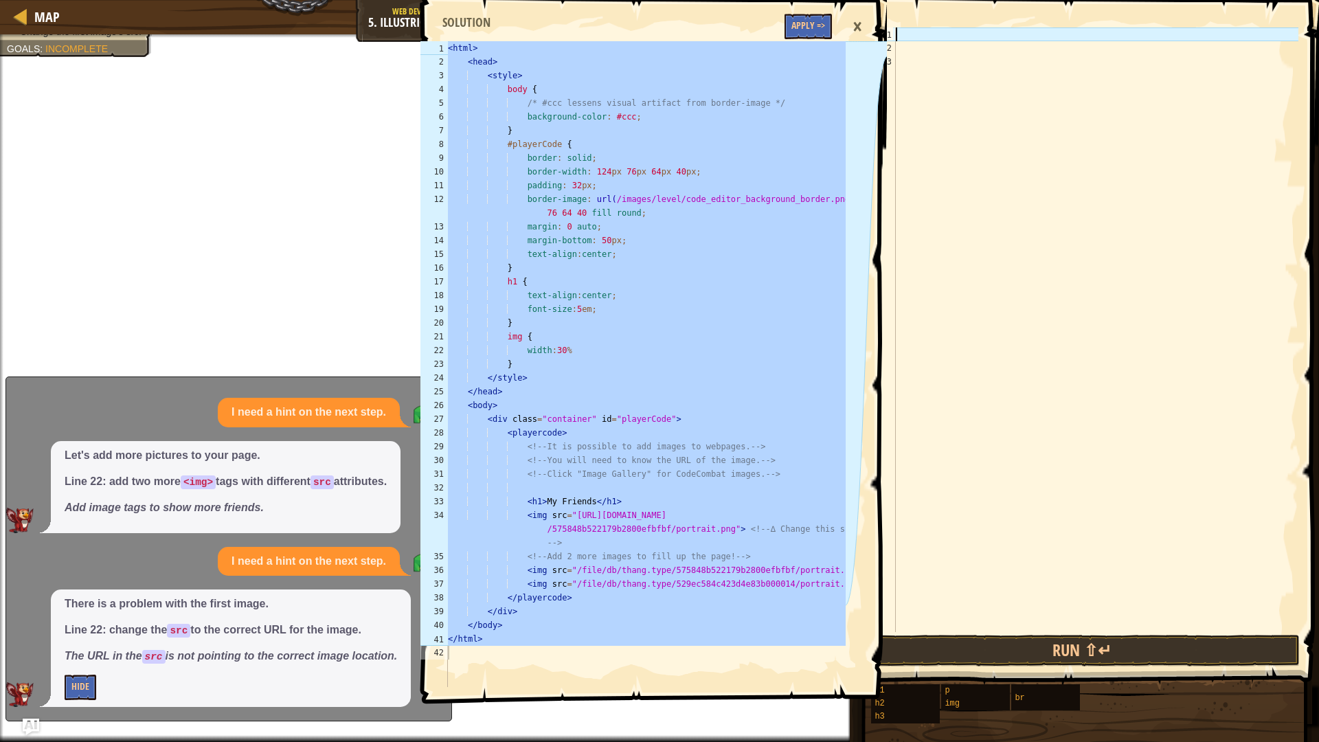
click at [915, 54] on div at bounding box center [1096, 343] width 406 height 632
click at [912, 32] on div at bounding box center [1096, 343] width 406 height 632
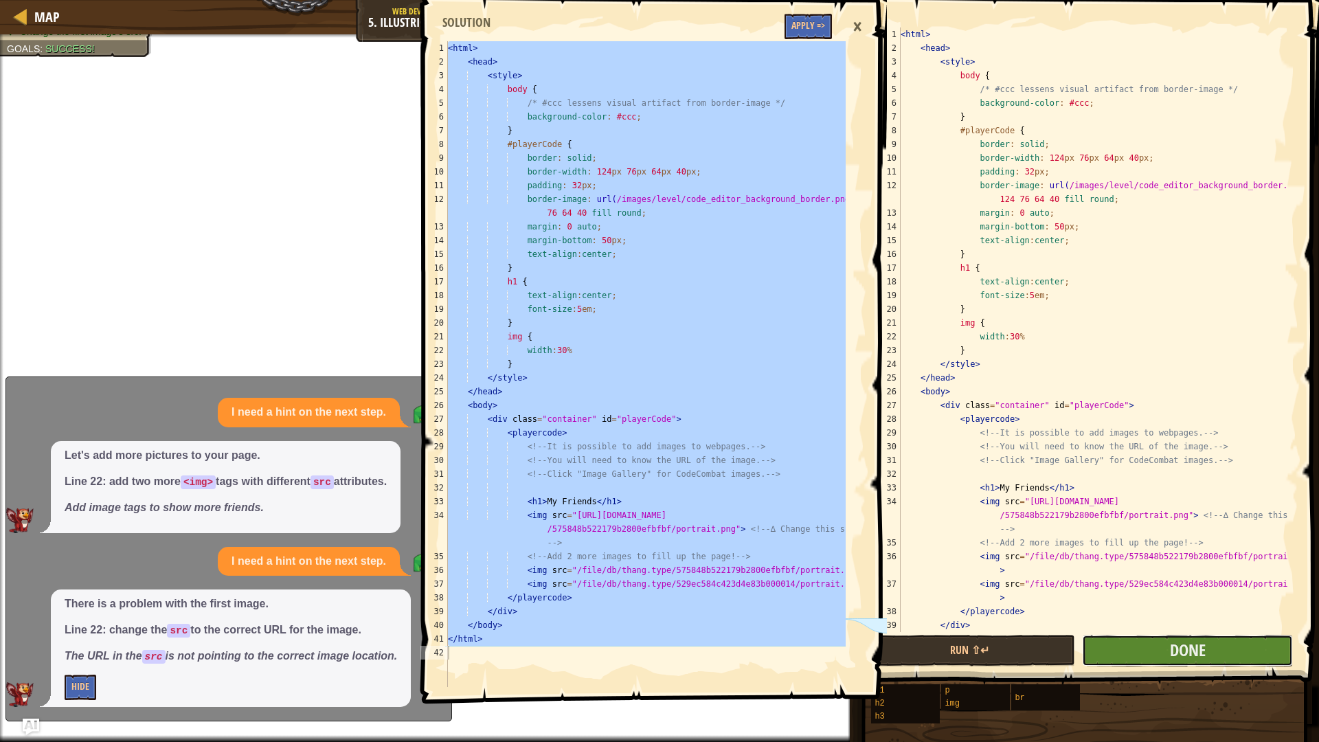
click at [1145, 657] on button "Done" at bounding box center [1187, 651] width 211 height 32
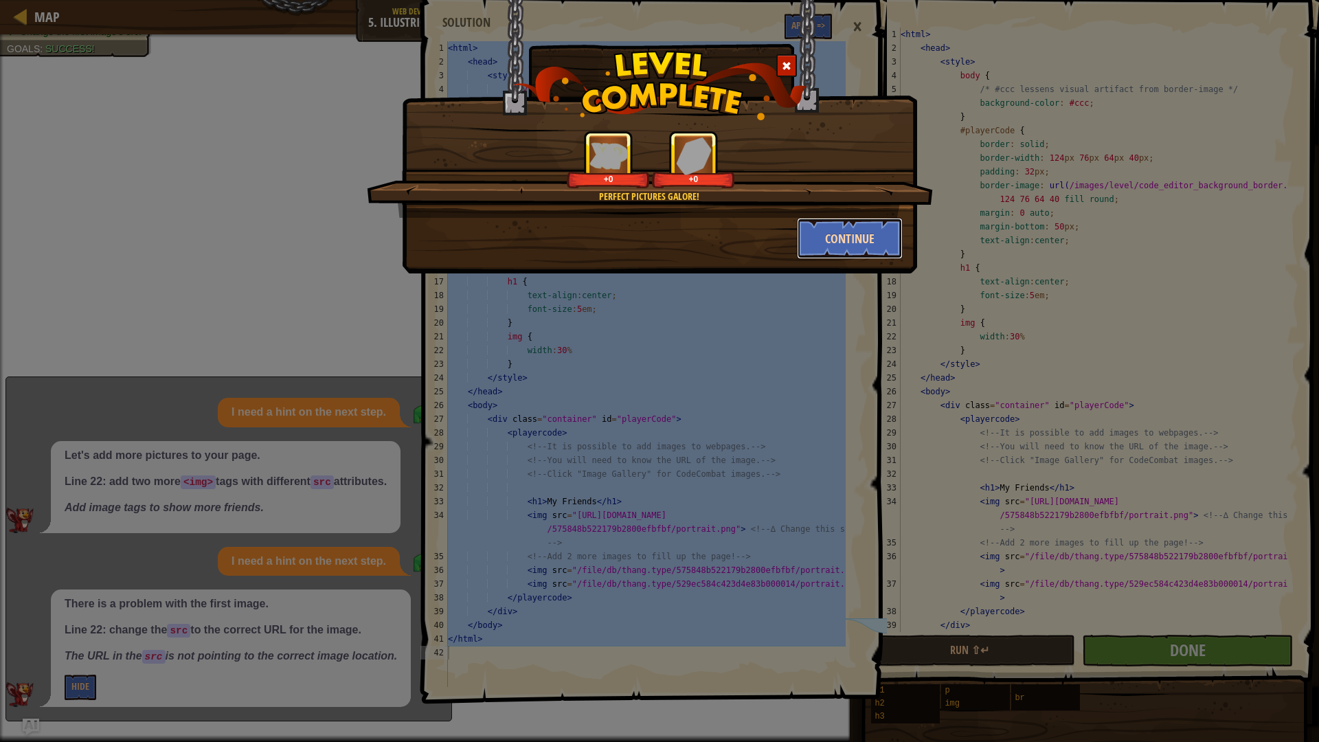
click at [821, 237] on button "Continue" at bounding box center [850, 238] width 106 height 41
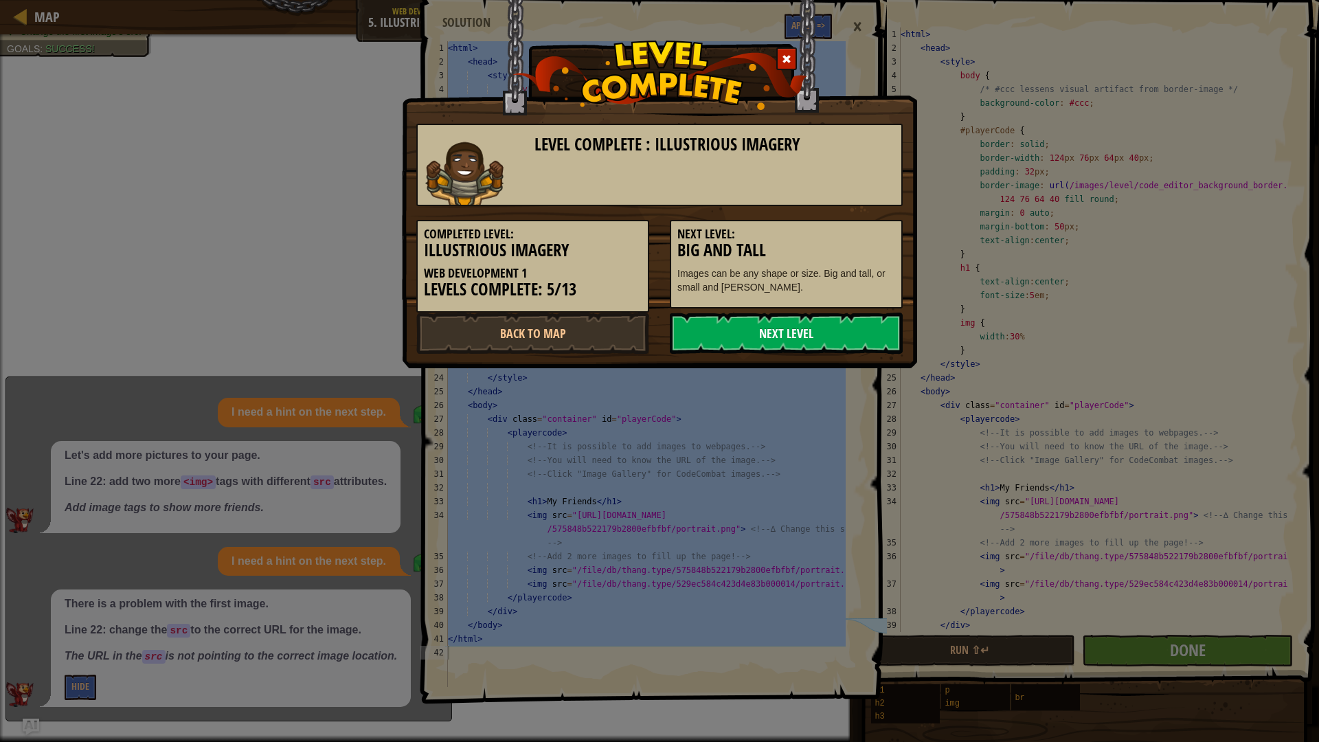
click at [817, 339] on link "Next Level" at bounding box center [786, 332] width 233 height 41
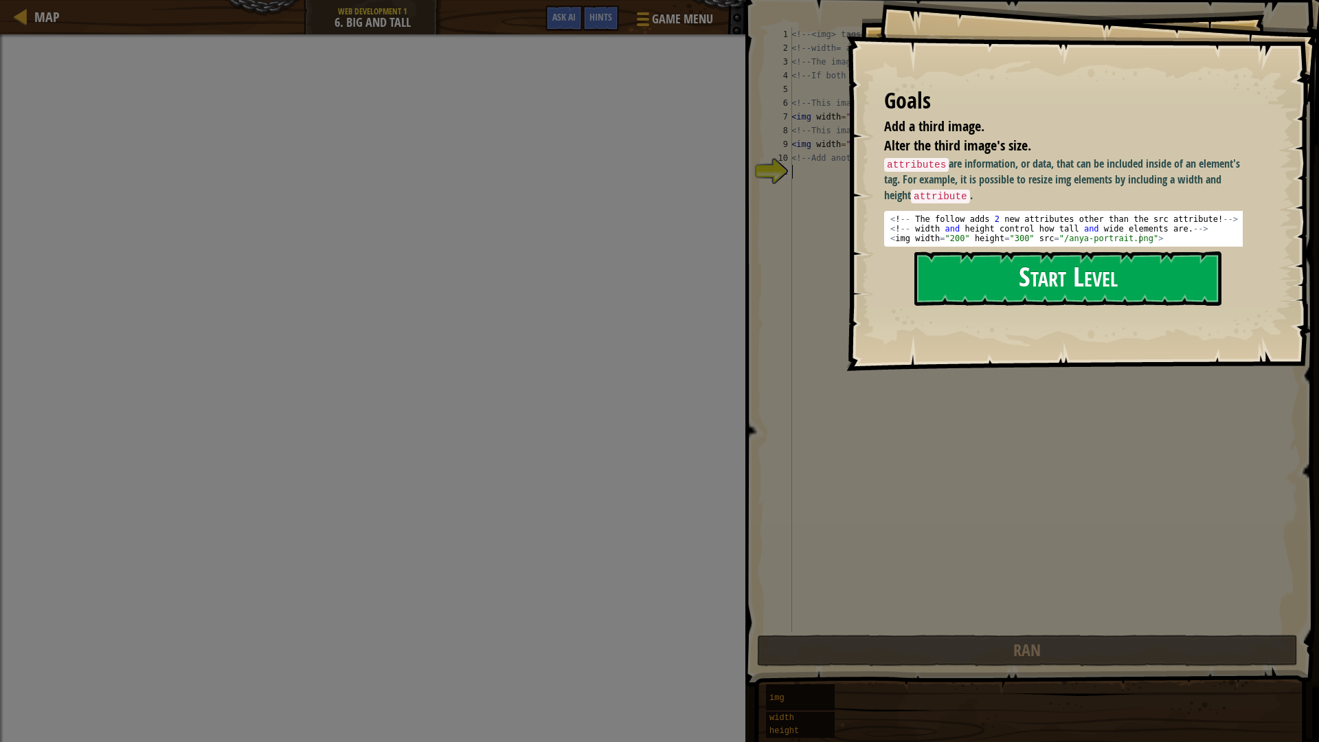
click at [1122, 272] on button "Start Level" at bounding box center [1067, 278] width 307 height 54
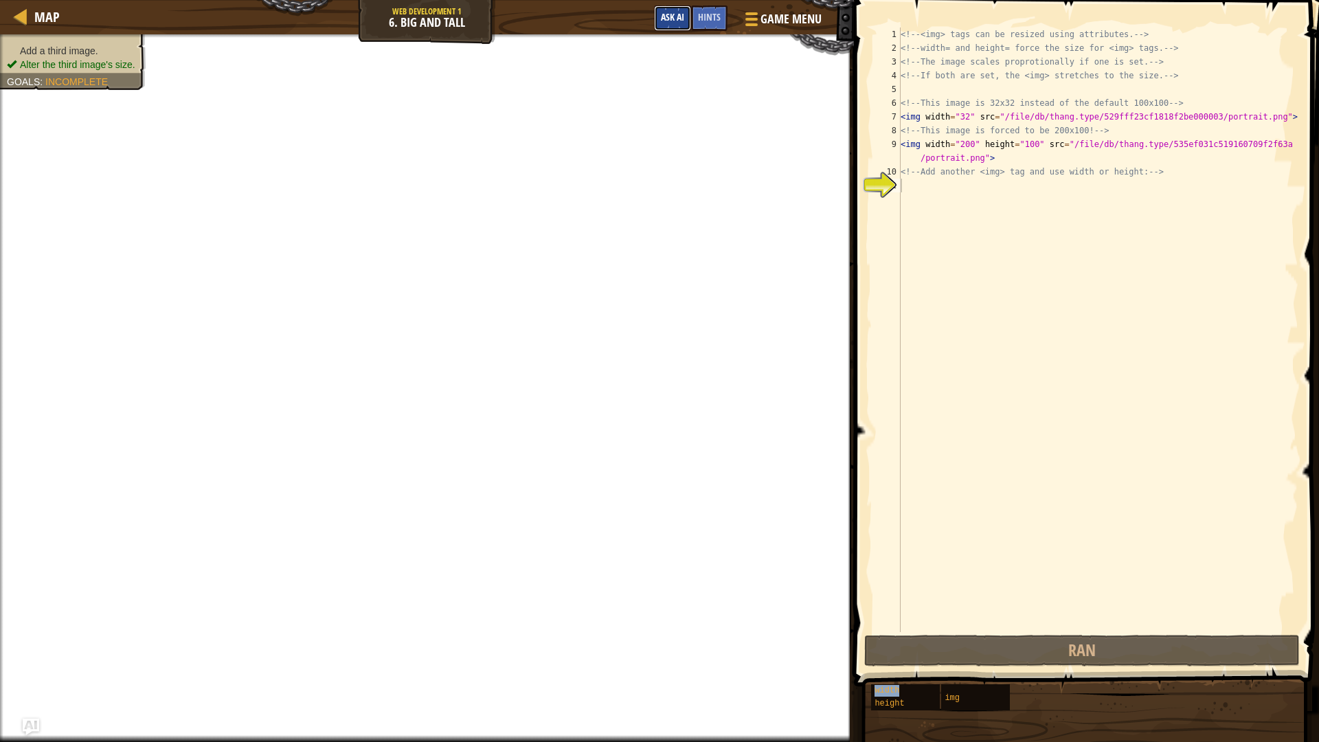
click at [679, 10] on button "Ask AI" at bounding box center [672, 17] width 37 height 25
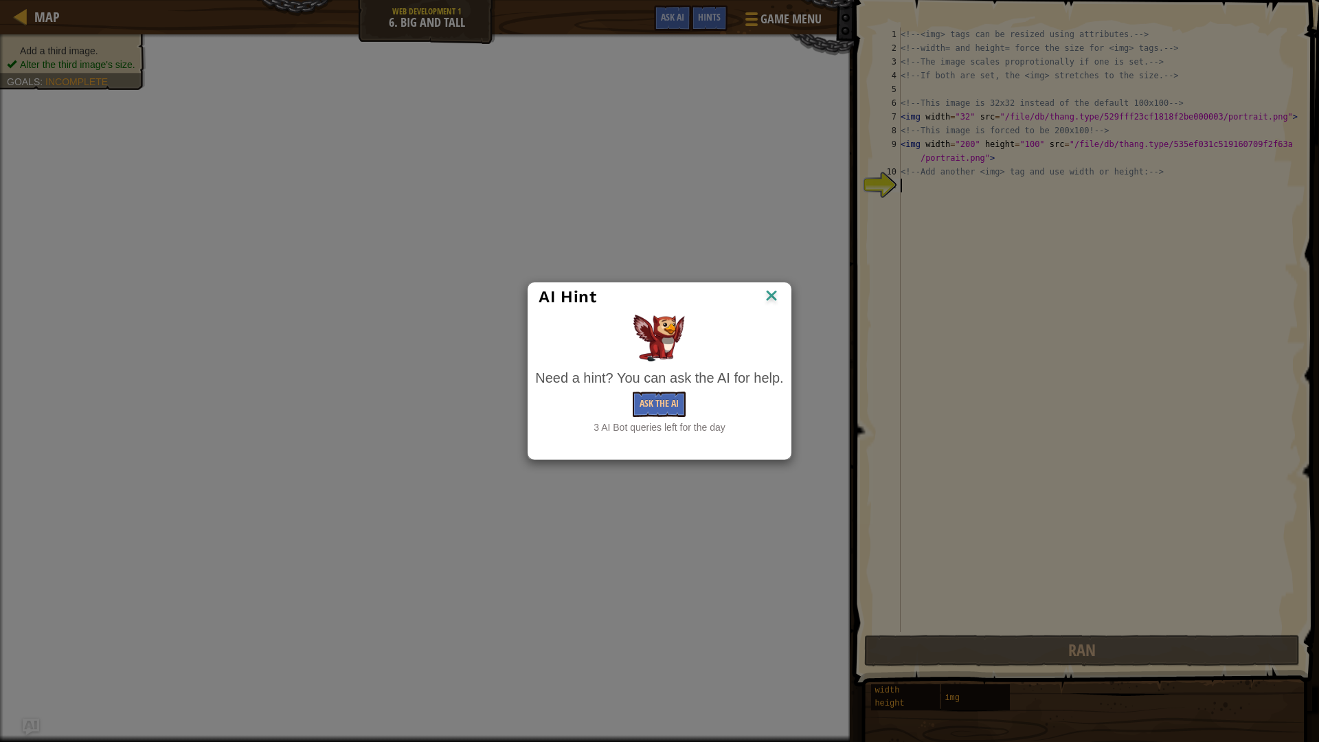
click at [641, 418] on div "Need a hint? You can ask the AI for help. Ask the AI 3 AI Bot queries left for …" at bounding box center [659, 401] width 248 height 66
click at [655, 401] on button "Ask the AI" at bounding box center [659, 403] width 53 height 25
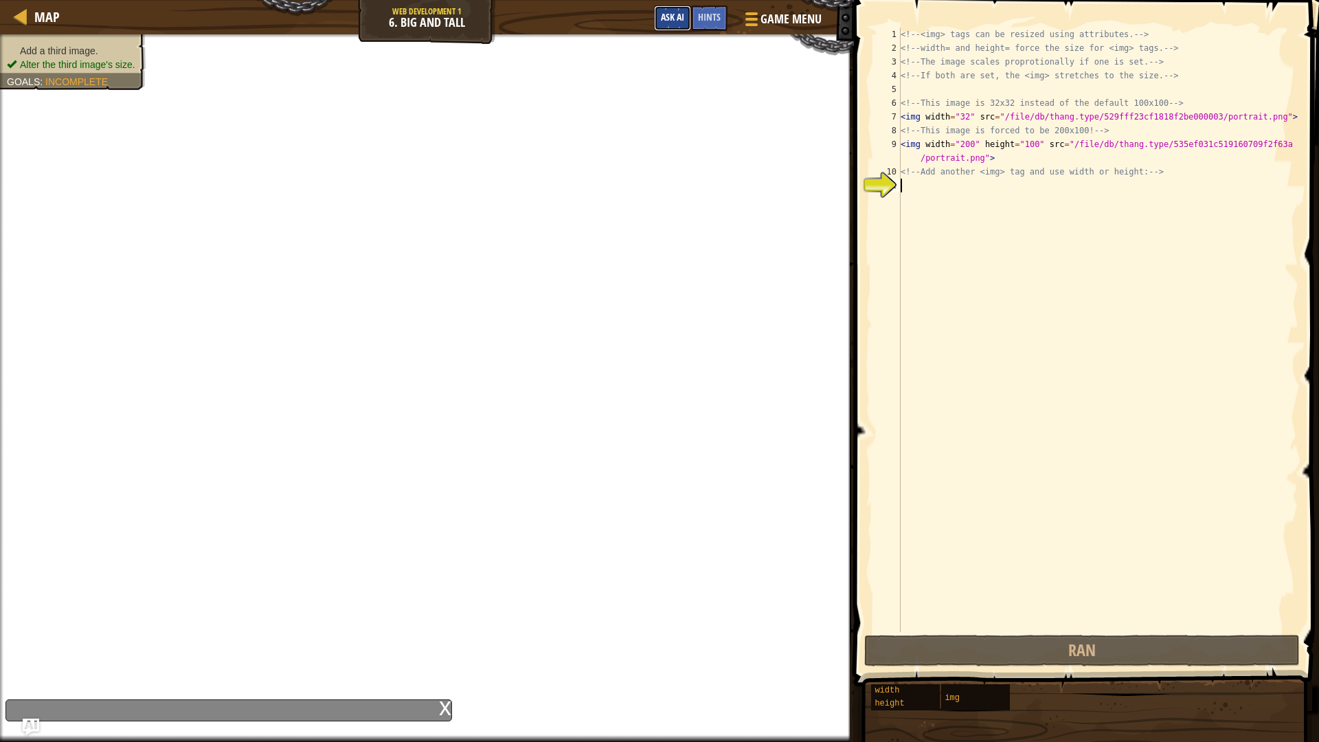
click at [672, 17] on span "Ask AI" at bounding box center [672, 16] width 23 height 13
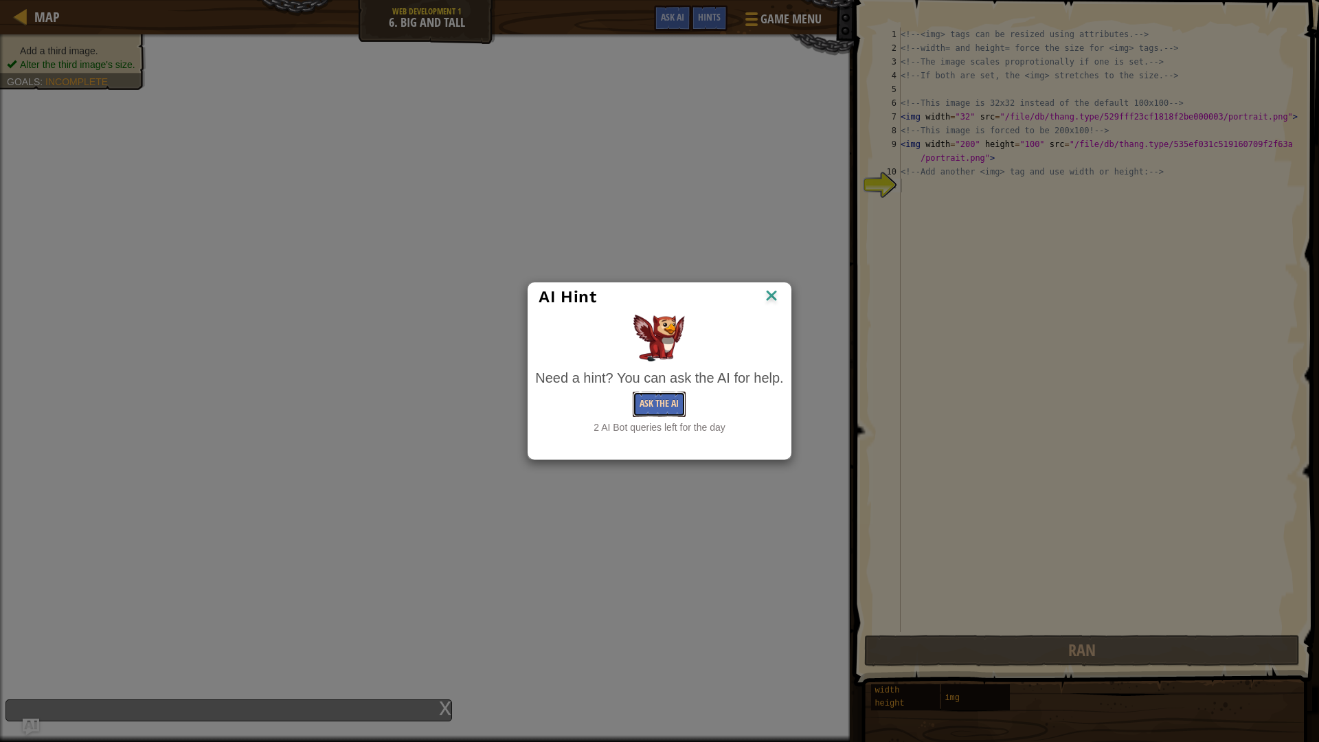
click at [663, 391] on button "Ask the AI" at bounding box center [659, 403] width 53 height 25
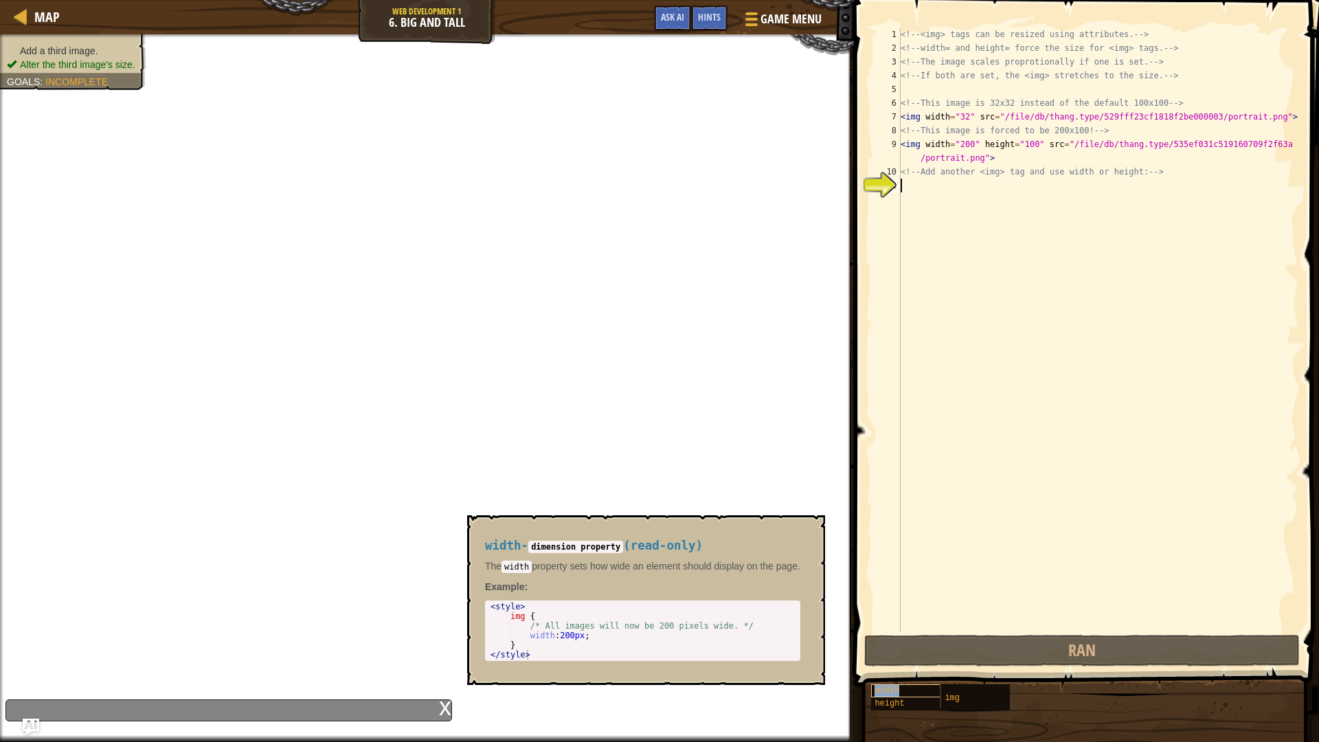
click at [894, 687] on span "width" at bounding box center [886, 690] width 25 height 10
drag, startPoint x: 489, startPoint y: 601, endPoint x: 508, endPoint y: 611, distance: 20.9
click at [508, 611] on div "width - dimension property ( read-only ) The width property sets how wide an el…" at bounding box center [642, 600] width 334 height 148
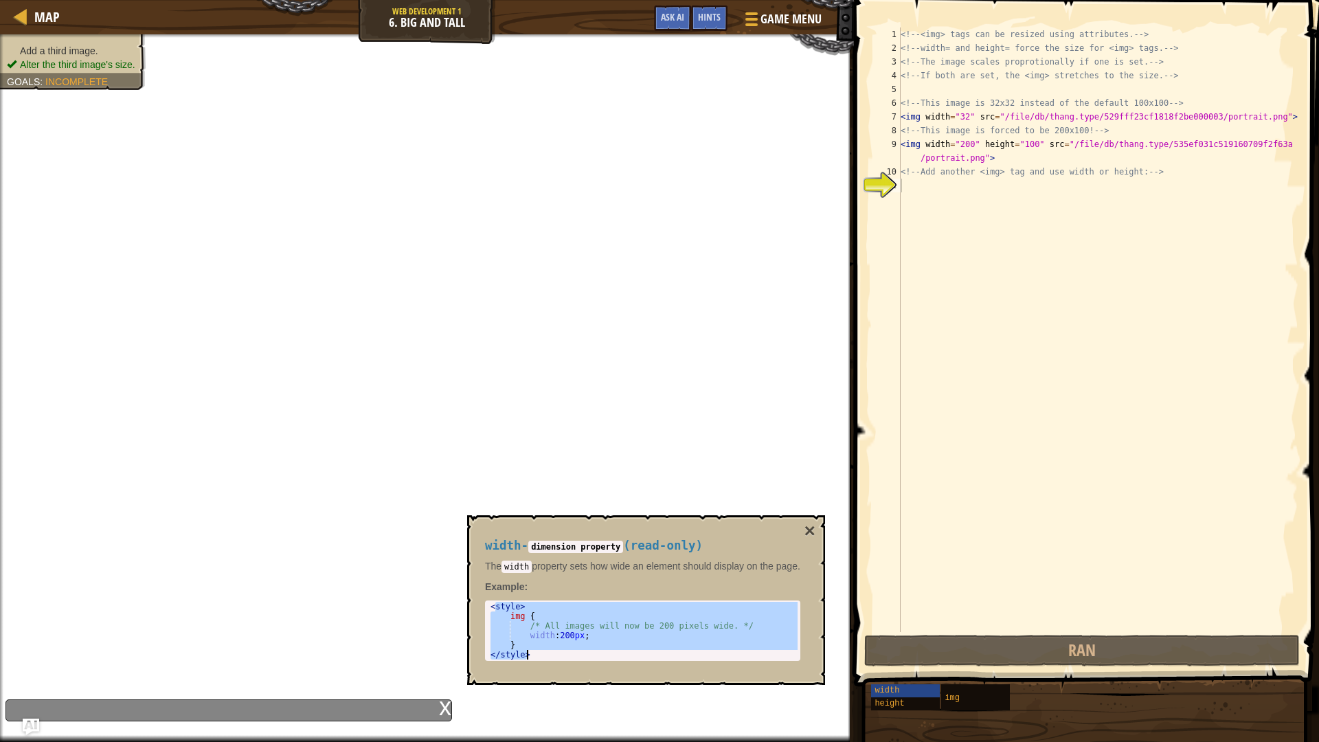
click at [612, 579] on div "width - dimension property ( read-only ) The width property sets how wide an el…" at bounding box center [642, 600] width 334 height 148
drag, startPoint x: 488, startPoint y: 607, endPoint x: 613, endPoint y: 683, distance: 147.0
click at [613, 683] on div "width - dimension property ( read-only ) The width property sets how wide an el…" at bounding box center [646, 600] width 358 height 170
type textarea "} </style>"
click at [913, 183] on div "<!-- <img> tags can be resized using attributes. --> <!-- width= and height= fo…" at bounding box center [1098, 343] width 400 height 632
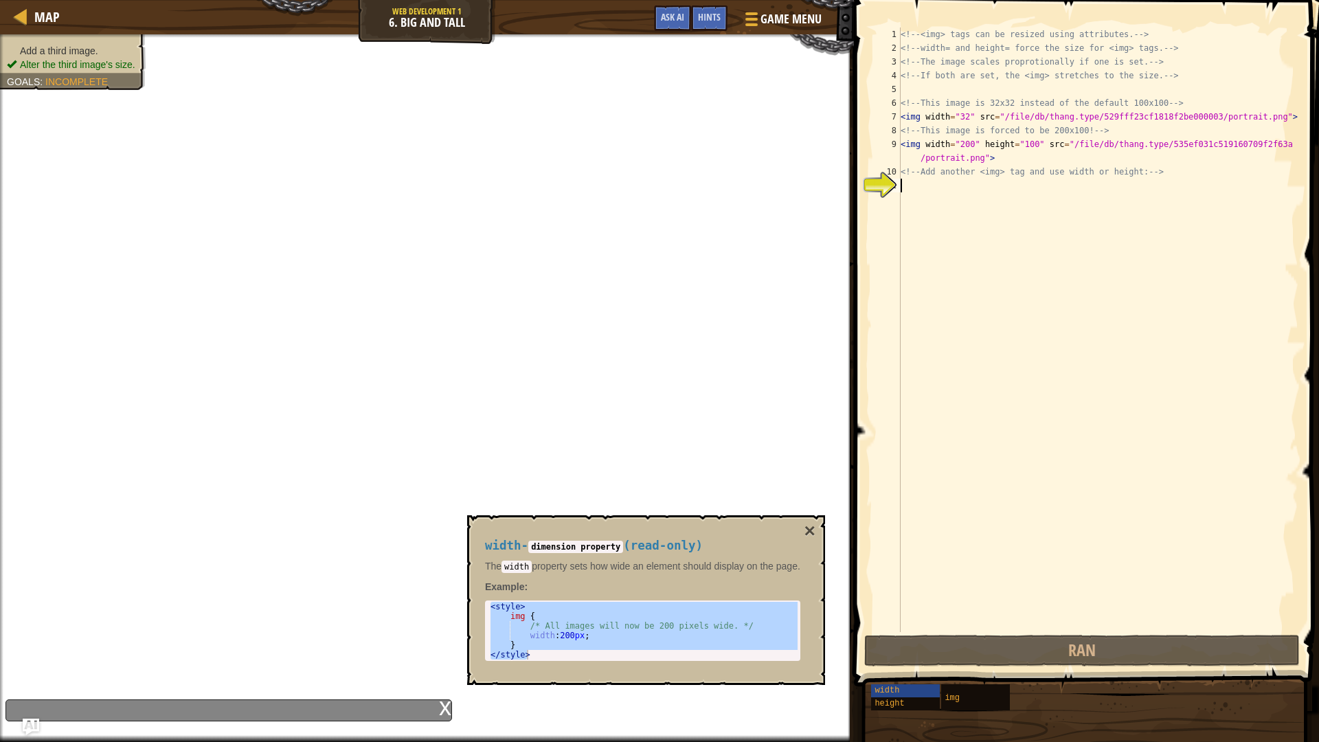
paste textarea "</style>"
type textarea "</style>"
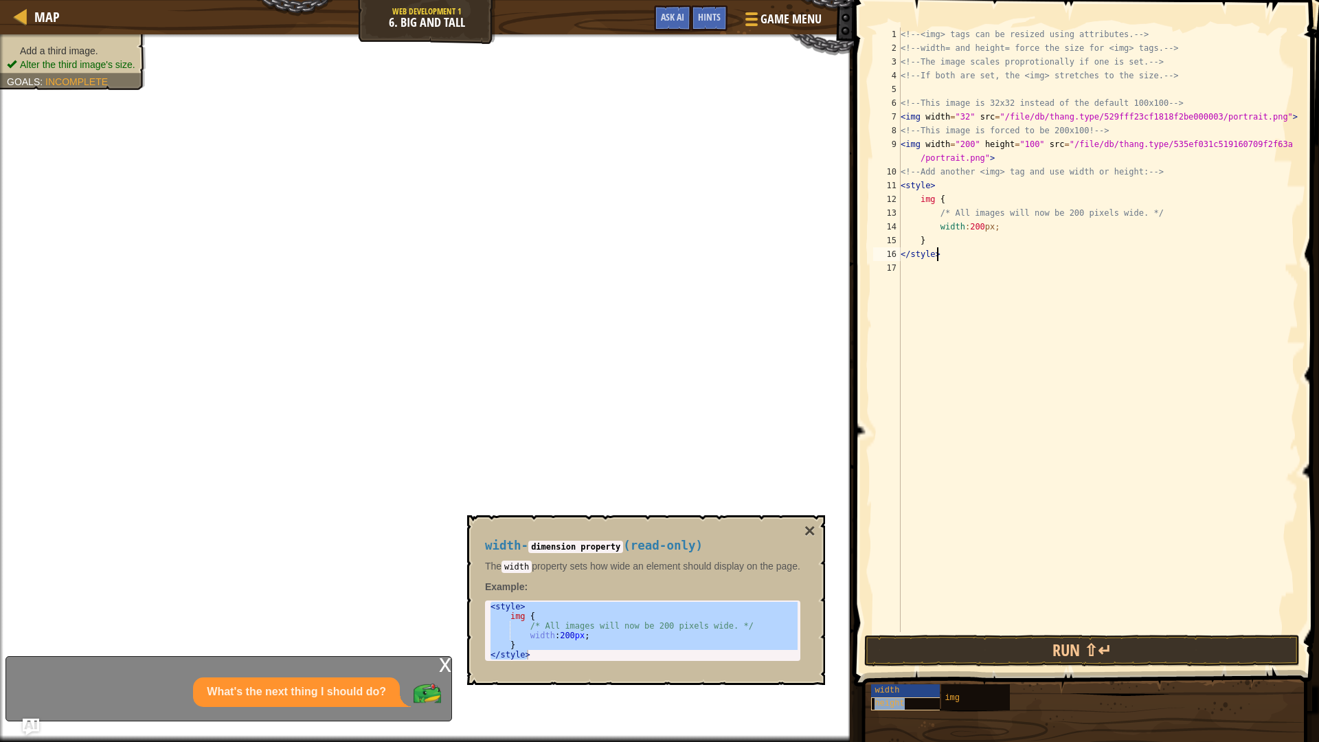
click at [911, 705] on div "height" at bounding box center [937, 703] width 132 height 13
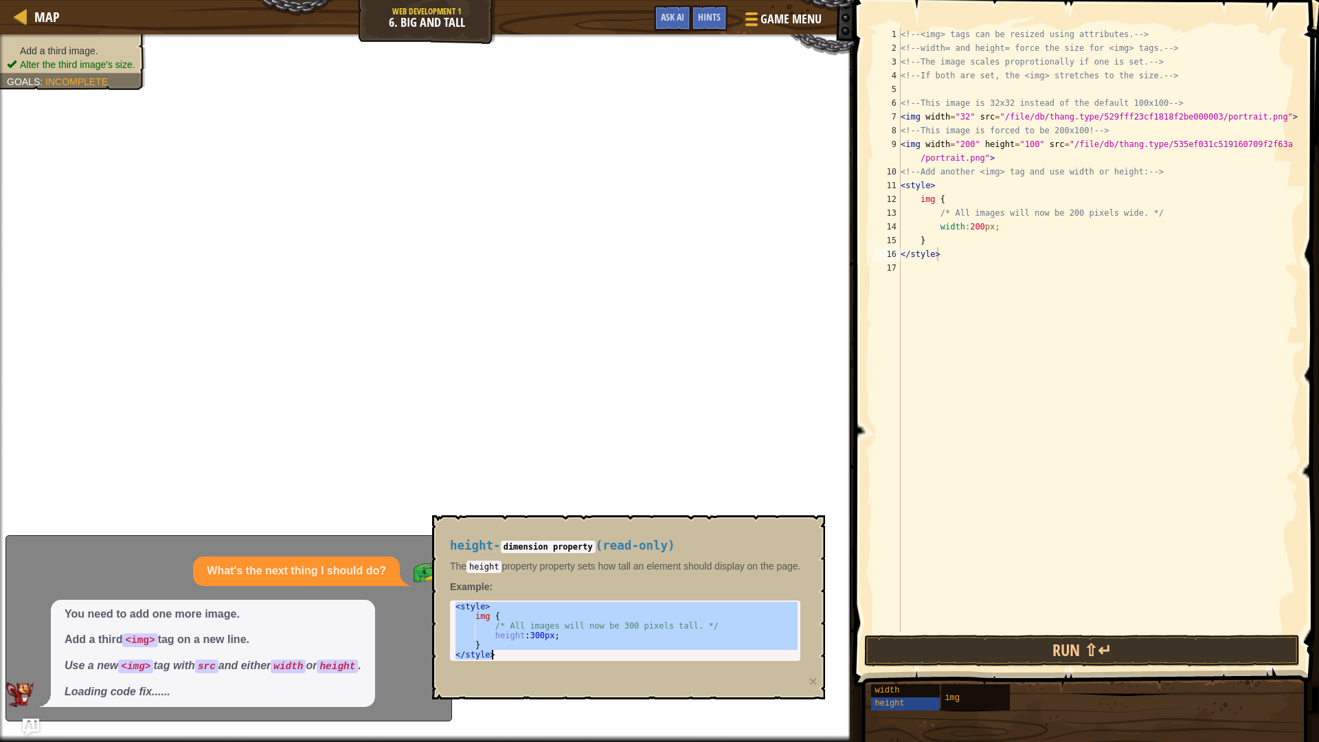
drag, startPoint x: 453, startPoint y: 605, endPoint x: 712, endPoint y: 679, distance: 269.3
click at [712, 679] on div "height - dimension property ( read-only ) The height property property sets how…" at bounding box center [629, 607] width 394 height 184
type textarea "} </style>"
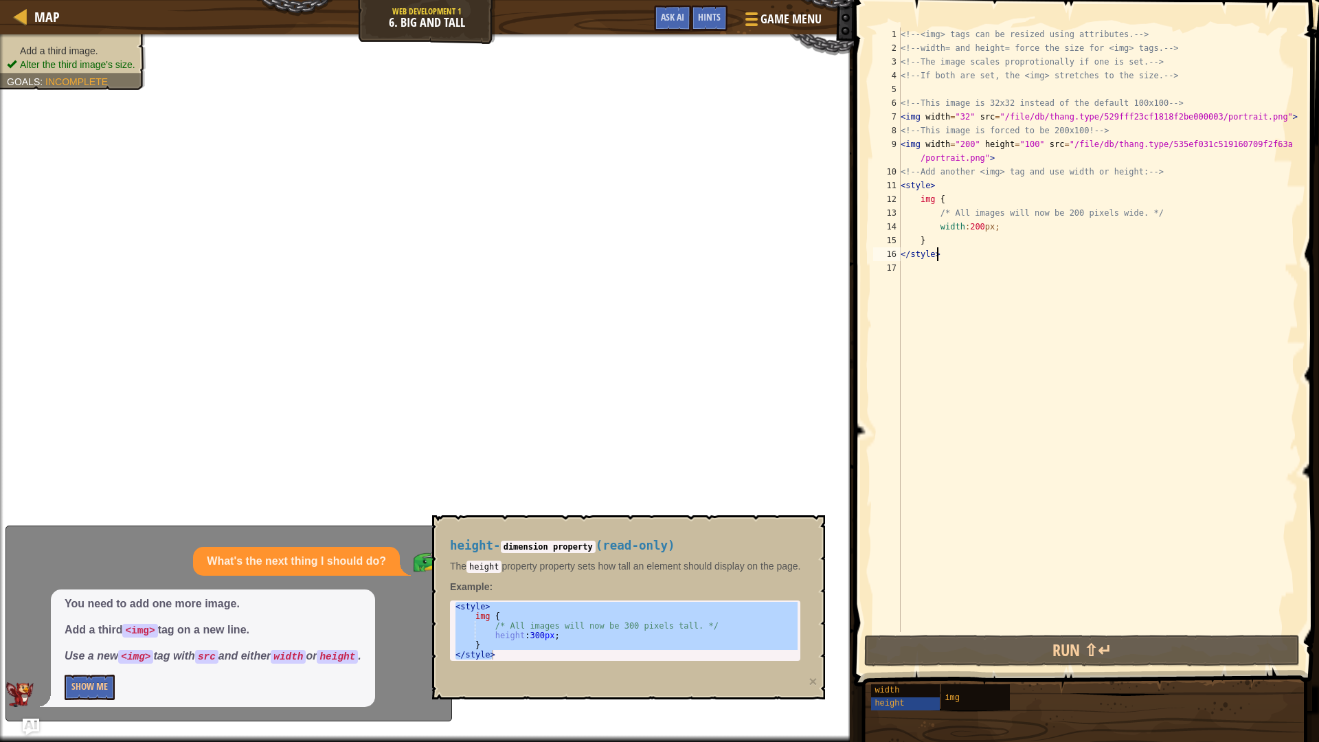
click at [981, 259] on div "<!-- <img> tags can be resized using attributes. --> <!-- width= and height= fo…" at bounding box center [1098, 343] width 400 height 632
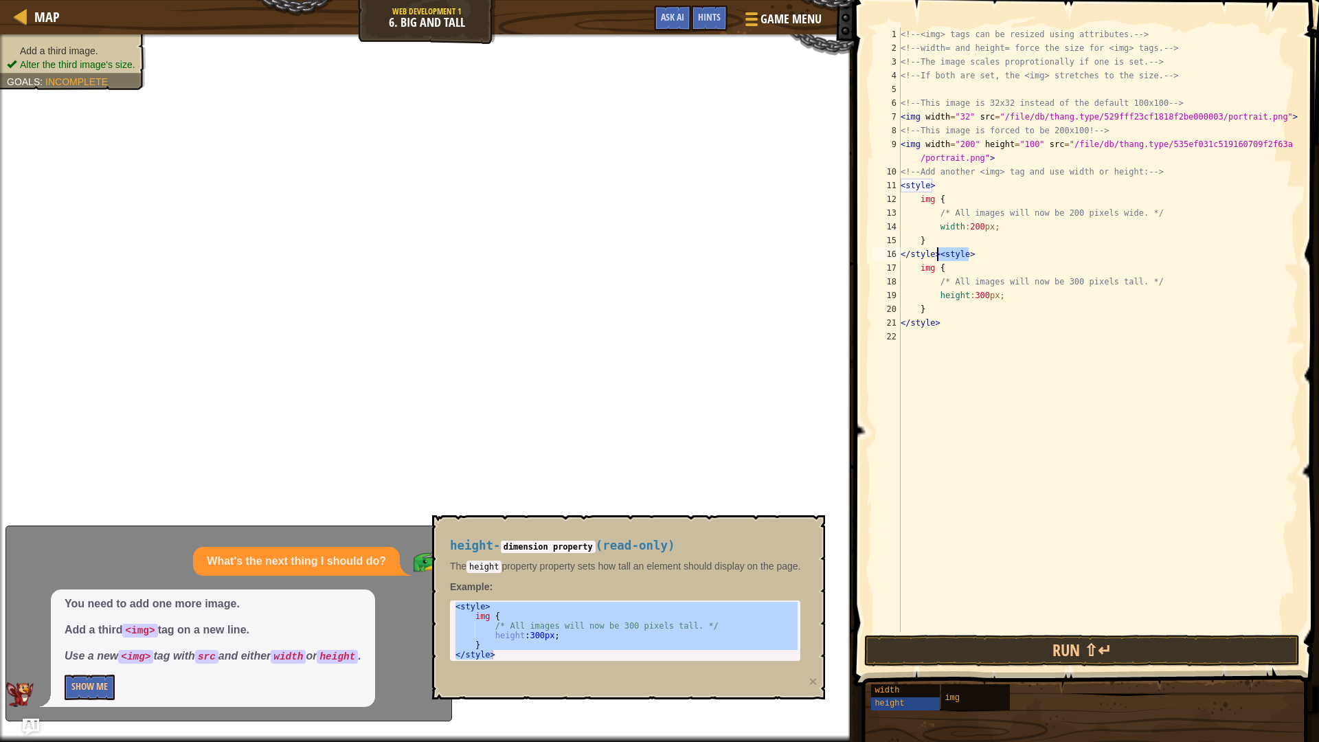
drag, startPoint x: 975, startPoint y: 253, endPoint x: 937, endPoint y: 260, distance: 38.4
click at [937, 260] on div "<!-- <img> tags can be resized using attributes. --> <!-- width= and height= fo…" at bounding box center [1098, 343] width 400 height 632
type textarea "</style>"
click at [972, 696] on div "img" at bounding box center [1007, 697] width 132 height 26
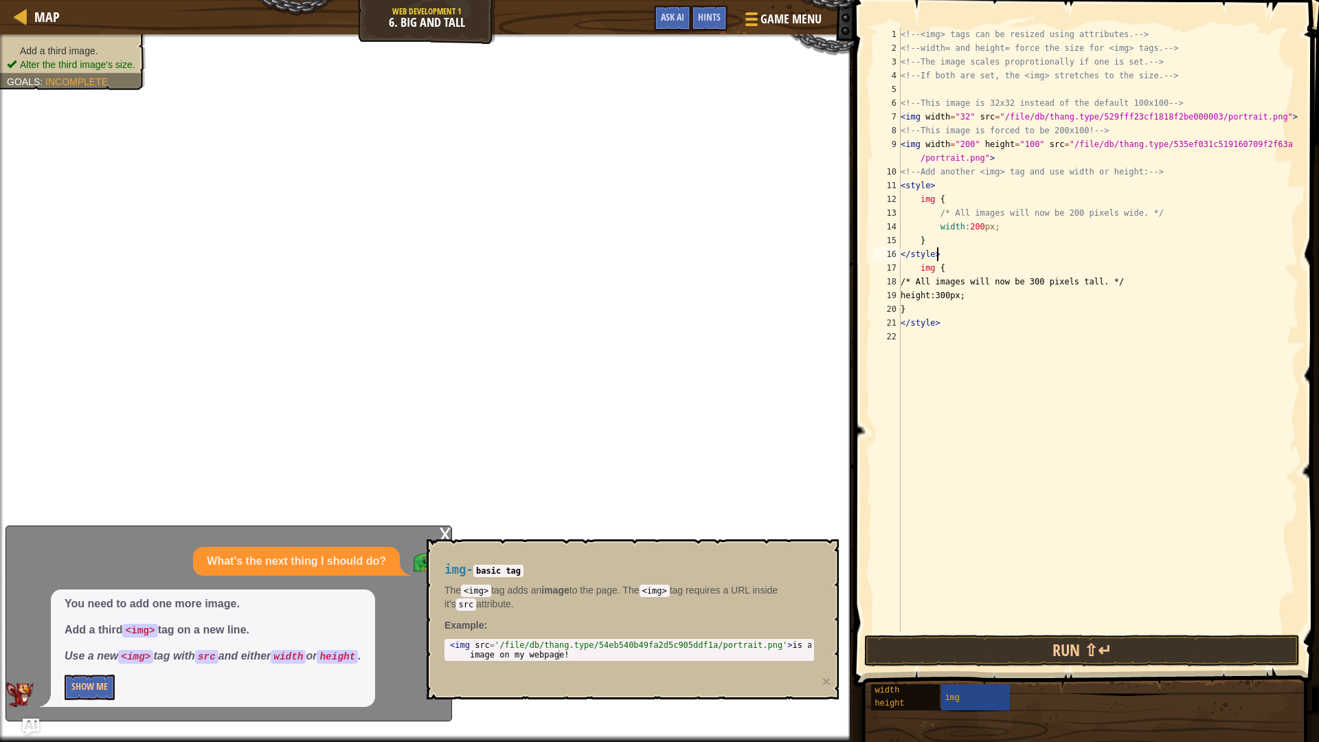
type textarea "<img src='/file/db/thang.type/54eb540b49fa2d5c905ddf1a/portrait.png'> is a imag…"
drag, startPoint x: 449, startPoint y: 641, endPoint x: 801, endPoint y: 661, distance: 352.9
click at [801, 661] on div "img - basic tag The <img> tag adds an image to the page. The <img> tag requires…" at bounding box center [629, 612] width 389 height 124
click at [907, 334] on div "<!-- <img> tags can be resized using attributes. --> <!-- width= and height= fo…" at bounding box center [1098, 343] width 400 height 632
paste textarea "<img src='/file/db/thang.type/54eb540b49fa2d5c905ddf1a/portrait.png'> is a imag…"
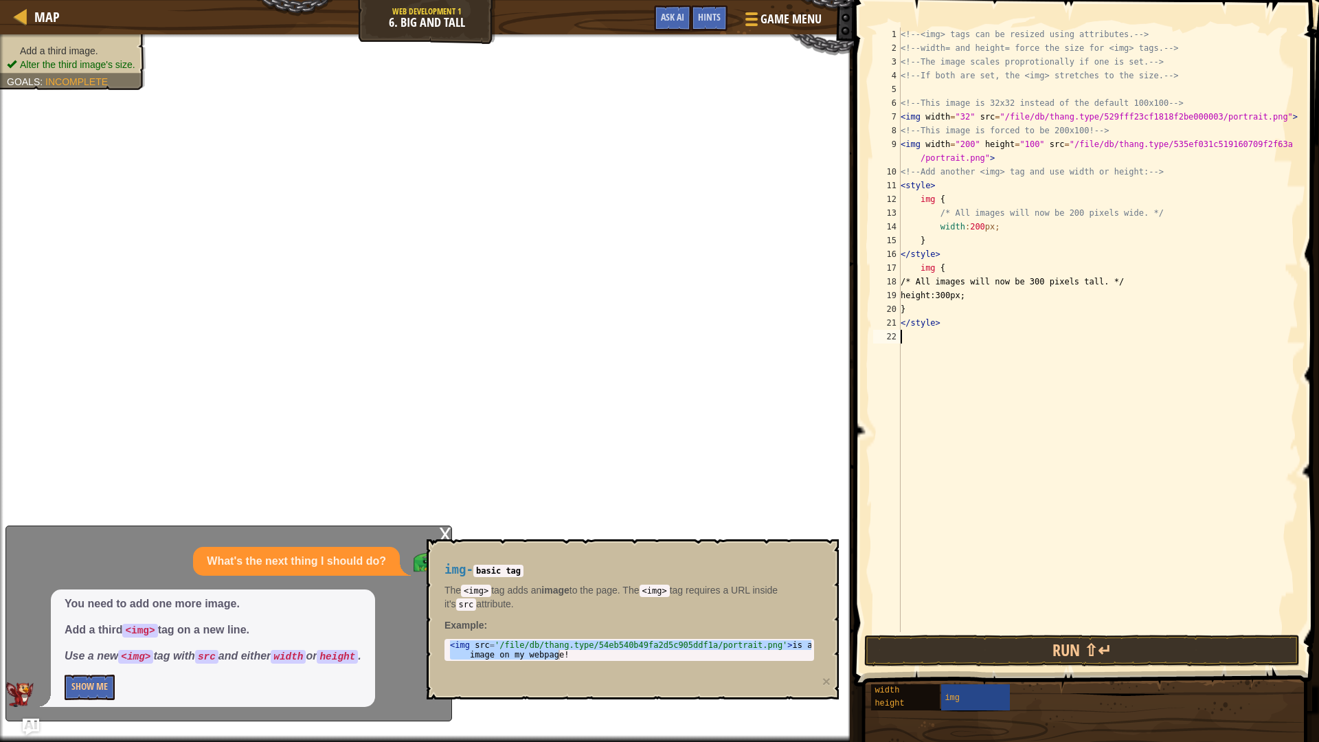
type textarea "<img src='/file/db/thang.type/54eb540b49fa2d5c905ddf1a/portrait.png'> is a imag…"
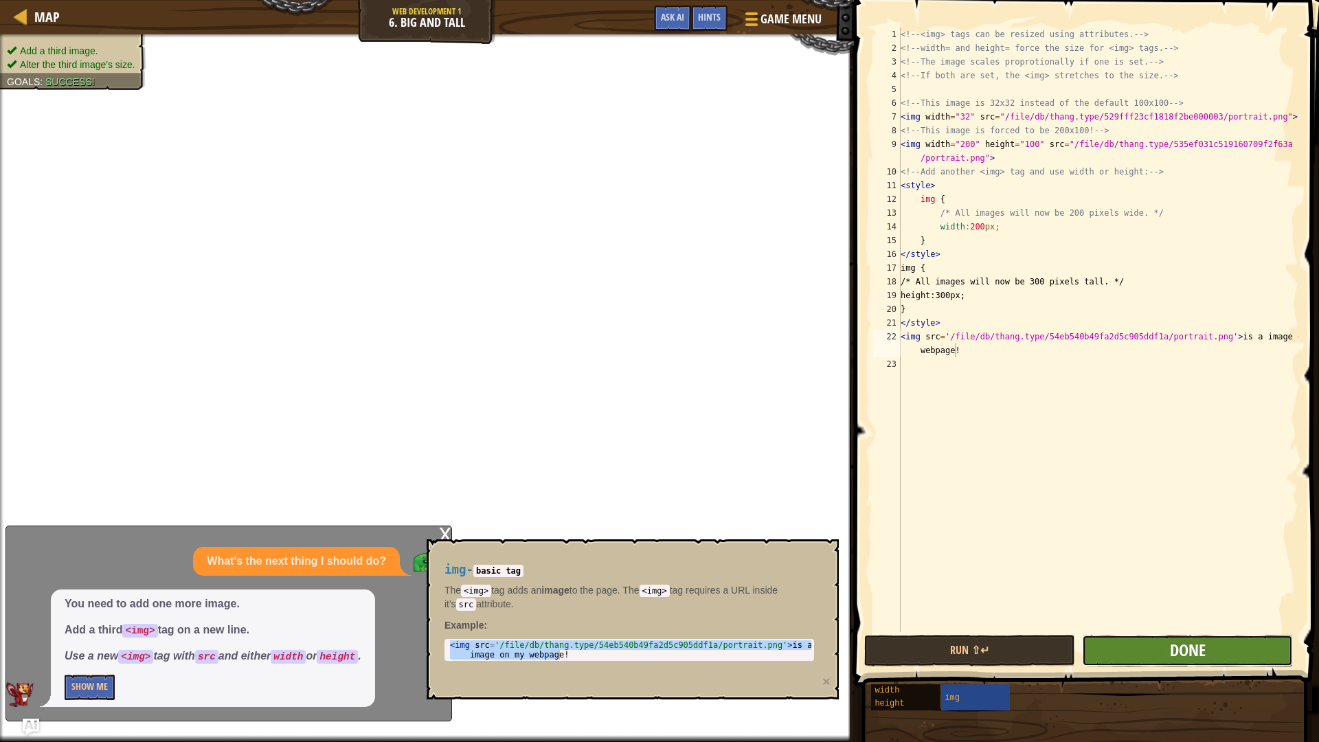
click at [1193, 653] on span "Done" at bounding box center [1188, 650] width 36 height 22
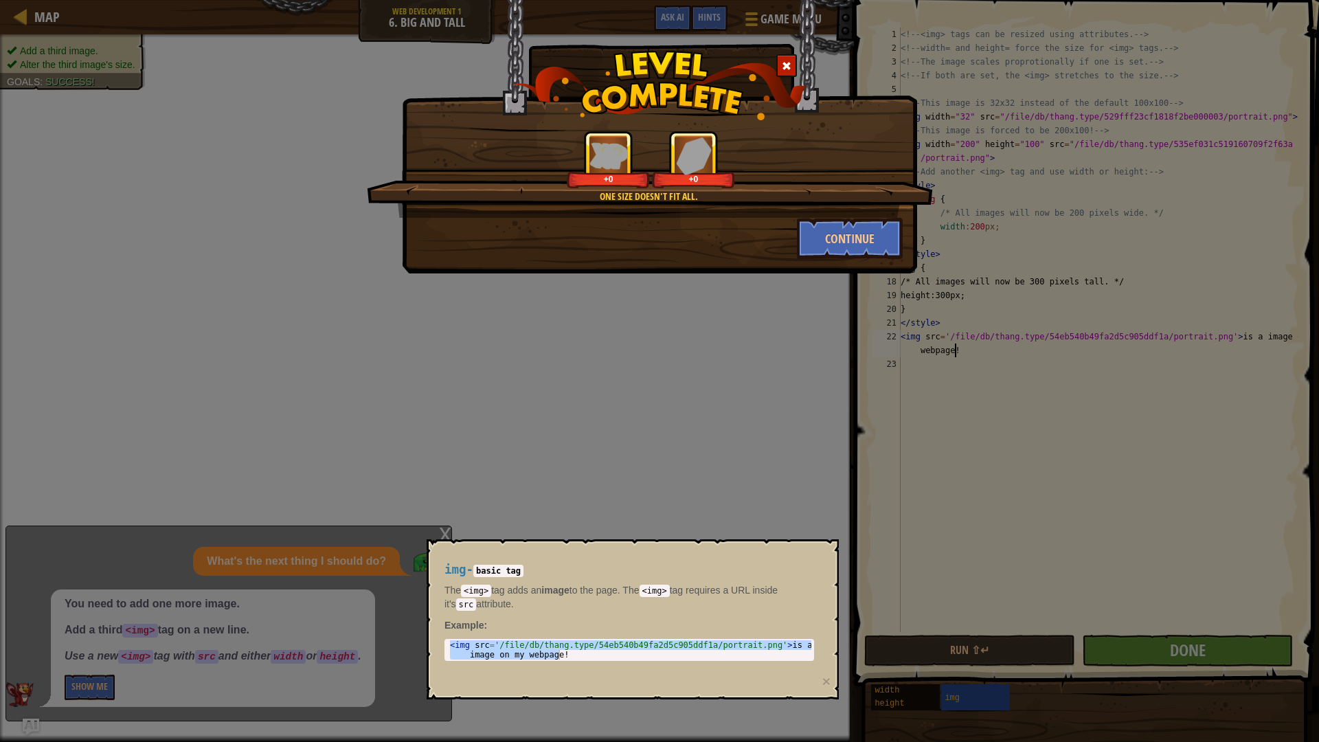
click at [864, 260] on div "One size doesn't fit all. +0 +0 Continue" at bounding box center [659, 136] width 515 height 273
click at [869, 240] on button "Continue" at bounding box center [850, 238] width 106 height 41
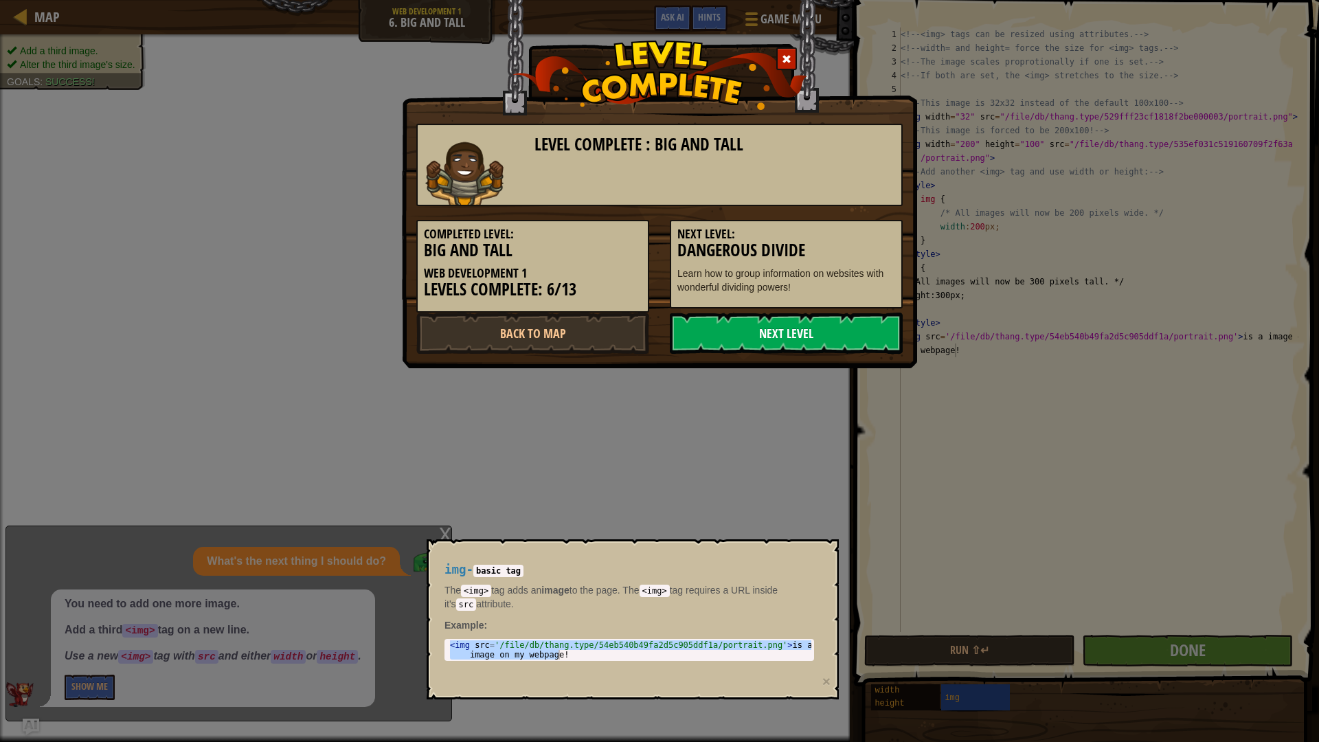
click at [832, 339] on link "Next Level" at bounding box center [786, 332] width 233 height 41
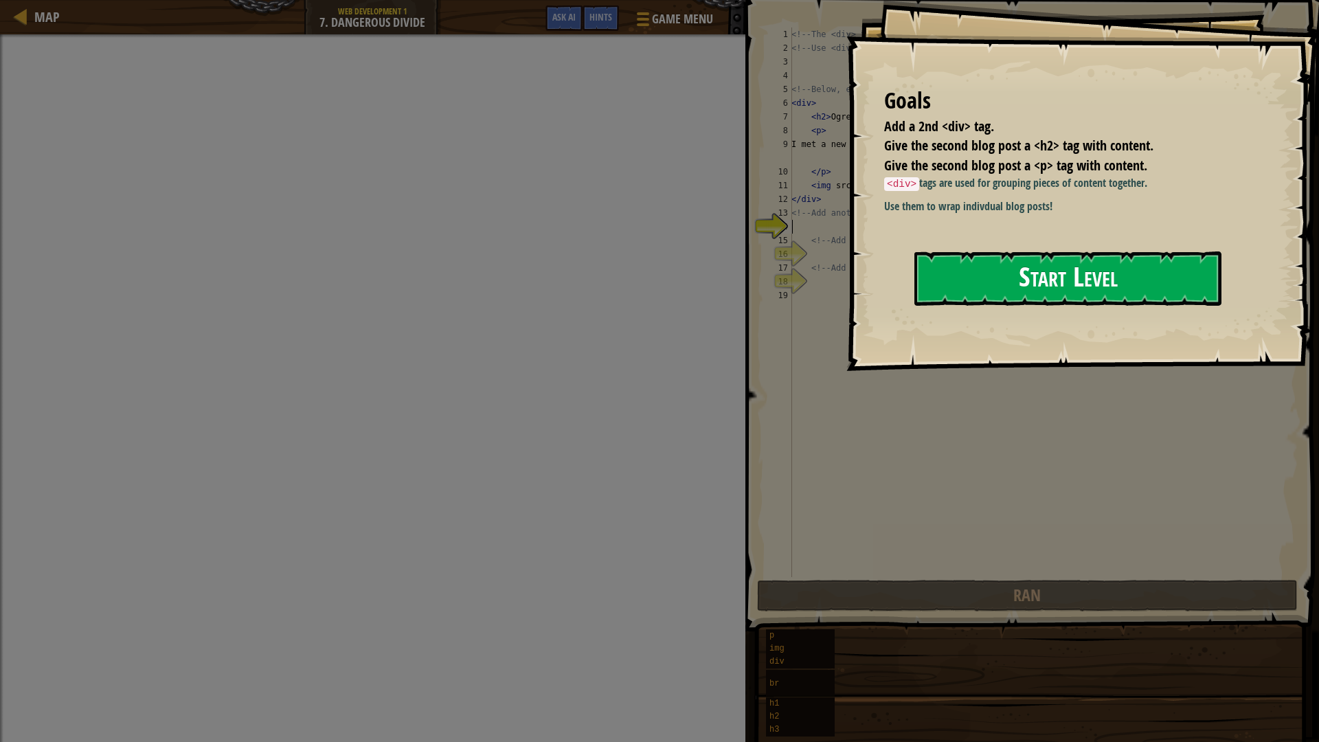
click at [1098, 276] on button "Start Level" at bounding box center [1067, 278] width 307 height 54
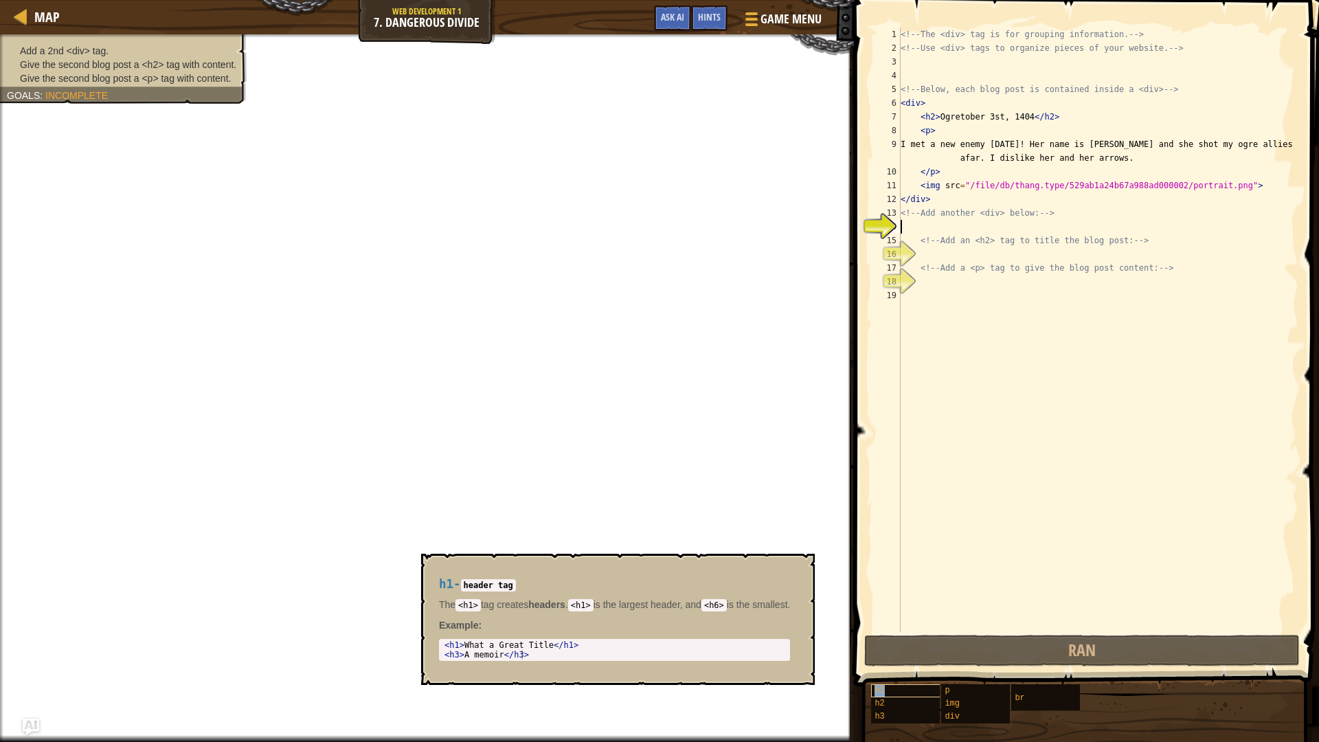
click at [904, 690] on div "h1" at bounding box center [937, 690] width 132 height 13
drag, startPoint x: 447, startPoint y: 647, endPoint x: 533, endPoint y: 672, distance: 89.5
click at [533, 672] on div "h1 - header tag The <h1> tag creates headers . <h1> is the largest header, and …" at bounding box center [614, 619] width 371 height 109
type textarea "<h1>What a Great Title</h1> <h3>A memoir</h3>"
drag, startPoint x: 444, startPoint y: 644, endPoint x: 552, endPoint y: 669, distance: 111.3
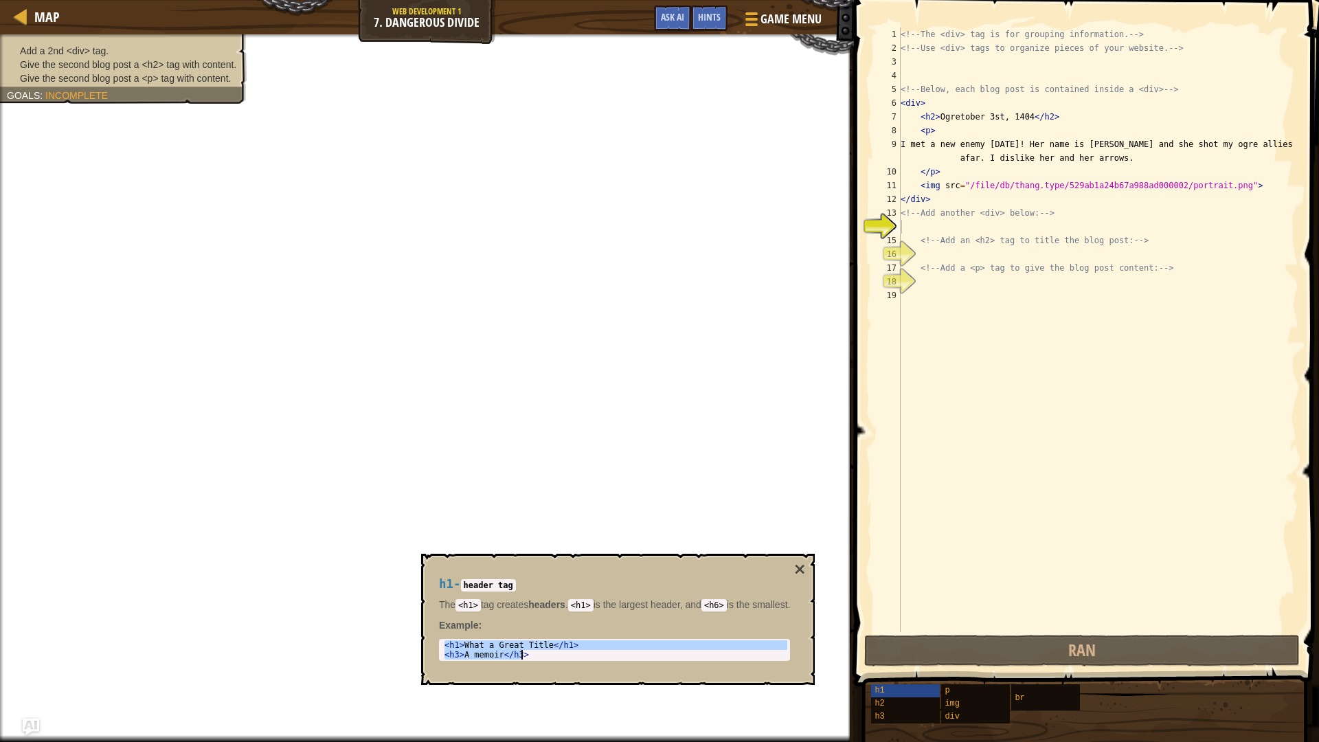
click at [552, 669] on div "h1 - header tag The <h1> tag creates headers . <h1> is the largest header, and …" at bounding box center [614, 619] width 371 height 109
click at [922, 232] on div "<!-- The <div> tag is for grouping information. --> <!-- Use <div> tags to orga…" at bounding box center [1098, 343] width 400 height 632
paste textarea "<h3>A memoir</h3>"
type textarea "<h3>A memoir</h3>"
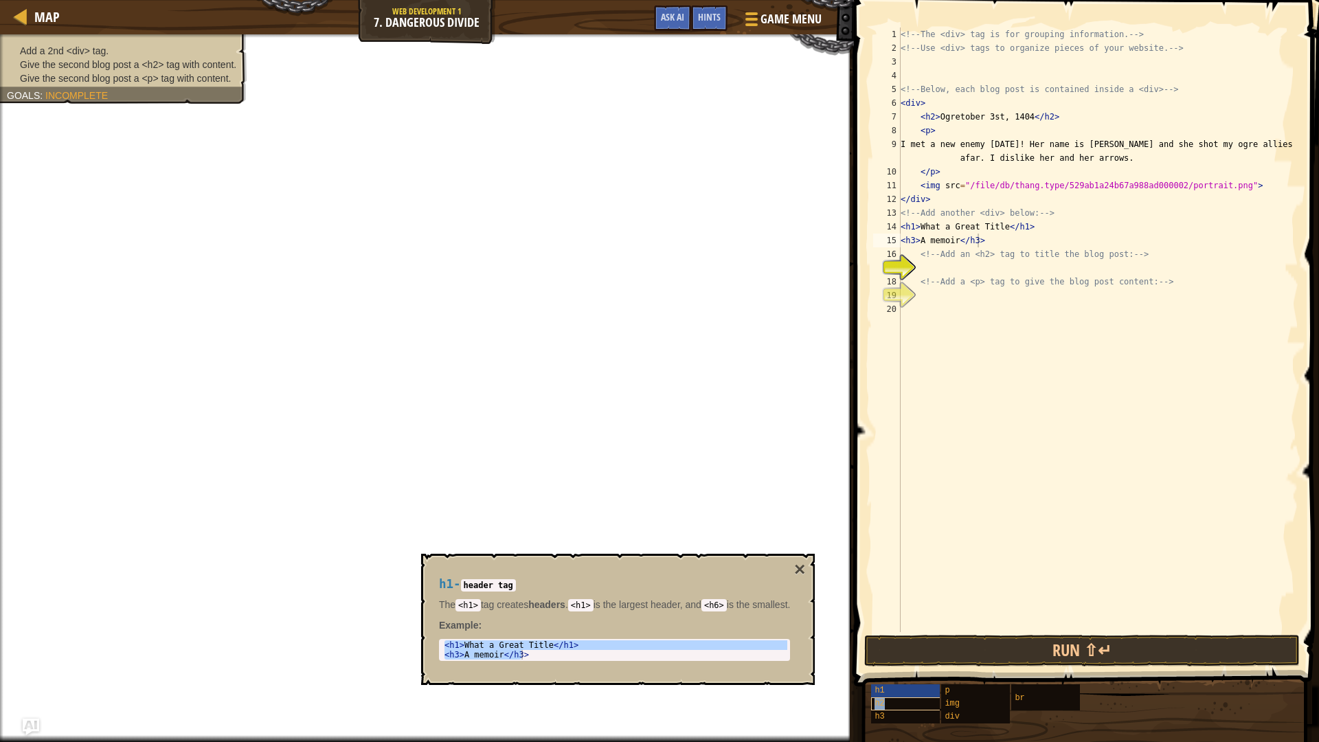
click at [904, 706] on div "h2" at bounding box center [937, 703] width 132 height 13
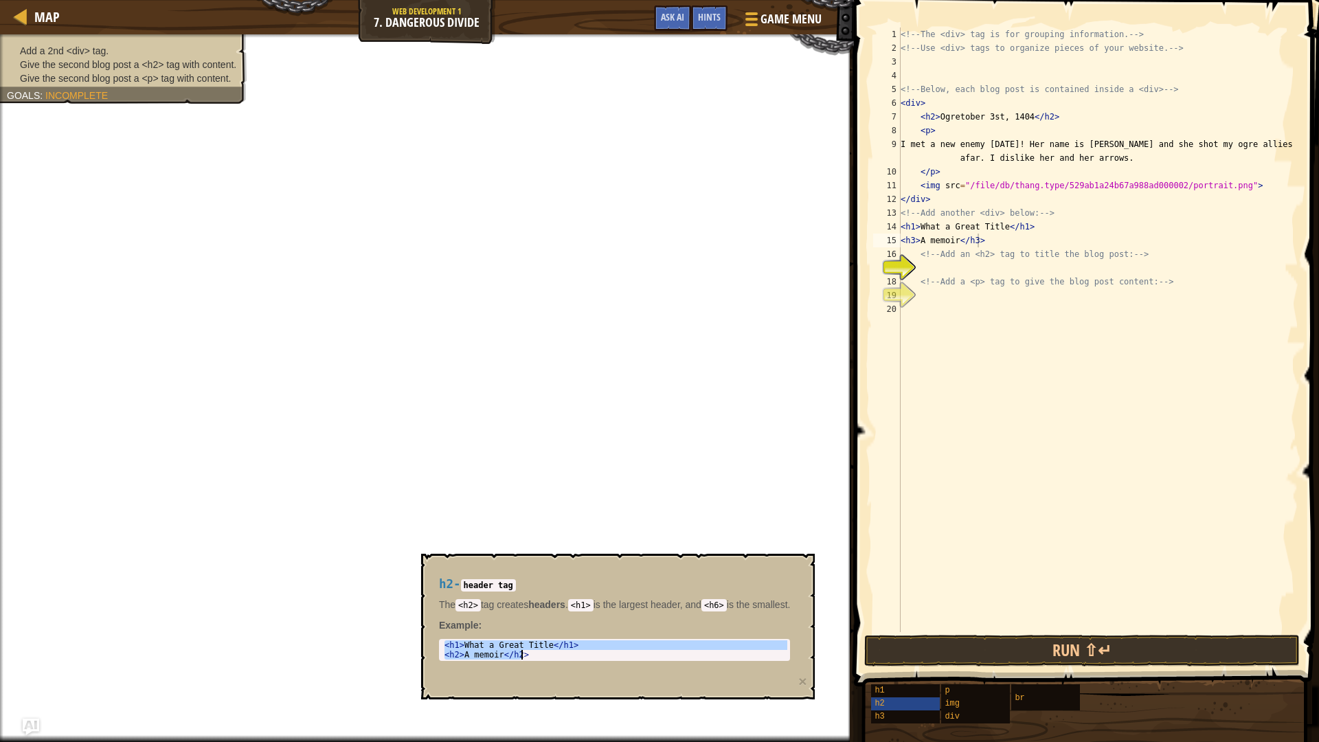
drag, startPoint x: 442, startPoint y: 642, endPoint x: 588, endPoint y: 664, distance: 147.2
click at [588, 664] on div "h2 - header tag The <h2> tag creates headers . <h1> is the largest header, and …" at bounding box center [614, 619] width 371 height 109
type textarea "<h1>What a Great Title</h1> <h2>A memoir</h2>"
click at [925, 269] on div "<!-- The <div> tag is for grouping information. --> <!-- Use <div> tags to orga…" at bounding box center [1098, 343] width 400 height 632
paste textarea "<h2>A memoir</h2>"
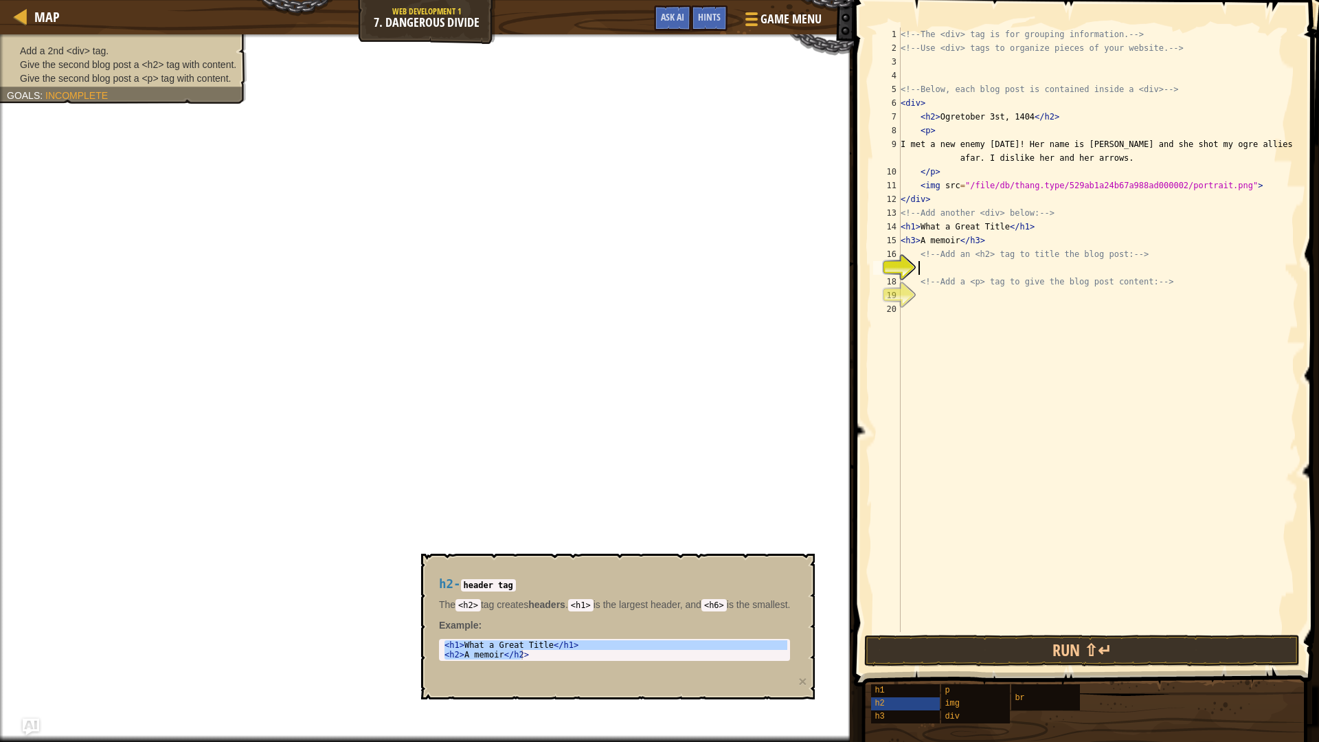
type textarea "<h2>A memoir</h2>"
click at [885, 718] on div "h3" at bounding box center [937, 716] width 132 height 13
drag, startPoint x: 442, startPoint y: 645, endPoint x: 625, endPoint y: 683, distance: 186.5
click at [625, 683] on div "h3 - header tag The <h3> tag creates headers . <h1> is the largest header, and …" at bounding box center [618, 627] width 394 height 146
type textarea "<h1>What a Great Title</h1> <h3>A memoir</h3>"
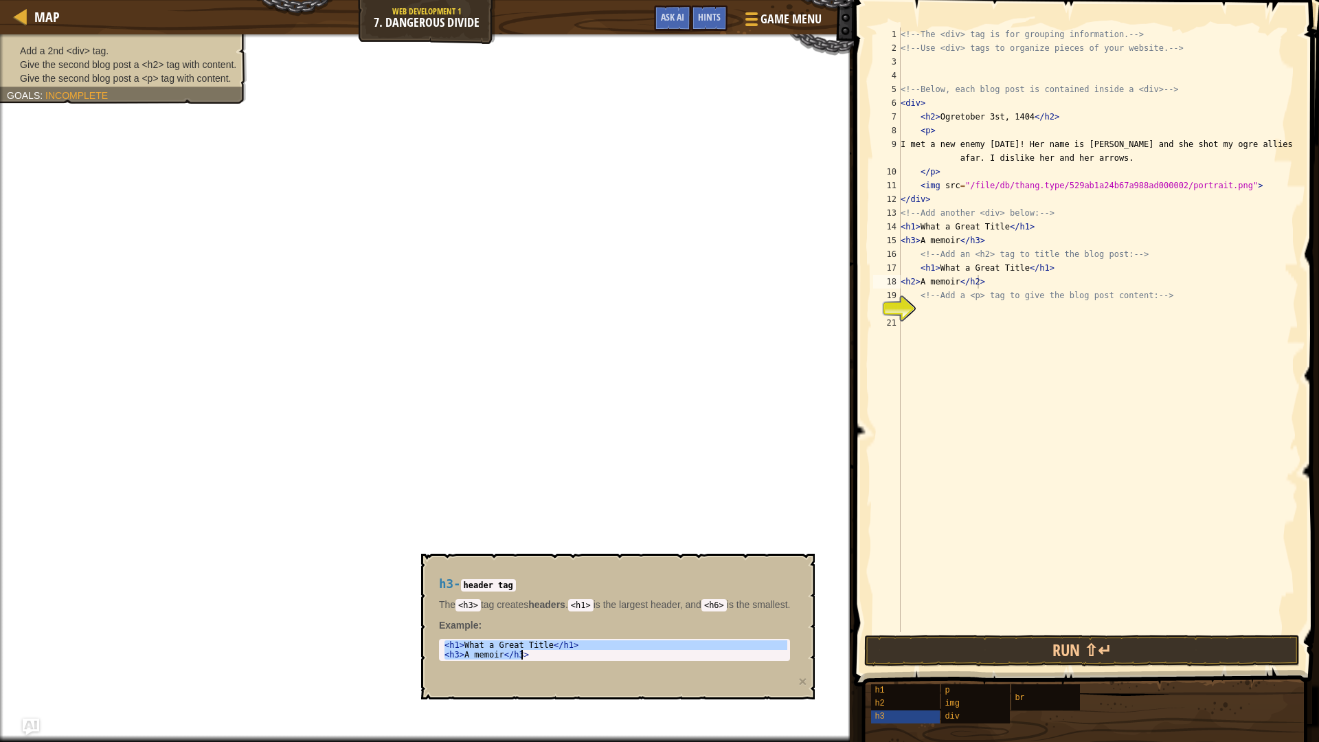
click at [920, 312] on div "<!-- The <div> tag is for grouping information. --> <!-- Use <div> tags to orga…" at bounding box center [1098, 343] width 400 height 632
paste textarea "<h3>A memoir</h3>"
type textarea "<h3>A memoir</h3>"
click at [970, 692] on div "p" at bounding box center [1007, 690] width 132 height 13
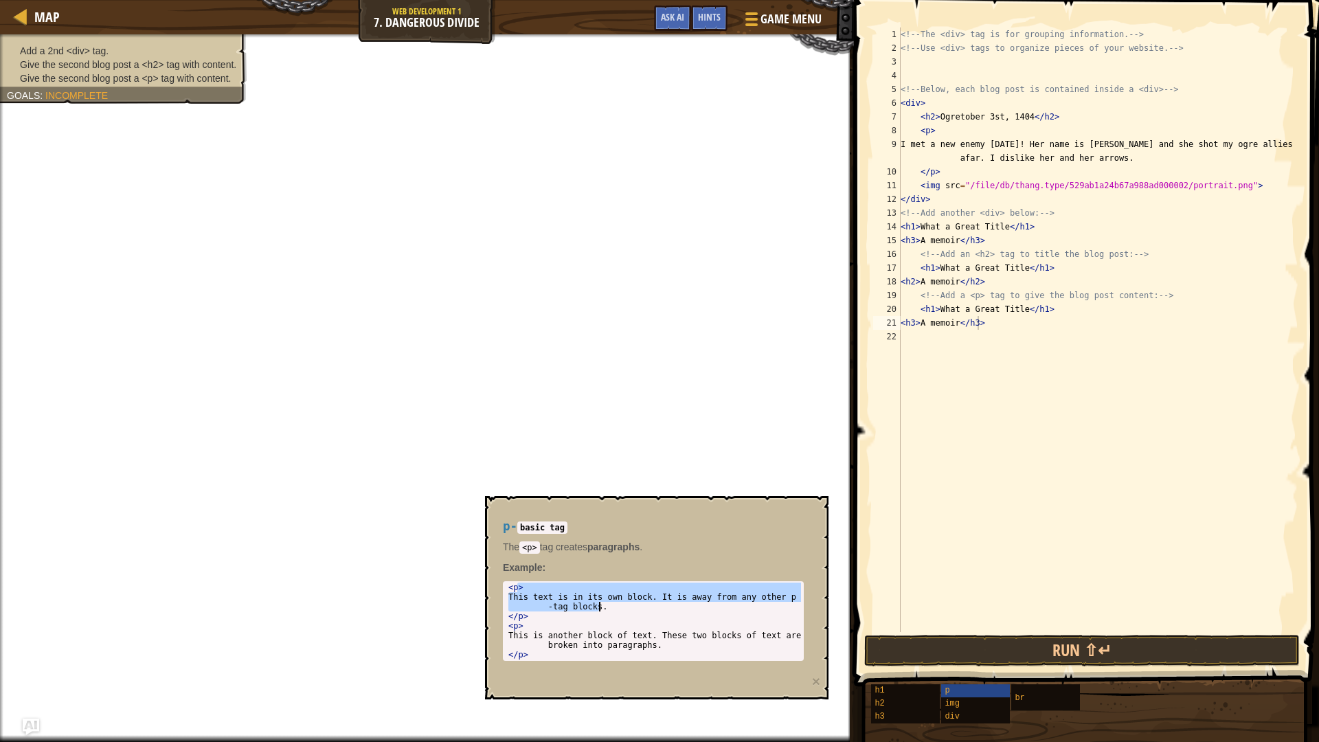
drag, startPoint x: 519, startPoint y: 592, endPoint x: 658, endPoint y: 618, distance: 141.8
click at [658, 618] on div "< p > This text is in its own block. It is away from any other p -tag blocks. <…" at bounding box center [652, 630] width 295 height 96
click at [654, 560] on div "p - basic tag The <p> tag creates paragraphs . Example : This text is in its ow…" at bounding box center [653, 590] width 320 height 167
drag, startPoint x: 508, startPoint y: 589, endPoint x: 552, endPoint y: 591, distance: 44.7
click at [552, 591] on div "This text is in its own block. It is away from any other p-tag blocks. </p> 1 2…" at bounding box center [653, 621] width 301 height 80
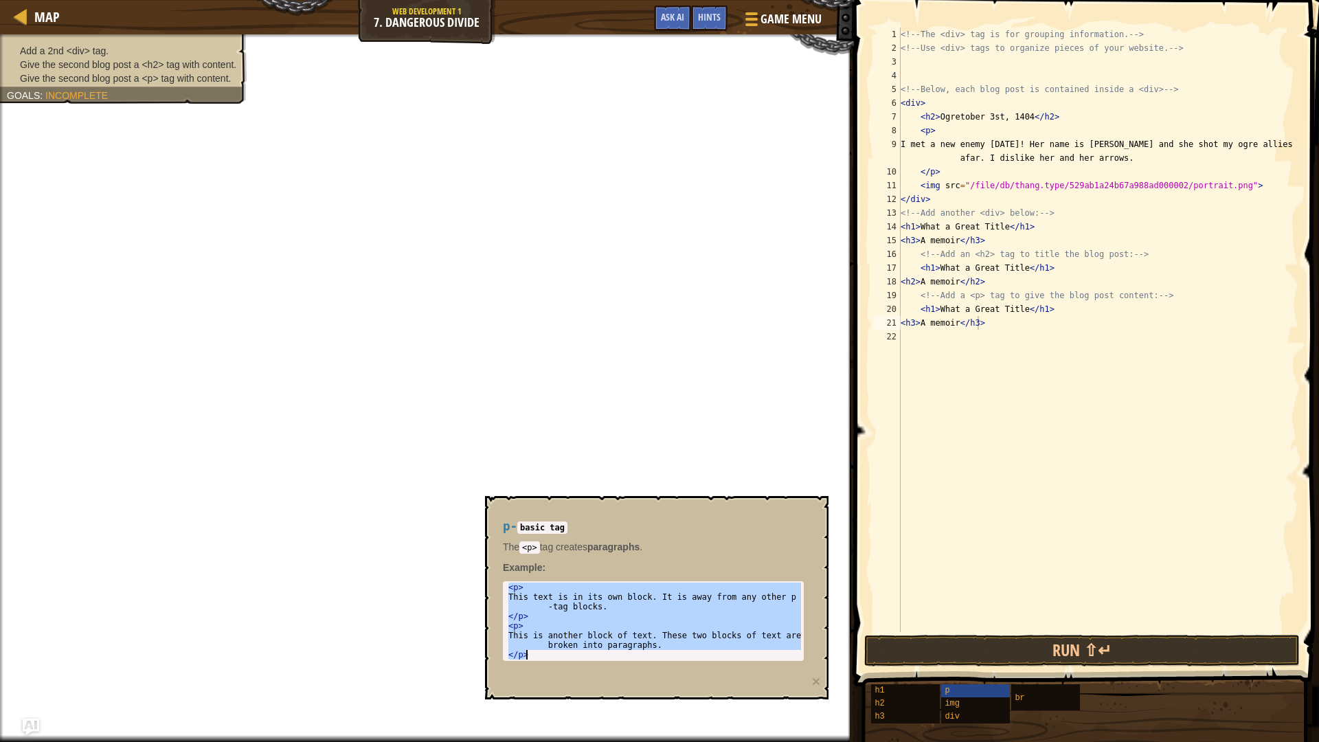
drag, startPoint x: 507, startPoint y: 591, endPoint x: 696, endPoint y: 681, distance: 210.1
click at [696, 681] on div "p - basic tag The <p> tag creates paragraphs . Example : <p> 1 2 3 4 5 6 < p > …" at bounding box center [656, 597] width 343 height 203
type textarea "This is another block of text. These two blocks of text are broken into paragra…"
click at [984, 374] on div "<!-- The <div> tag is for grouping information. --> <!-- Use <div> tags to orga…" at bounding box center [1098, 343] width 400 height 632
paste textarea "</p>"
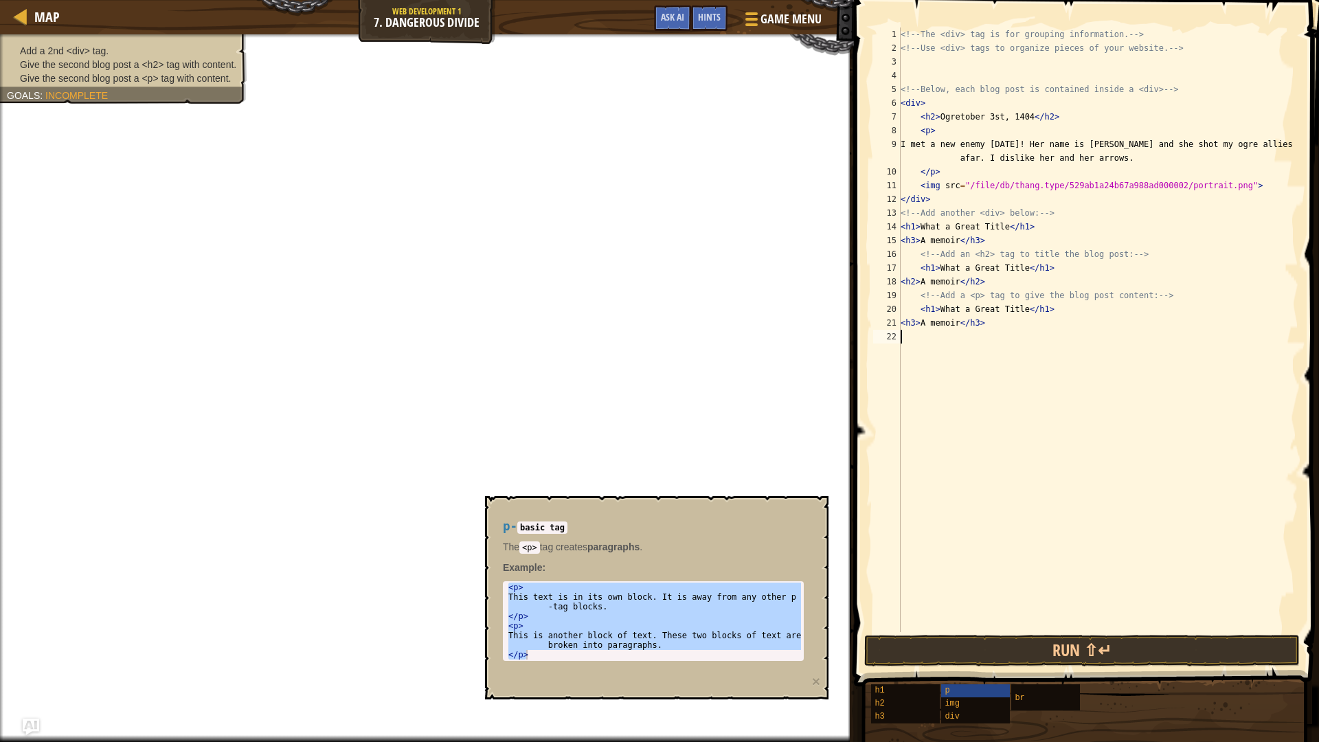
type textarea "</p>"
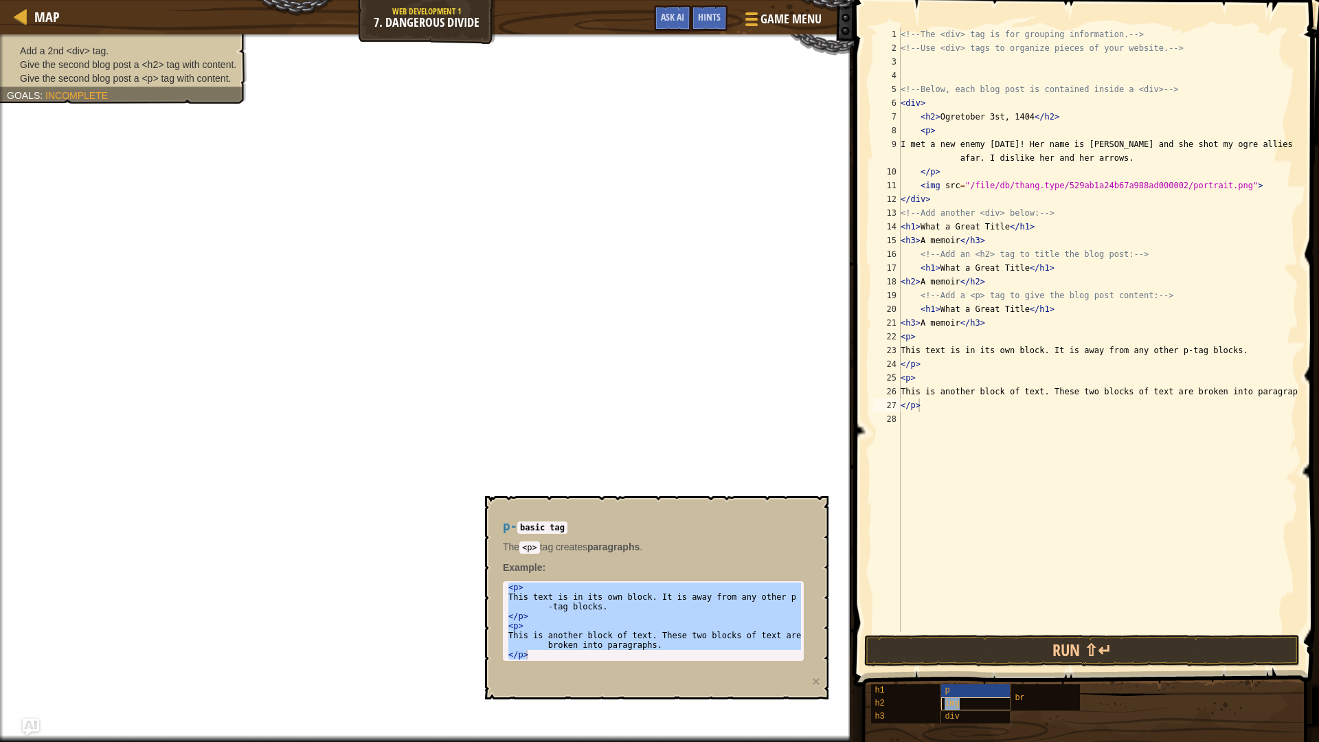
click at [981, 705] on div "img" at bounding box center [1007, 703] width 132 height 13
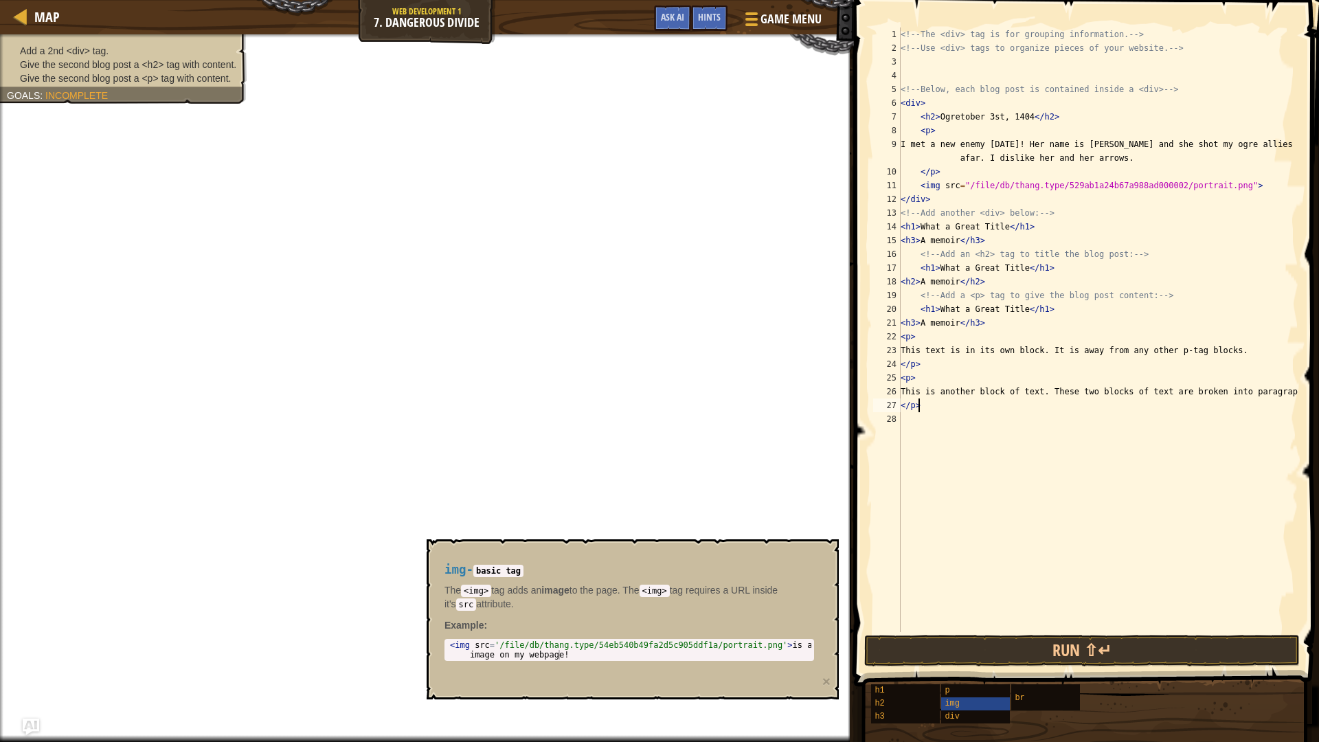
type textarea "<img src='/file/db/thang.type/54eb540b49fa2d5c905ddf1a/portrait.png'> is a imag…"
drag, startPoint x: 448, startPoint y: 641, endPoint x: 758, endPoint y: 667, distance: 310.1
click at [758, 667] on div "img - basic tag The <img> tag adds an image to the page. The <img> tag requires…" at bounding box center [629, 612] width 389 height 124
click at [948, 408] on div "<!-- The <div> tag is for grouping information. --> <!-- Use <div> tags to orga…" at bounding box center [1098, 343] width 400 height 632
paste textarea "<img src='/file/db/thang.type/54eb540b49fa2d5c905ddf1a/portrait.png'> is a imag…"
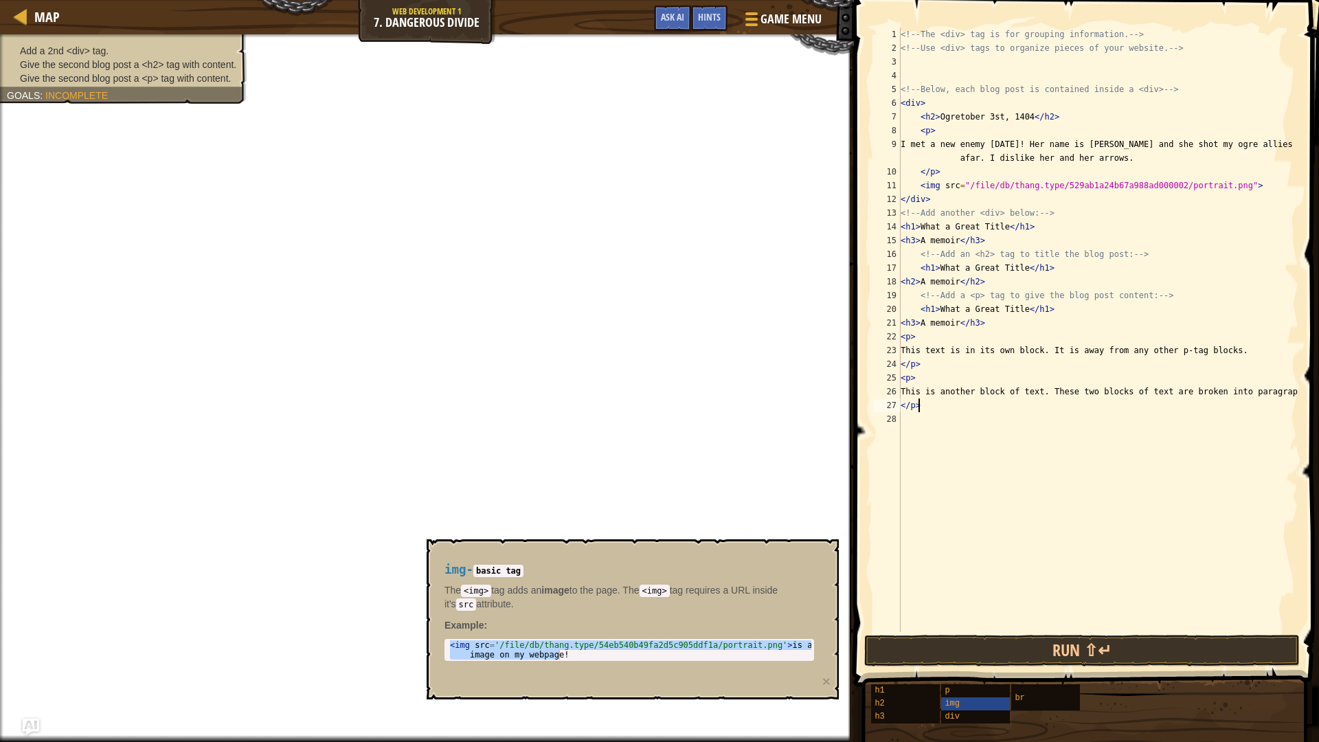
type textarea "</p><img src='/file/db/thang.type/54eb540b49fa2d5c905ddf1a/portrait.png'> is a …"
click at [955, 720] on span "div" at bounding box center [951, 717] width 15 height 10
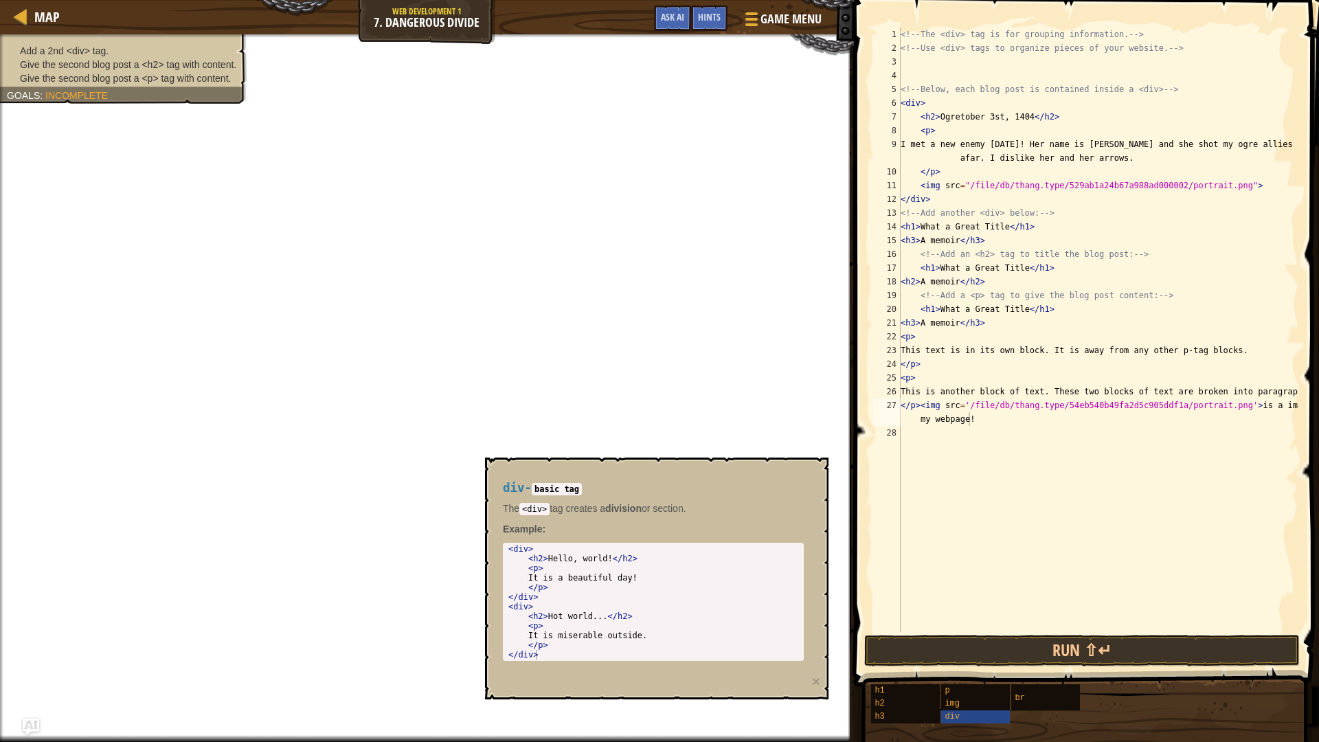
drag, startPoint x: 504, startPoint y: 544, endPoint x: 538, endPoint y: 550, distance: 34.2
click at [538, 550] on div "1 2 3 4 5 6 7 8 9 10 11 12 < div > < h2 > Hello, world! </ h2 > < p > It is a b…" at bounding box center [653, 602] width 301 height 118
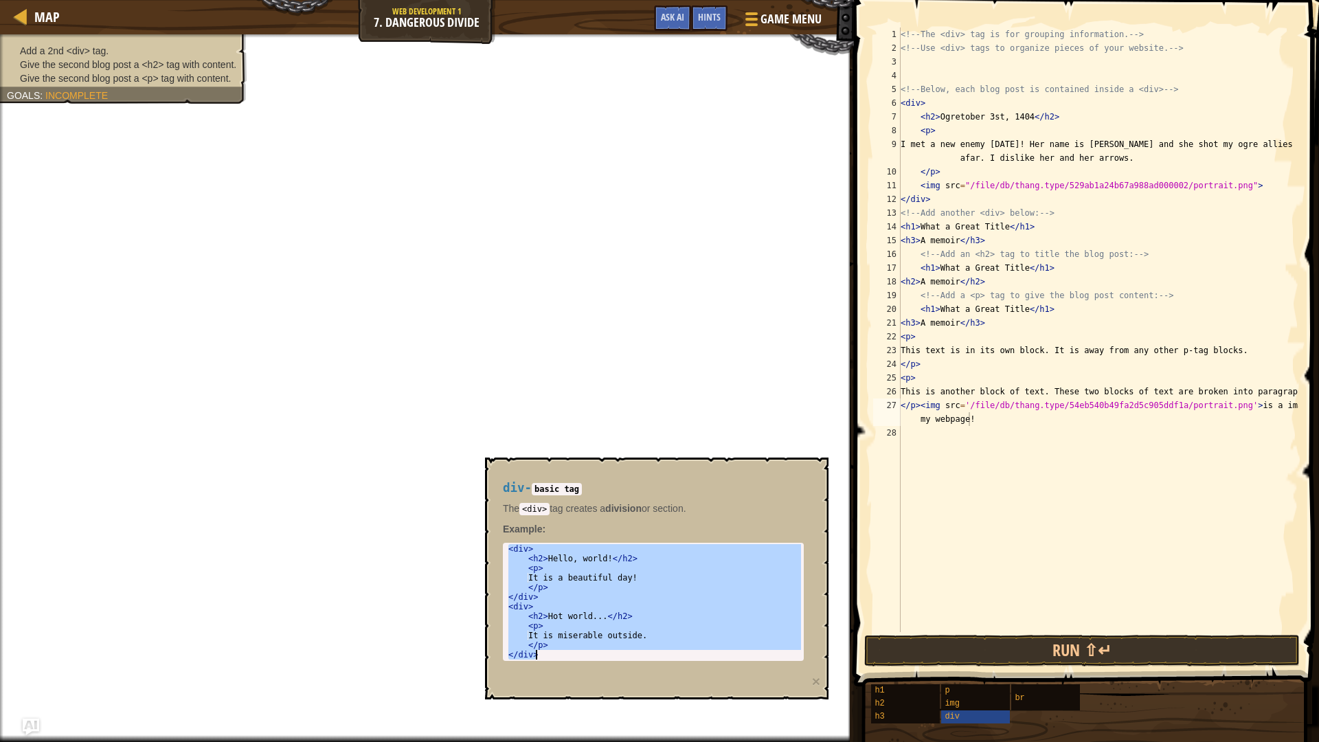
drag, startPoint x: 507, startPoint y: 548, endPoint x: 633, endPoint y: 687, distance: 187.7
click at [633, 687] on div "div - basic tag The <div> tag creates a division or section. Example : <div> 1 …" at bounding box center [656, 578] width 343 height 242
type textarea "</p> </div>"
click at [999, 424] on div "<!-- The <div> tag is for grouping information. --> <!-- Use <div> tags to orga…" at bounding box center [1098, 343] width 400 height 632
paste textarea "div>"
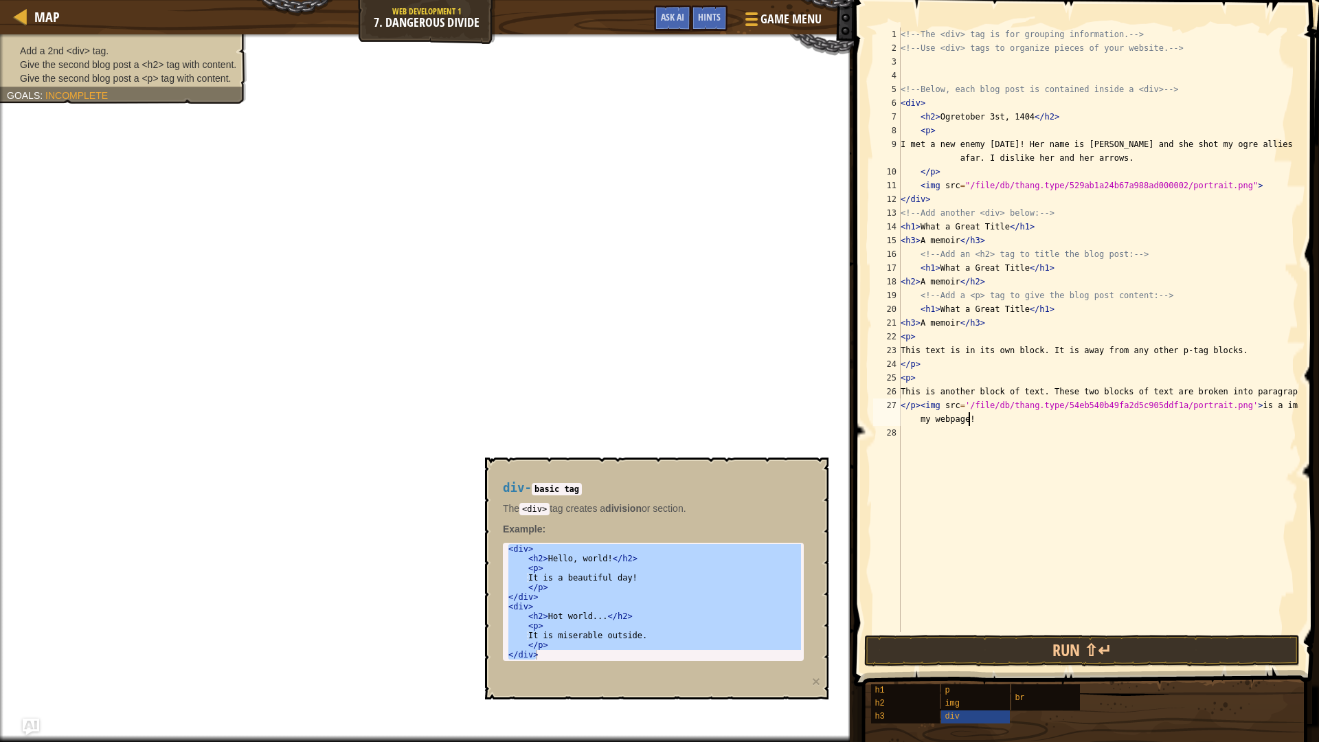
type textarea "</div>"
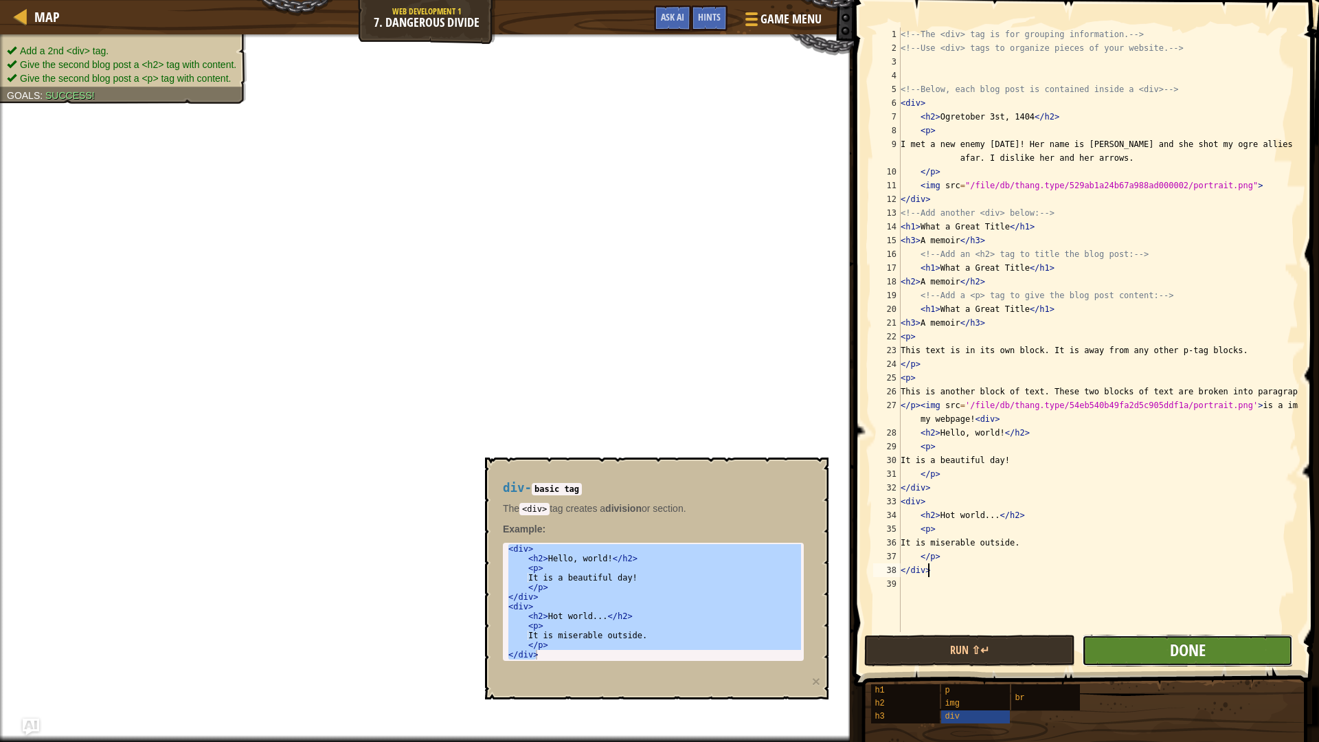
click at [1195, 652] on span "Done" at bounding box center [1188, 650] width 36 height 22
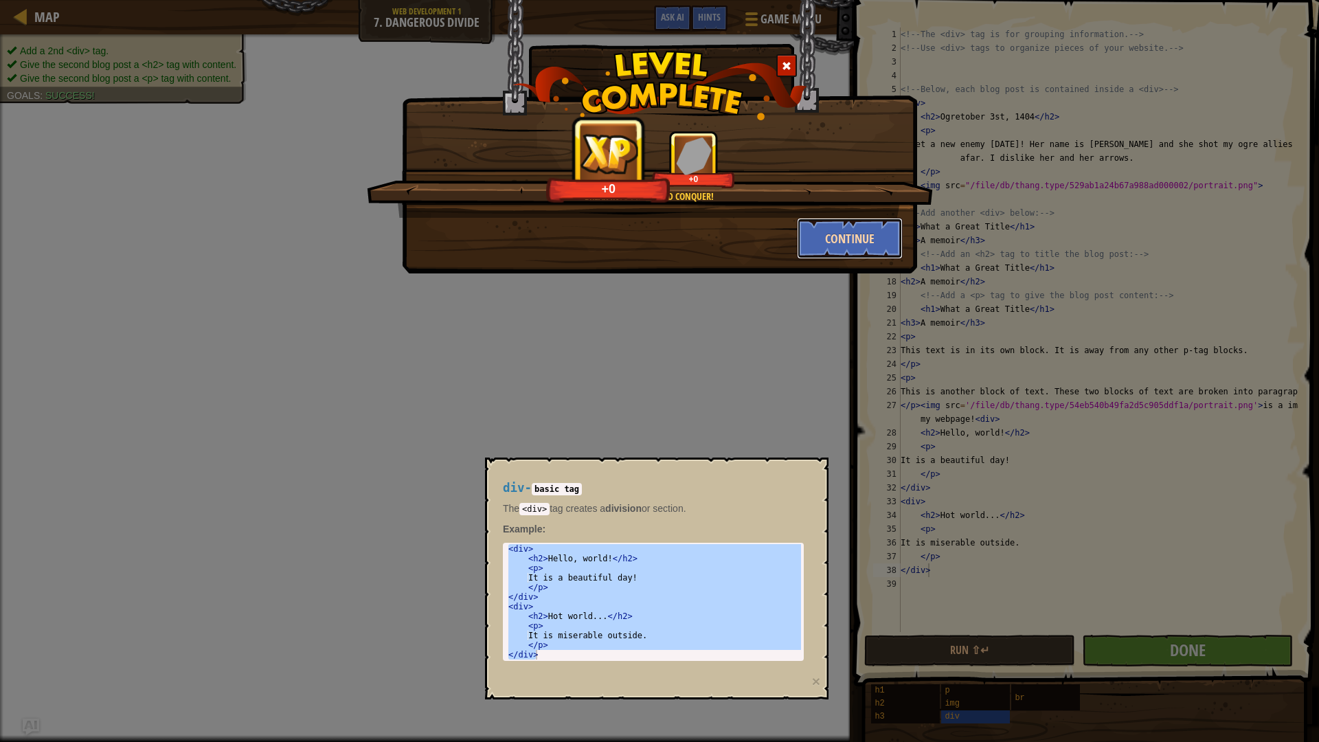
click at [860, 240] on button "Continue" at bounding box center [850, 238] width 106 height 41
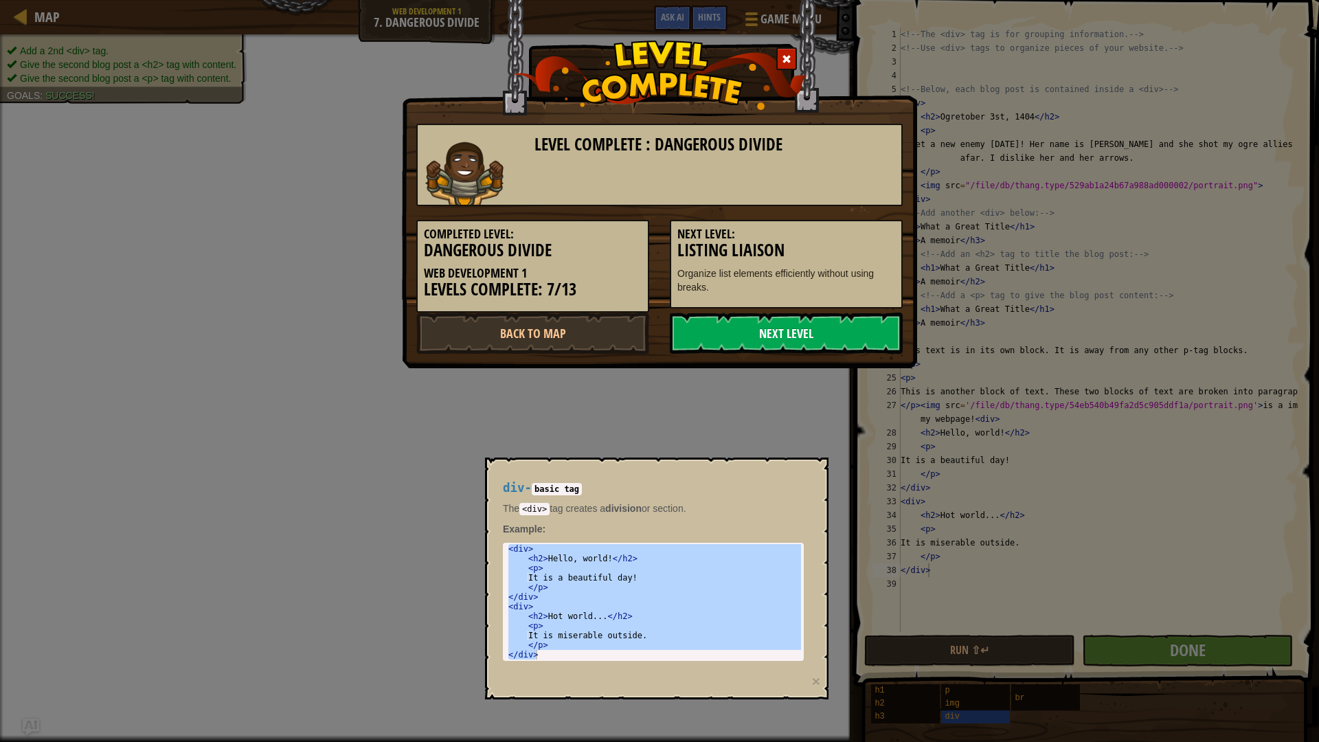
click at [828, 330] on link "Next Level" at bounding box center [786, 332] width 233 height 41
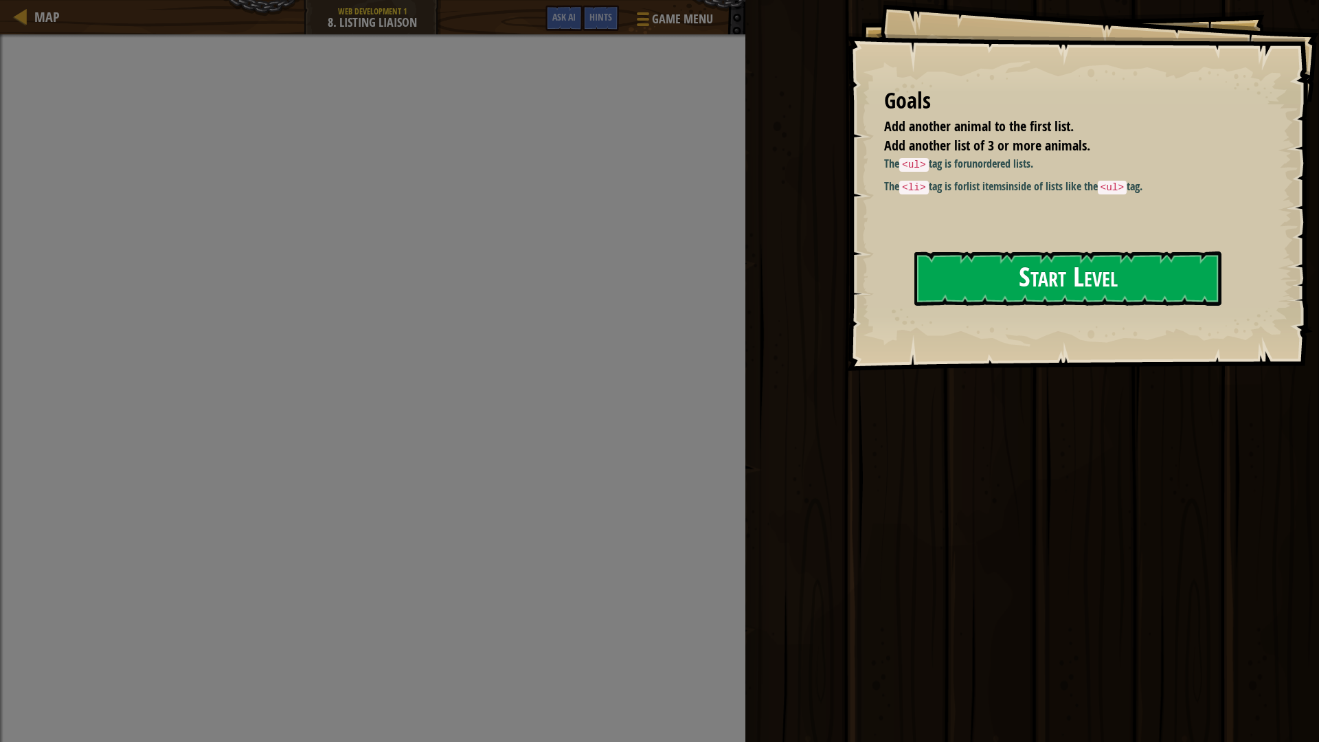
click at [1046, 264] on button "Start Level" at bounding box center [1067, 278] width 307 height 54
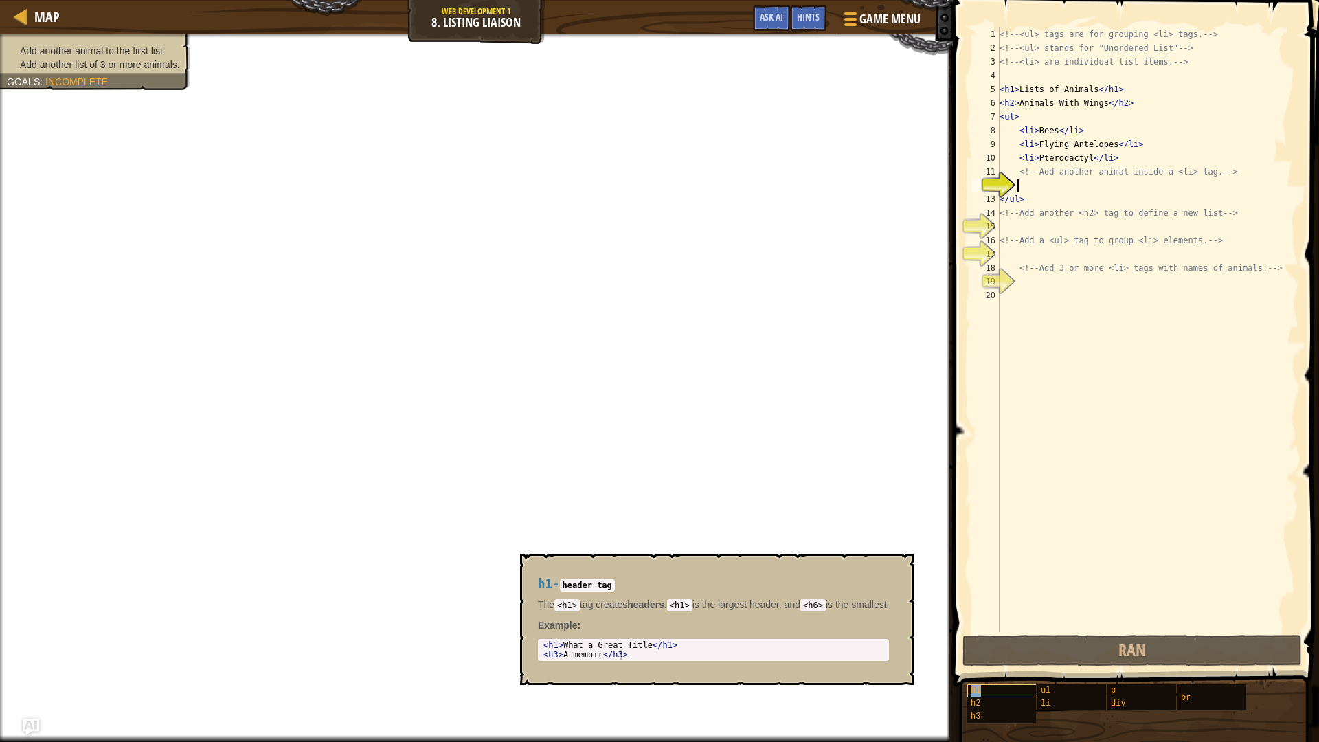
click at [994, 688] on div "h1" at bounding box center [1033, 690] width 132 height 13
type textarea "<h1>What a Great Title</h1> <h3>A memoir</h3>"
type textarea "</ul>"
click at [1040, 199] on div "<!-- <ul> tags are for grouping <li> tags. --> <!-- <ul> stands for "Unordered …" at bounding box center [1147, 343] width 301 height 632
click at [1023, 196] on div "<!-- <ul> tags are for grouping <li> tags. --> <!-- <ul> stands for "Unordered …" at bounding box center [1147, 343] width 301 height 632
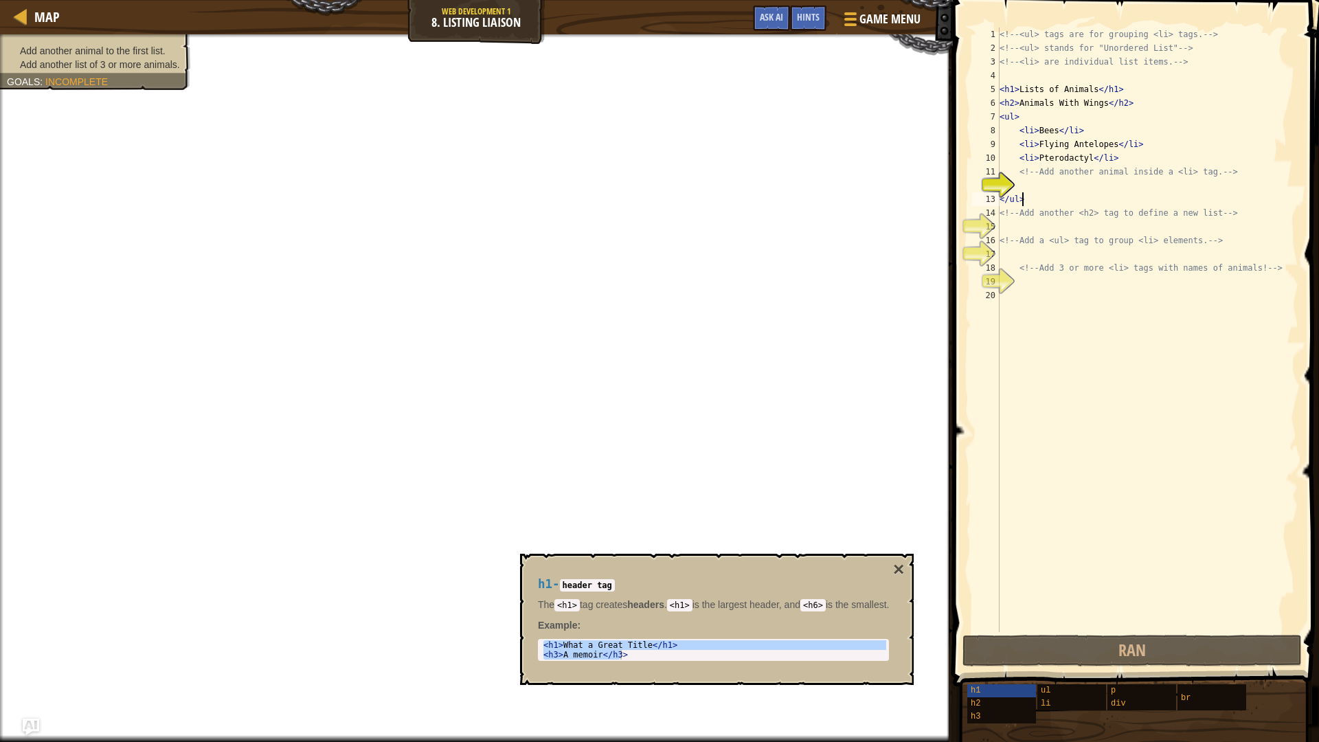
click at [1022, 182] on div "<!-- <ul> tags are for grouping <li> tags. --> <!-- <ul> stands for "Unordered …" at bounding box center [1147, 343] width 301 height 632
paste textarea "<h3>A memoir</h3>"
type textarea "<h3>A memoir</h3>"
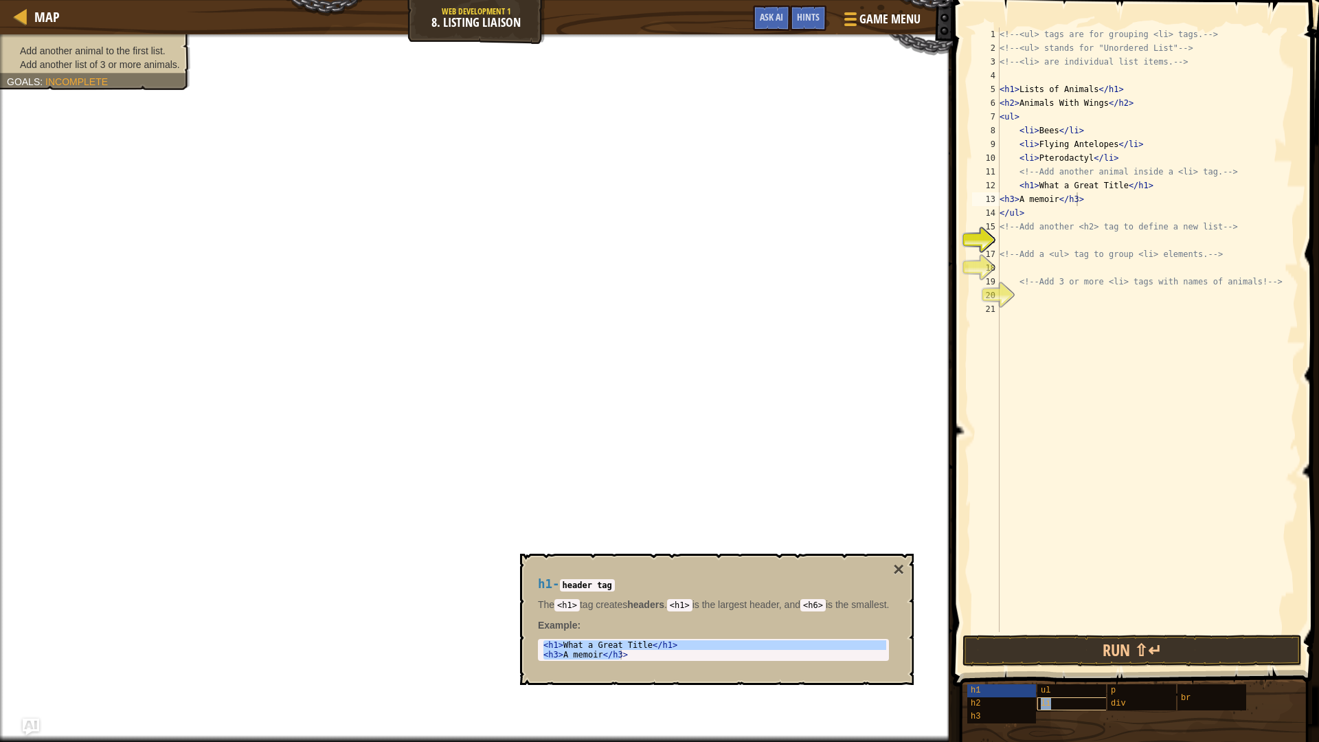
click at [1051, 702] on div "li" at bounding box center [1103, 703] width 132 height 13
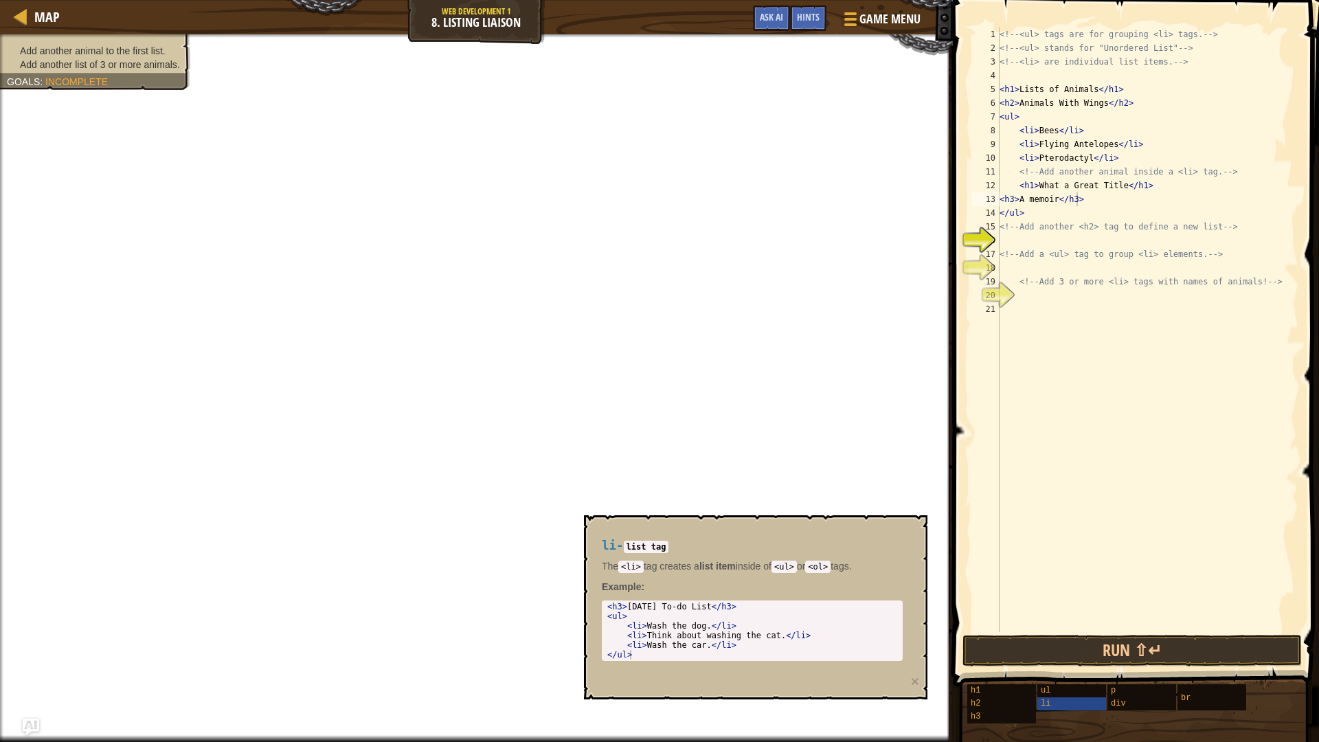
click at [611, 604] on div "1 2 3 4 5 6 < h3 > [DATE] To-do List </ h3 > < ul > < li > Wash the dog. </ li …" at bounding box center [752, 630] width 301 height 60
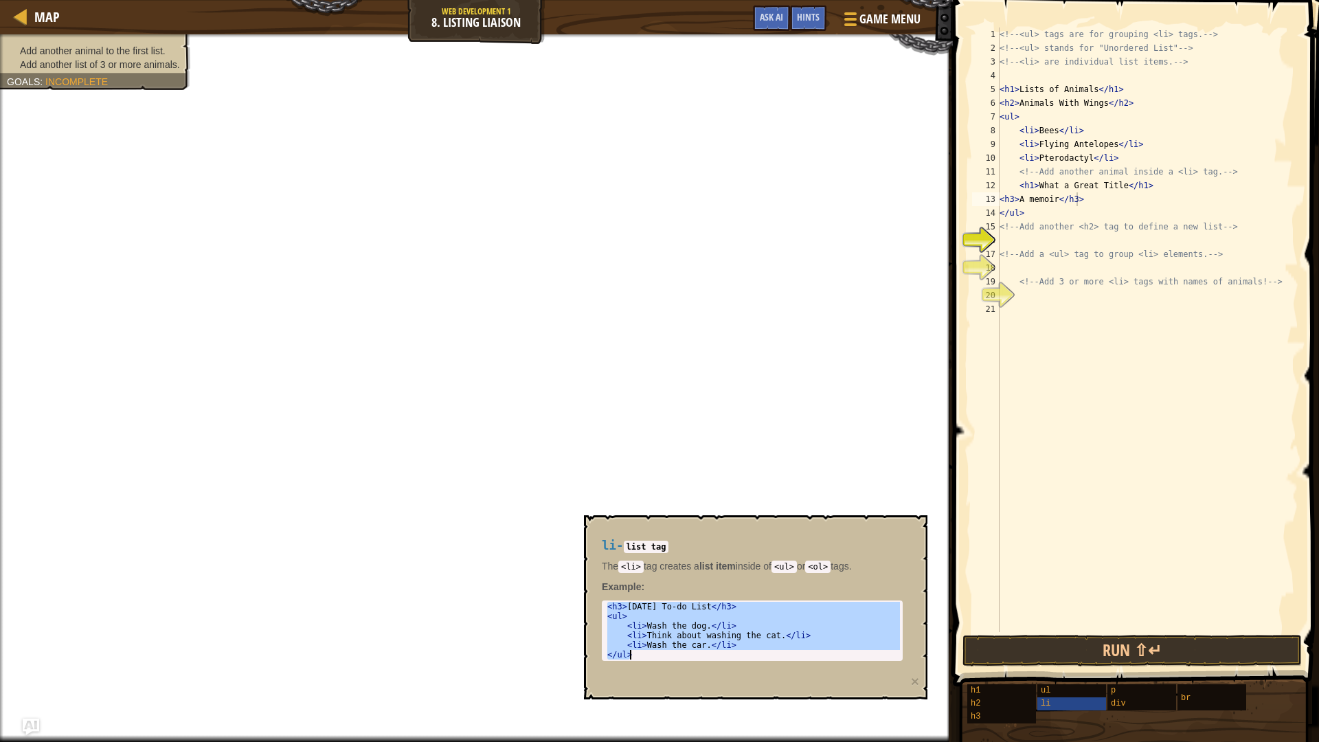
type textarea "<li>Wash the car.</li> </ul>"
click at [1024, 244] on div "<!-- <ul> tags are for grouping <li> tags. --> <!-- <ul> stands for "Unordered …" at bounding box center [1147, 343] width 301 height 632
paste textarea "</ul>"
type textarea "</ul>"
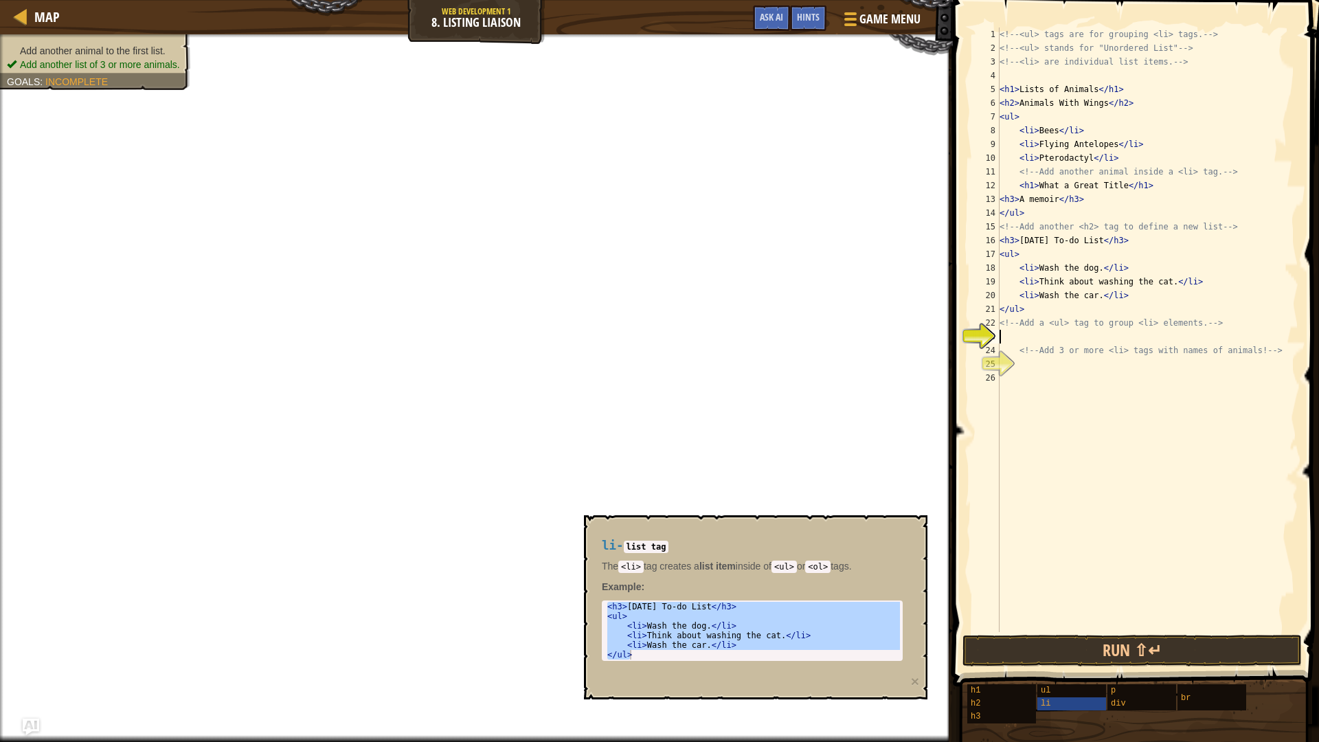
click at [1036, 339] on div "<!-- <ul> tags are for grouping <li> tags. --> <!-- <ul> stands for "Unordered …" at bounding box center [1147, 343] width 301 height 632
click at [1135, 683] on div "h1 h2 h3 ul li p div br" at bounding box center [1137, 703] width 343 height 41
click at [1131, 690] on div "p" at bounding box center [1173, 690] width 132 height 13
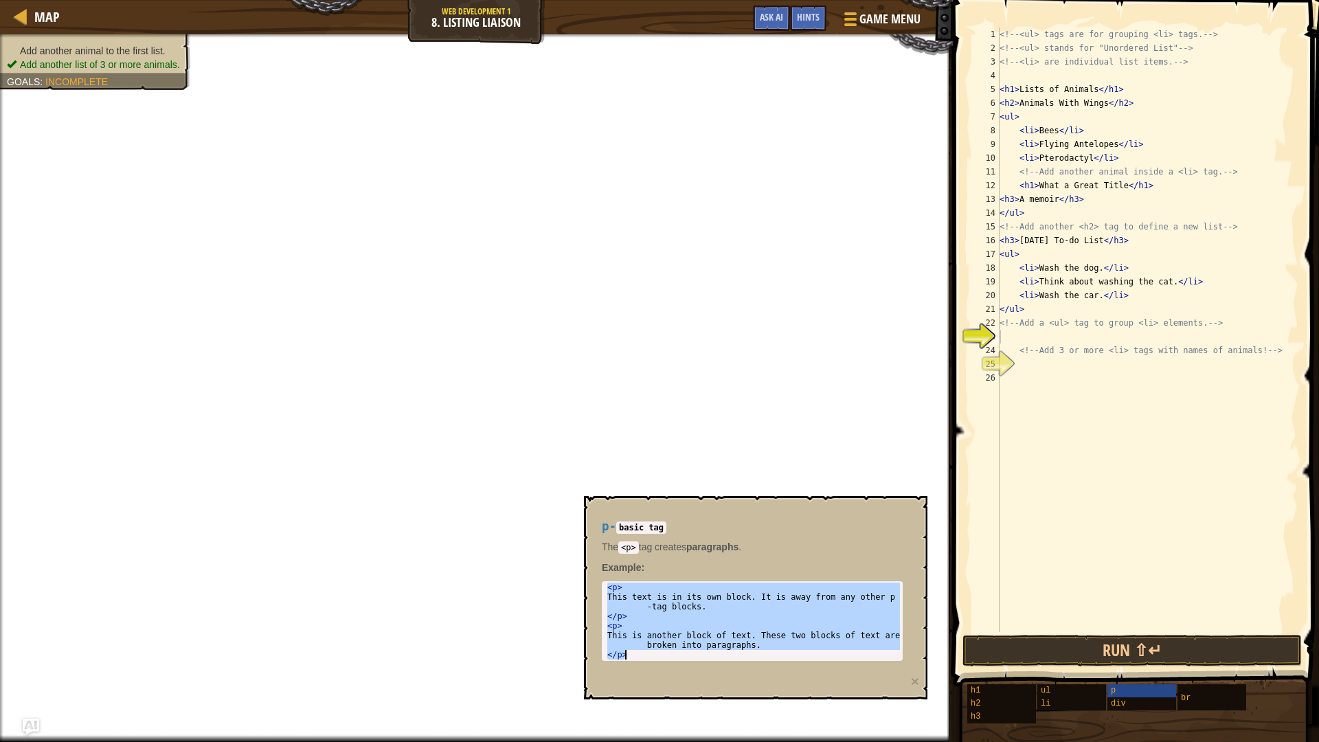
type textarea "This is another block of text. These two blocks of text are broken into paragra…"
click at [1050, 334] on div "<!-- <ul> tags are for grouping <li> tags. --> <!-- <ul> stands for "Unordered …" at bounding box center [1147, 343] width 301 height 632
paste textarea "</p>"
type textarea "</p>"
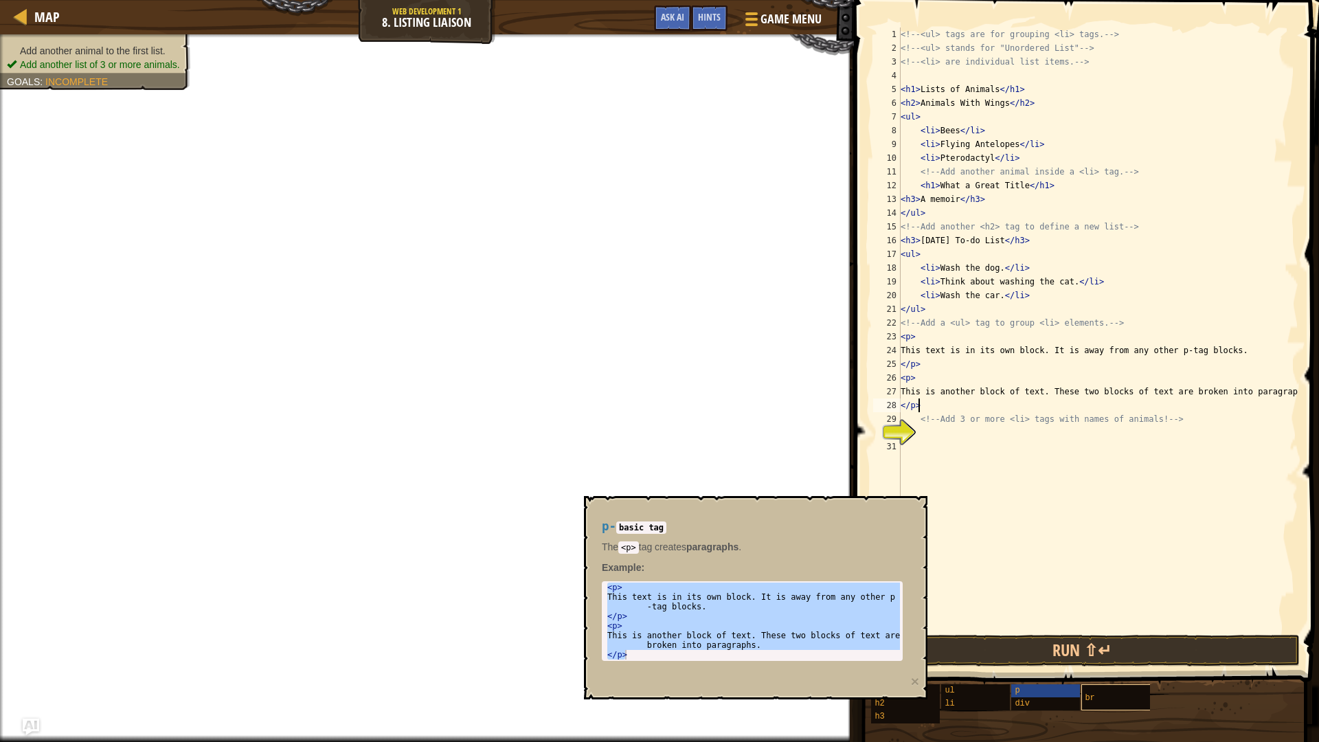
click at [1118, 705] on div "br" at bounding box center [1147, 697] width 132 height 26
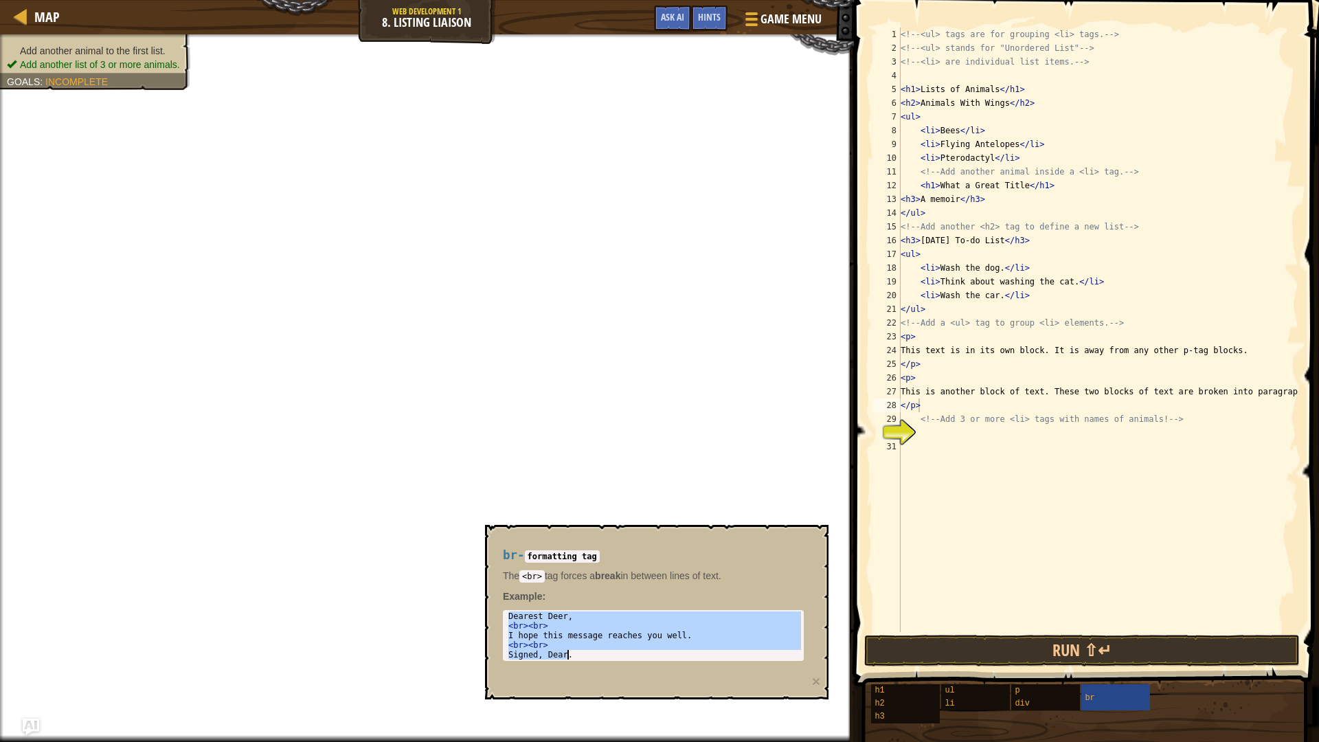
drag, startPoint x: 506, startPoint y: 615, endPoint x: 675, endPoint y: 695, distance: 187.1
click at [675, 695] on div "br - formatting tag The <br> tag forces a break in between lines of text. Examp…" at bounding box center [656, 612] width 343 height 174
type textarea "<br><br> Signed, Dear."
click at [953, 440] on div "<!-- <ul> tags are for grouping <li> tags. --> <!-- <ul> stands for "Unordered …" at bounding box center [1098, 343] width 400 height 632
click at [935, 433] on div "<!-- <ul> tags are for grouping <li> tags. --> <!-- <ul> stands for "Unordered …" at bounding box center [1098, 343] width 400 height 632
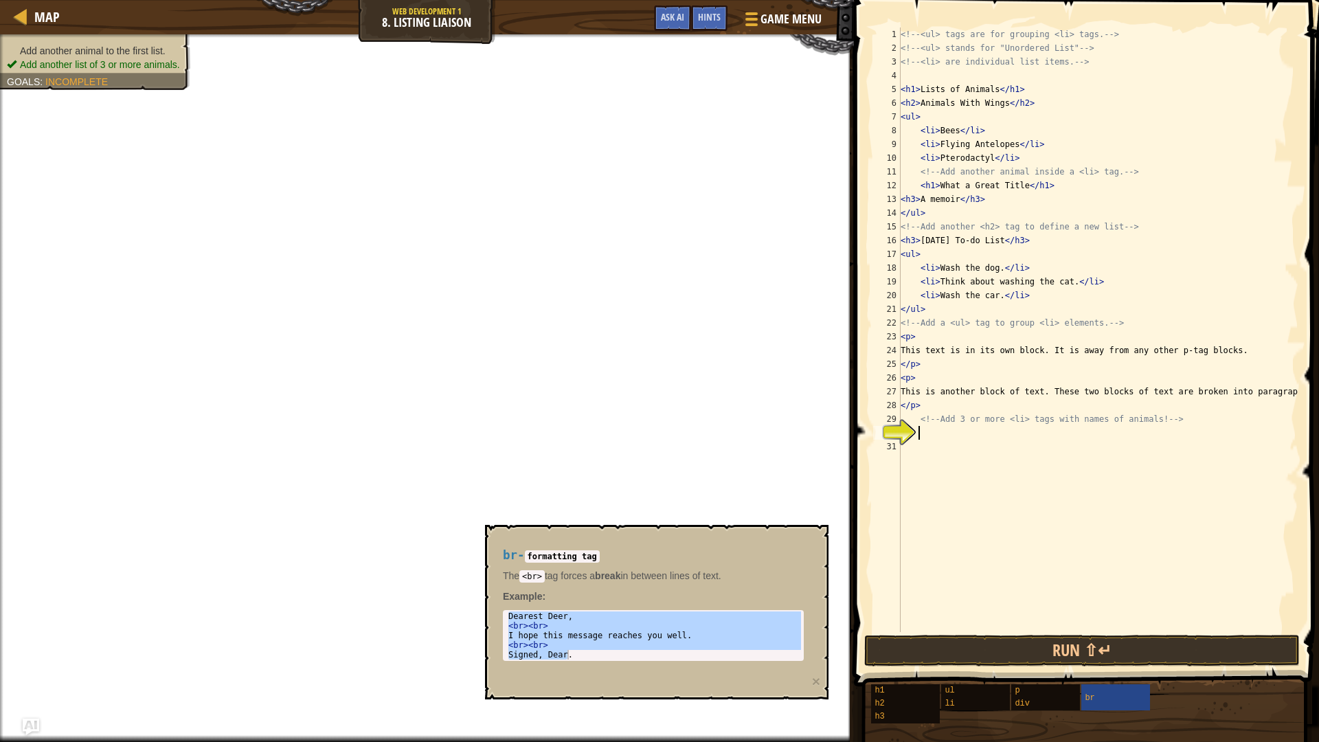
paste textarea "Signed, Dear."
type textarea "Signed, Dear."
click at [1012, 562] on div "<!-- <ul> tags are for grouping <li> tags. --> <!-- <ul> stands for "Unordered …" at bounding box center [1098, 343] width 400 height 632
click at [1025, 694] on div "p" at bounding box center [1077, 690] width 132 height 13
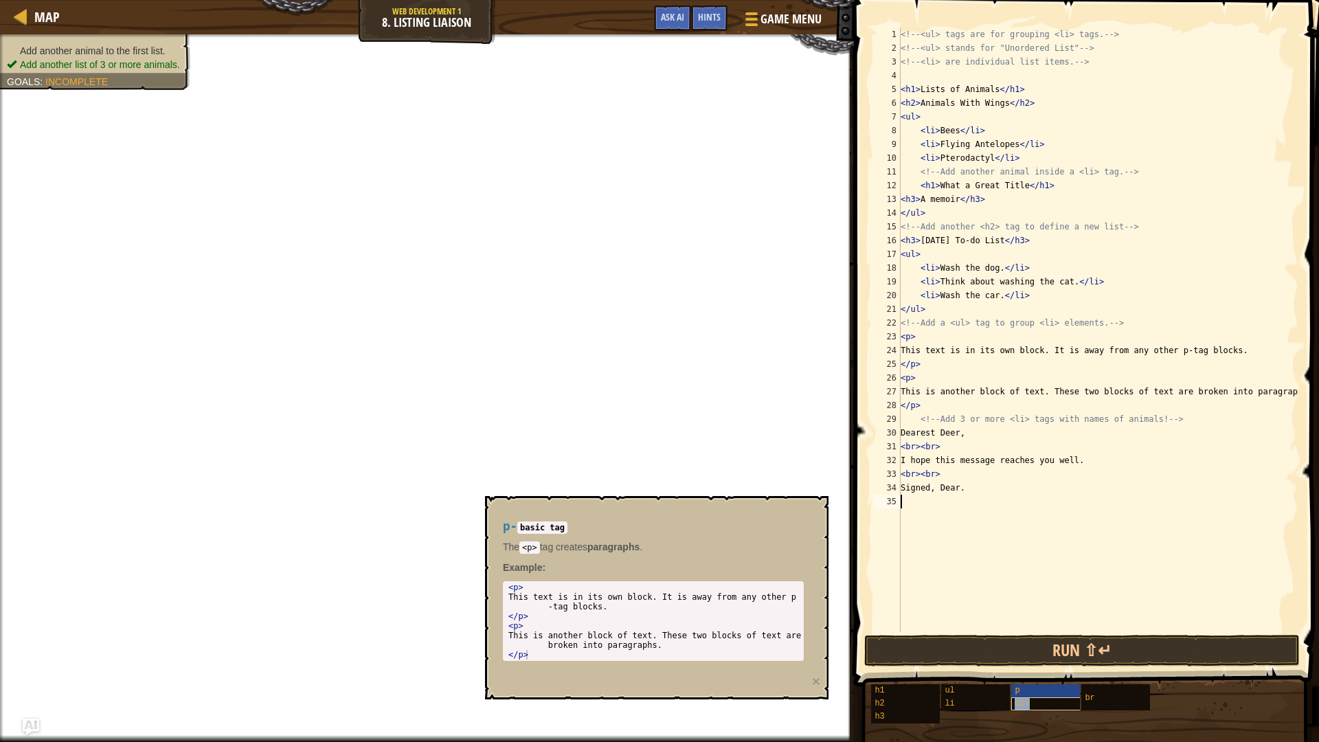
click at [1025, 701] on span "div" at bounding box center [1021, 703] width 15 height 10
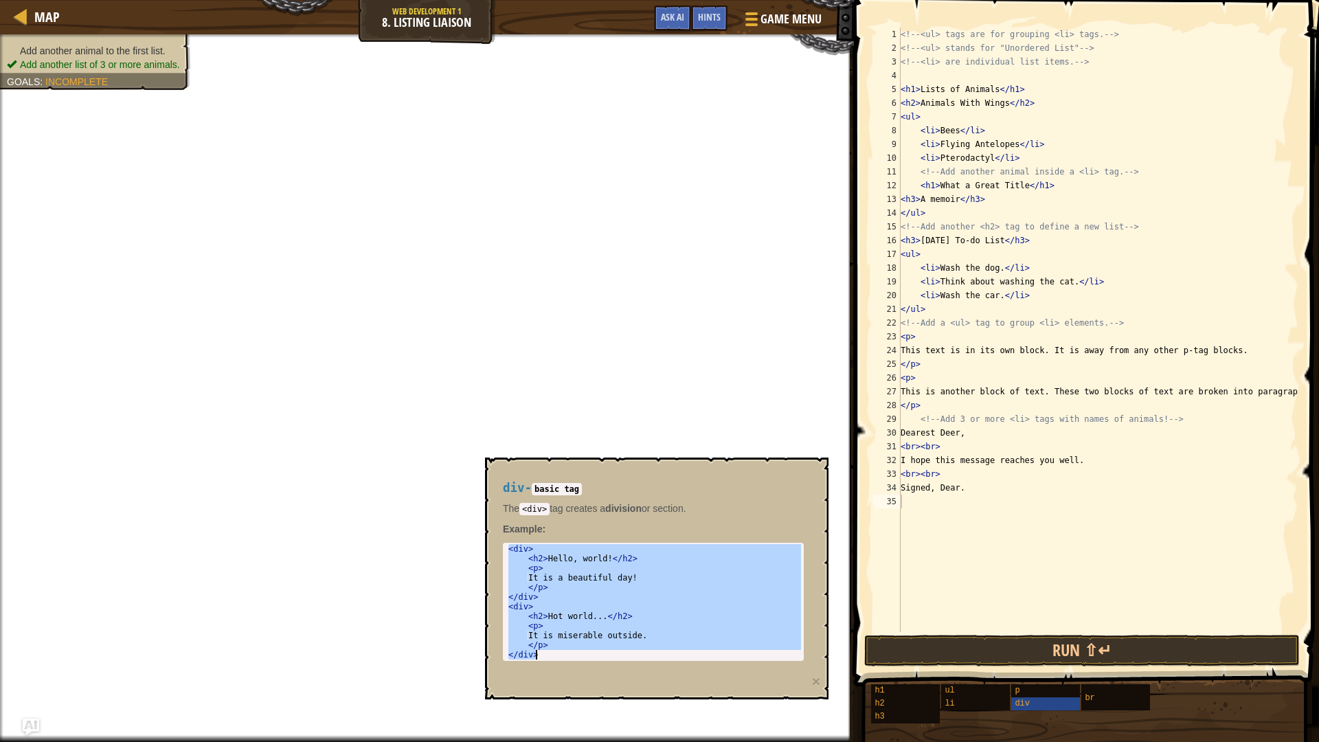
type textarea "</p> </div>"
click at [945, 508] on div "<!-- <ul> tags are for grouping <li> tags. --> <!-- <ul> stands for "Unordered …" at bounding box center [1098, 343] width 400 height 632
paste textarea "</div>"
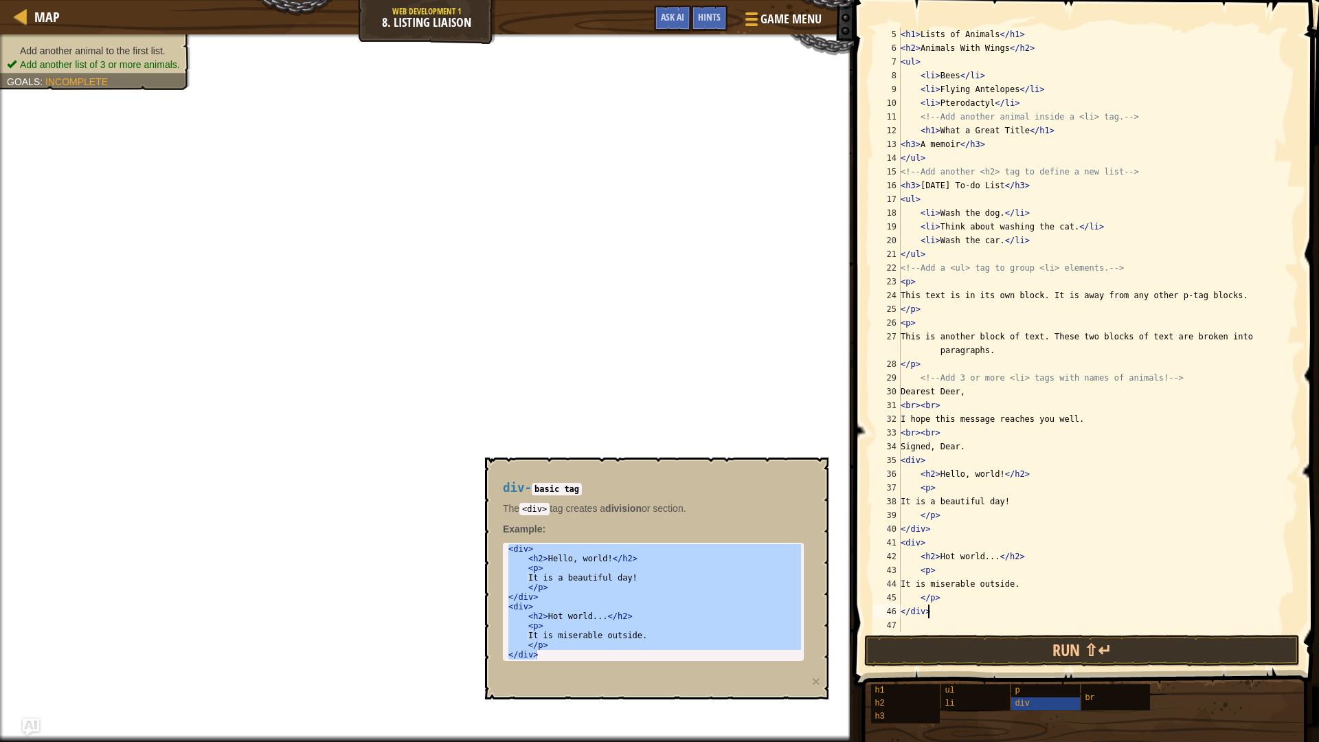
scroll to position [55, 0]
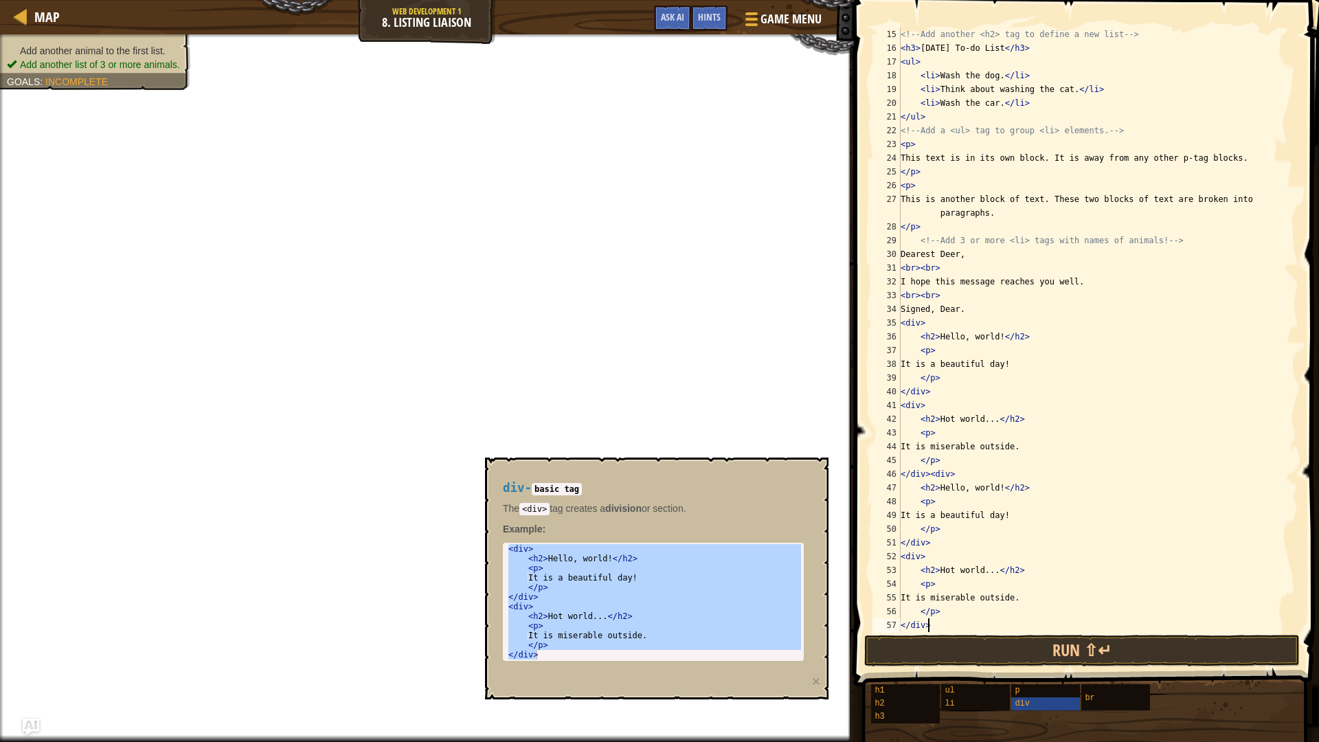
paste textarea "v"
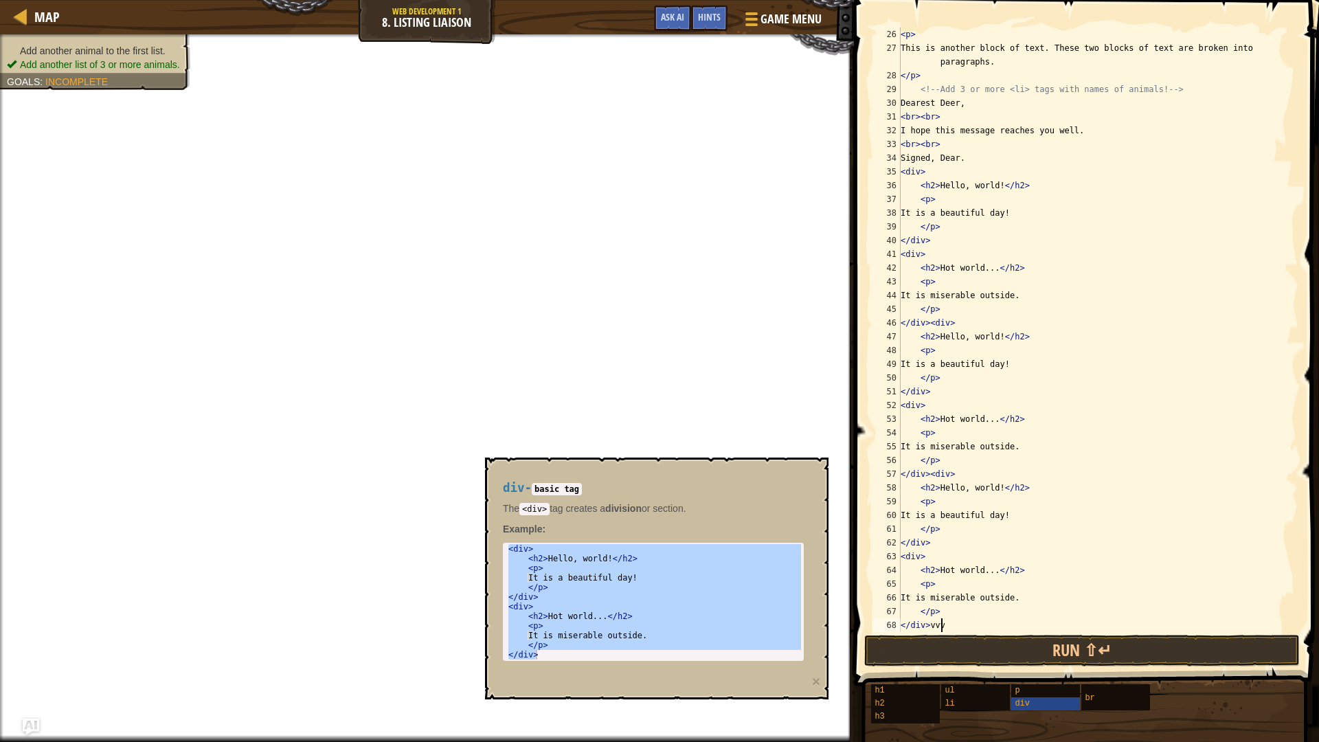
scroll to position [6, 3]
click at [960, 704] on div "li" at bounding box center [1007, 703] width 132 height 13
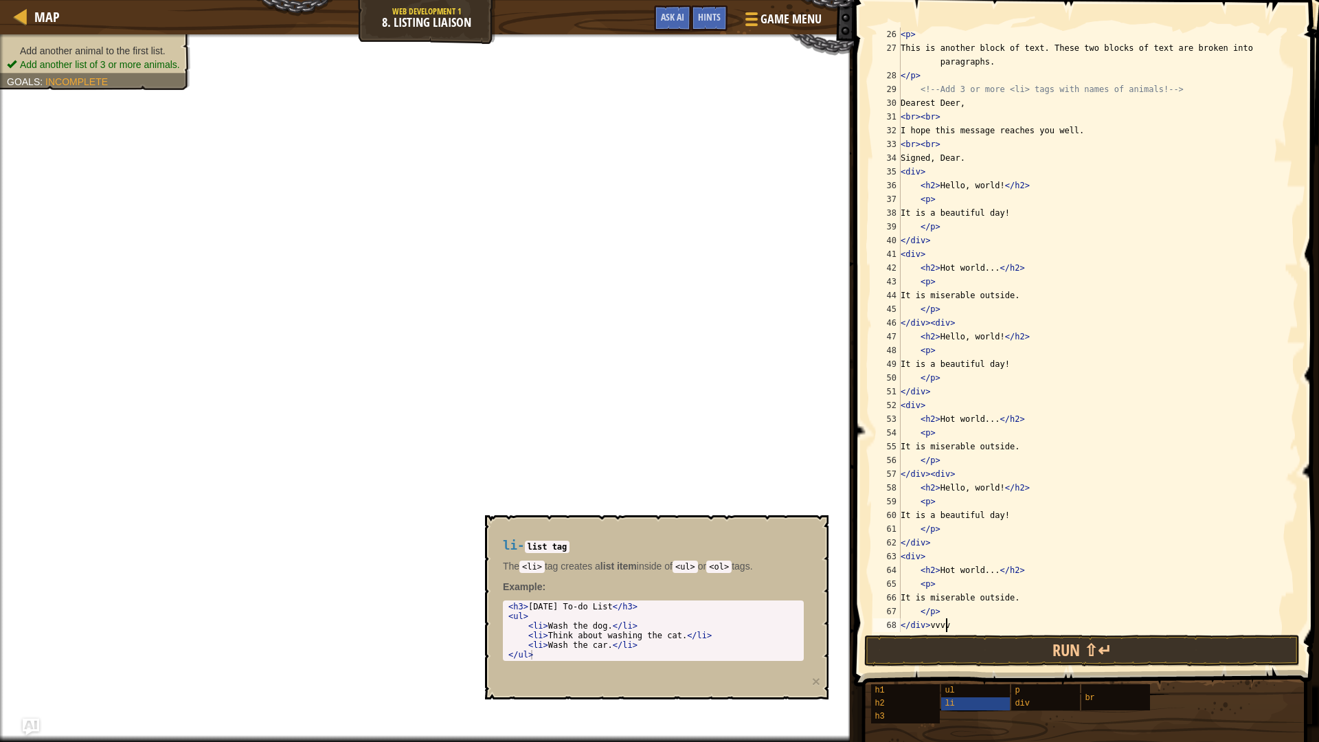
click at [1089, 432] on div "< p > This is another block of text. These two blocks of text are broken into p…" at bounding box center [1093, 343] width 390 height 632
click at [1090, 447] on div "< p > This is another block of text. These two blocks of text are broken into p…" at bounding box center [1093, 343] width 390 height 632
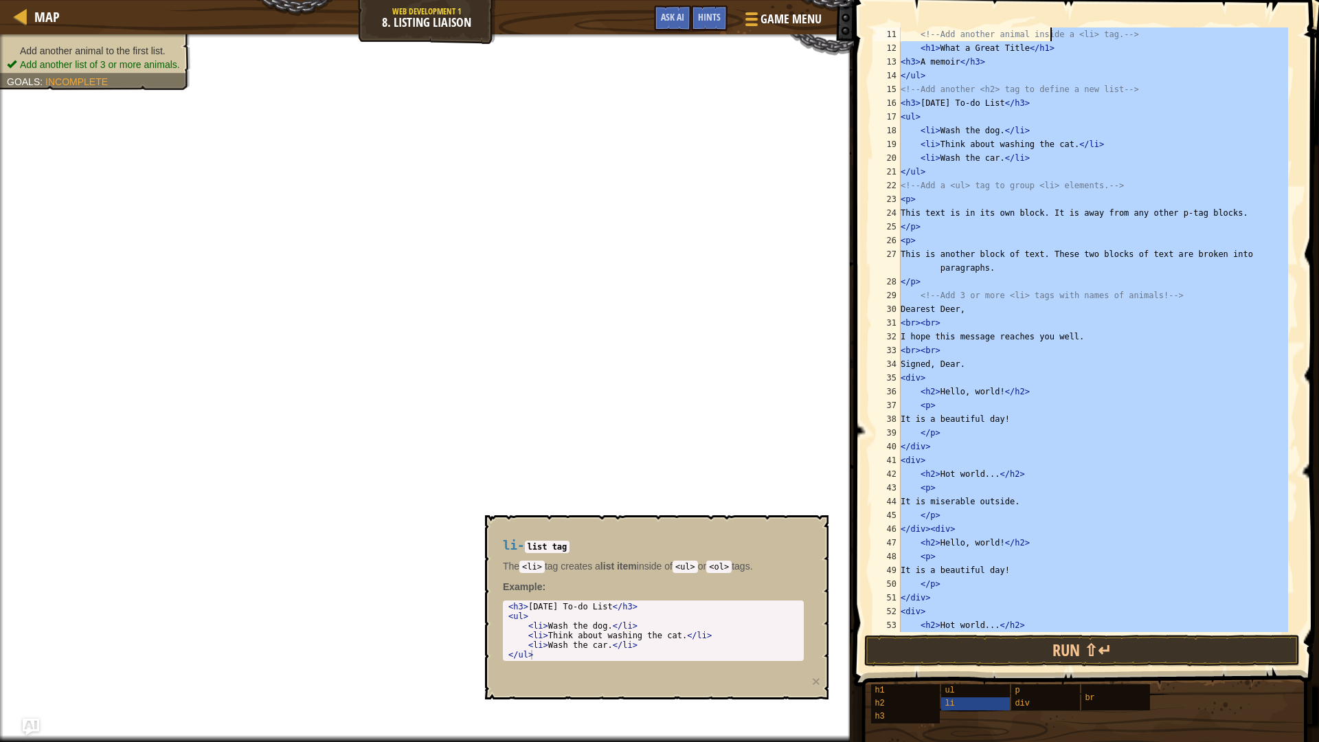
scroll to position [0, 0]
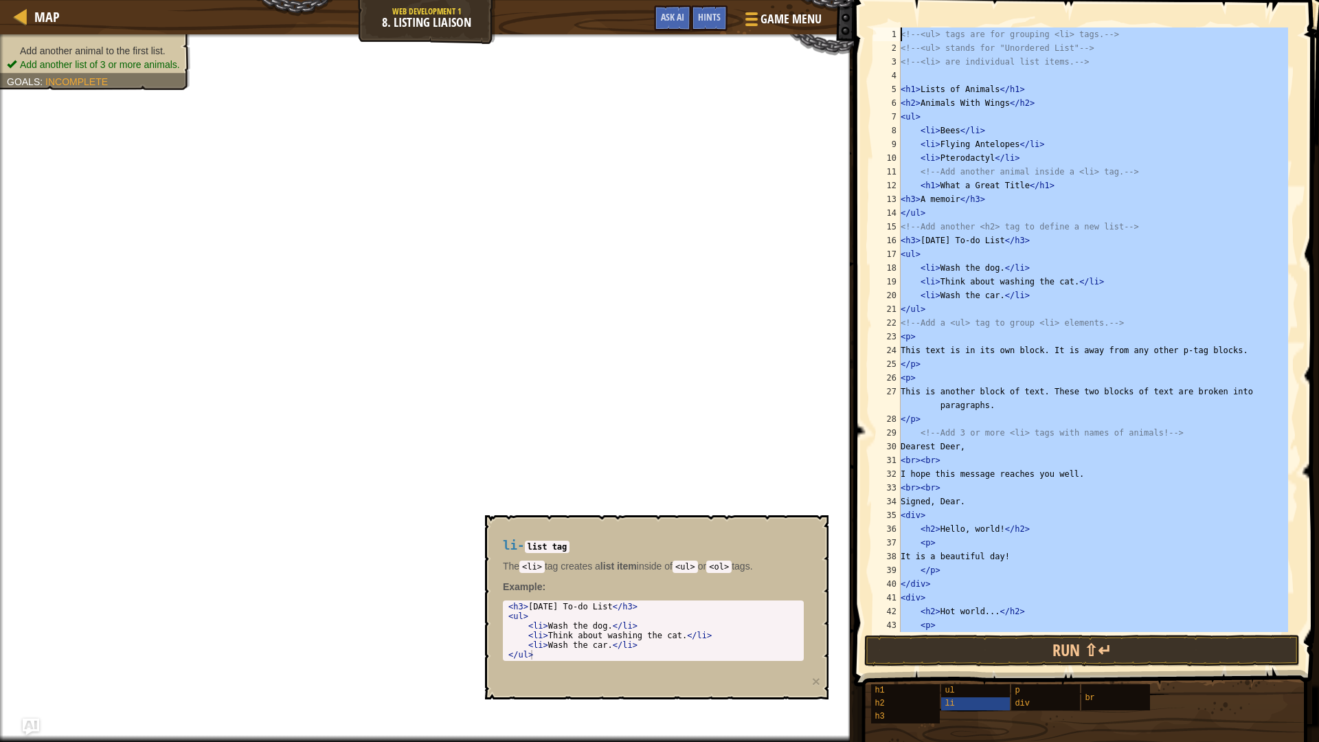
drag, startPoint x: 1202, startPoint y: 563, endPoint x: 1075, endPoint y: 0, distance: 577.3
click at [1075, 7] on div "It is miserable outside. 1 2 3 4 5 6 7 8 9 10 11 12 13 14 15 16 17 18 19 20 21 …" at bounding box center [1084, 370] width 469 height 727
type textarea "<!-- <ul> tags are for grouping <li> tags. --> <!-- <ul> stands for "Unordered …"
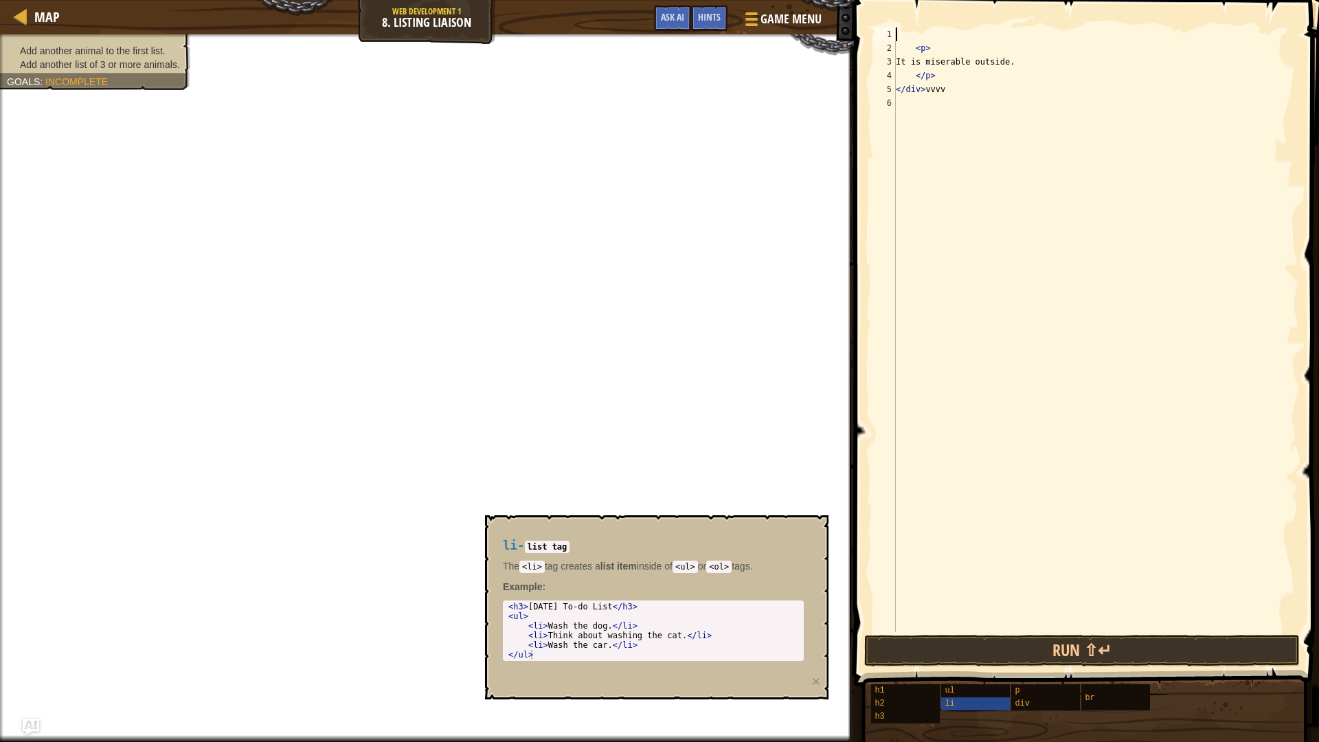
scroll to position [6, 0]
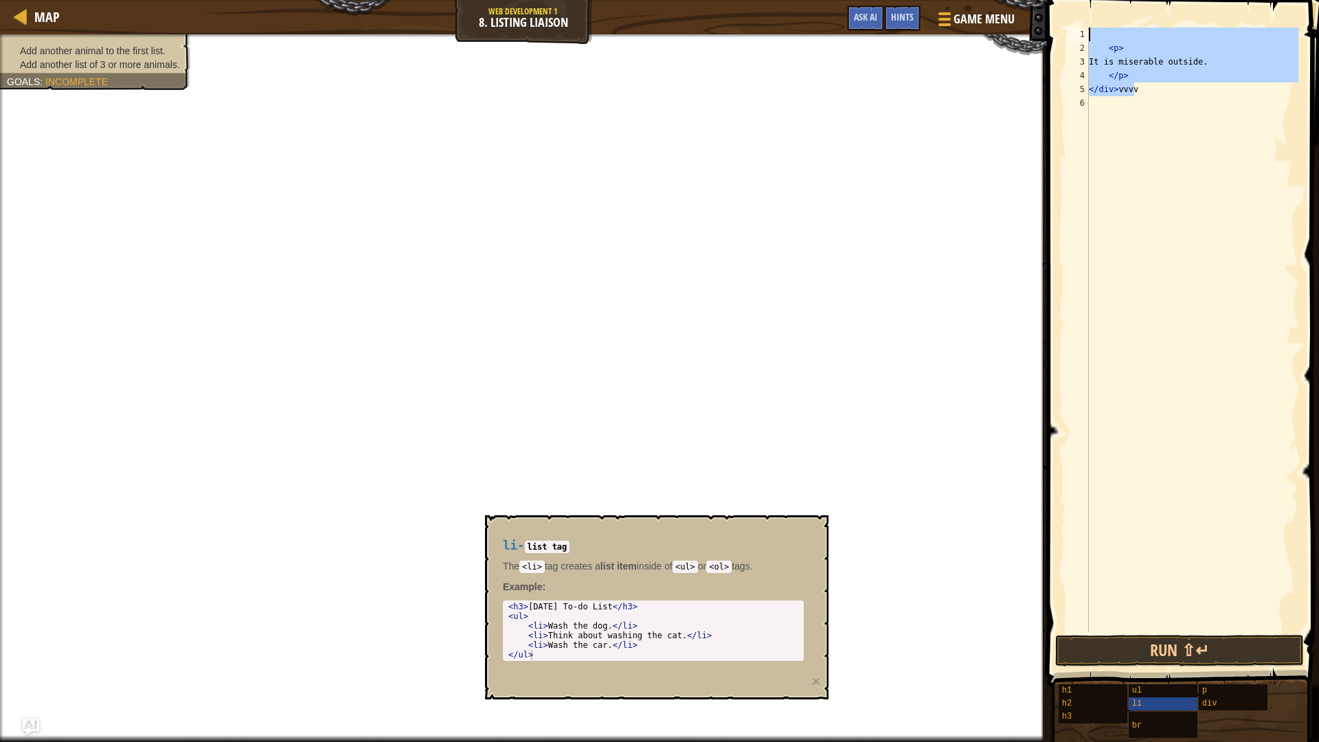
drag, startPoint x: 1244, startPoint y: 92, endPoint x: 1109, endPoint y: 0, distance: 163.1
click at [1109, 7] on div "1 2 3 4 5 6 < p > It is miserable outside. </ p > </ div > vvvv ההההההההההההההה…" at bounding box center [1181, 370] width 276 height 727
type textarea "<p>"
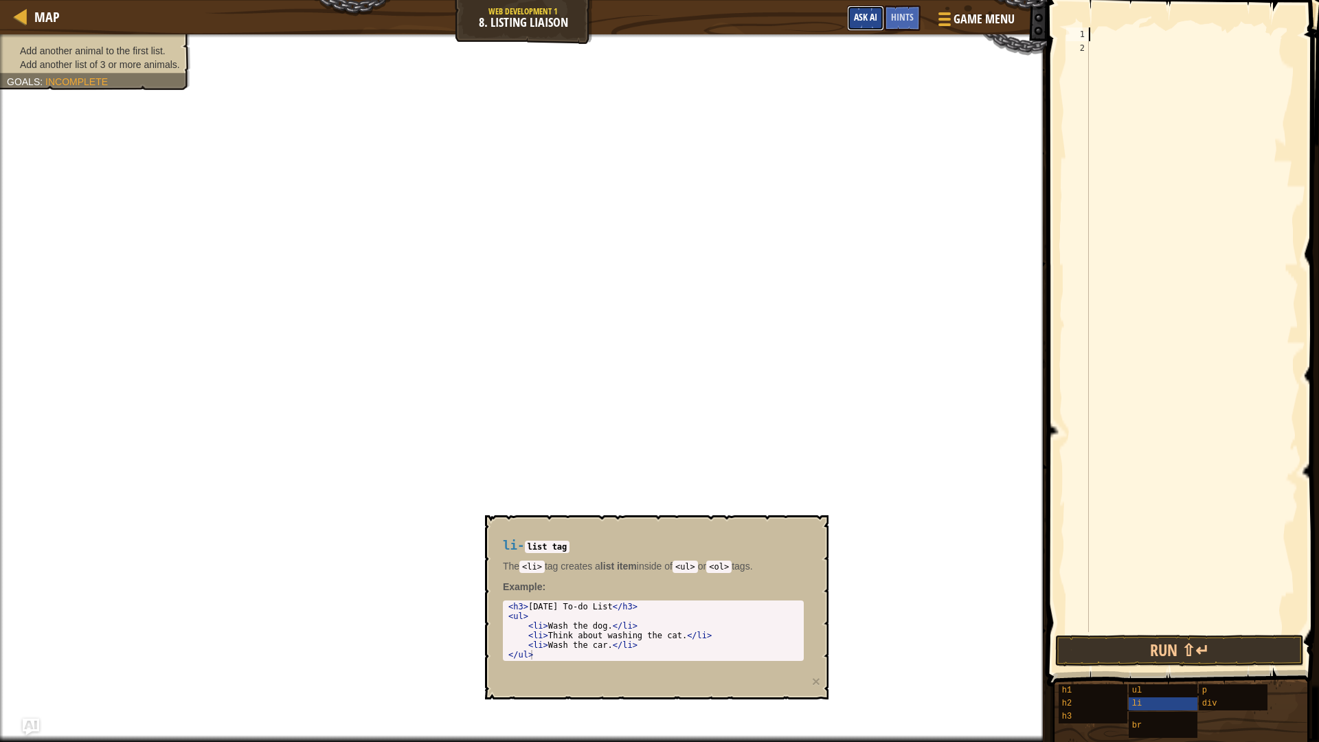
click at [865, 12] on span "Ask AI" at bounding box center [865, 16] width 23 height 13
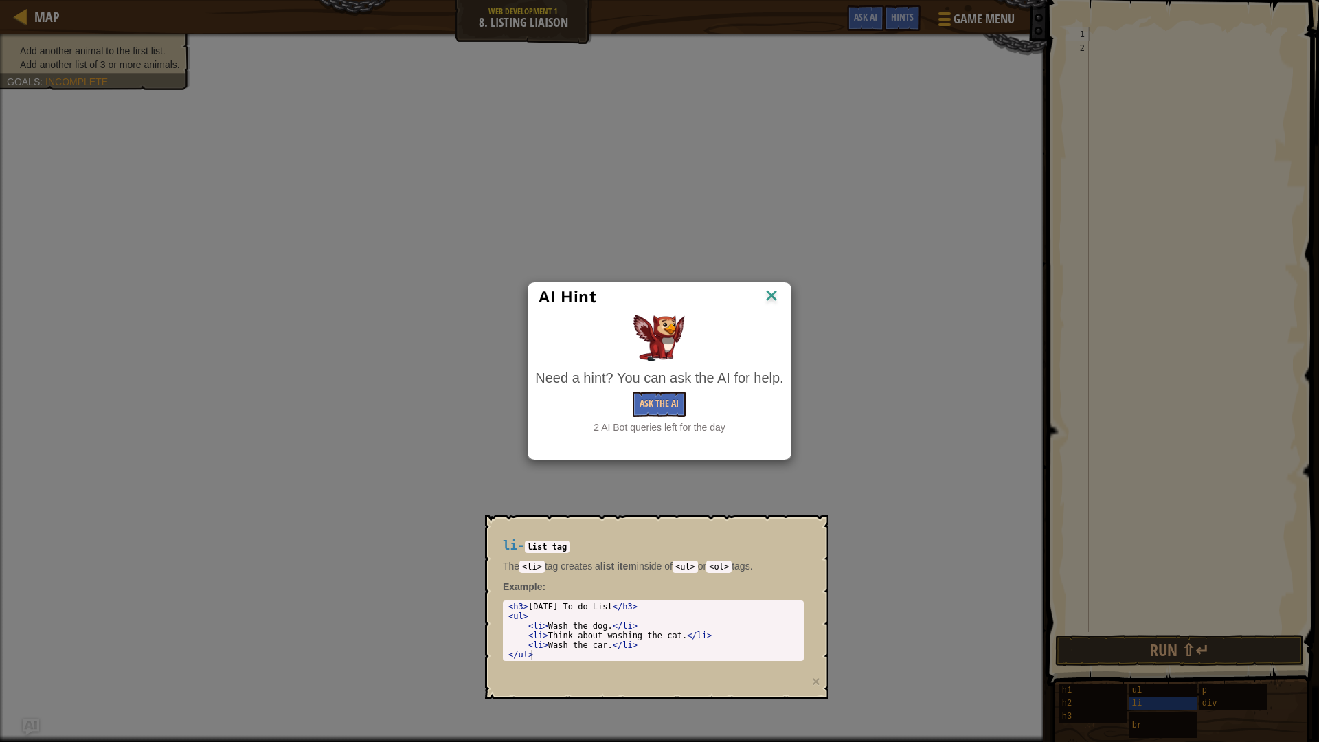
click at [766, 294] on img at bounding box center [771, 296] width 18 height 21
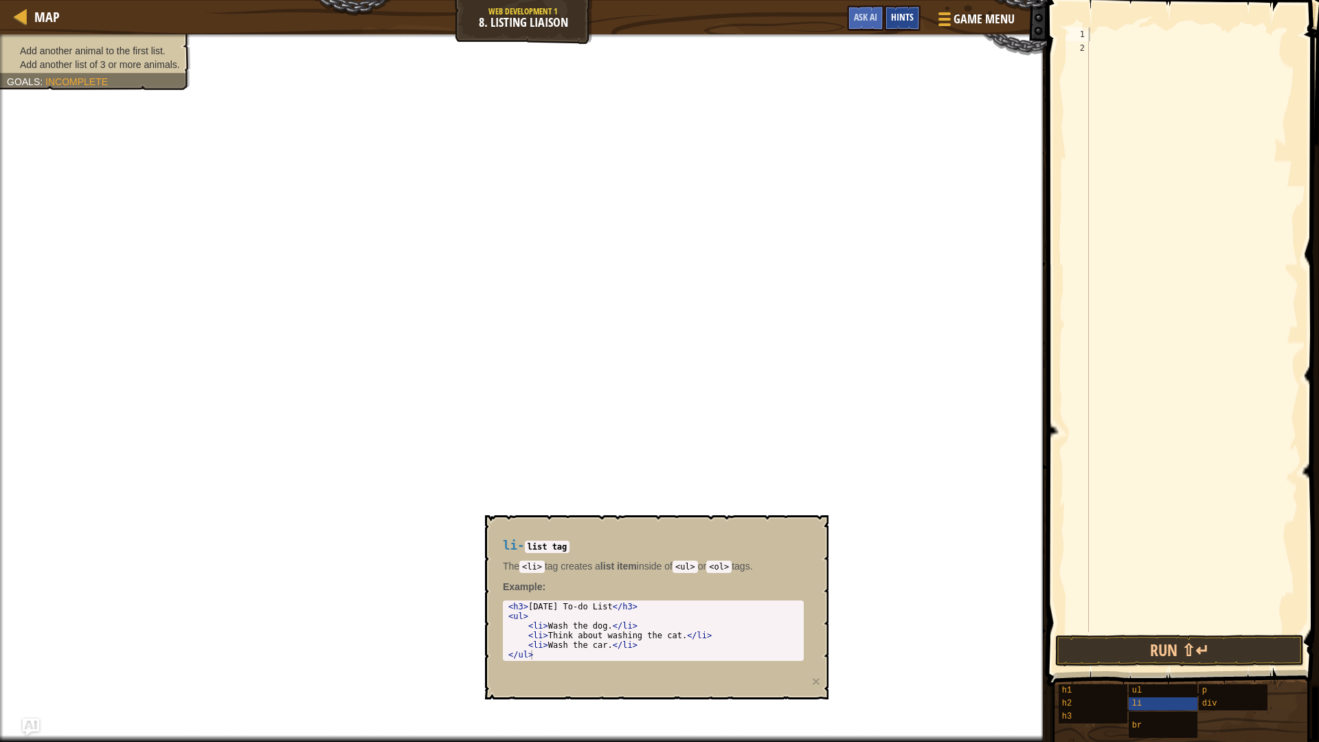
click at [896, 16] on span "Hints" at bounding box center [902, 16] width 23 height 13
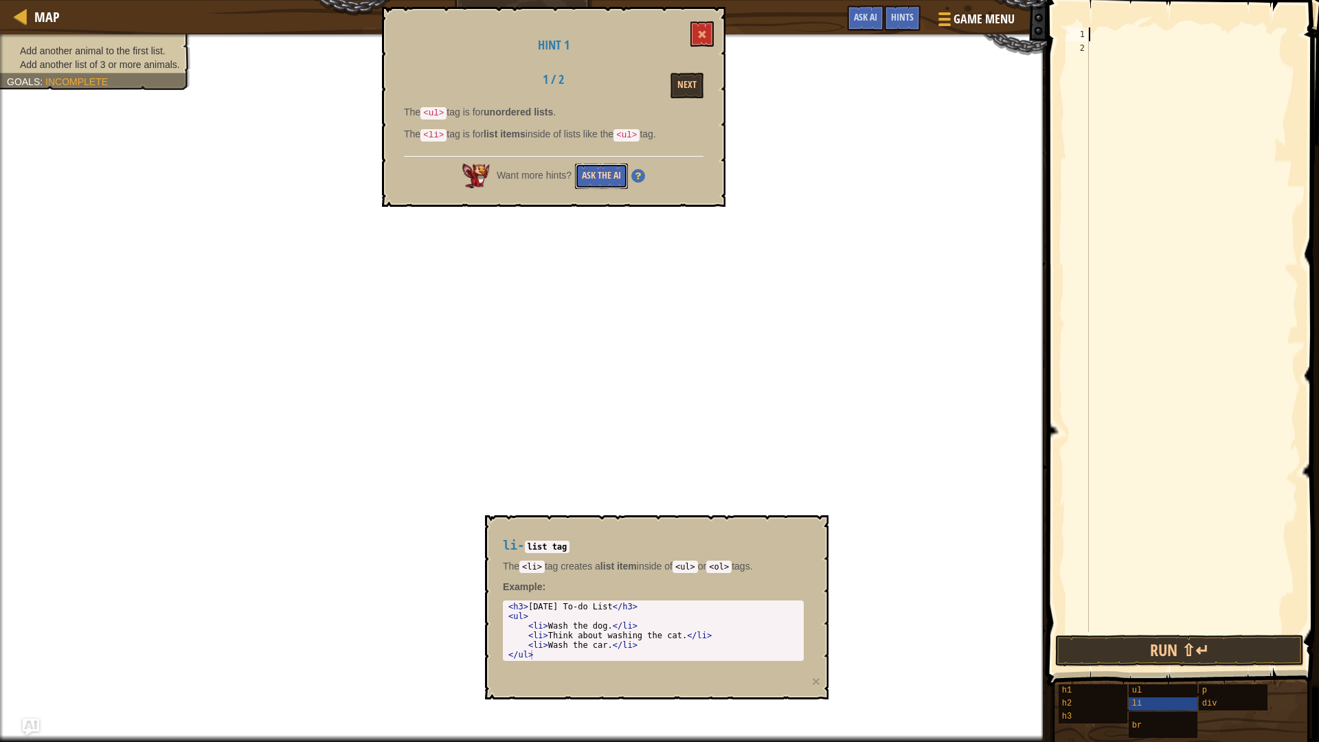
click at [594, 171] on button "Ask the AI" at bounding box center [601, 175] width 53 height 25
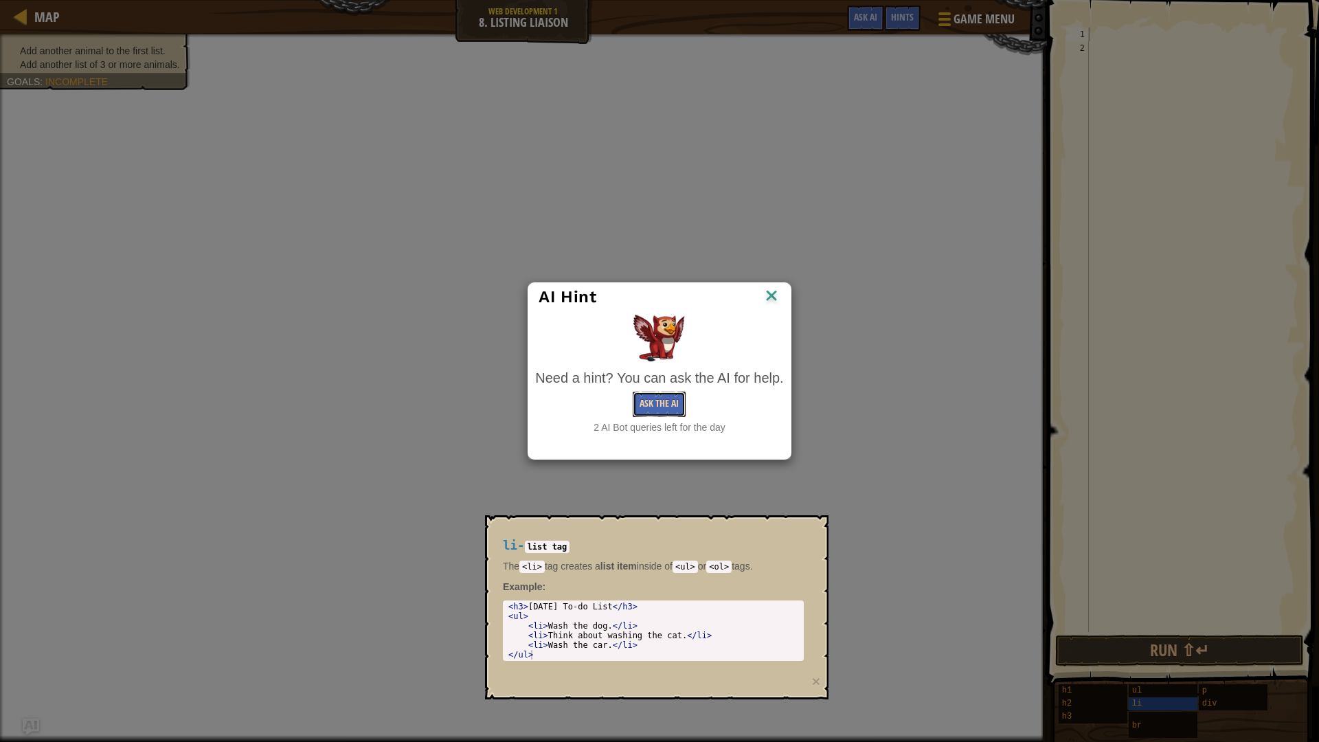
click at [674, 411] on button "Ask the AI" at bounding box center [659, 403] width 53 height 25
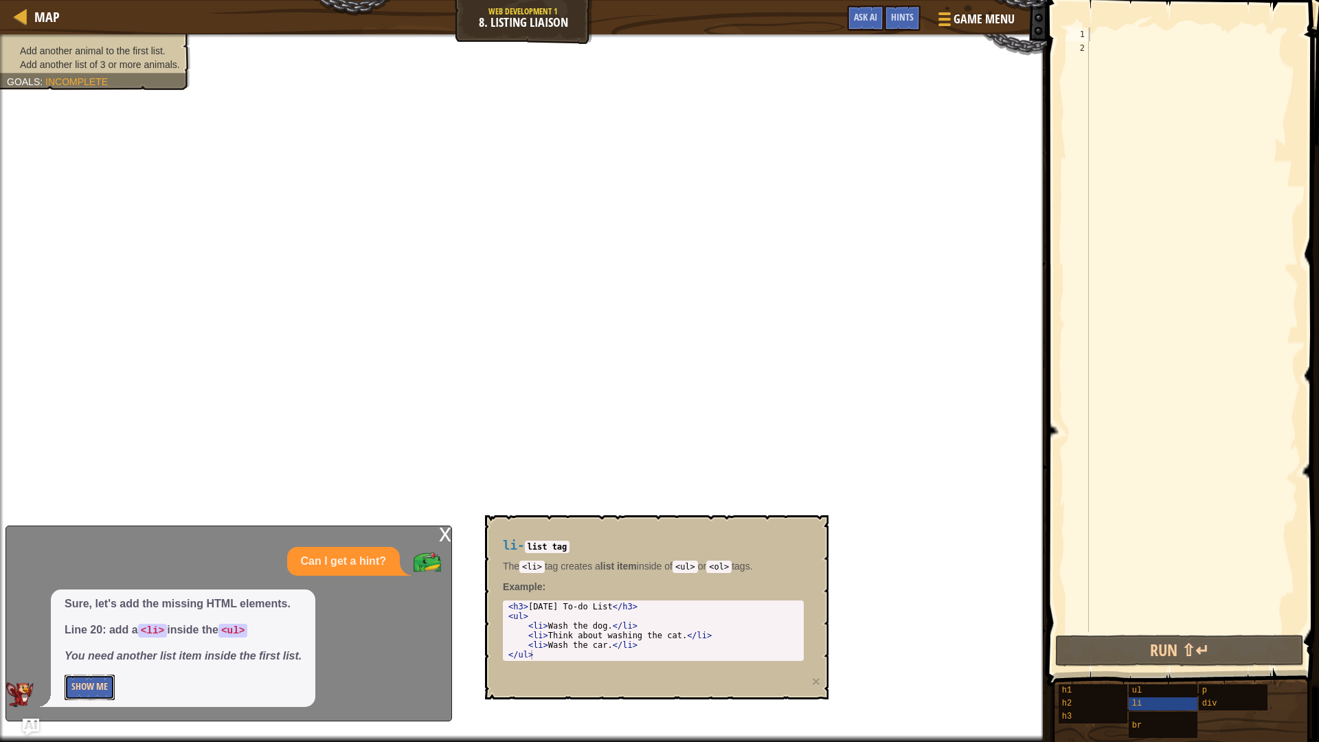
click at [87, 685] on button "Show Me" at bounding box center [90, 686] width 50 height 25
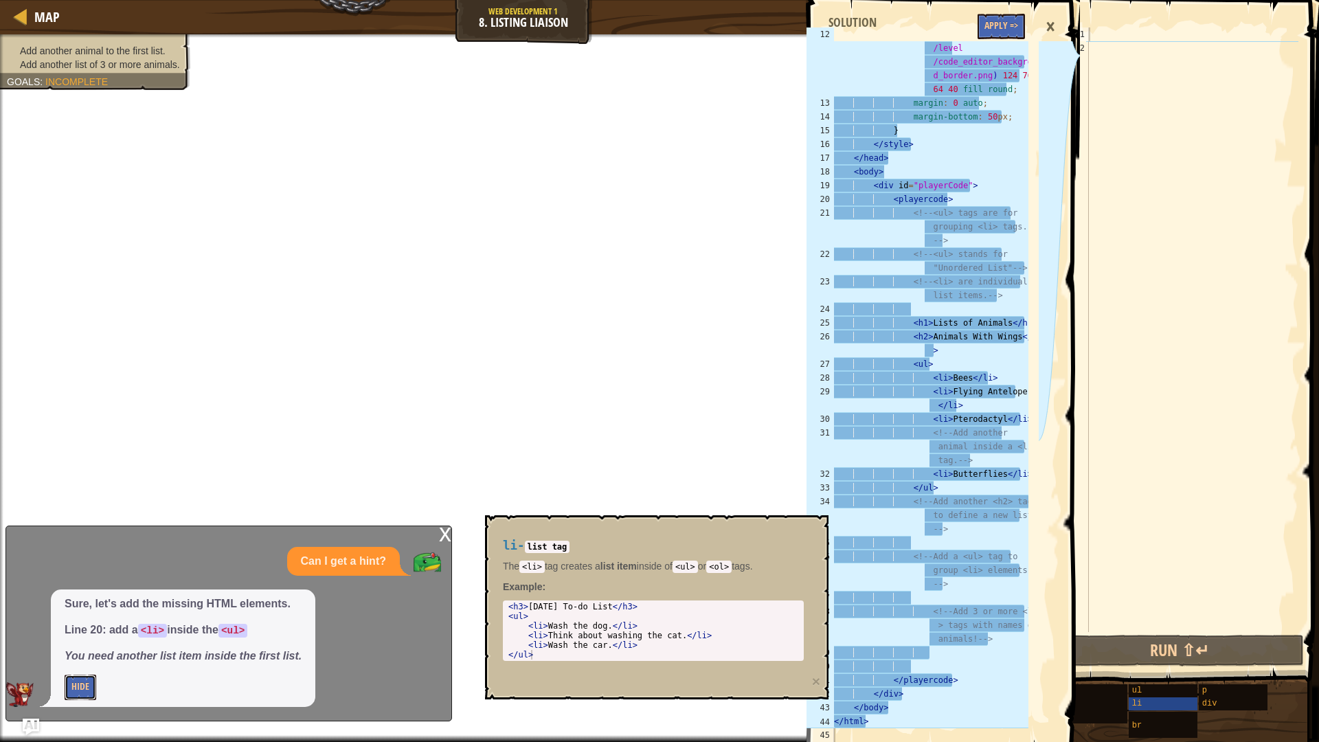
scroll to position [206, 0]
click at [1167, 155] on div at bounding box center [1192, 343] width 212 height 632
paste textarea "</div>"
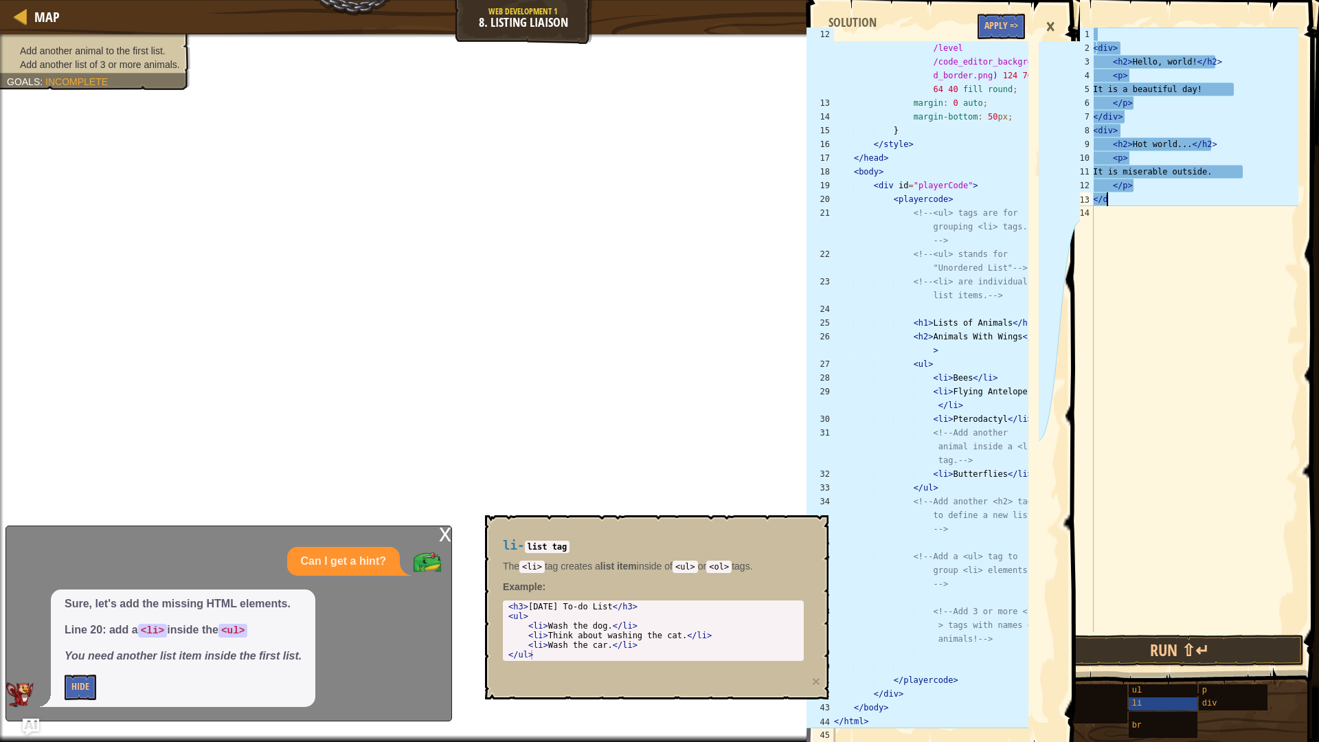
scroll to position [6, 0]
type textarea "<"
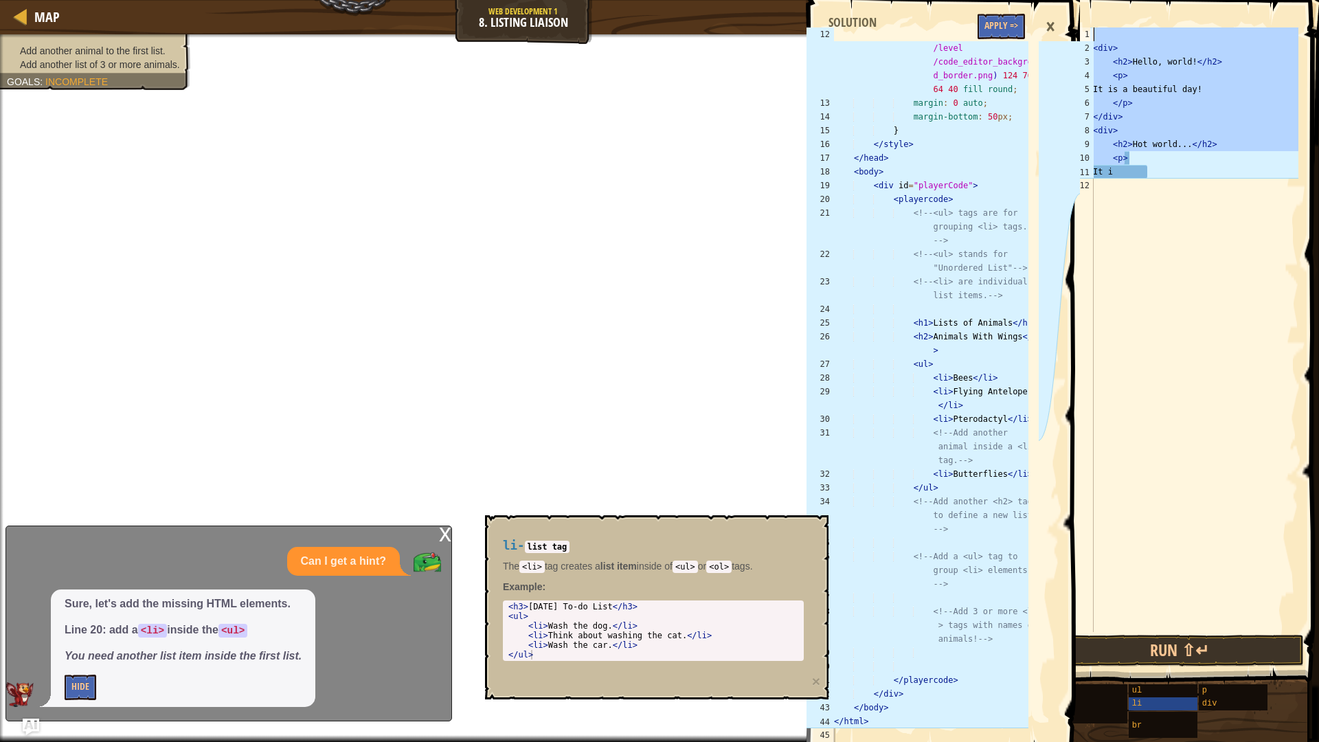
drag, startPoint x: 1281, startPoint y: 155, endPoint x: 1144, endPoint y: 0, distance: 206.8
click at [1144, 7] on div "It i 1 2 3 4 5 6 7 8 9 10 11 12 < div > < h2 > Hello, world! </ h2 > < p > It i…" at bounding box center [1181, 370] width 276 height 727
type textarea "<div>"
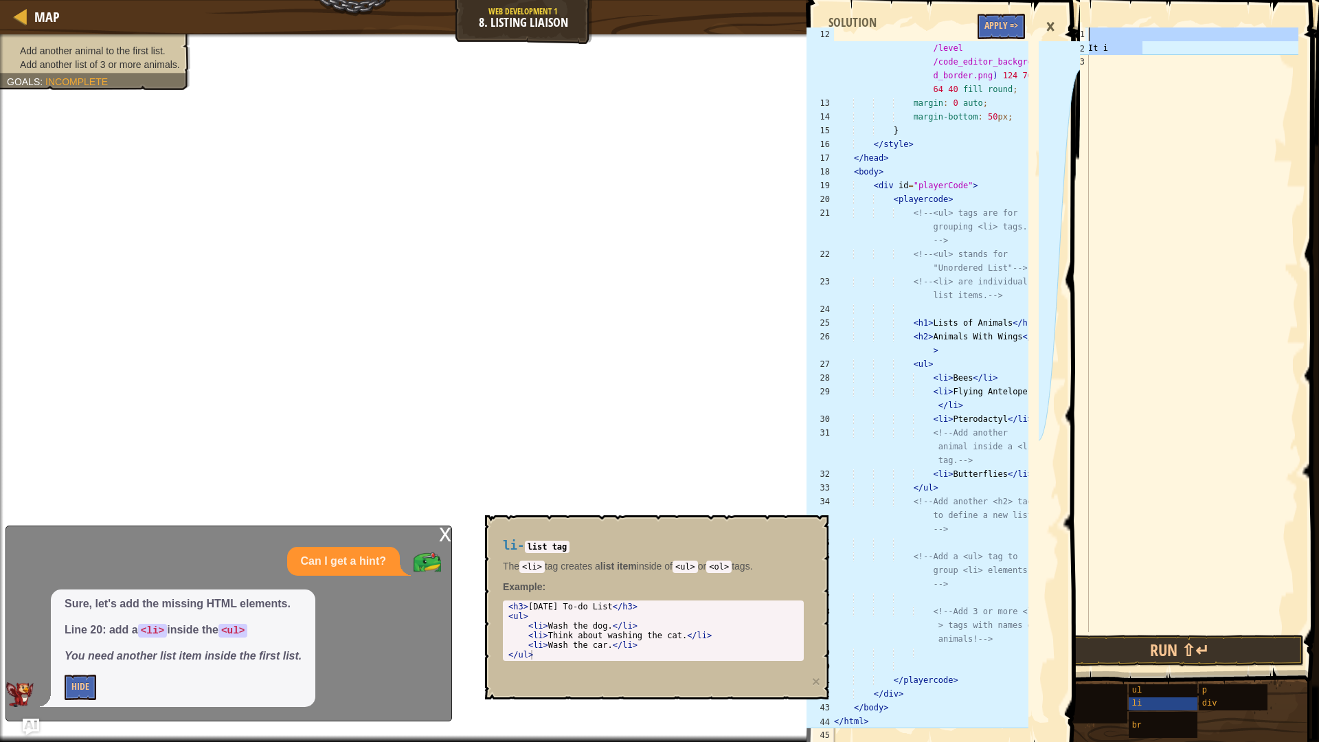
drag, startPoint x: 1176, startPoint y: 48, endPoint x: 1078, endPoint y: 0, distance: 108.7
click at [1078, 0] on div "Map Web Development 1 8. Listing Liaison Game Menu Done Hints Ask AI 12 13 14 1…" at bounding box center [659, 371] width 1319 height 742
type textarea "It i"
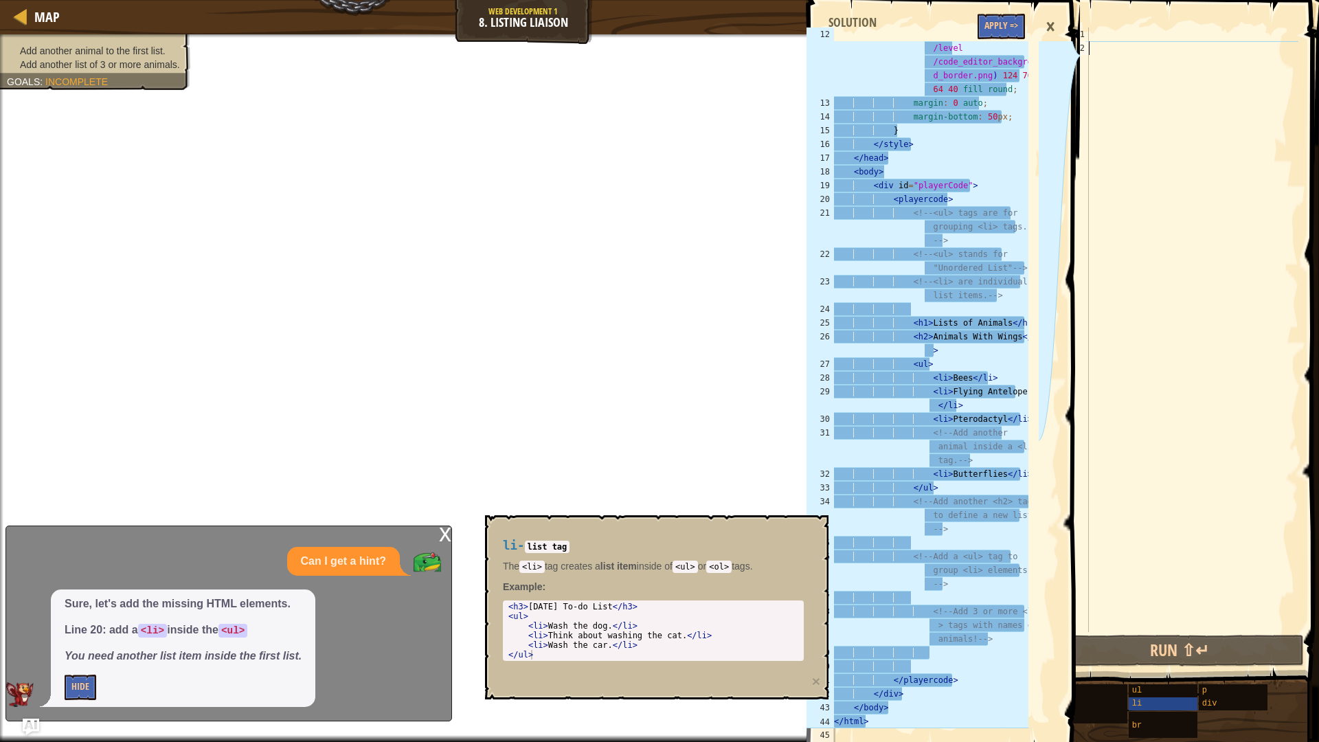
click at [1171, 67] on div at bounding box center [1191, 343] width 213 height 632
paste textarea "</div>"
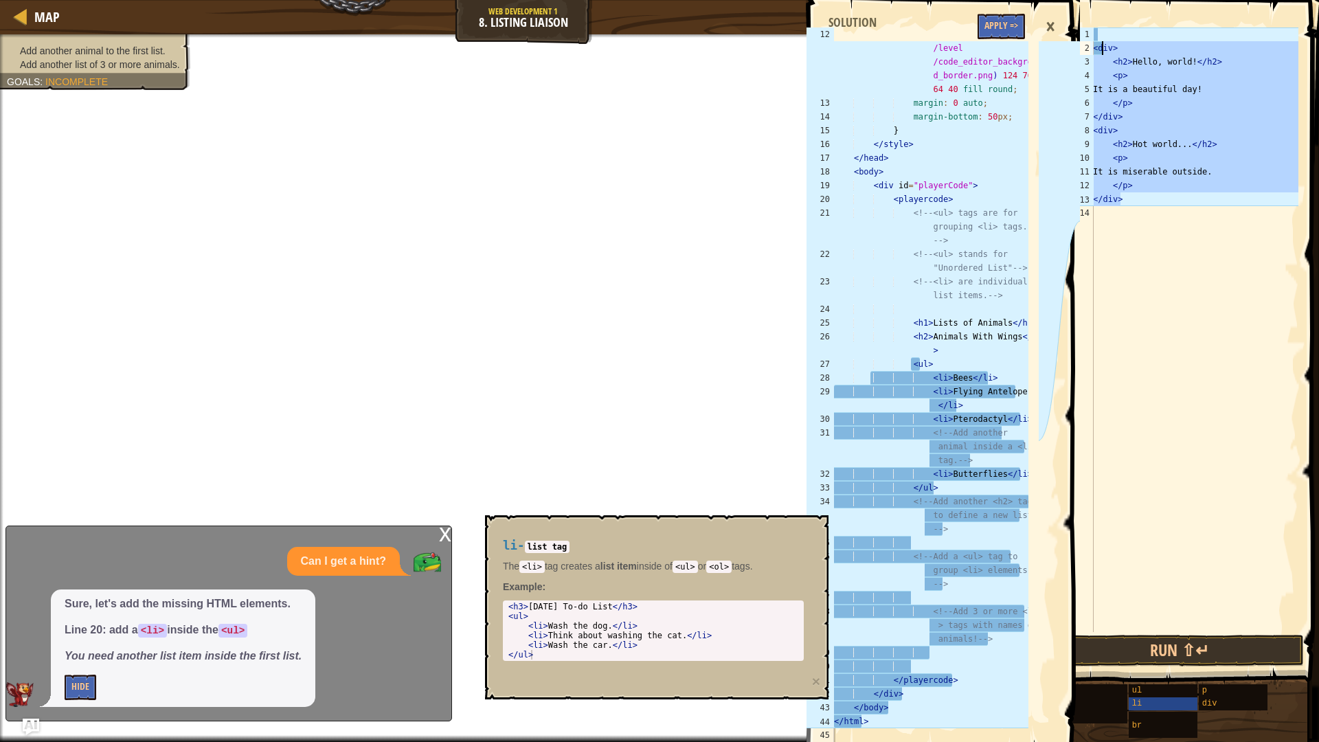
drag, startPoint x: 1177, startPoint y: 209, endPoint x: 1100, endPoint y: 13, distance: 210.3
click at [1100, 19] on div "</div> 1 2 3 4 5 6 7 8 9 10 11 12 13 14 < div > < h2 > Hello, world! </ h2 > < …" at bounding box center [1181, 370] width 276 height 727
type textarea "<div>"
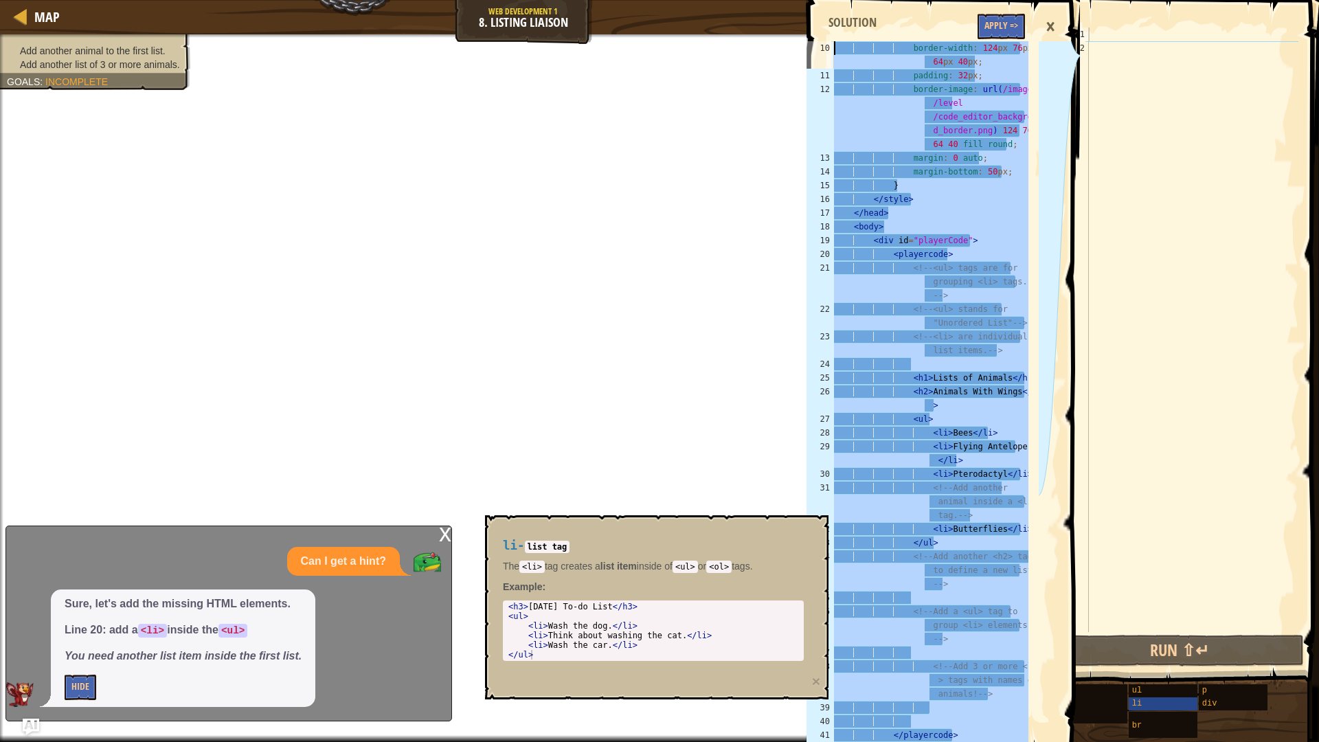
scroll to position [0, 0]
drag, startPoint x: 900, startPoint y: 718, endPoint x: 810, endPoint y: 0, distance: 724.0
click at [810, 7] on div "</html> 10 11 12 13 14 15 16 17 18 19 20 21 22 23 24 25 26 27 28 29 30 31 32 33…" at bounding box center [942, 376] width 276 height 738
type textarea "<html> <head>"
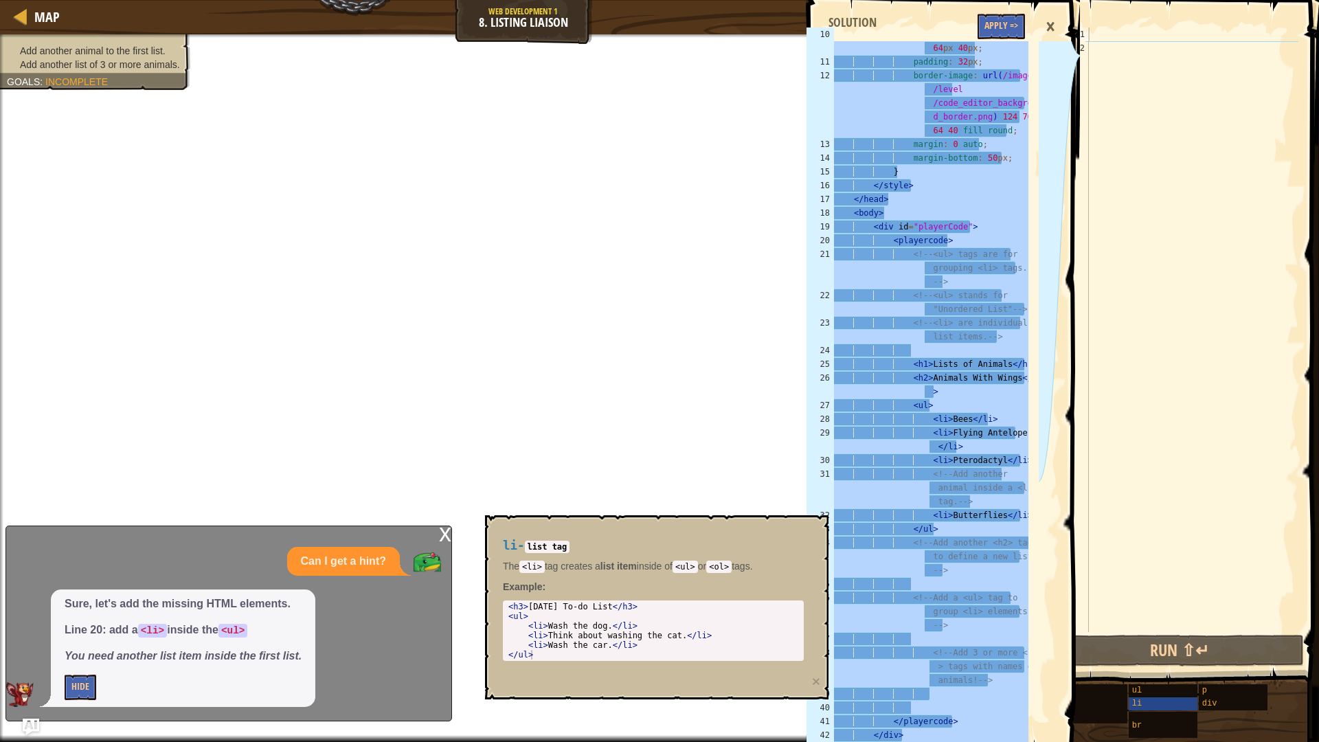
scroll to position [206, 0]
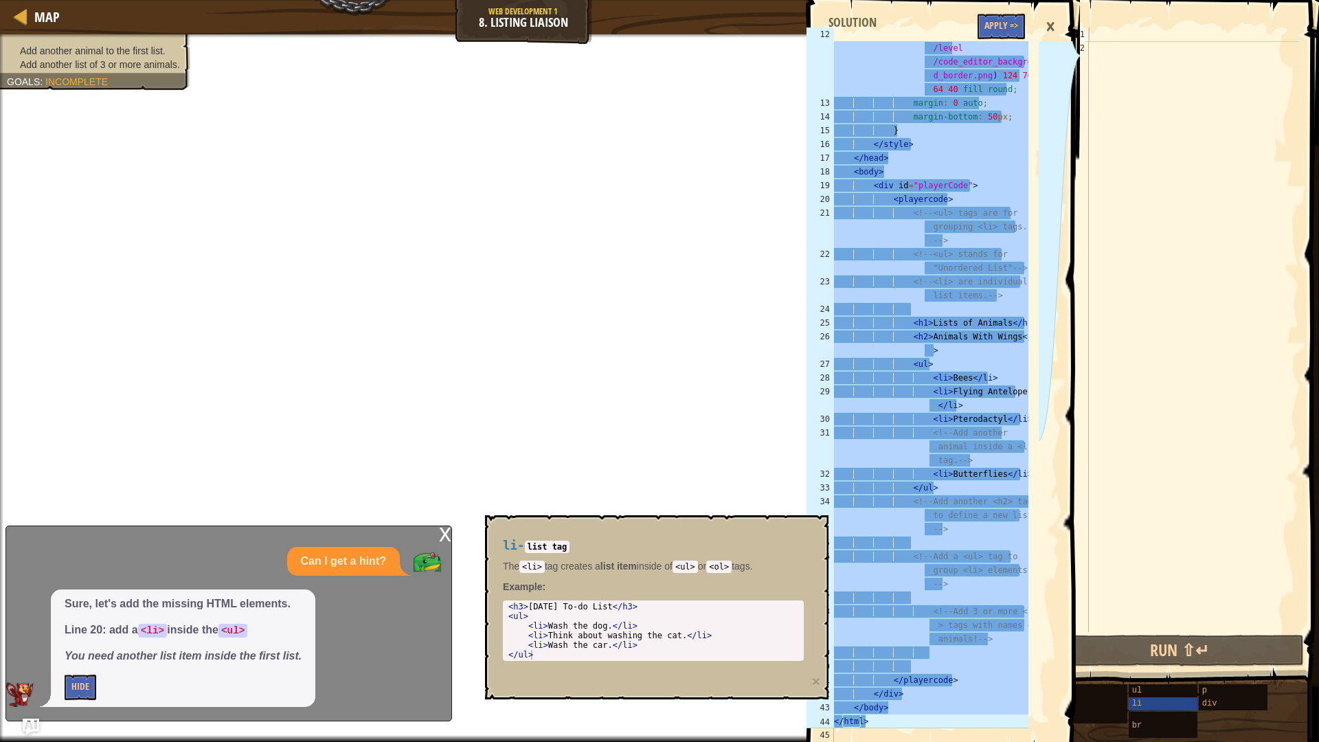
click at [1146, 286] on div at bounding box center [1191, 343] width 213 height 632
paste textarea "</html>"
type textarea "</html>"
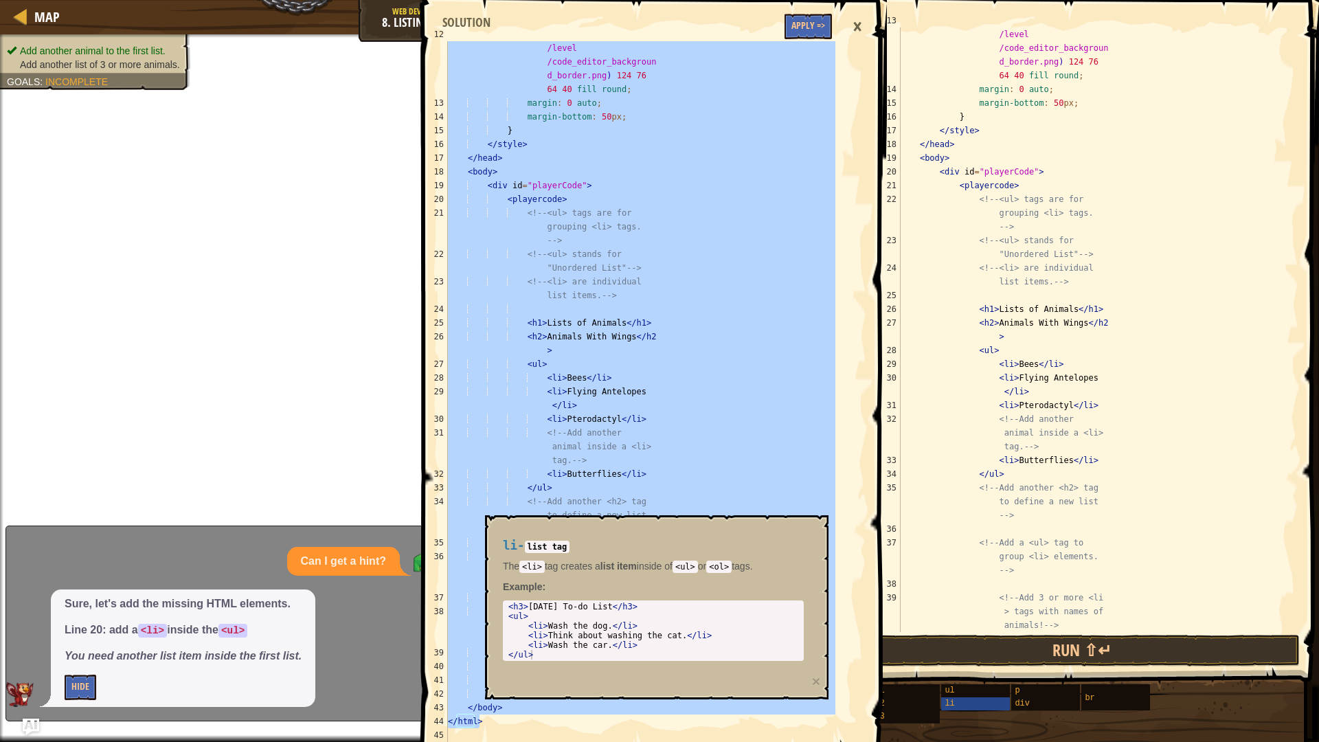
scroll to position [41, 0]
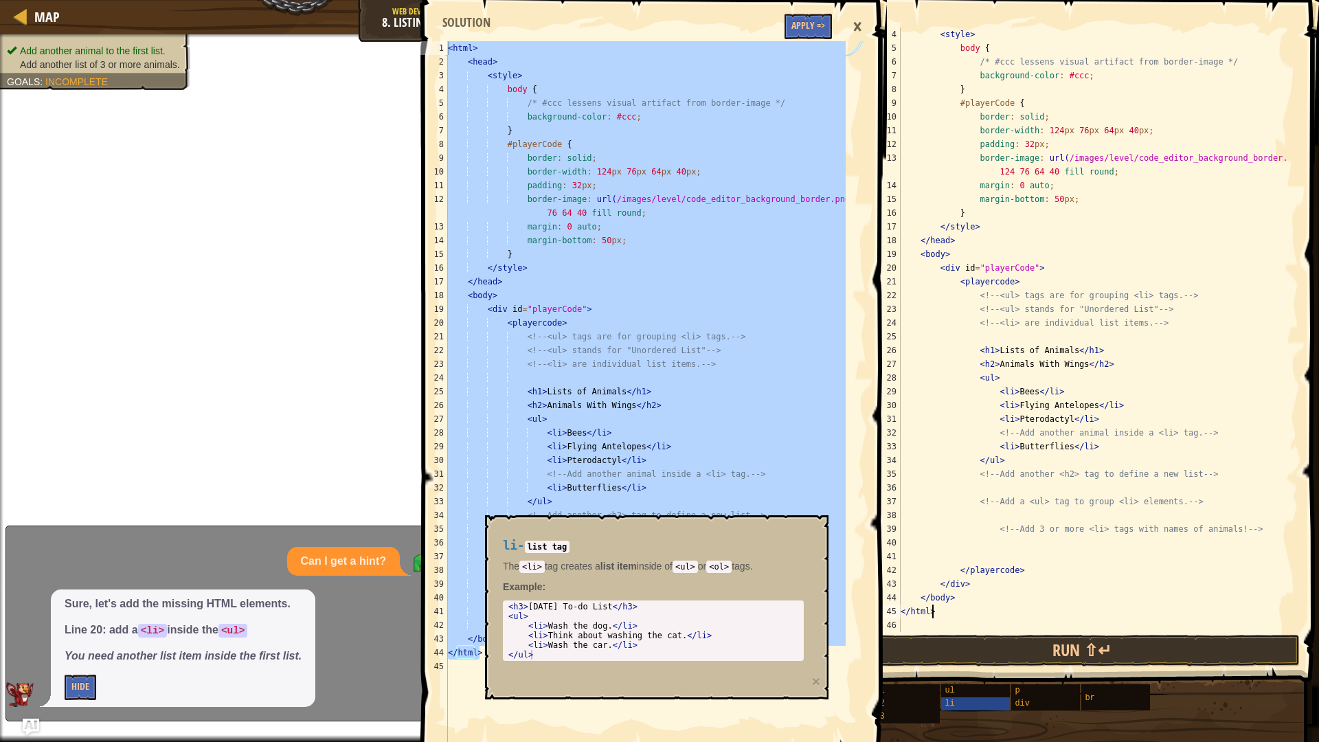
click at [390, 549] on div "Can I get a hint?" at bounding box center [343, 562] width 113 height 30
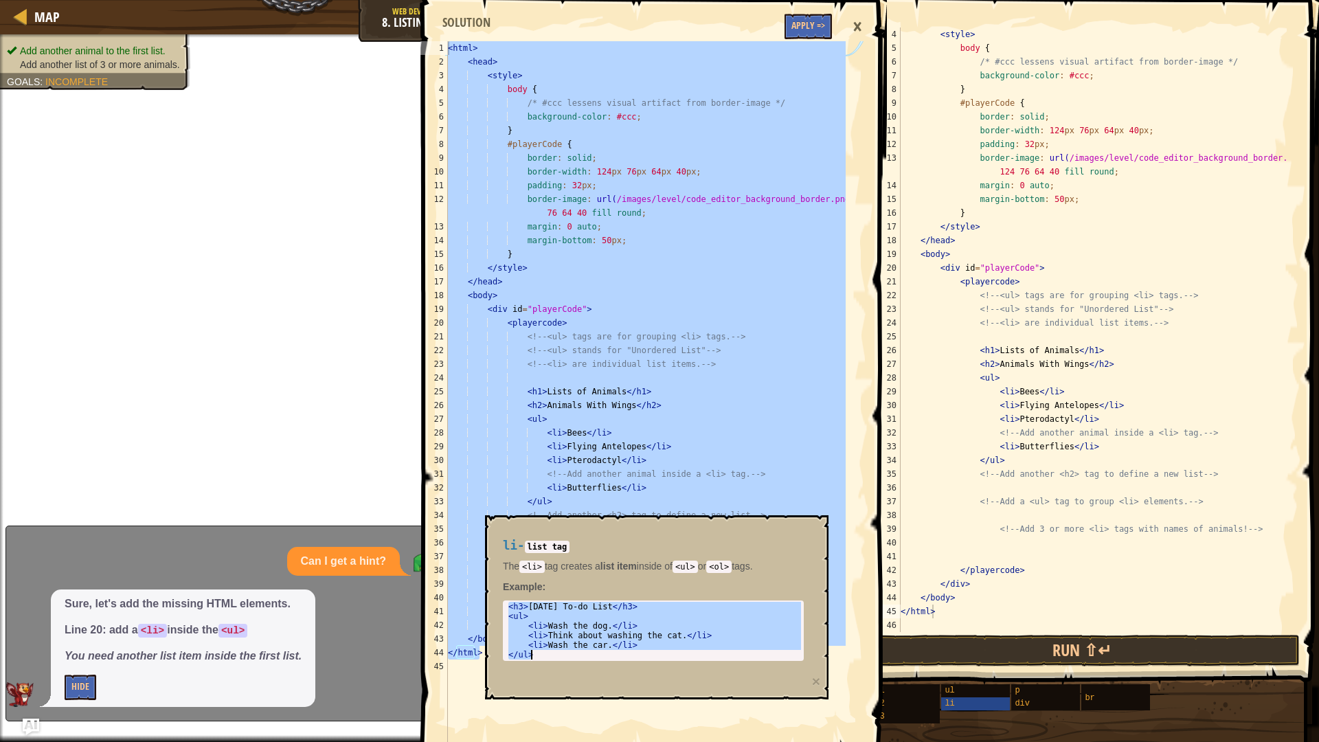
drag, startPoint x: 516, startPoint y: 606, endPoint x: 657, endPoint y: 710, distance: 175.4
click at [657, 0] on body "Map Web Development 1 8. Listing Liaison Game Menu Done Hints Ask AI <html> <he…" at bounding box center [659, 0] width 1319 height 0
type textarea "<li>Wash the car.</li> </ul>"
click at [968, 613] on div "< style > body { /* #ccc lessens visual artifact from border-image */ backgroun…" at bounding box center [1093, 343] width 390 height 632
paste textarea "u"
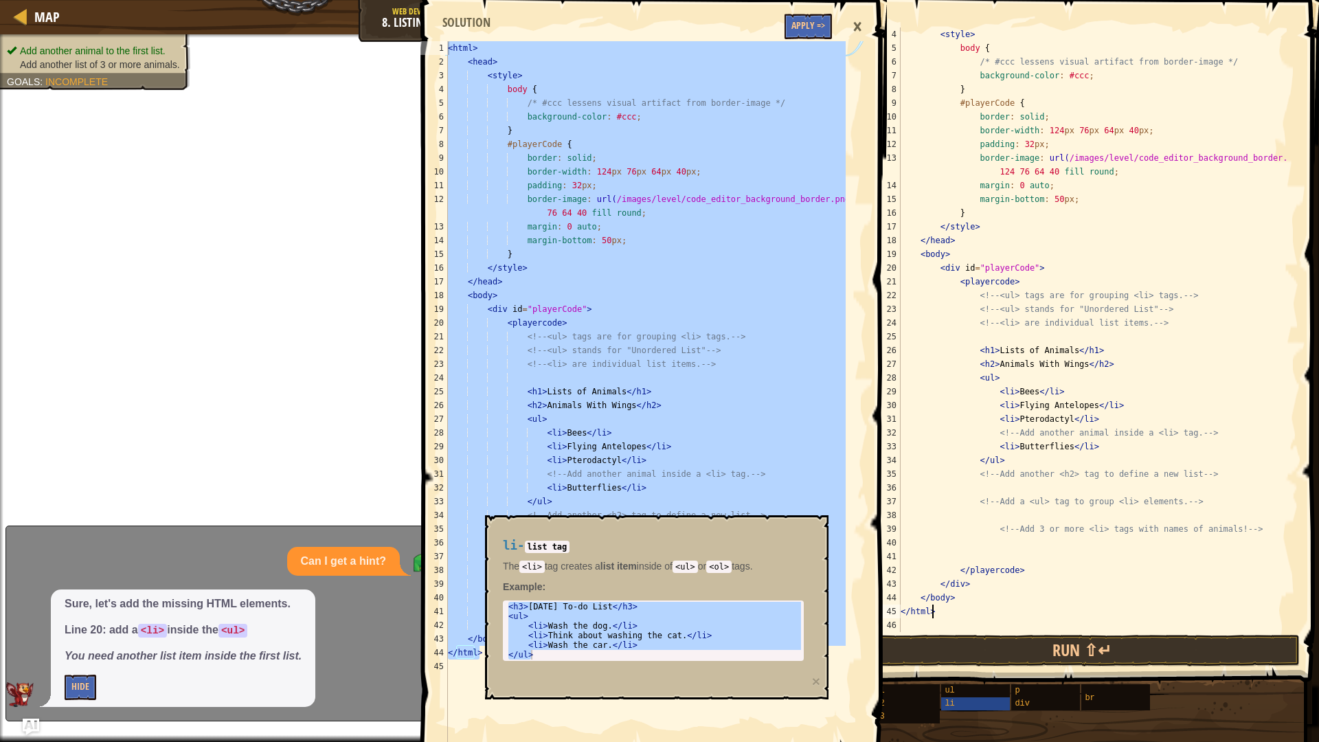
type textarea "</ul>"
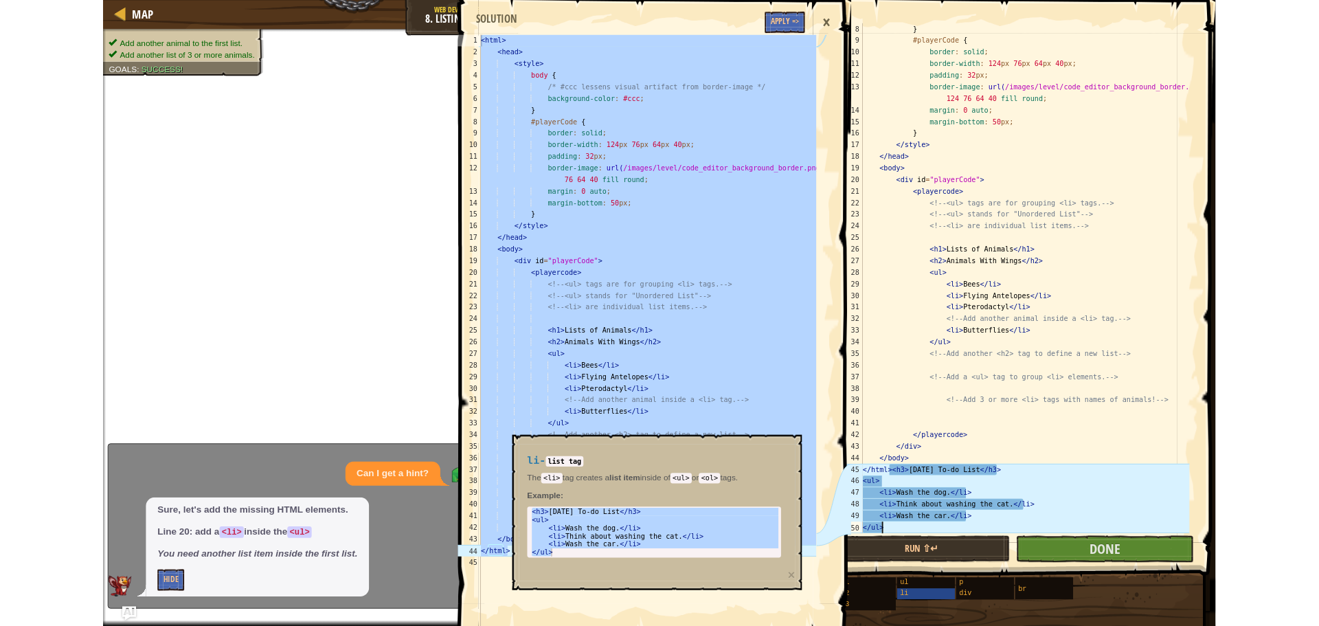
scroll to position [96, 0]
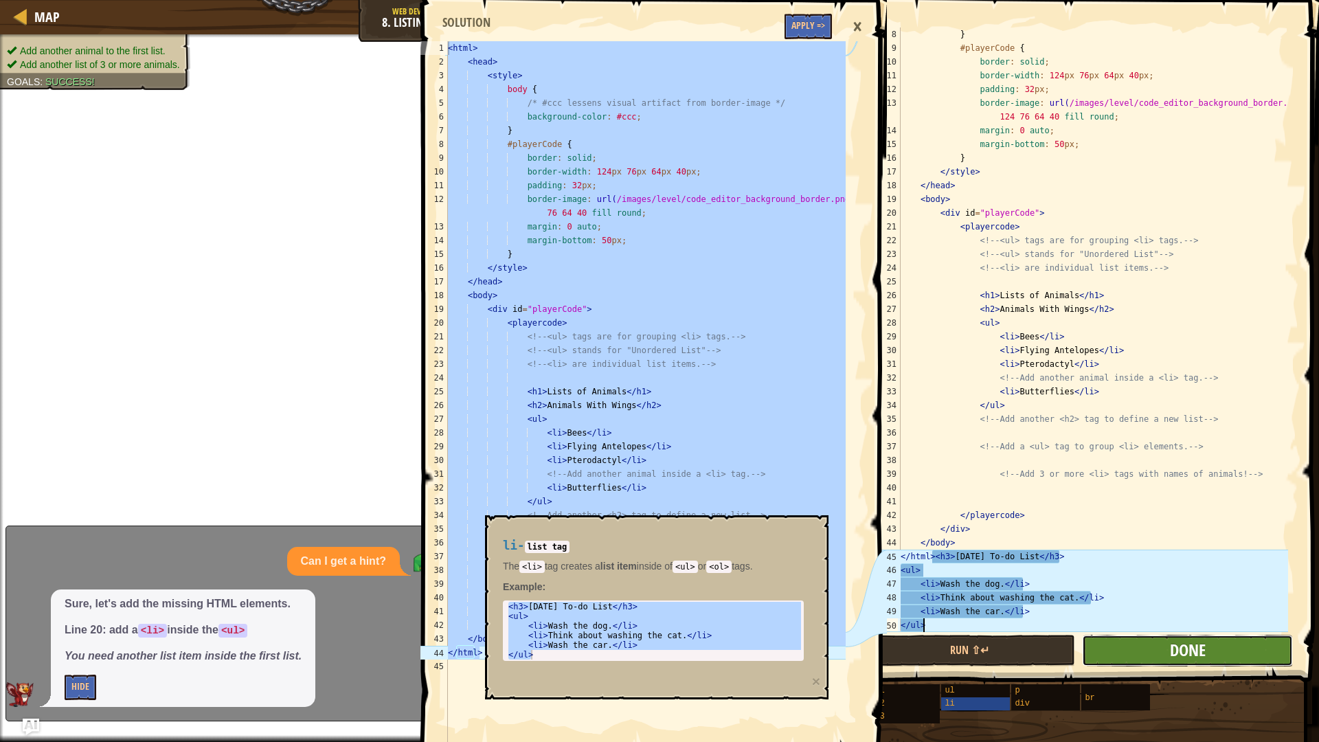
click at [1177, 646] on span "Done" at bounding box center [1188, 650] width 36 height 22
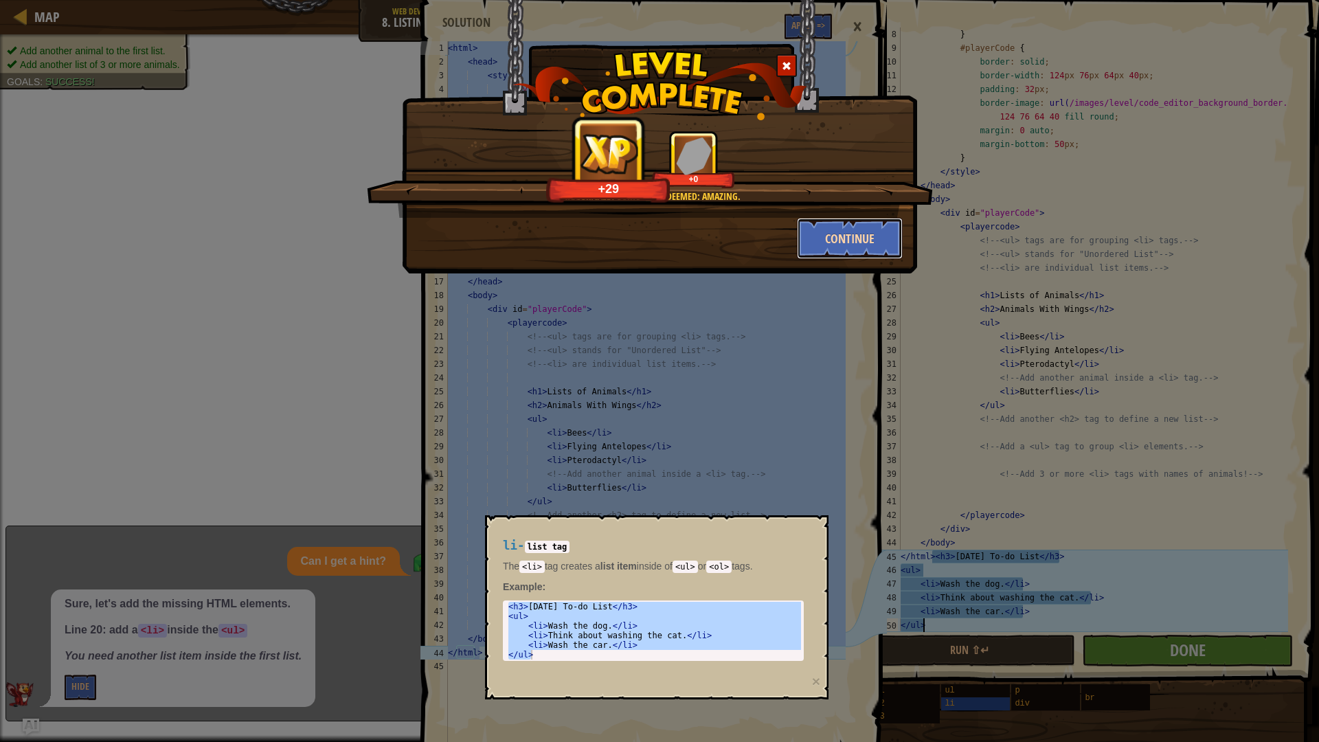
click at [830, 246] on button "Continue" at bounding box center [850, 238] width 106 height 41
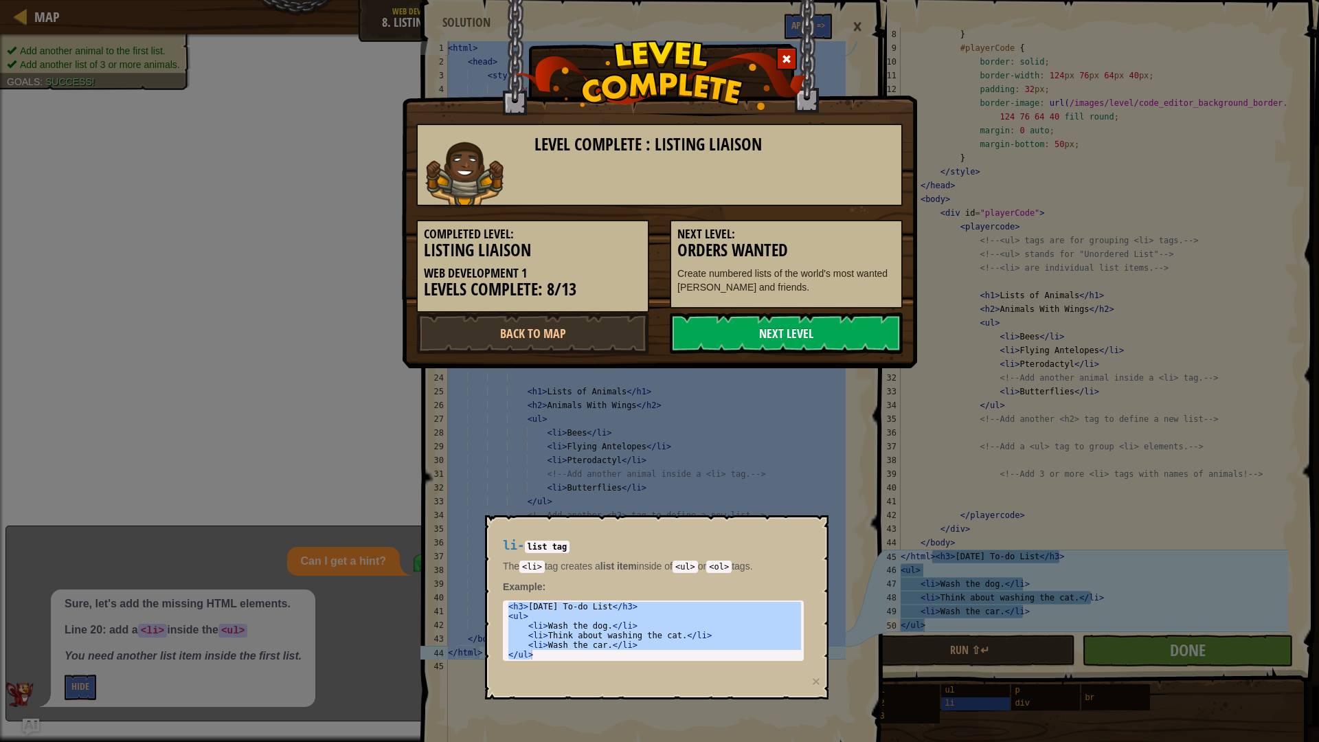
click at [787, 330] on link "Next Level" at bounding box center [786, 332] width 233 height 41
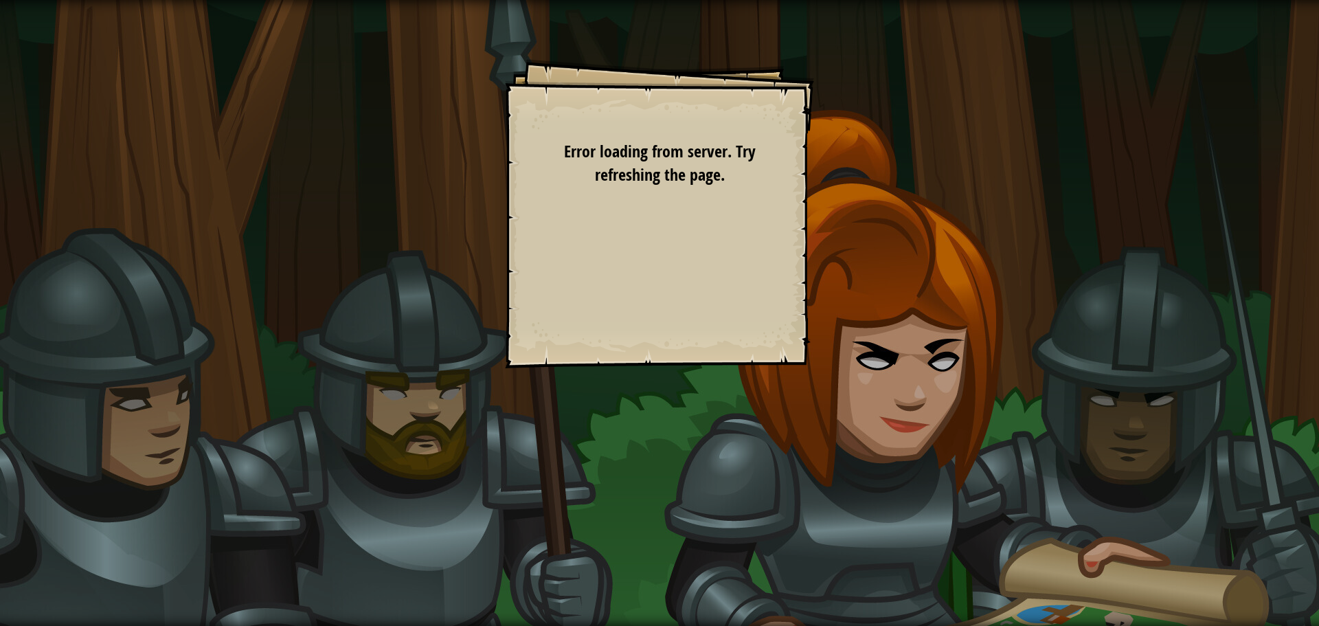
click at [1280, 213] on div "Goals Add a fourth most dangerous enemy. Add another <h2> tag for Friends. Add …" at bounding box center [659, 313] width 1319 height 626
drag, startPoint x: 565, startPoint y: 150, endPoint x: 898, endPoint y: 163, distance: 334.0
click at [898, 163] on div "Goals Add a fourth most dangerous enemy. Add another <h2> tag for Friends. Add …" at bounding box center [659, 313] width 1319 height 626
drag, startPoint x: 951, startPoint y: 124, endPoint x: 69, endPoint y: 293, distance: 898.0
click at [5, 312] on div "Goals Add a fourth most dangerous enemy. Add another <h2> tag for Friends. Add …" at bounding box center [659, 313] width 1319 height 626
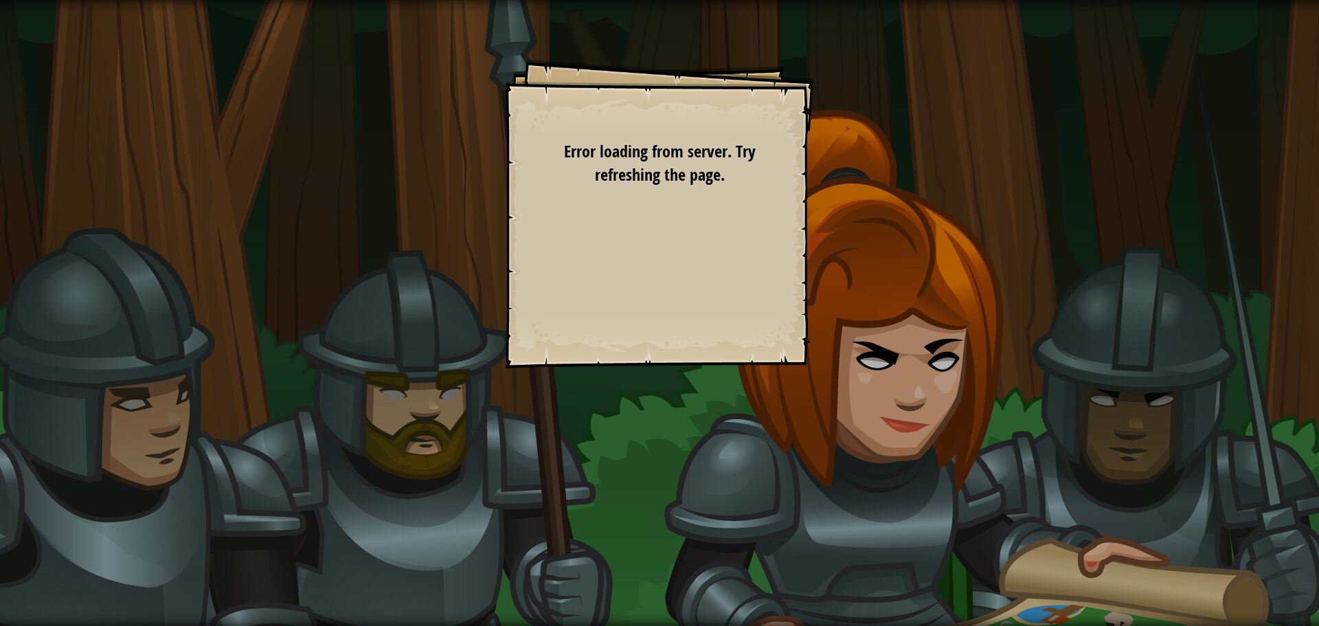
drag, startPoint x: 440, startPoint y: 287, endPoint x: 880, endPoint y: 206, distance: 448.3
click at [1318, 209] on div "Goals Add a fourth most dangerous enemy. Add another <h2> tag for Friends. Add …" at bounding box center [659, 313] width 1319 height 626
drag, startPoint x: 567, startPoint y: 153, endPoint x: 516, endPoint y: 113, distance: 65.0
drag, startPoint x: 516, startPoint y: 113, endPoint x: 490, endPoint y: 111, distance: 26.1
drag, startPoint x: 490, startPoint y: 111, endPoint x: 421, endPoint y: 203, distance: 114.3
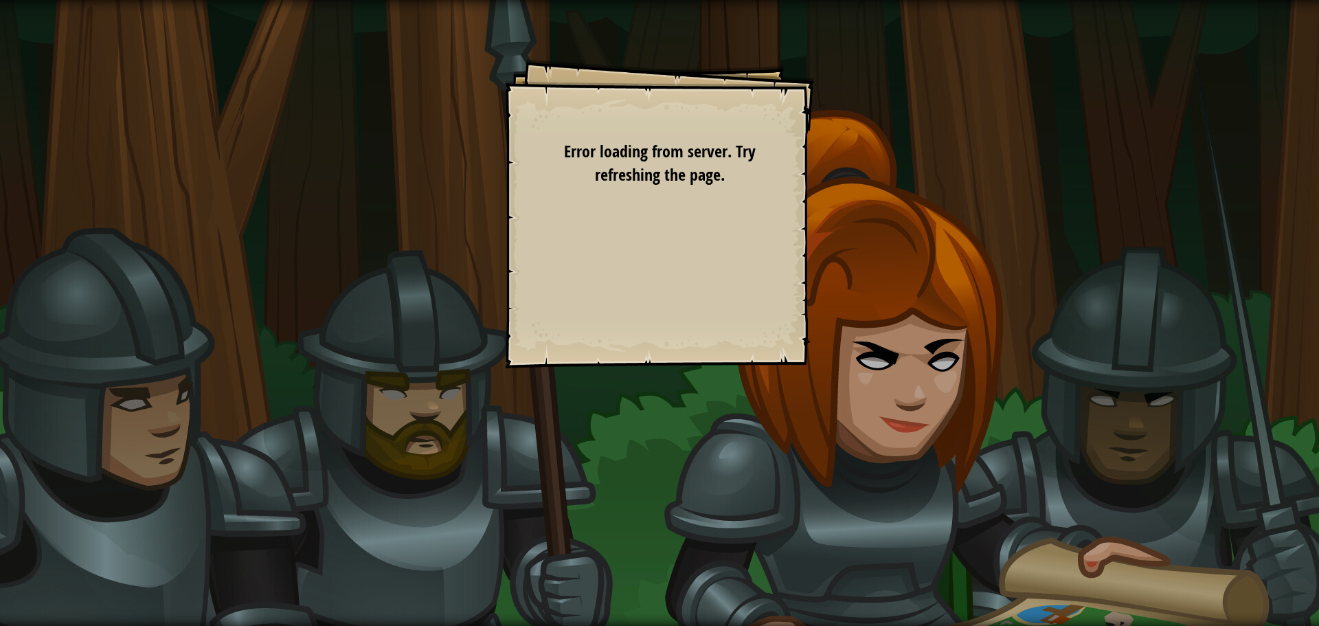
drag, startPoint x: 649, startPoint y: 150, endPoint x: 496, endPoint y: 197, distance: 160.1
click at [503, 223] on div "Goals Add a fourth most dangerous enemy. Add another <h2> tag for Friends. Add …" at bounding box center [659, 313] width 1319 height 626
click at [849, 210] on div "Goals Add a fourth most dangerous enemy. Add another <h2> tag for Friends. Add …" at bounding box center [659, 313] width 1319 height 626
drag, startPoint x: 630, startPoint y: 238, endPoint x: 723, endPoint y: 293, distance: 108.0
click at [723, 293] on div "Goals Add a fourth most dangerous enemy. Add another <h2> tag for Friends. Add …" at bounding box center [659, 213] width 309 height 309
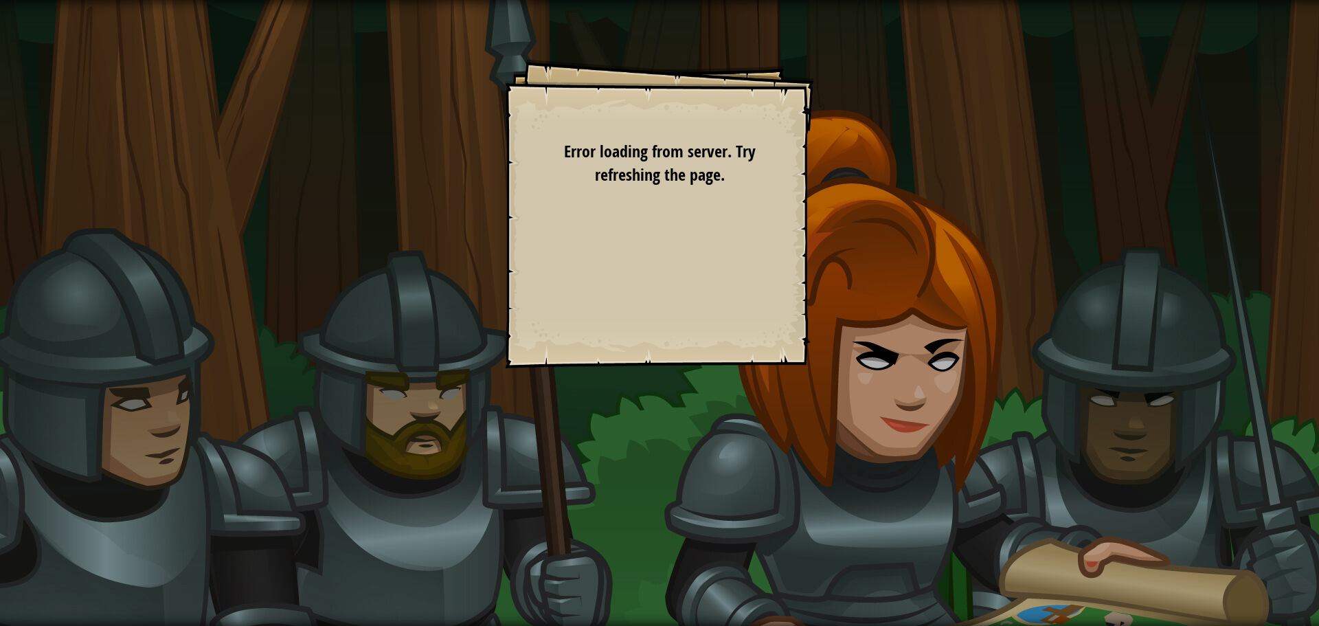
drag, startPoint x: 567, startPoint y: 150, endPoint x: 597, endPoint y: 144, distance: 30.2
drag, startPoint x: 597, startPoint y: 144, endPoint x: 663, endPoint y: 126, distance: 69.2
drag, startPoint x: 663, startPoint y: 126, endPoint x: 602, endPoint y: 198, distance: 95.1
drag, startPoint x: 602, startPoint y: 198, endPoint x: 723, endPoint y: 117, distance: 145.9
drag, startPoint x: 723, startPoint y: 117, endPoint x: 477, endPoint y: 183, distance: 254.7
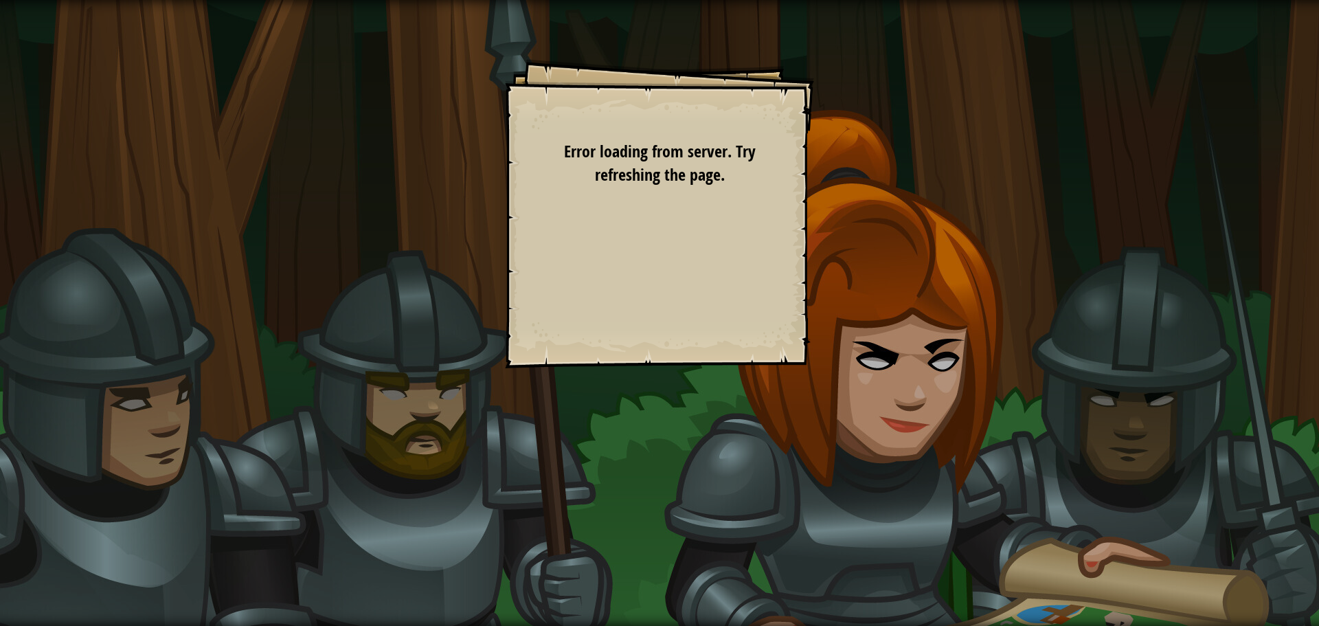
drag, startPoint x: 477, startPoint y: 183, endPoint x: 928, endPoint y: 174, distance: 450.6
drag, startPoint x: 928, startPoint y: 174, endPoint x: 430, endPoint y: 216, distance: 499.7
drag, startPoint x: 430, startPoint y: 216, endPoint x: 760, endPoint y: 206, distance: 329.8
drag, startPoint x: 760, startPoint y: 206, endPoint x: 523, endPoint y: 205, distance: 236.3
drag, startPoint x: 523, startPoint y: 205, endPoint x: 786, endPoint y: 210, distance: 263.1
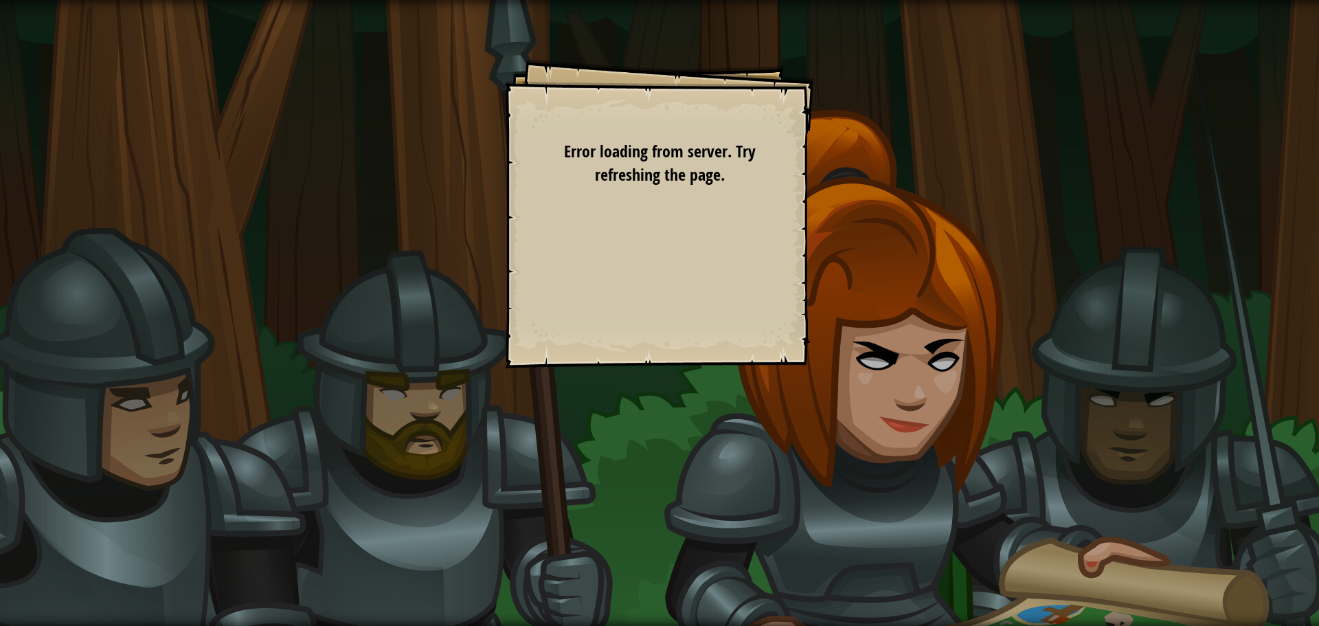
drag, startPoint x: 786, startPoint y: 210, endPoint x: 619, endPoint y: 240, distance: 170.3
drag, startPoint x: 619, startPoint y: 240, endPoint x: 905, endPoint y: 240, distance: 286.4
drag, startPoint x: 905, startPoint y: 240, endPoint x: 308, endPoint y: 242, distance: 596.8
drag, startPoint x: 308, startPoint y: 242, endPoint x: 829, endPoint y: 252, distance: 520.7
drag, startPoint x: 829, startPoint y: 252, endPoint x: 432, endPoint y: 181, distance: 403.2
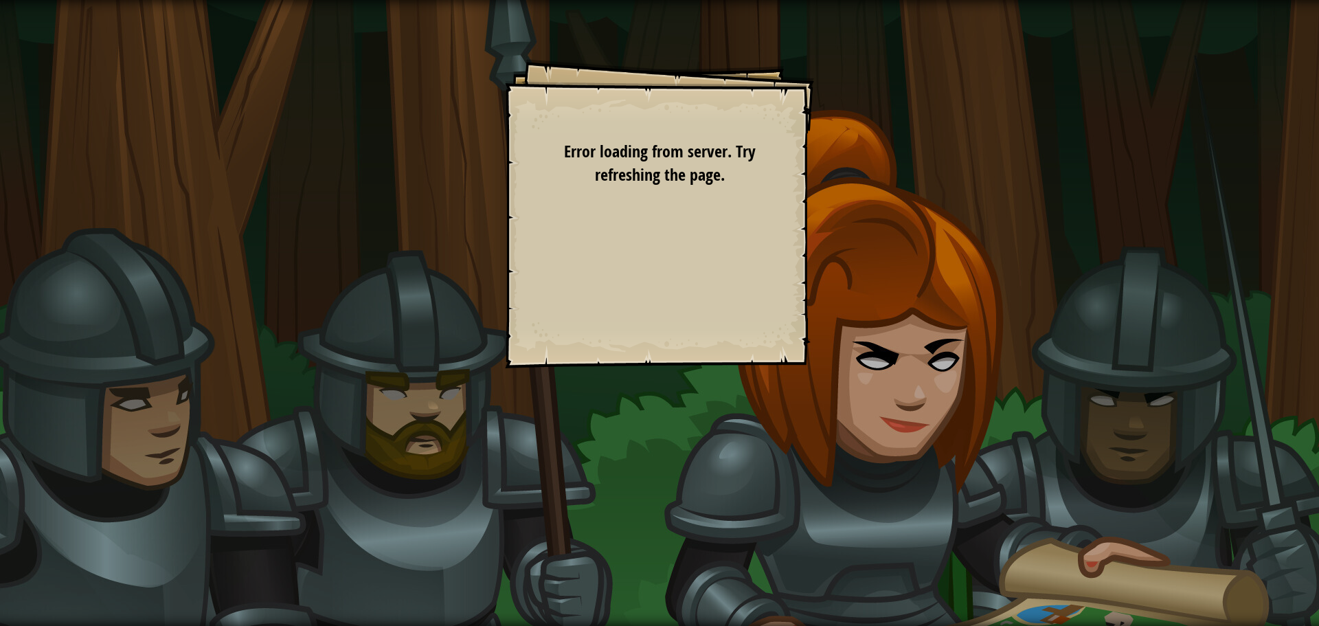
drag, startPoint x: 432, startPoint y: 181, endPoint x: 1155, endPoint y: 238, distance: 725.4
drag, startPoint x: 1155, startPoint y: 238, endPoint x: 999, endPoint y: 249, distance: 156.9
drag, startPoint x: 999, startPoint y: 249, endPoint x: 0, endPoint y: 220, distance: 999.0
drag, startPoint x: 0, startPoint y: 220, endPoint x: 1317, endPoint y: 244, distance: 1317.4
drag, startPoint x: 1317, startPoint y: 244, endPoint x: 572, endPoint y: 274, distance: 745.8
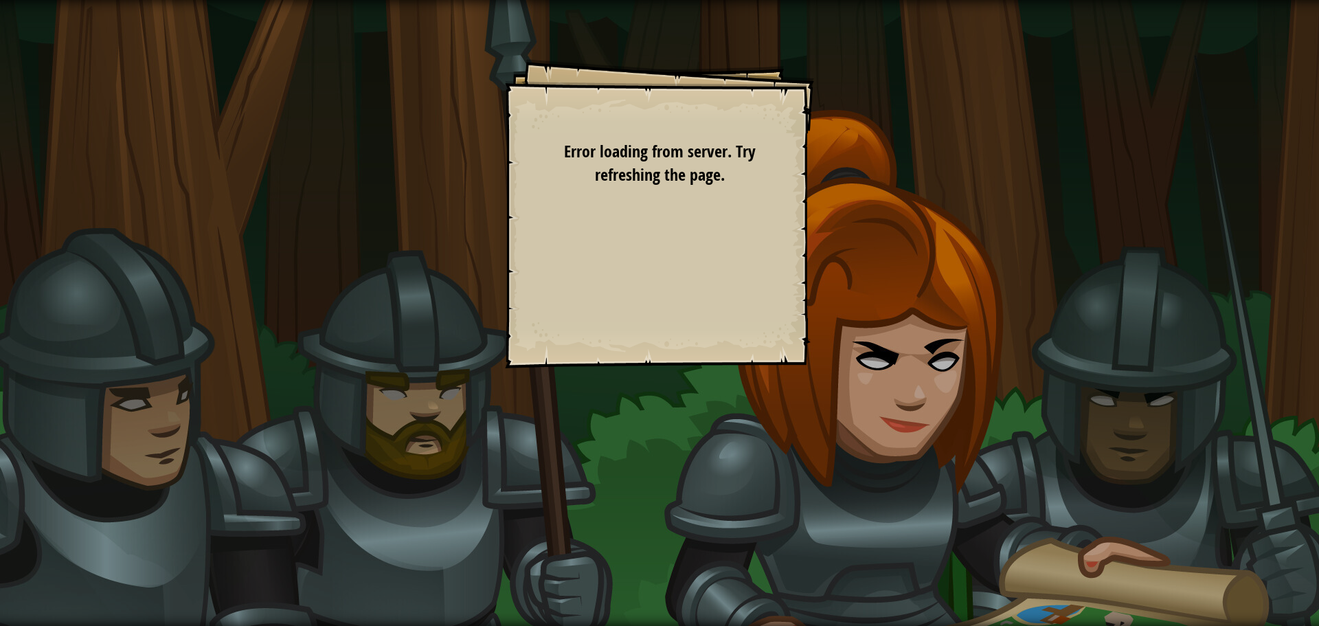
click at [571, 274] on div "Goals Add a fourth most dangerous enemy. Add another <h2> tag for Friends. Add …" at bounding box center [659, 213] width 309 height 309
drag, startPoint x: 560, startPoint y: 143, endPoint x: 853, endPoint y: 223, distance: 303.9
click at [852, 223] on div "Goals Add a fourth most dangerous enemy. Add another <h2> tag for Friends. Add …" at bounding box center [659, 313] width 1319 height 626
drag, startPoint x: 1235, startPoint y: 280, endPoint x: 244, endPoint y: 197, distance: 994.4
click at [378, 130] on div "Goals Add a fourth most dangerous enemy. Add another <h2> tag for Friends. Add …" at bounding box center [659, 313] width 1319 height 626
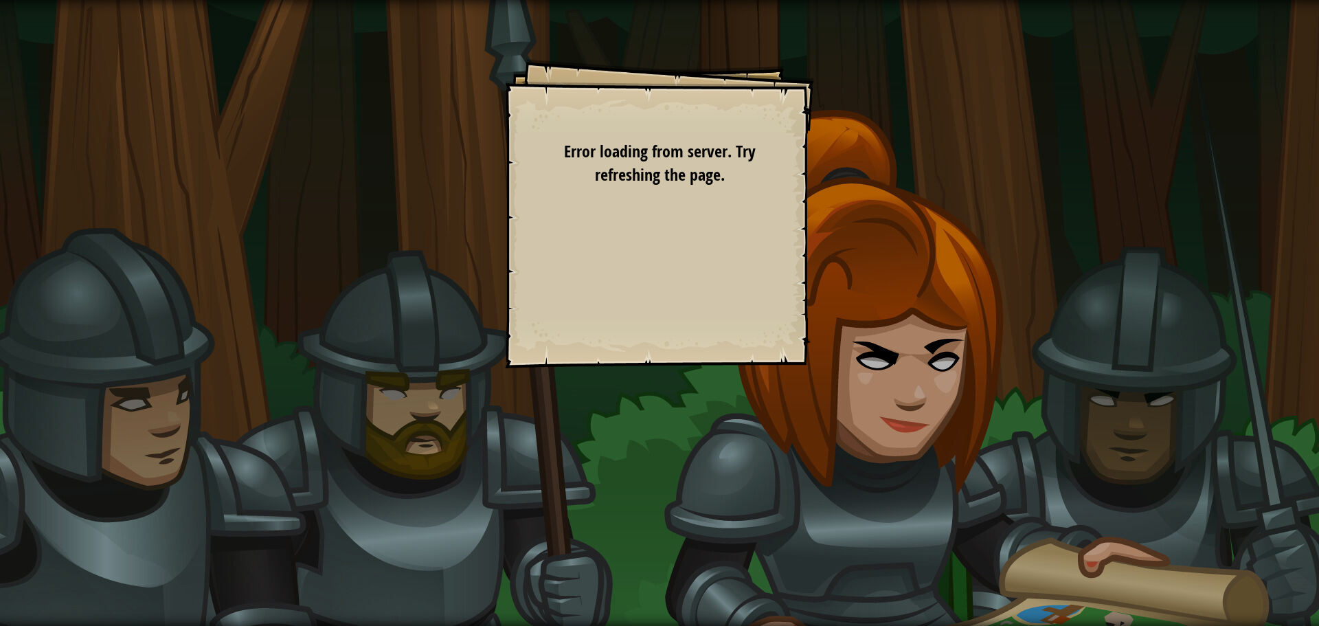
click at [1124, 295] on div "Goals Add a fourth most dangerous enemy. Add another <h2> tag for Friends. Add …" at bounding box center [659, 313] width 1319 height 626
